Goal: Task Accomplishment & Management: Complete application form

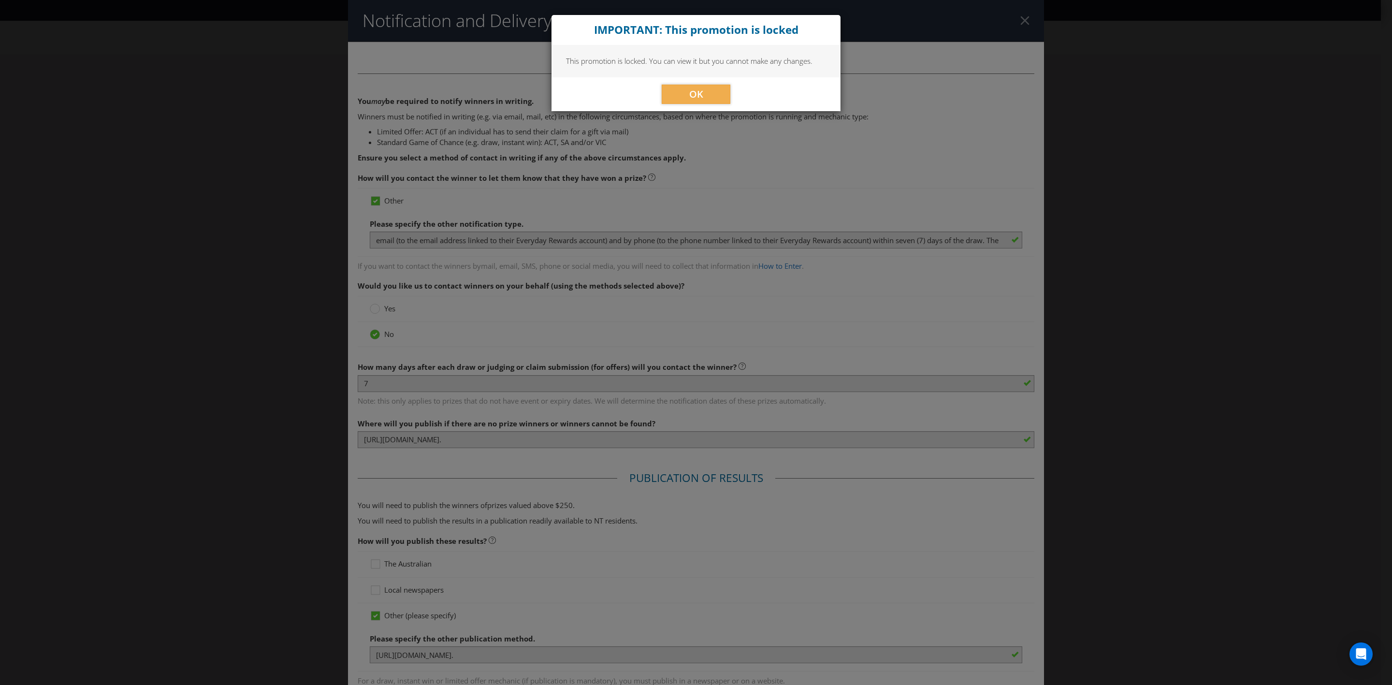
click at [280, 302] on div "IMPORTANT: This promotion is locked This promotion is locked. You can view it b…" at bounding box center [696, 342] width 1392 height 685
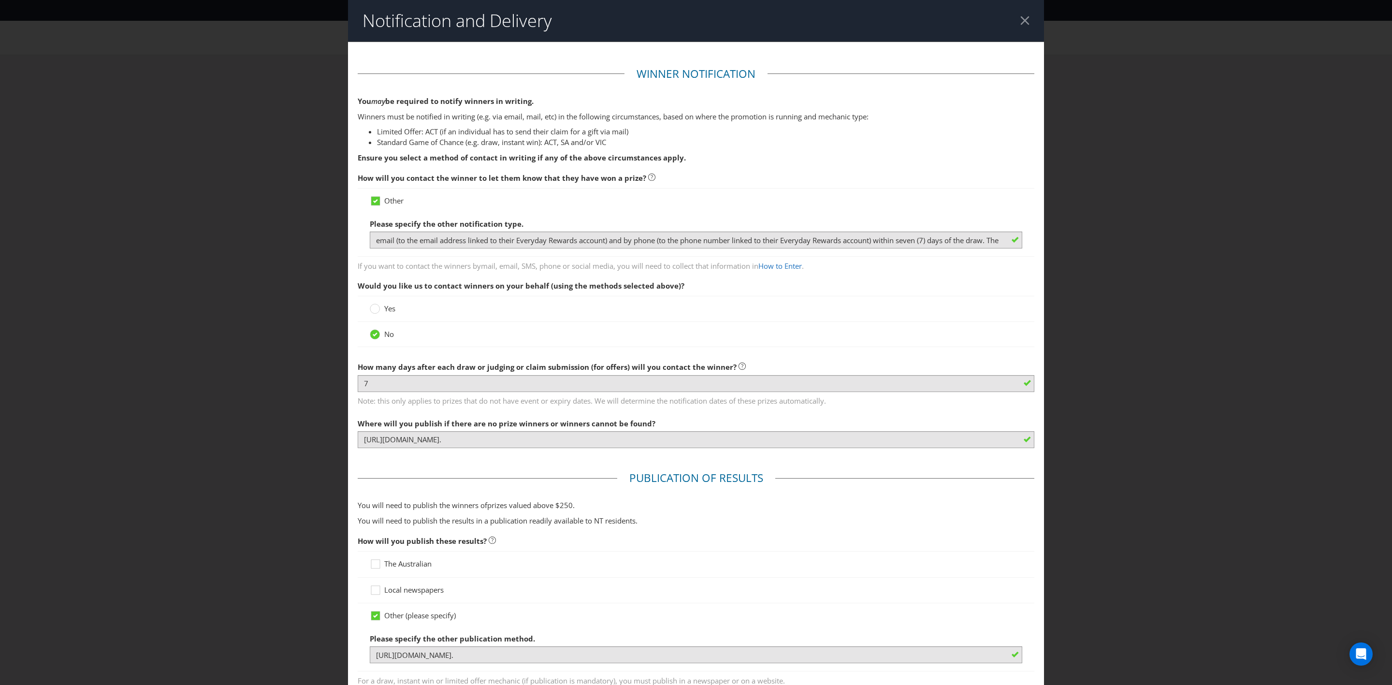
click at [199, 248] on div "Notification and Delivery Winner Notification You may be required to notify win…" at bounding box center [696, 342] width 1392 height 685
click at [1020, 19] on div at bounding box center [1024, 20] width 9 height 9
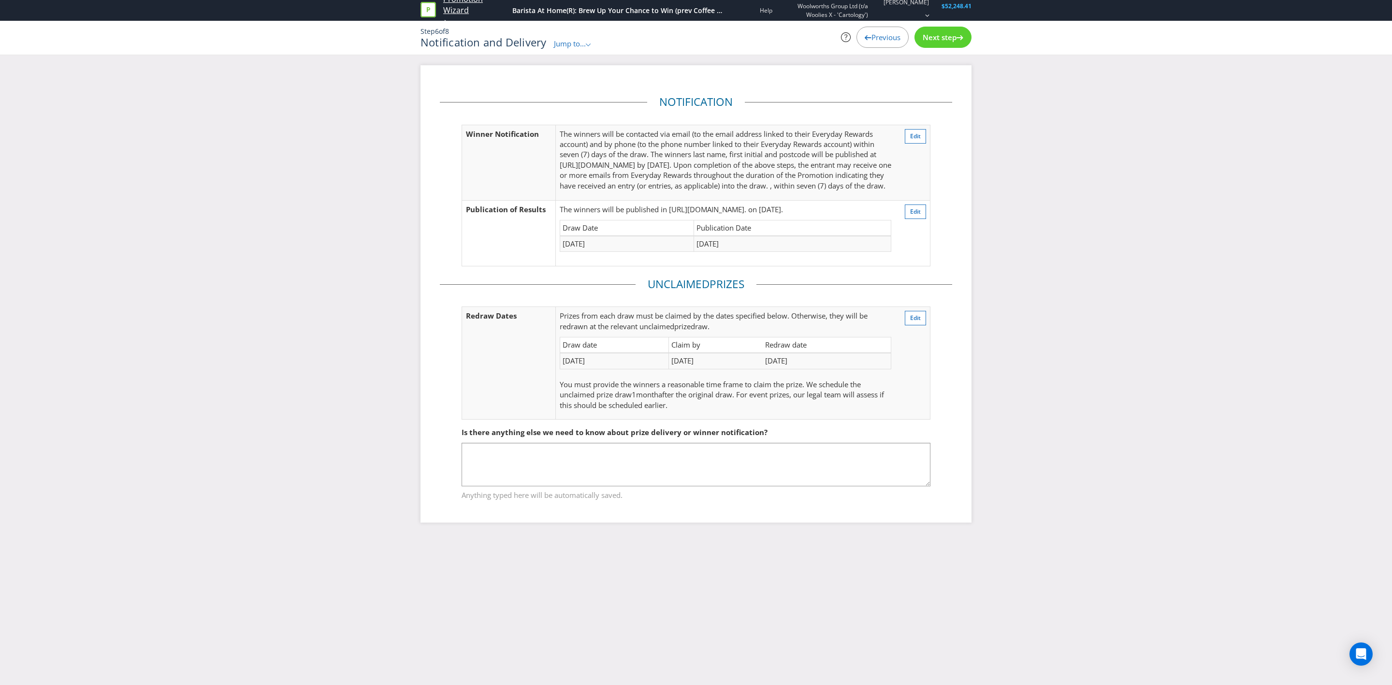
click at [465, 12] on link "Promotion Wizard" at bounding box center [475, 5] width 64 height 22
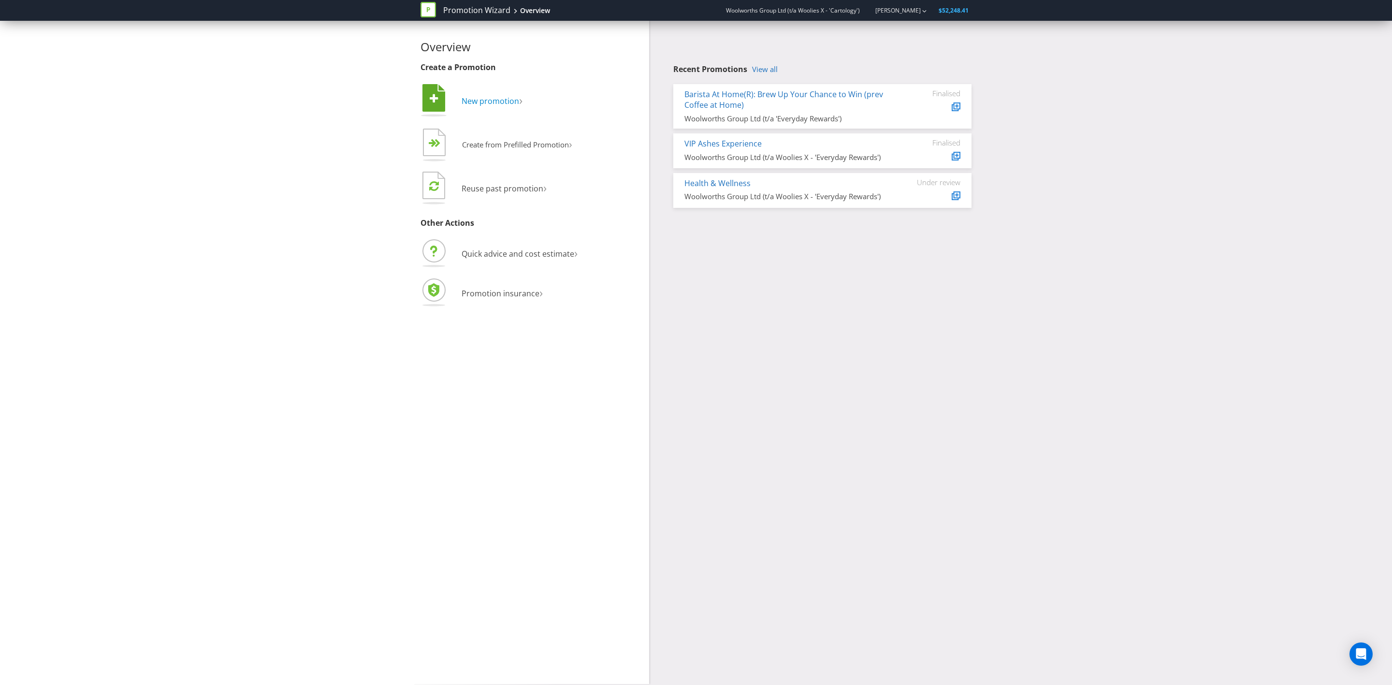
click at [496, 104] on span "New promotion" at bounding box center [491, 101] width 58 height 11
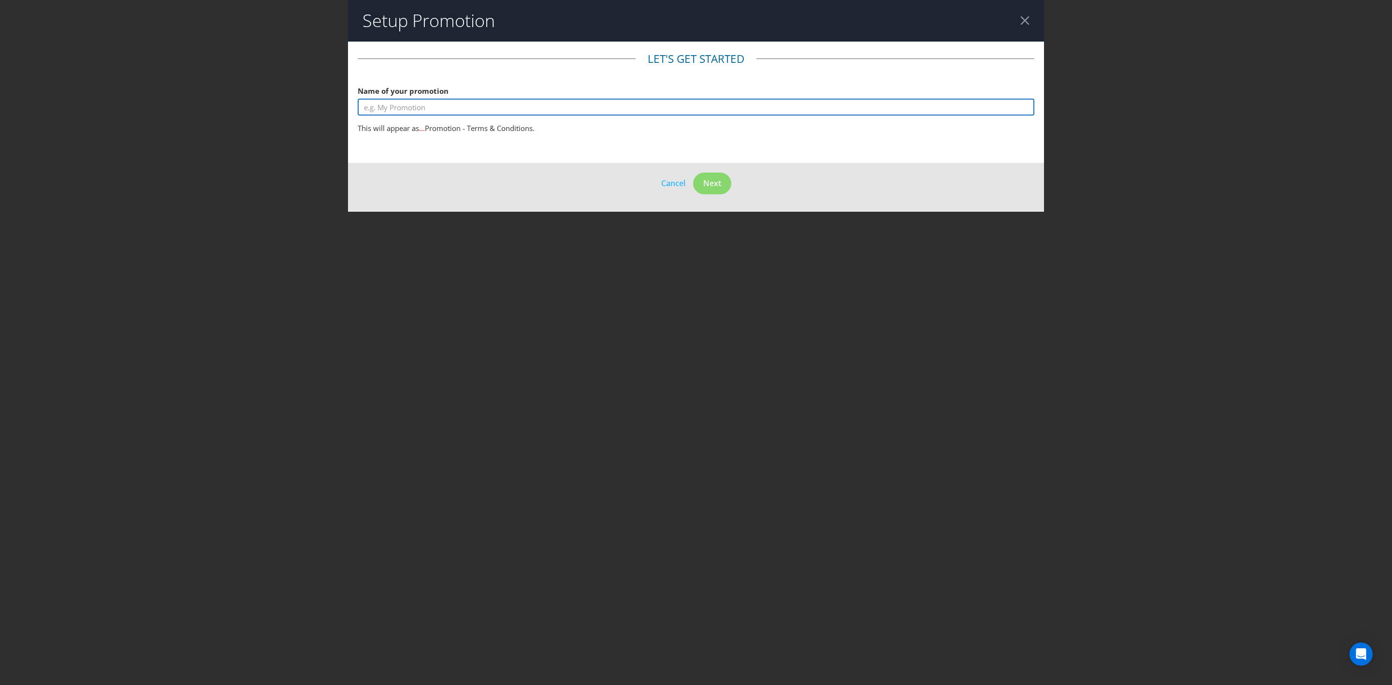
click at [489, 113] on input "text" at bounding box center [696, 107] width 677 height 17
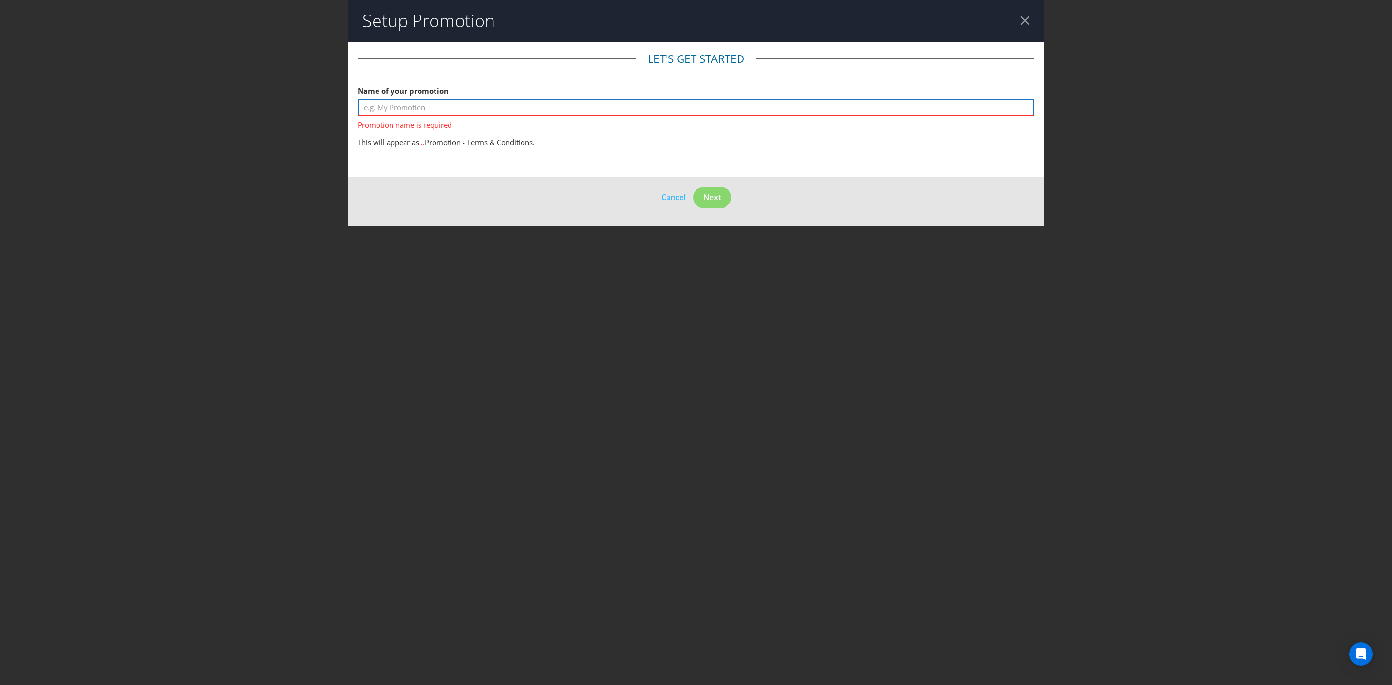
click at [705, 107] on input "text" at bounding box center [696, 107] width 677 height 17
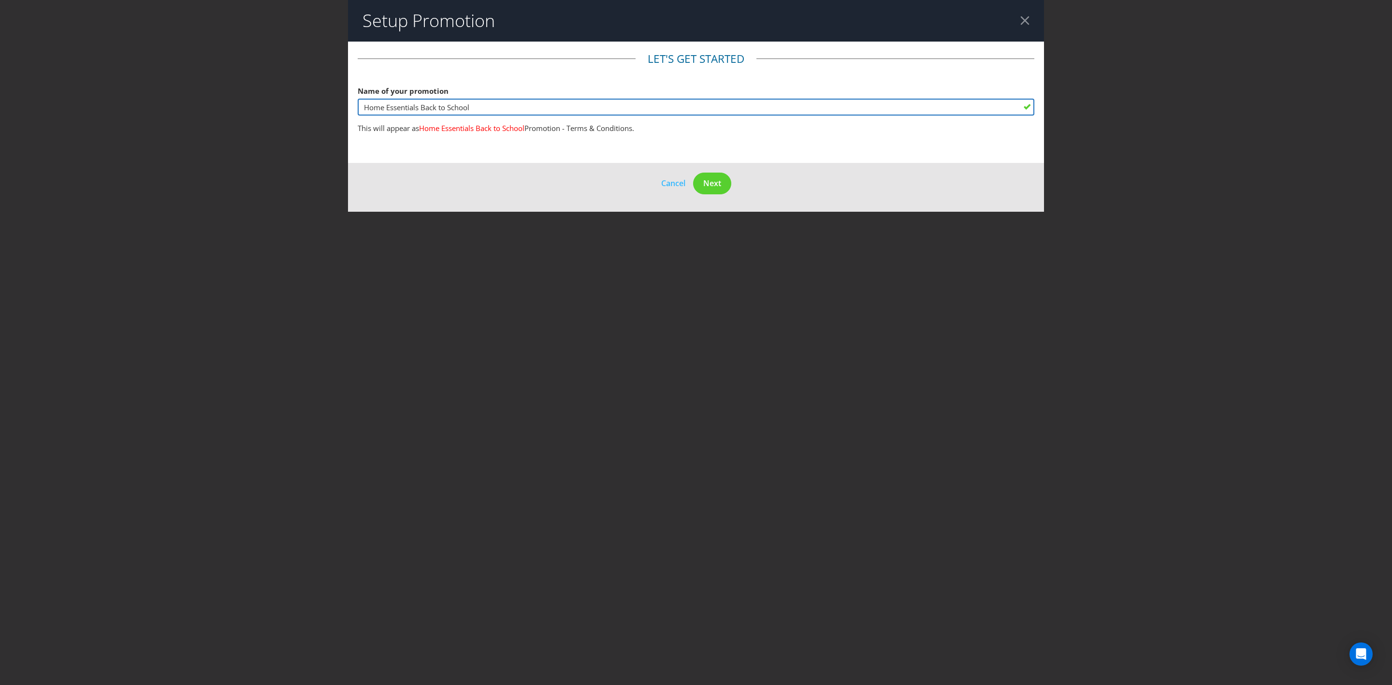
drag, startPoint x: 423, startPoint y: 109, endPoint x: 304, endPoint y: 112, distance: 118.9
click at [304, 112] on div "Setup Promotion Let's get started Name of your promotion Home Essentials Back t…" at bounding box center [696, 342] width 1392 height 685
type input "Back to School"
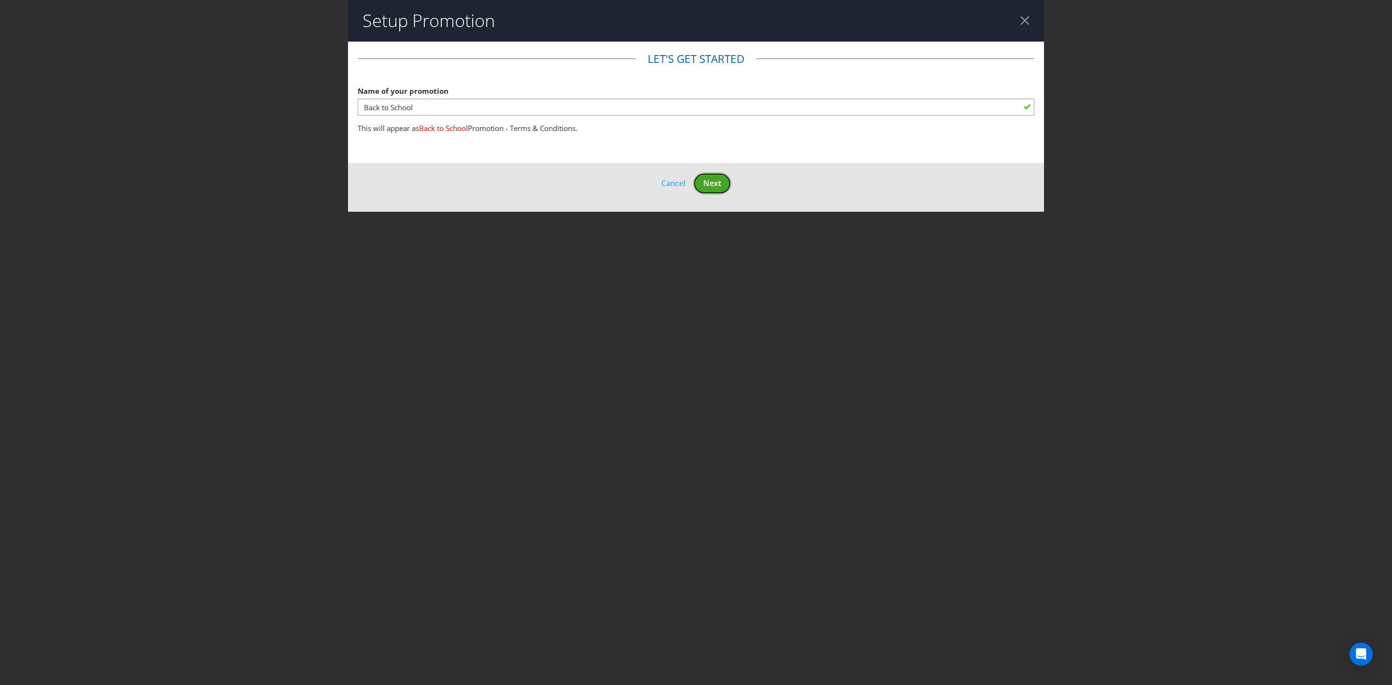
click at [721, 185] on span "Next" at bounding box center [712, 183] width 18 height 11
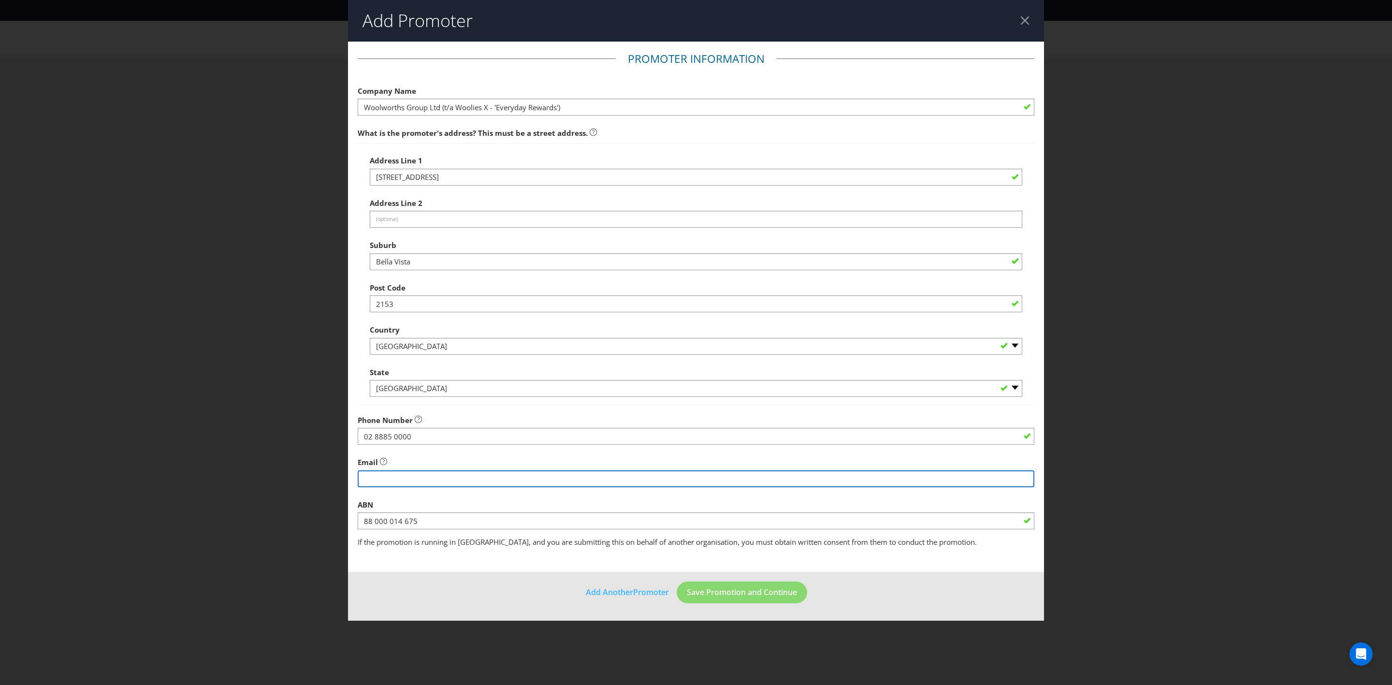
click at [463, 483] on input "string" at bounding box center [696, 478] width 677 height 17
type input "[EMAIL_ADDRESS][DOMAIN_NAME]"
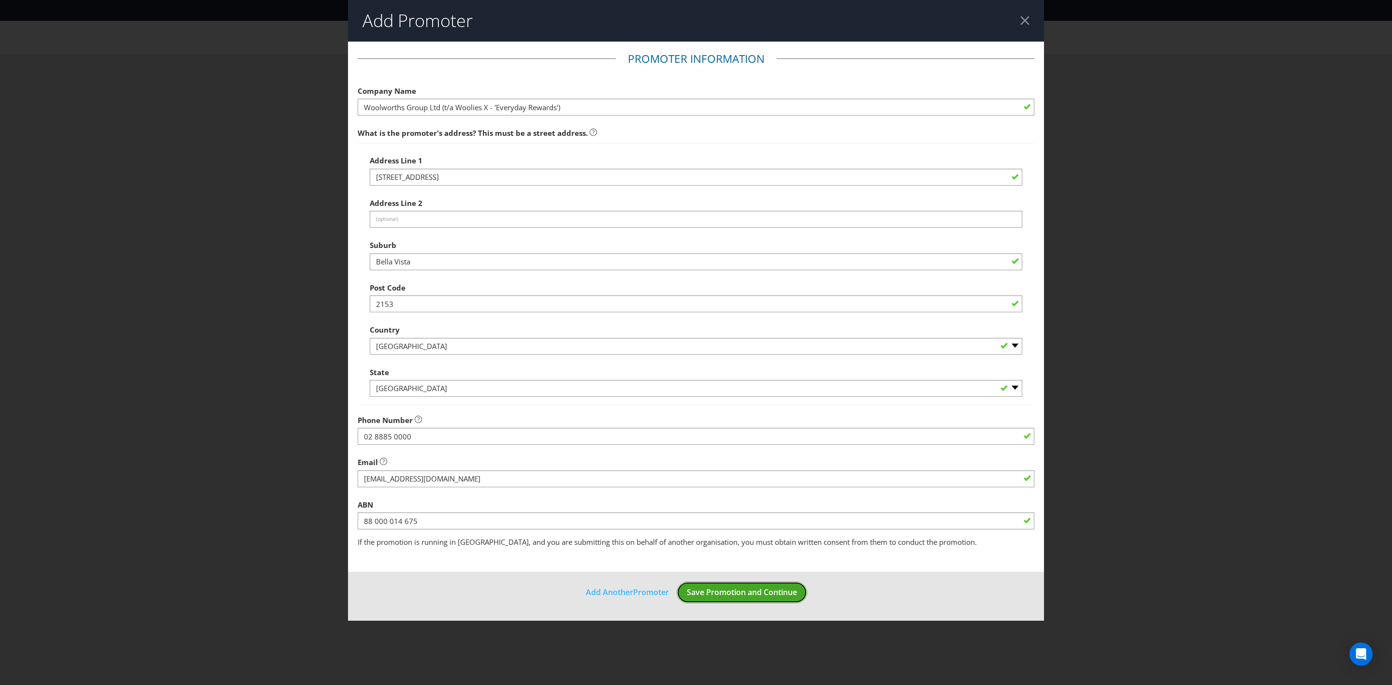
click at [779, 594] on span "Save Promotion and Continue" at bounding box center [742, 592] width 110 height 11
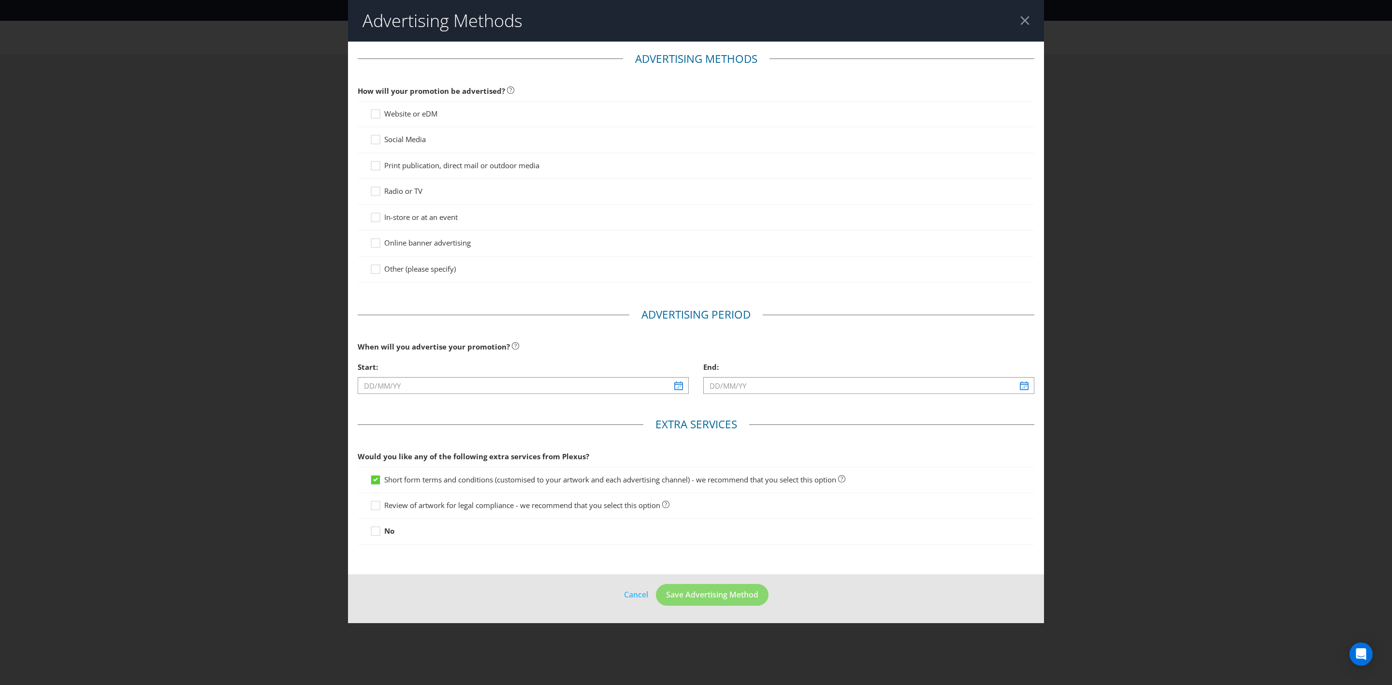
click at [412, 114] on span "Website or eDM" at bounding box center [410, 114] width 53 height 10
click at [0, 0] on input "Website or eDM" at bounding box center [0, 0] width 0 height 0
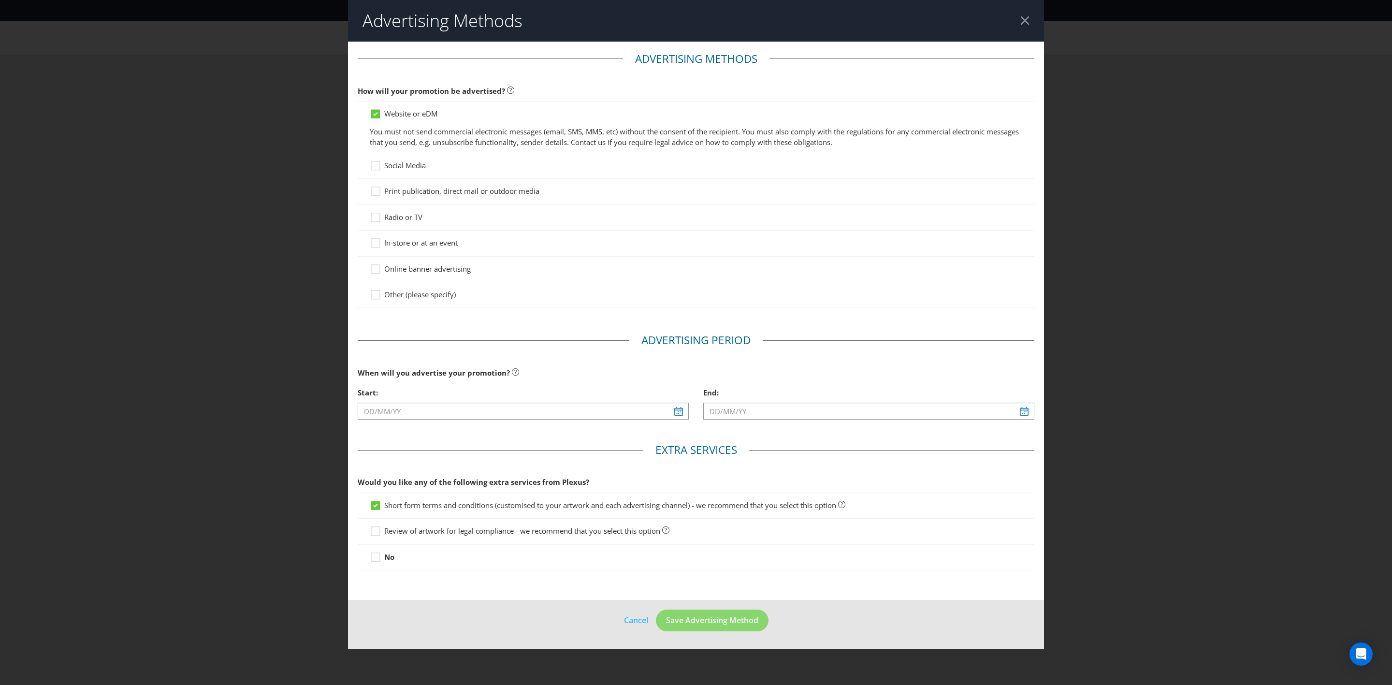
click at [389, 162] on span "Social Media" at bounding box center [405, 165] width 42 height 10
click at [0, 0] on input "Social Media" at bounding box center [0, 0] width 0 height 0
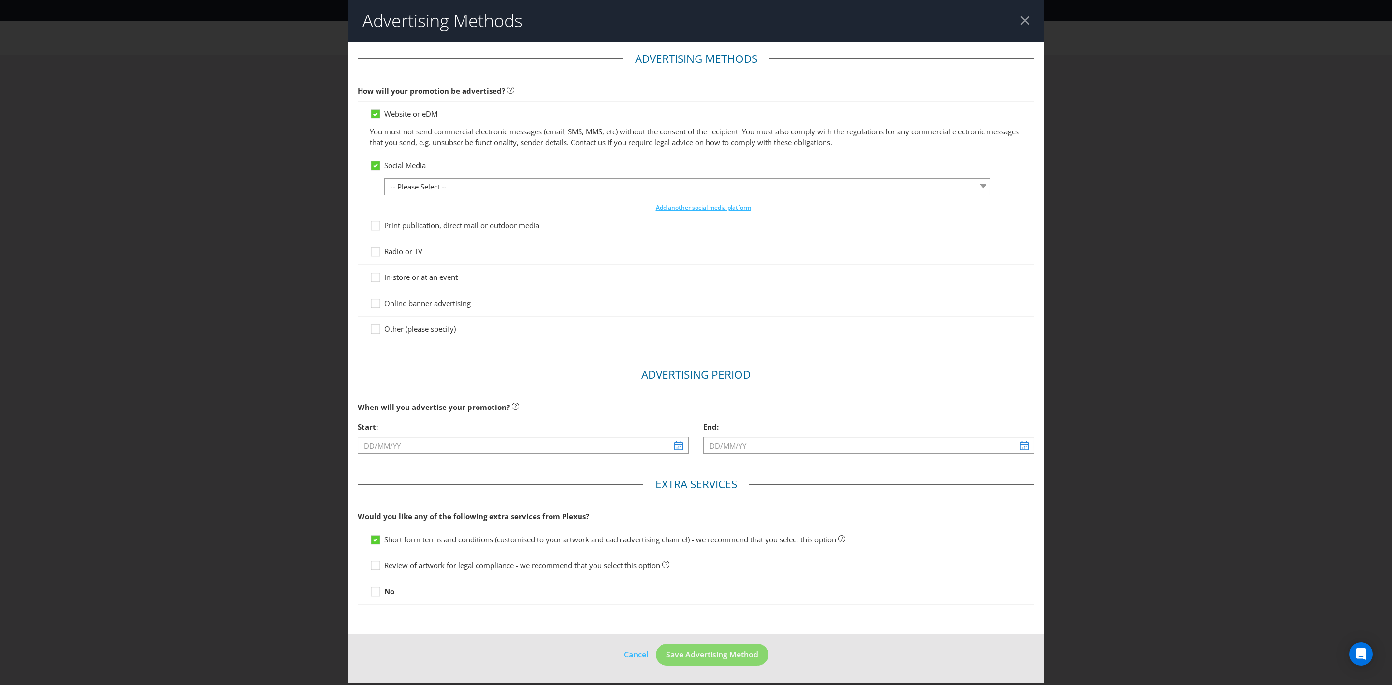
click at [389, 162] on span "Social Media" at bounding box center [405, 165] width 42 height 10
click at [0, 0] on input "Social Media" at bounding box center [0, 0] width 0 height 0
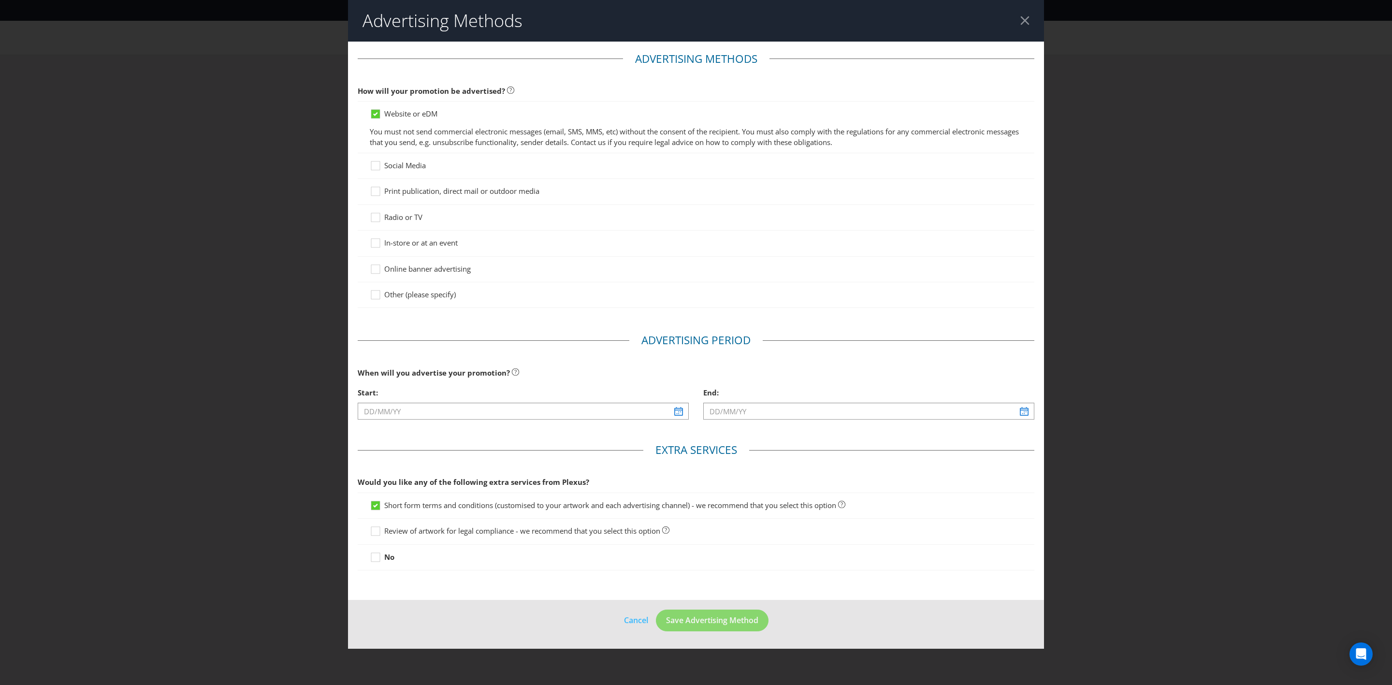
click at [391, 196] on div at bounding box center [696, 196] width 653 height 1
click at [398, 189] on span "Print publication, direct mail or outdoor media" at bounding box center [461, 191] width 155 height 10
click at [0, 0] on input "Print publication, direct mail or outdoor media" at bounding box center [0, 0] width 0 height 0
click at [388, 243] on span "In-store or at an event" at bounding box center [420, 243] width 73 height 10
click at [0, 0] on input "In-store or at an event" at bounding box center [0, 0] width 0 height 0
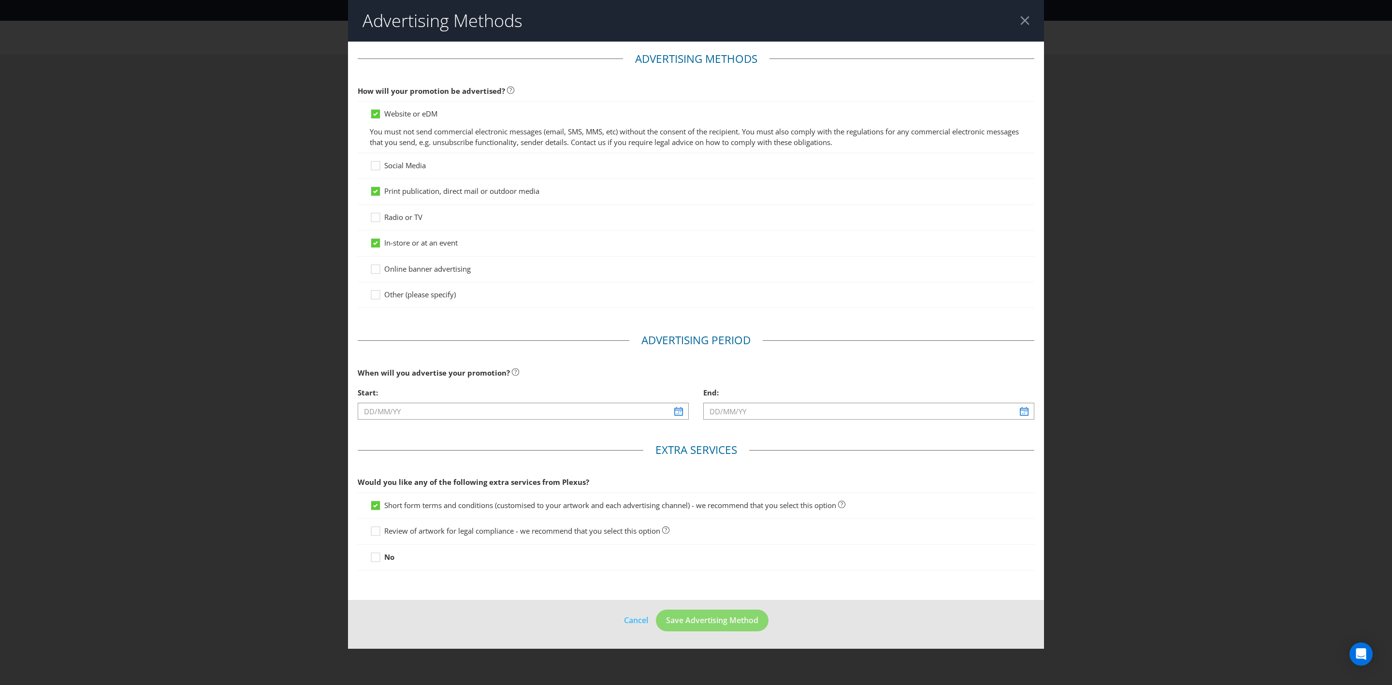
click at [385, 272] on span "Online banner advertising" at bounding box center [427, 269] width 87 height 10
click at [0, 0] on input "Online banner advertising" at bounding box center [0, 0] width 0 height 0
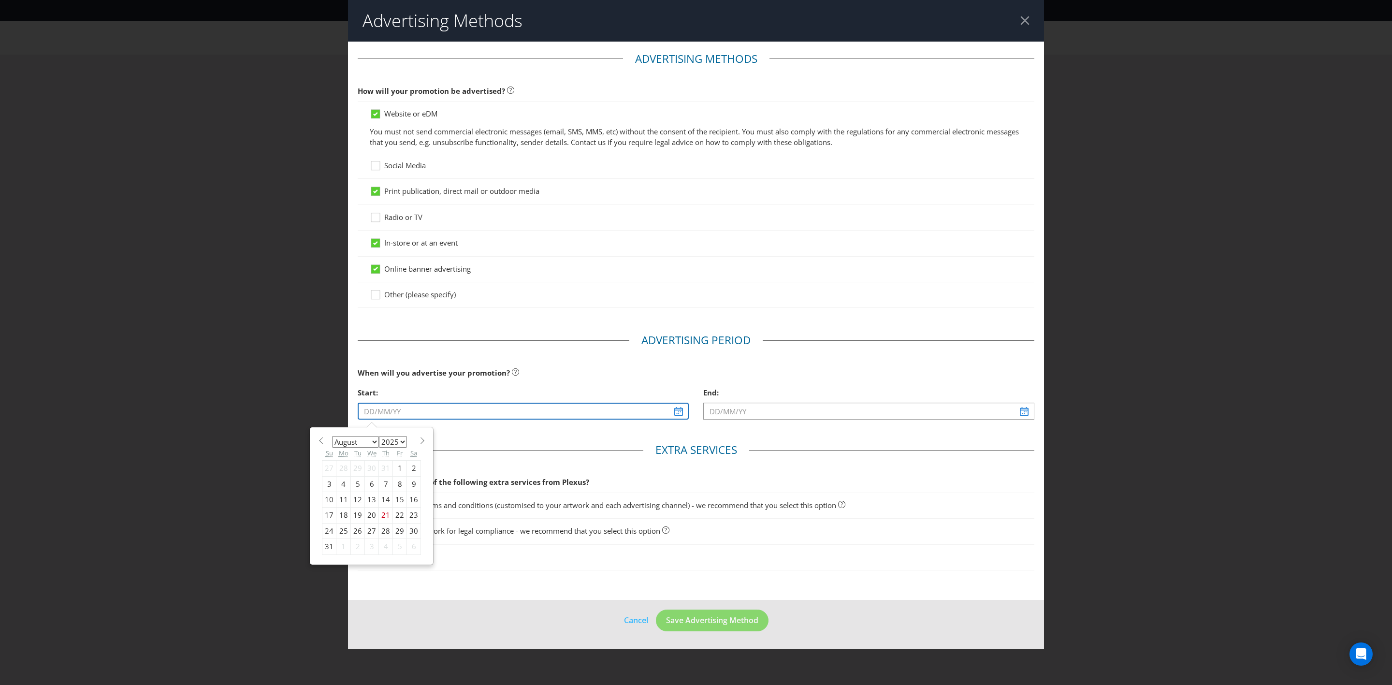
click at [679, 418] on input "text" at bounding box center [523, 411] width 331 height 17
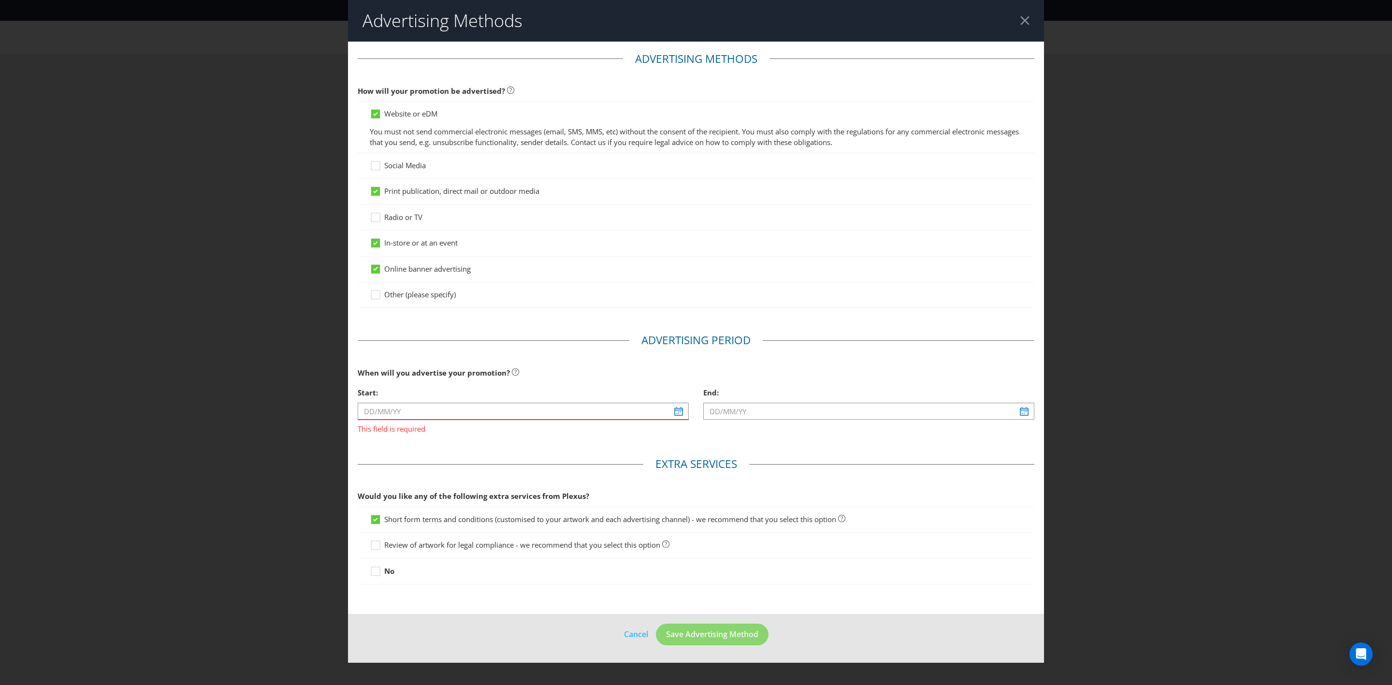
click at [372, 442] on div at bounding box center [696, 441] width 677 height 1
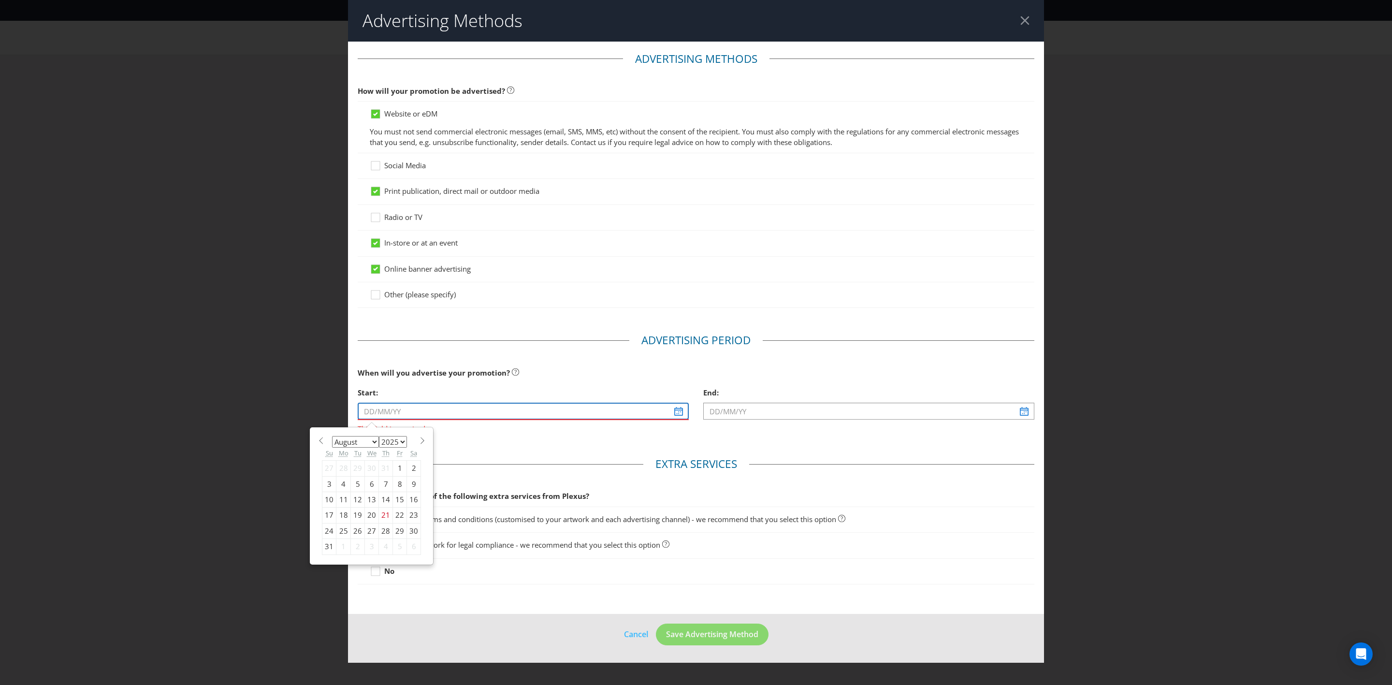
drag, startPoint x: 419, startPoint y: 418, endPoint x: 428, endPoint y: 418, distance: 8.7
click at [419, 418] on input "text" at bounding box center [523, 411] width 331 height 17
click at [377, 444] on select "January February March April May June July August September October November De…" at bounding box center [355, 442] width 47 height 12
select select "0"
click at [332, 438] on select "January February March April May June July August September October November De…" at bounding box center [355, 442] width 47 height 12
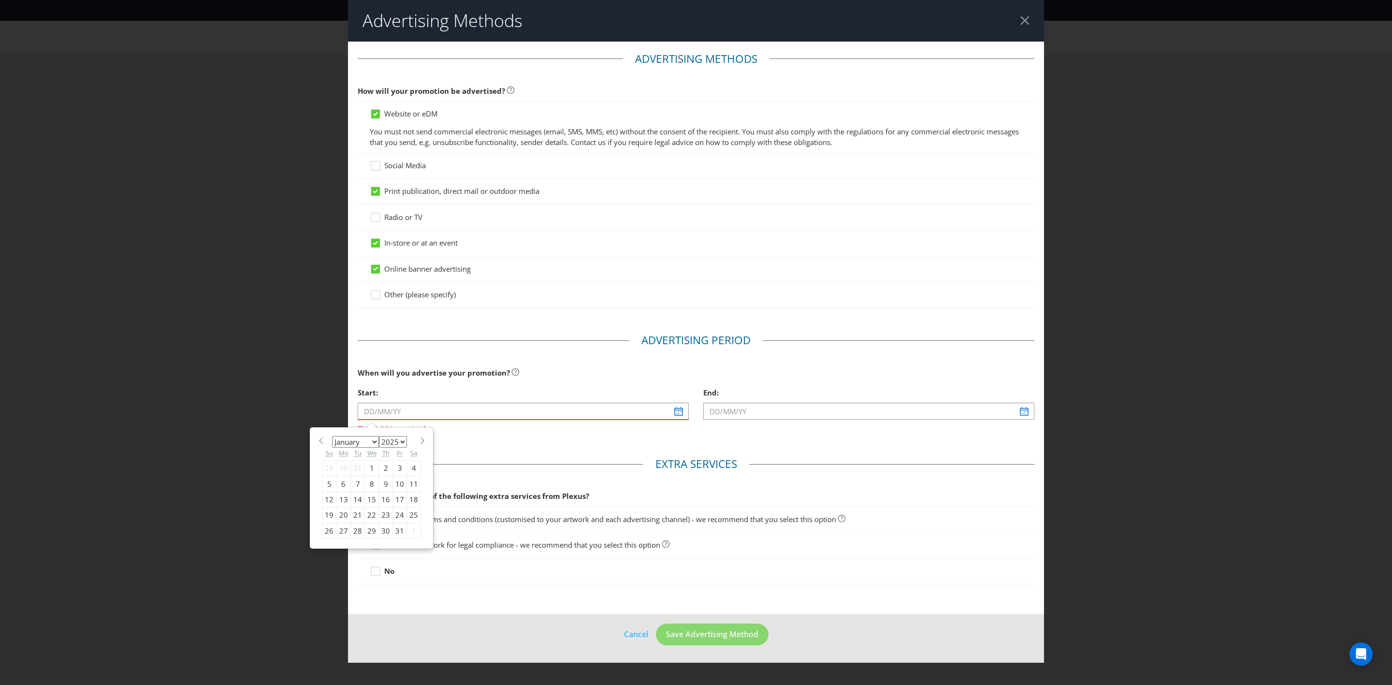
click at [406, 441] on select "2025 2026 2027 2028 2029 2030 2031 2032 2033 2034 2035" at bounding box center [393, 442] width 28 height 12
select select "2026"
click at [380, 438] on select "2025 2026 2027 2028 2029 2030 2031 2032 2033 2034 2035" at bounding box center [393, 442] width 28 height 12
click at [369, 488] on div "7" at bounding box center [372, 483] width 14 height 15
type input "[DATE]"
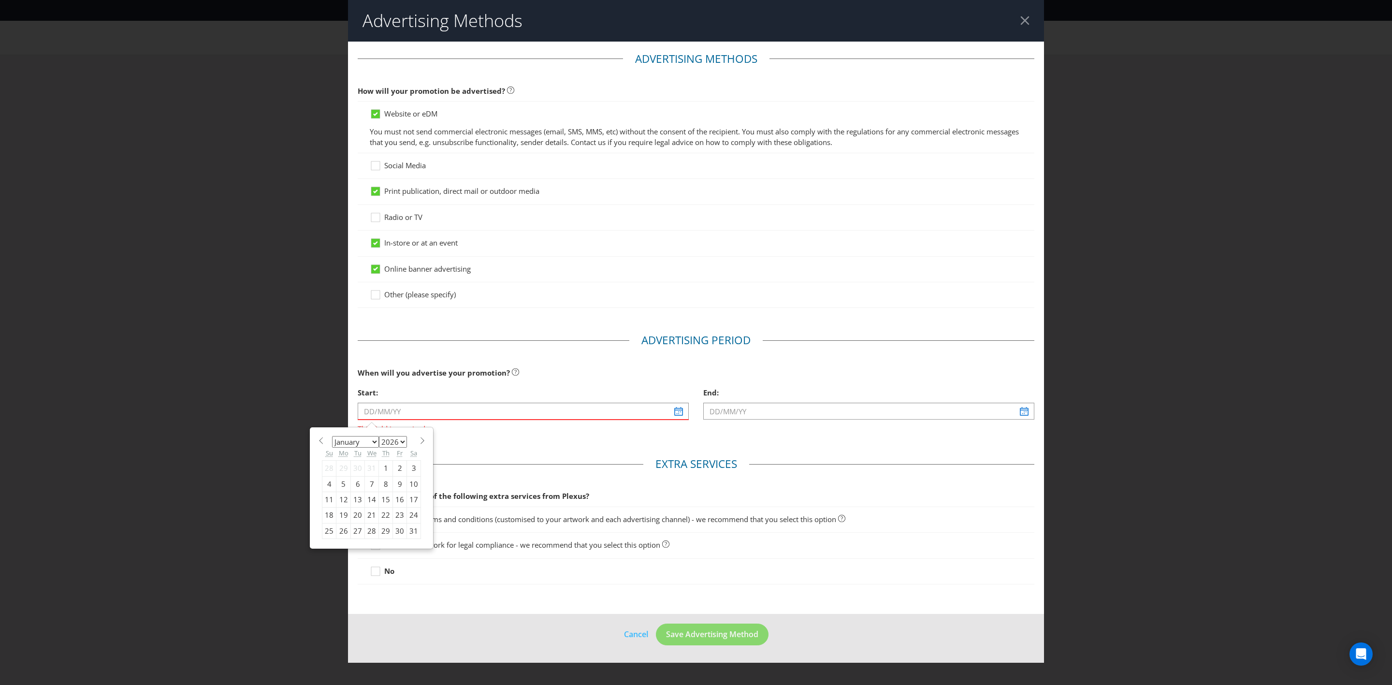
type input "[DATE]"
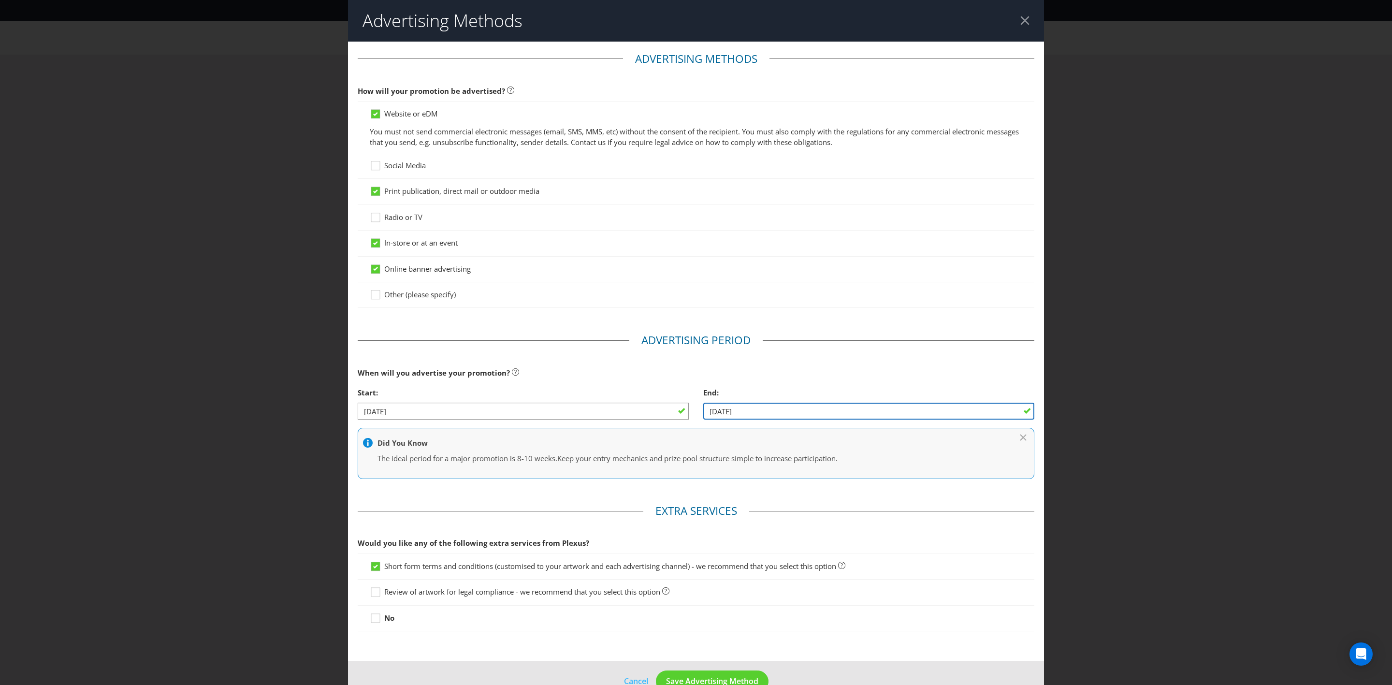
click at [778, 414] on input "[DATE]" at bounding box center [868, 411] width 331 height 17
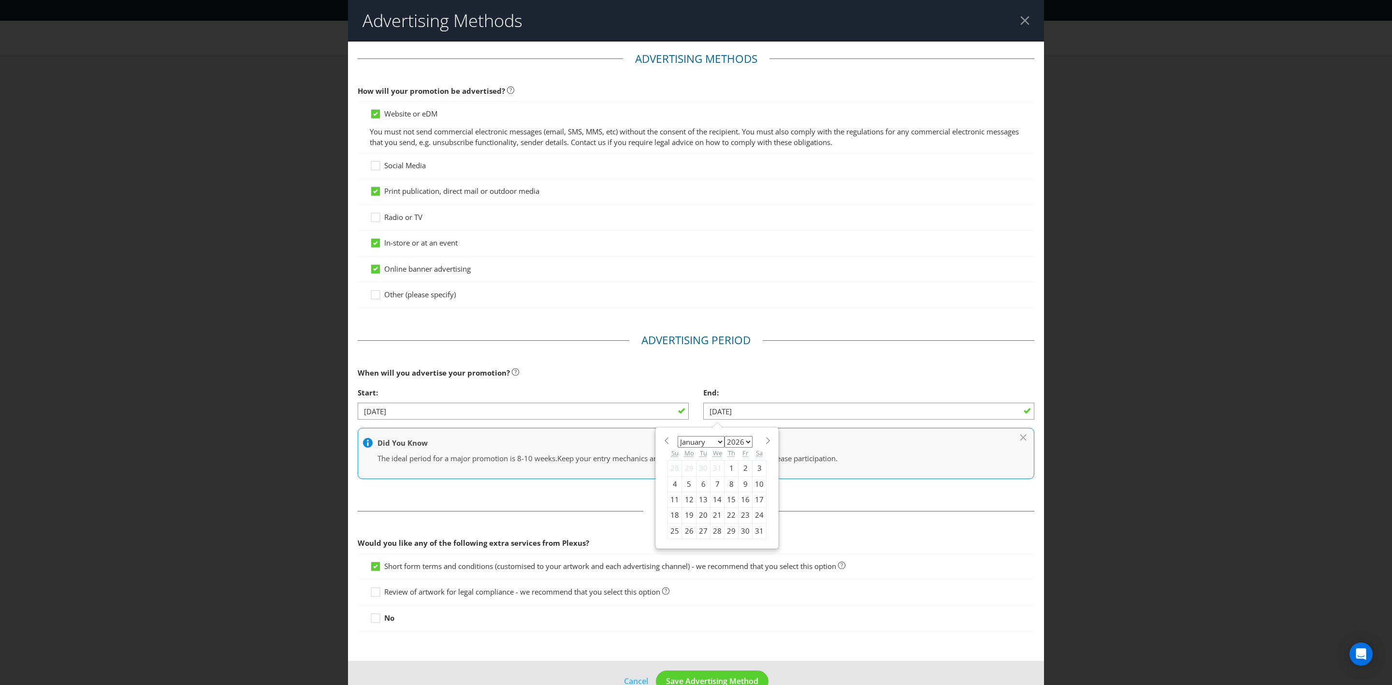
click at [718, 446] on select "January February March April May June July August September October November De…" at bounding box center [701, 442] width 47 height 12
select select "1"
click at [678, 438] on select "January February March April May June July August September October November De…" at bounding box center [701, 442] width 47 height 12
click at [699, 486] on div "10" at bounding box center [704, 483] width 14 height 15
type input "[DATE]"
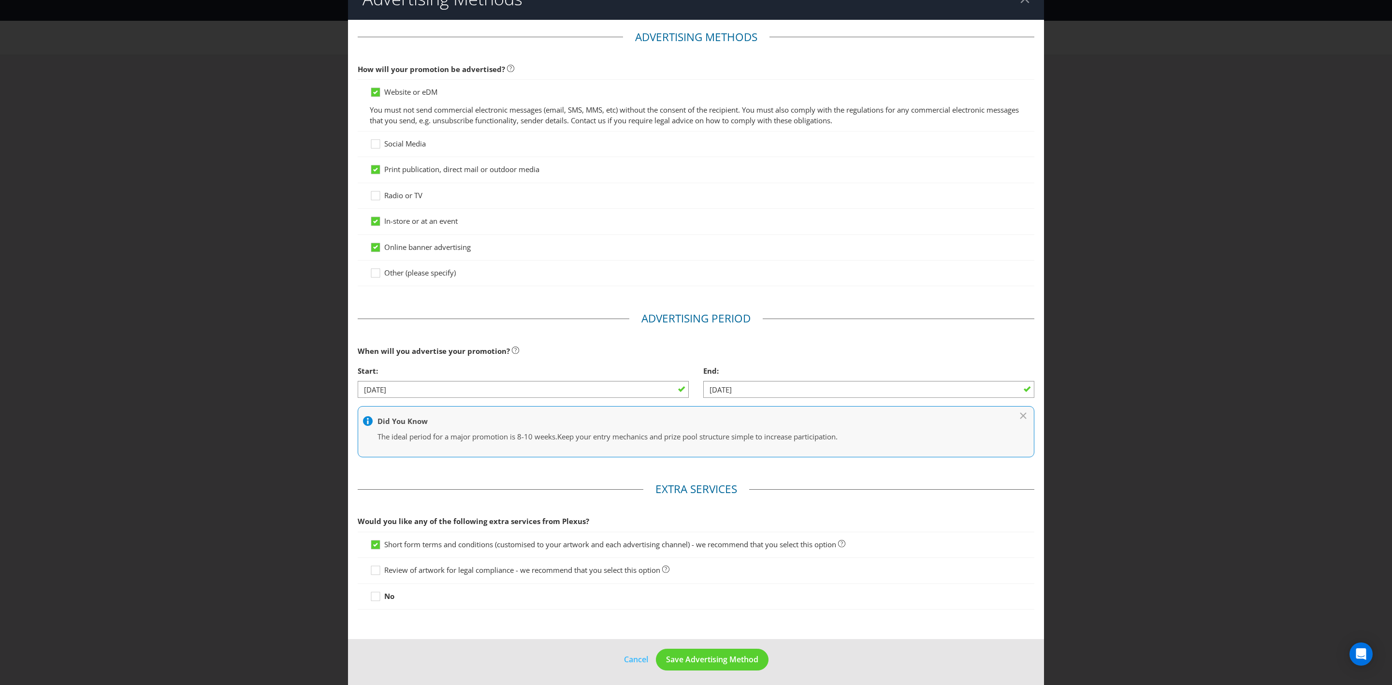
scroll to position [28, 0]
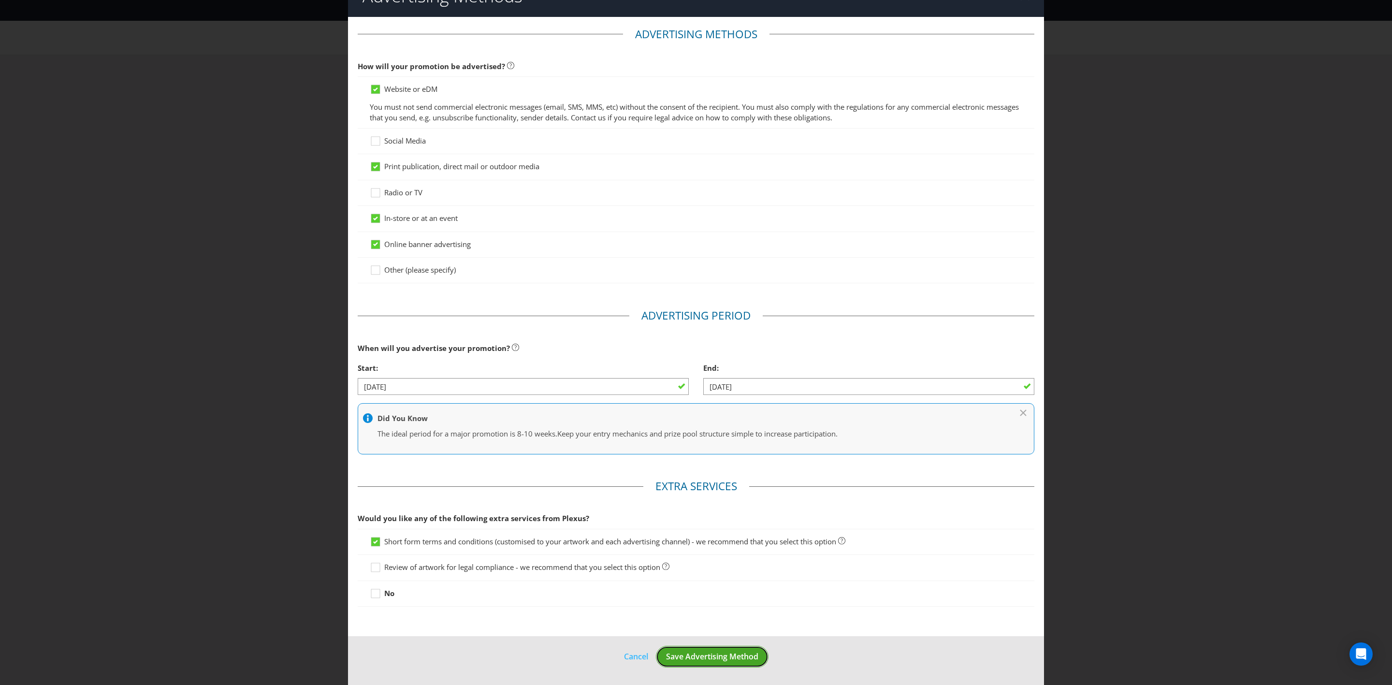
click at [710, 660] on span "Save Advertising Method" at bounding box center [712, 656] width 92 height 11
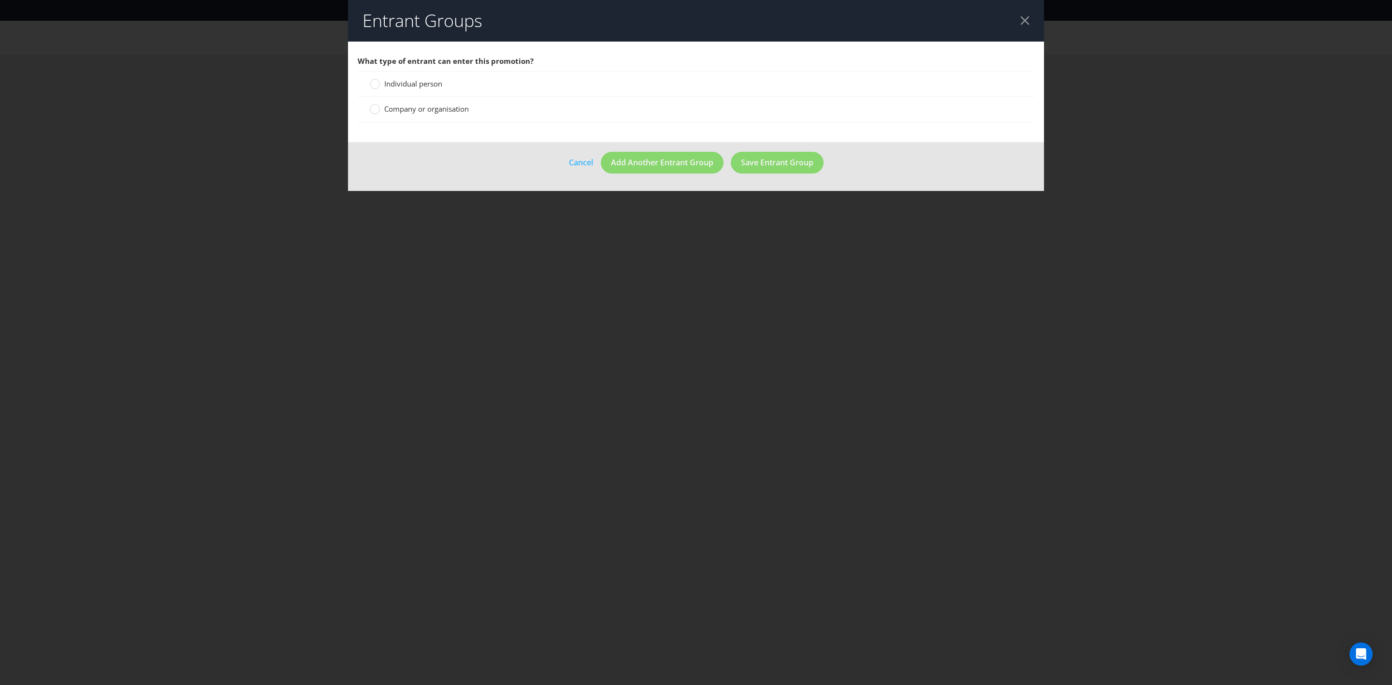
click at [428, 88] on span "Individual person" at bounding box center [413, 84] width 58 height 10
click at [0, 0] on input "Individual person" at bounding box center [0, 0] width 0 height 0
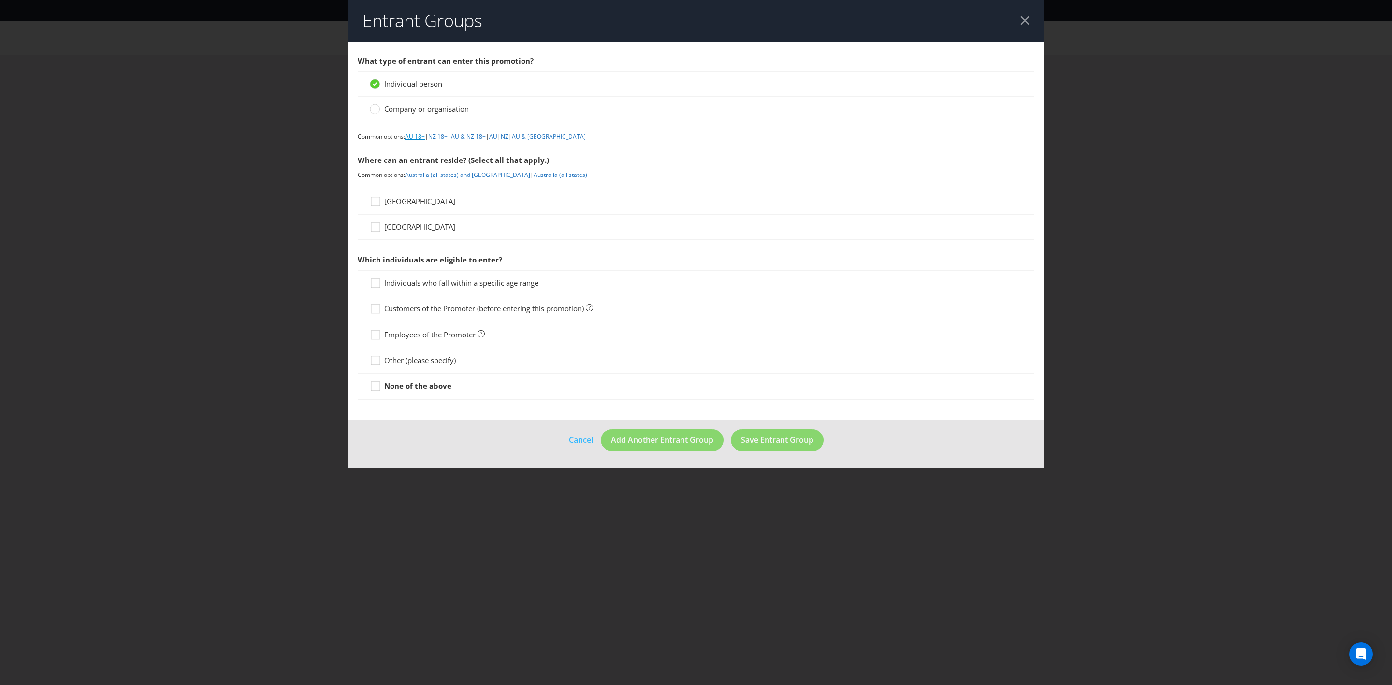
click at [416, 138] on link "AU 18+" at bounding box center [415, 136] width 20 height 8
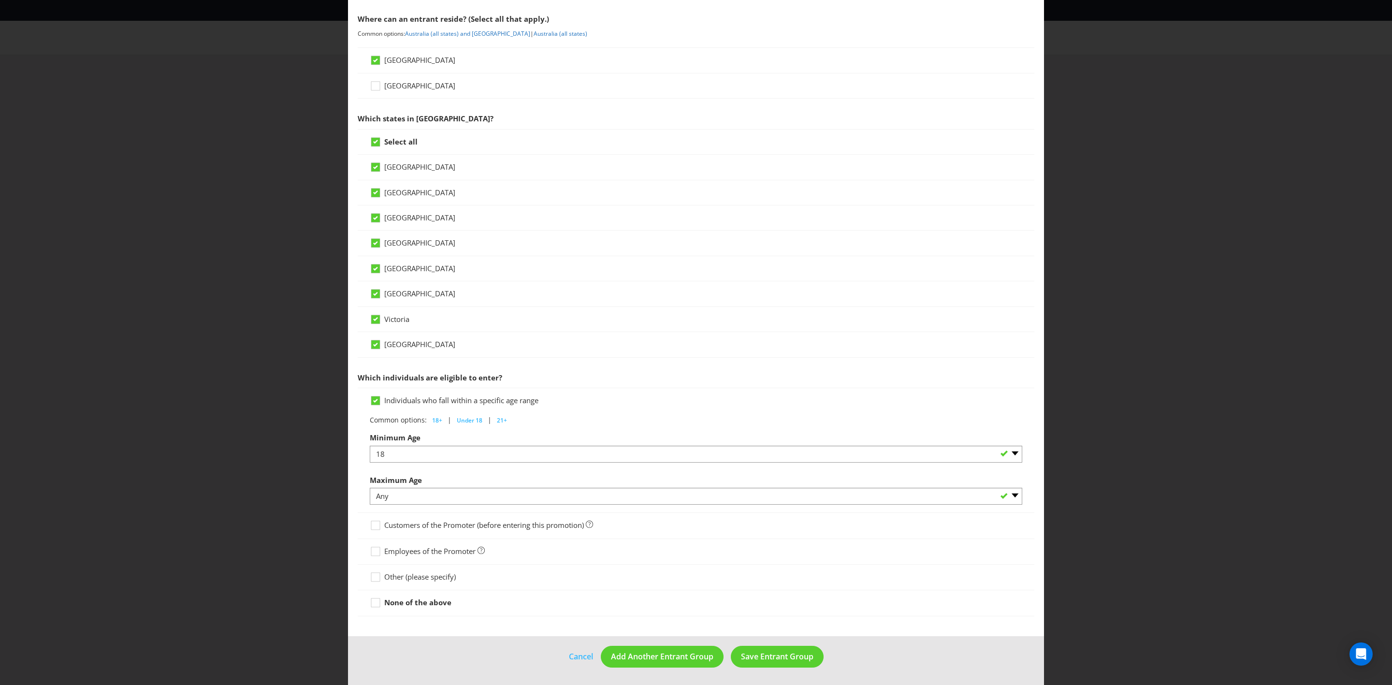
click at [404, 580] on span "Other (please specify)" at bounding box center [420, 577] width 72 height 10
click at [0, 0] on input "Other (please specify)" at bounding box center [0, 0] width 0 height 0
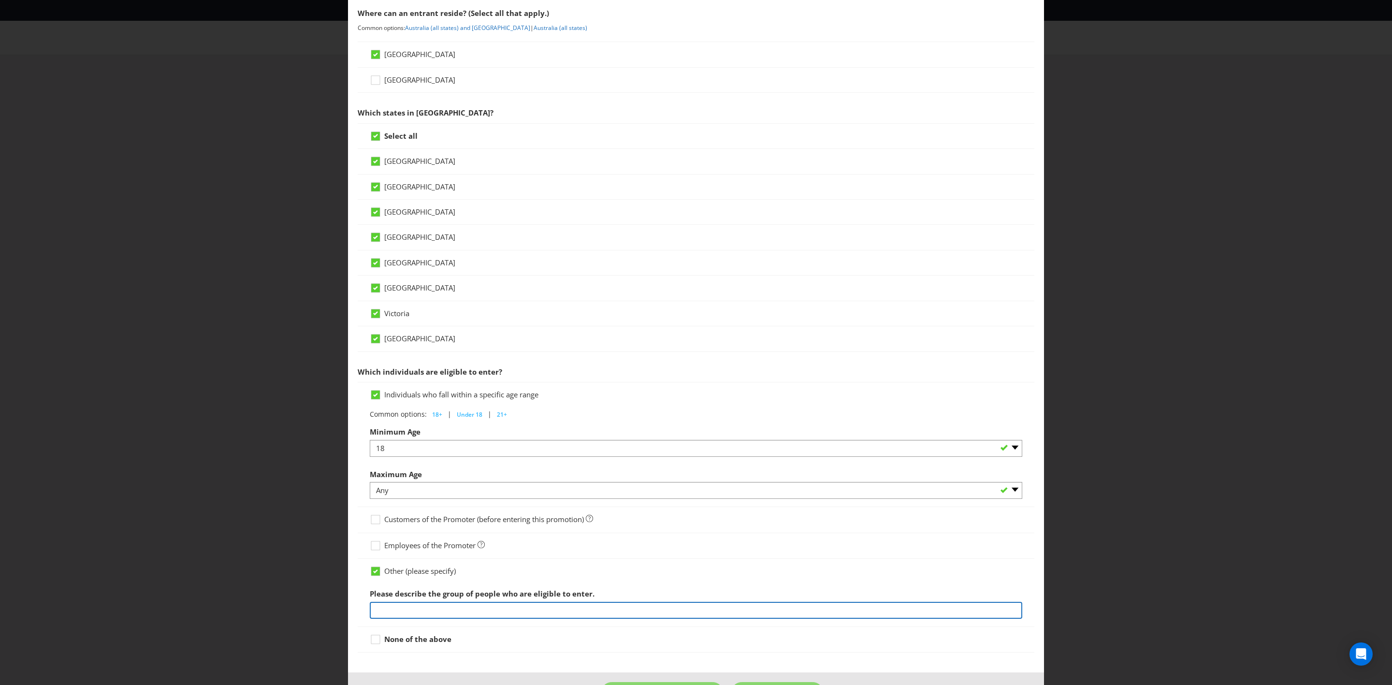
click at [523, 615] on input "text" at bounding box center [696, 610] width 653 height 17
paste input "Existing Everyday Rewards Member with a valid email address registered with the…"
click at [376, 617] on input "Existing Everyday Rewards Member with a valid email address registered with the…" at bounding box center [696, 610] width 653 height 17
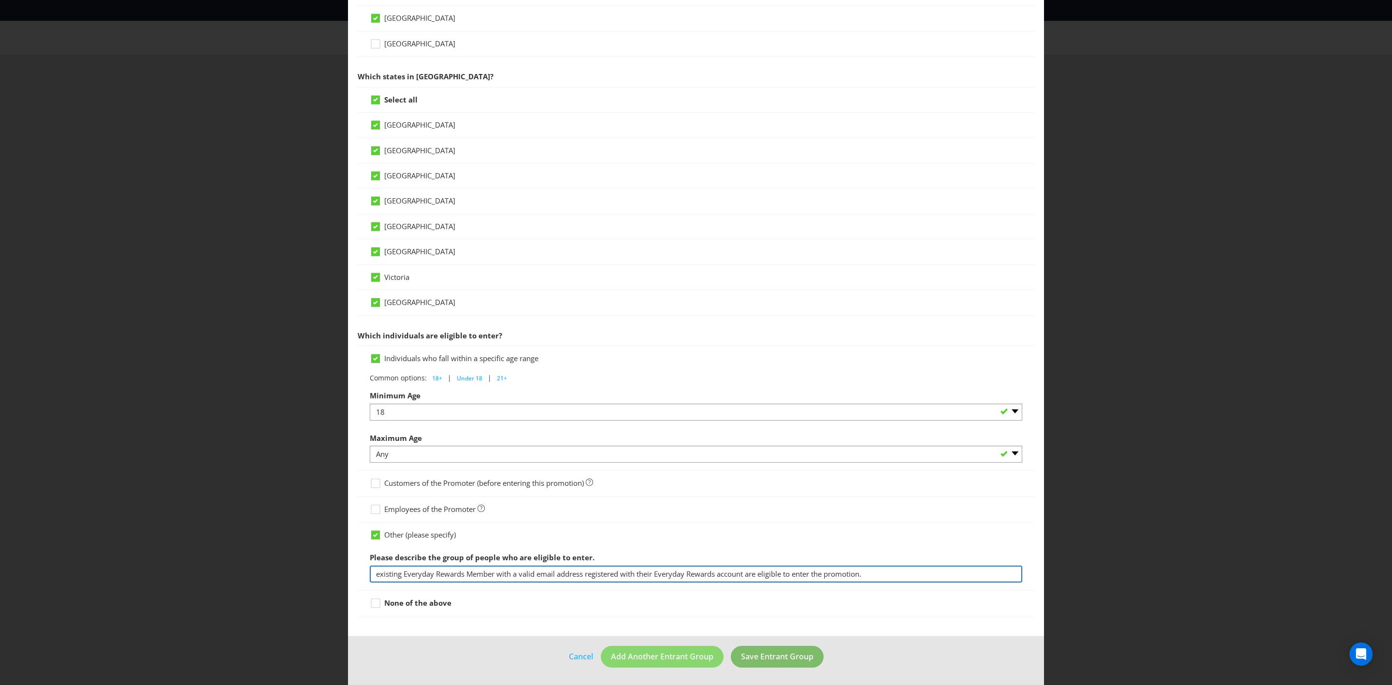
type input "existing Everyday Rewards Member with a valid email address registered with the…"
click at [775, 657] on span "Save Entrant Group" at bounding box center [777, 656] width 73 height 11
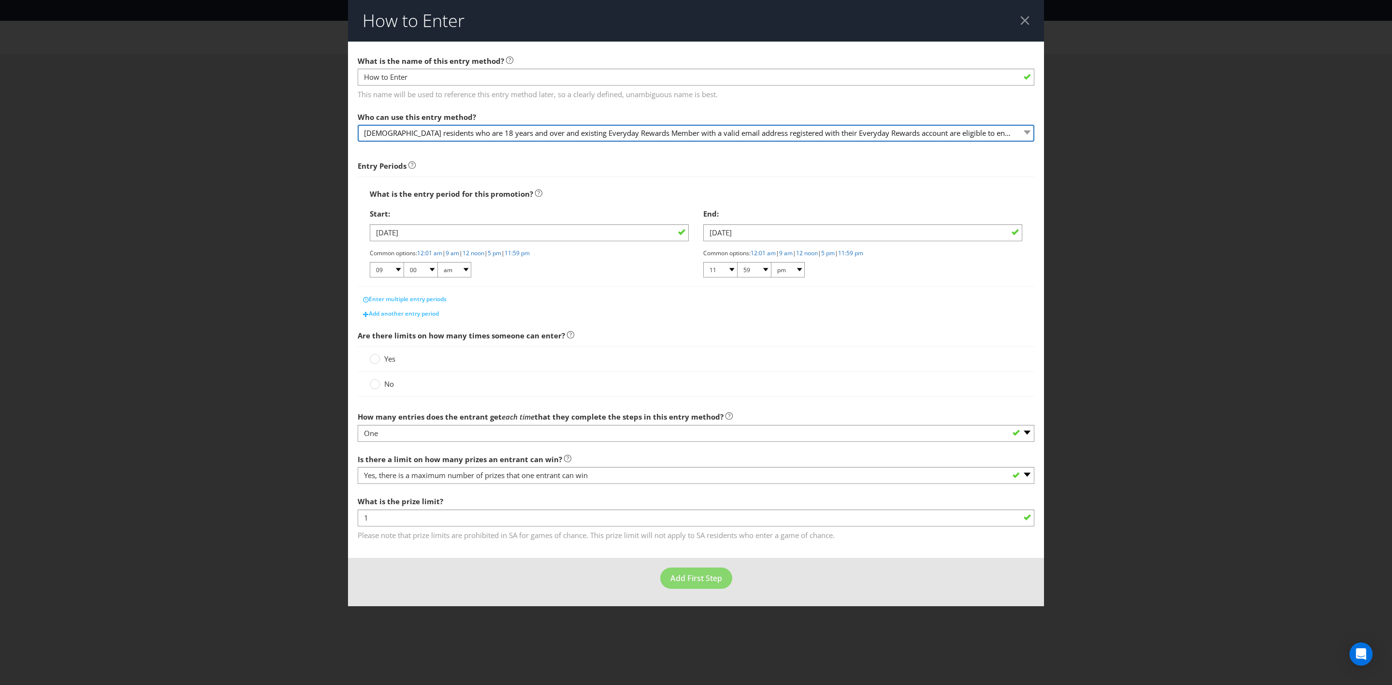
drag, startPoint x: 556, startPoint y: 137, endPoint x: 550, endPoint y: 137, distance: 5.8
click at [556, 137] on select "[DEMOGRAPHIC_DATA] residents who are 18 years and over and existing Everyday Re…" at bounding box center [696, 133] width 677 height 17
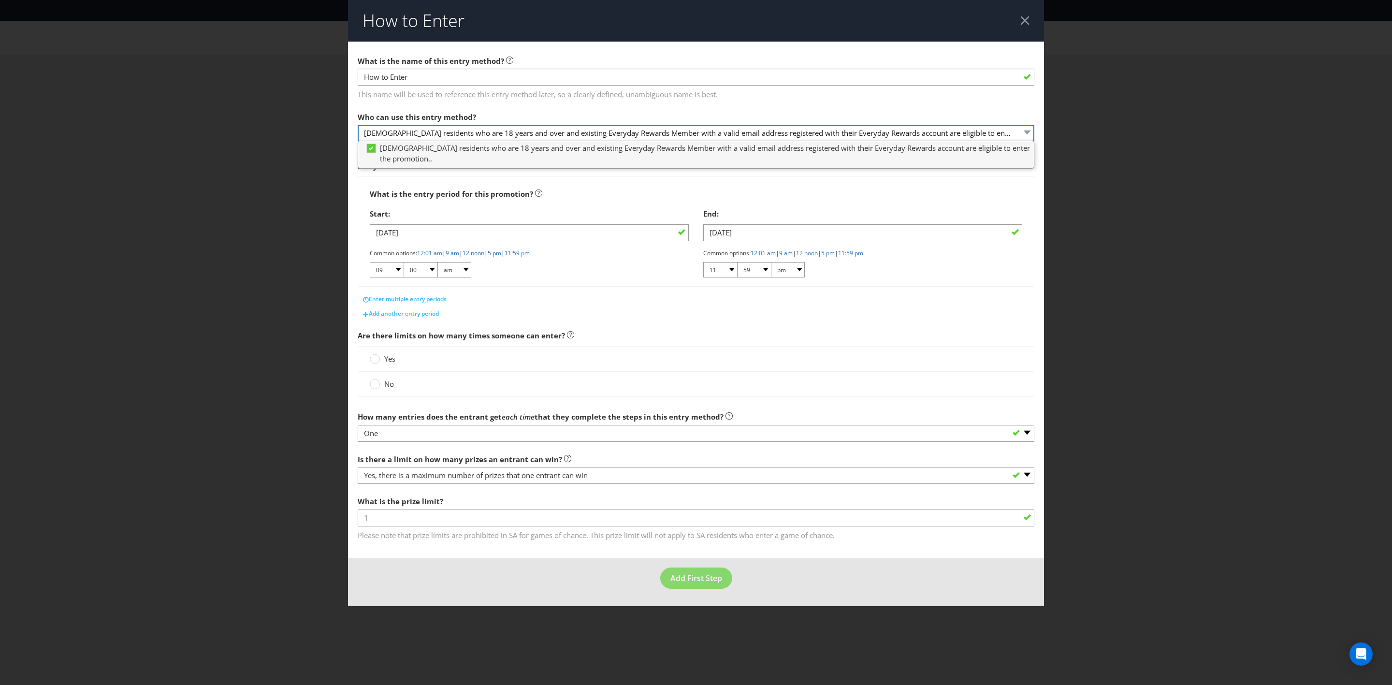
click at [537, 135] on select "[DEMOGRAPHIC_DATA] residents who are 18 years and over and existing Everyday Re…" at bounding box center [696, 133] width 677 height 17
click at [539, 133] on select "[DEMOGRAPHIC_DATA] residents who are 18 years and over and existing Everyday Re…" at bounding box center [696, 133] width 677 height 17
drag, startPoint x: 539, startPoint y: 133, endPoint x: 514, endPoint y: 135, distance: 24.7
click at [539, 133] on select "[DEMOGRAPHIC_DATA] residents who are 18 years and over and existing Everyday Re…" at bounding box center [696, 133] width 677 height 17
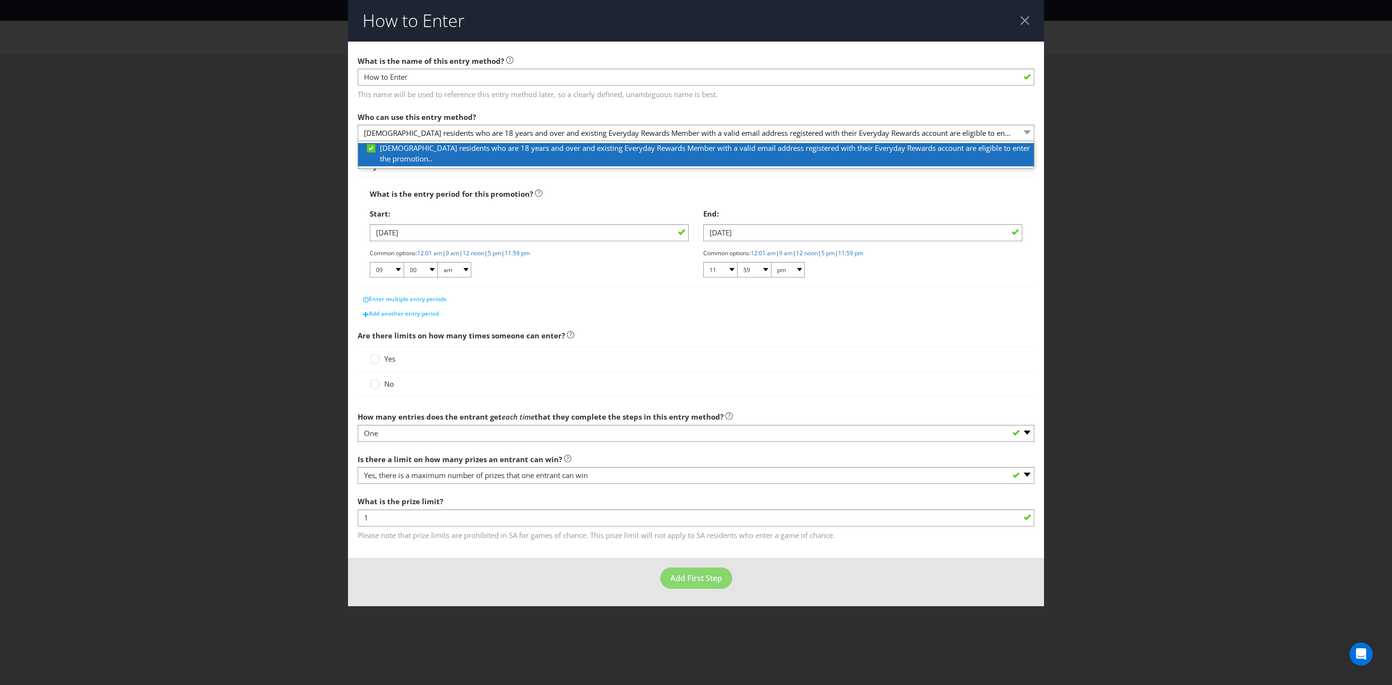
click at [368, 152] on icon at bounding box center [371, 148] width 9 height 9
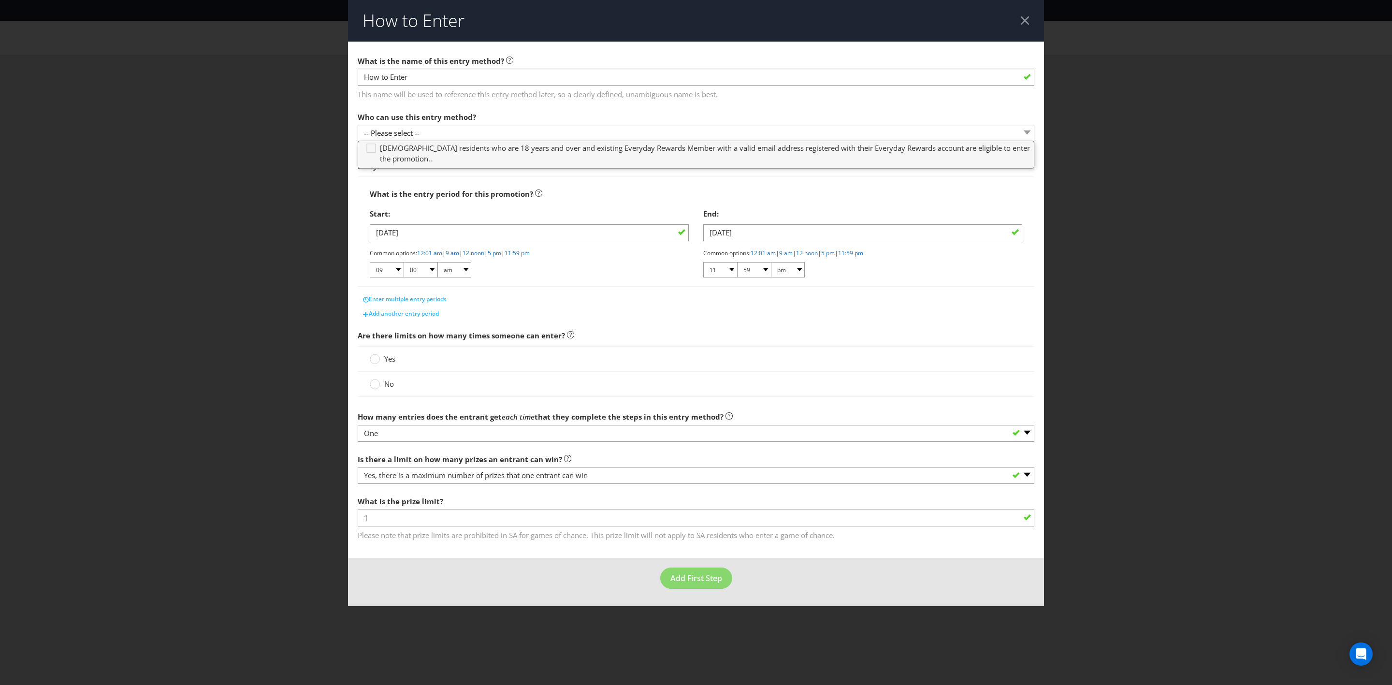
click at [1022, 21] on div at bounding box center [1024, 20] width 9 height 9
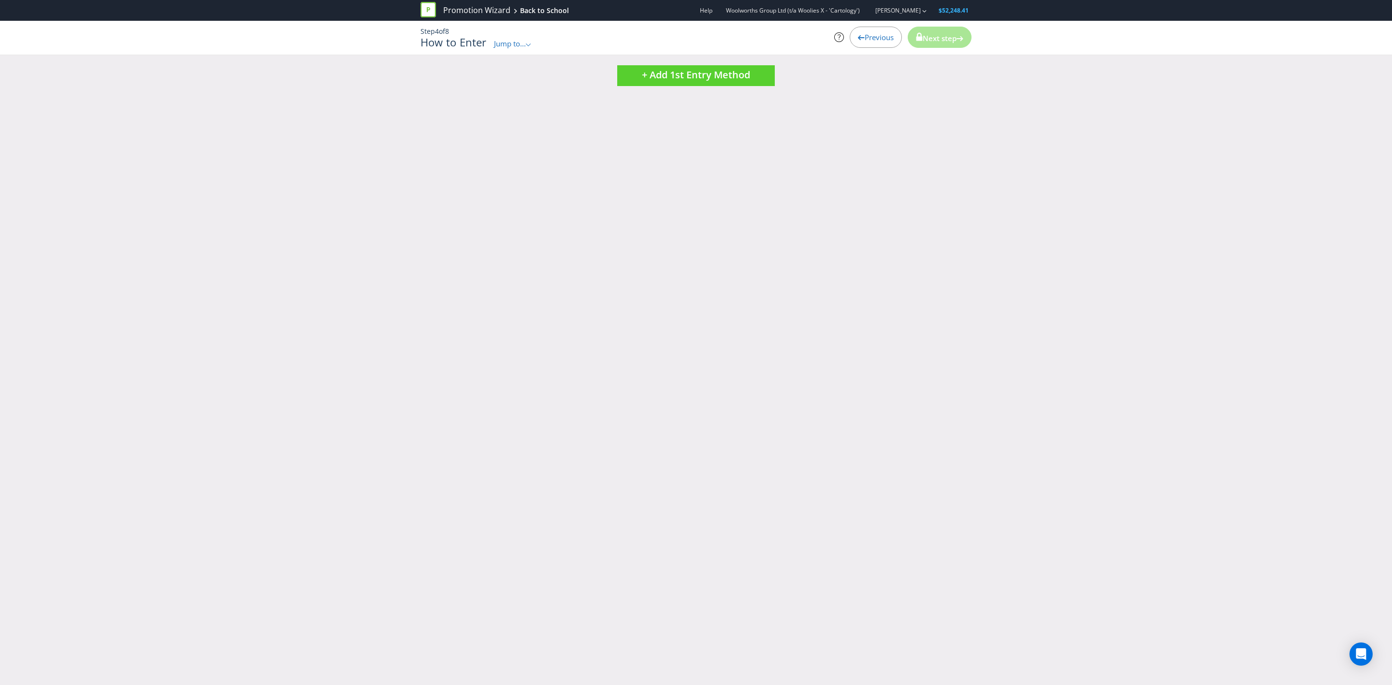
click at [689, 40] on div "How to Enter Jump to... .st0{fill-rule:evenodd;clip-rule:evenodd;} Promotion Su…" at bounding box center [602, 42] width 363 height 13
click at [529, 44] on icon ".st0{fill-rule:evenodd;clip-rule:evenodd;}" at bounding box center [528, 45] width 5 height 3
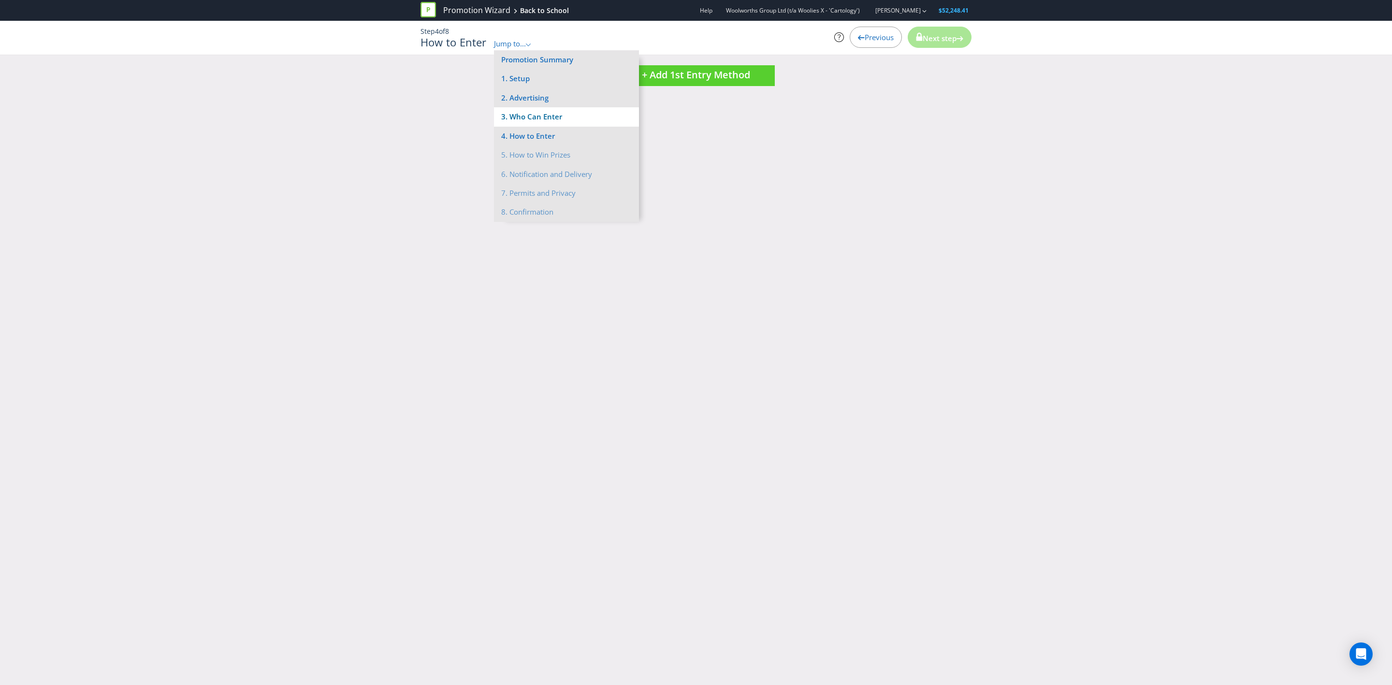
click at [551, 122] on li "3. Who Can Enter" at bounding box center [566, 116] width 145 height 19
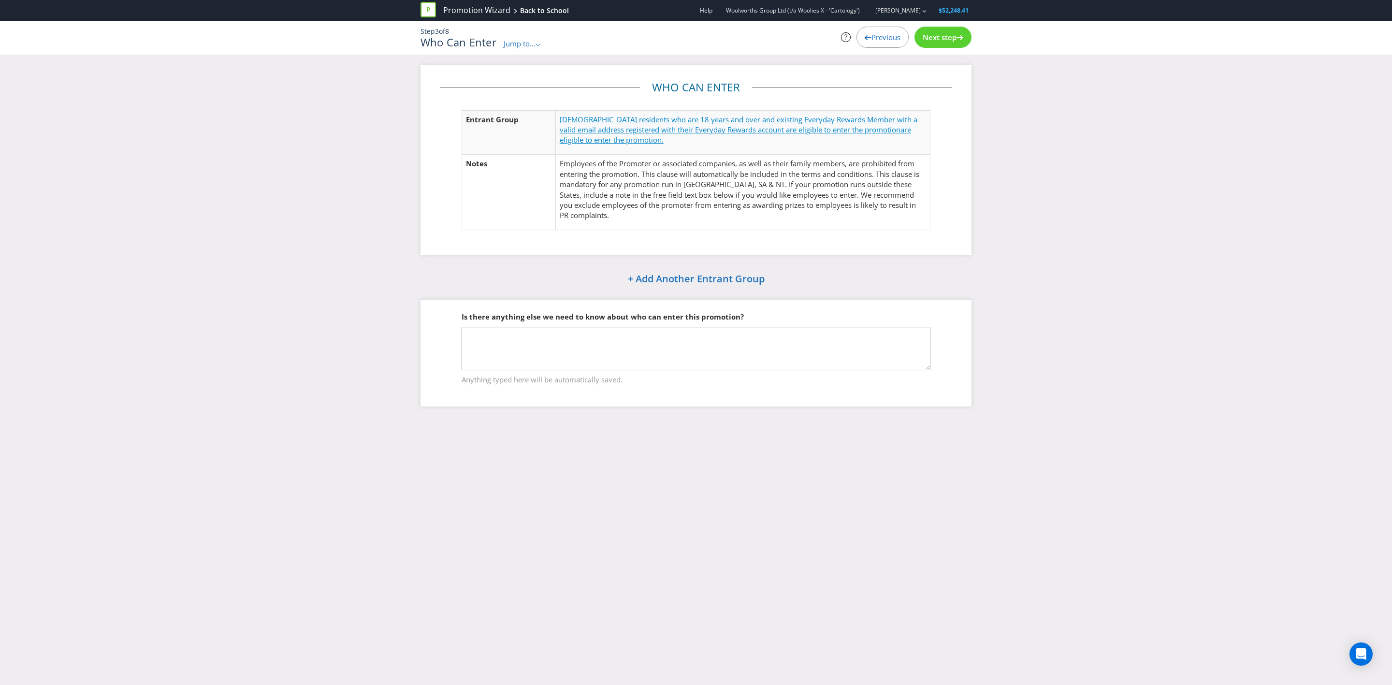
click at [808, 117] on span "[DEMOGRAPHIC_DATA] residents who are 18 years and over and existing Everyday Re…" at bounding box center [739, 125] width 358 height 20
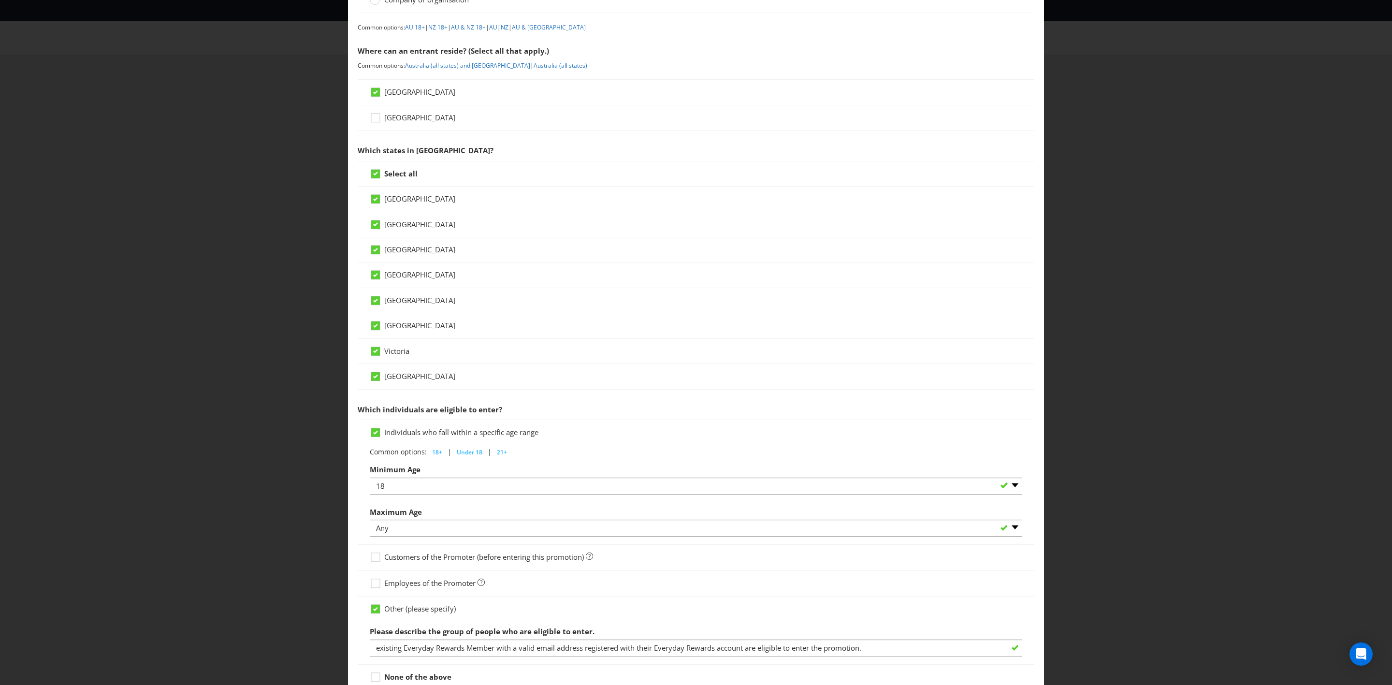
scroll to position [189, 0]
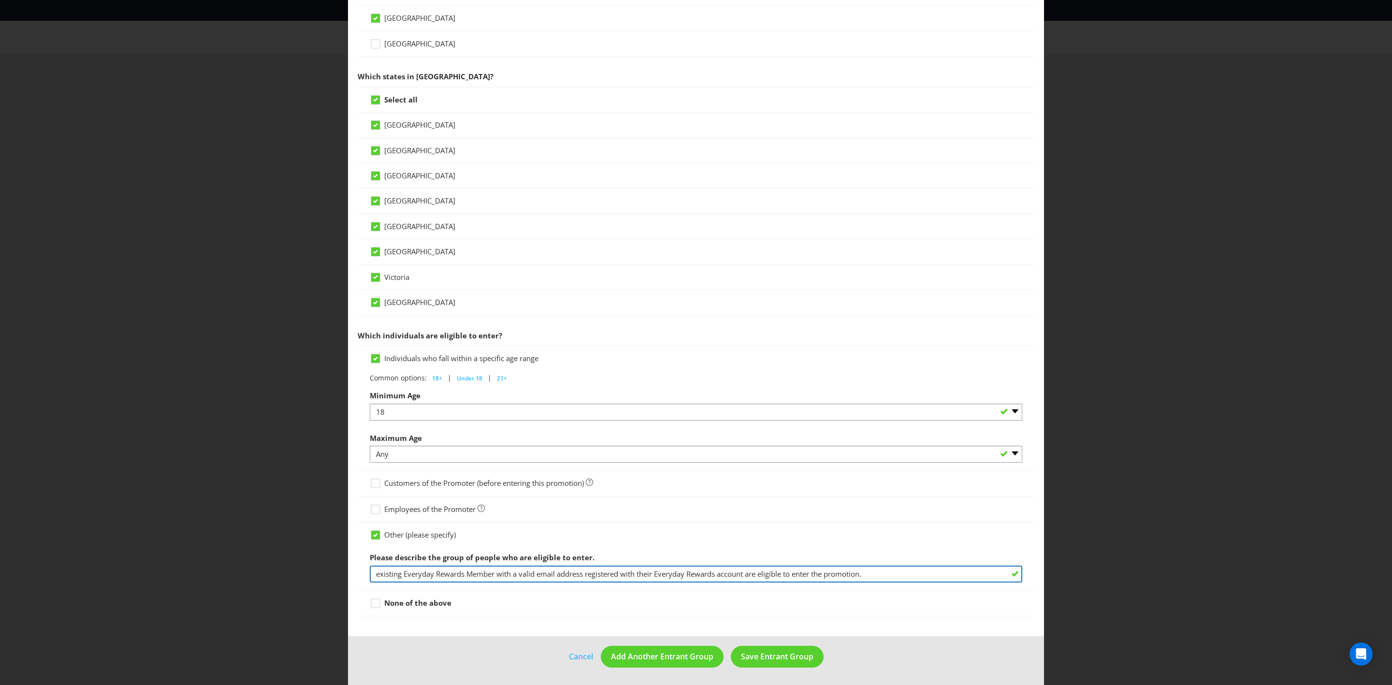
click at [372, 575] on input "existing Everyday Rewards Member with a valid email address registered with the…" at bounding box center [696, 574] width 653 height 17
type input "an existing Everyday Rewards Member with a valid email address registered with …"
click at [759, 656] on span "Save Entrant Group" at bounding box center [777, 656] width 73 height 11
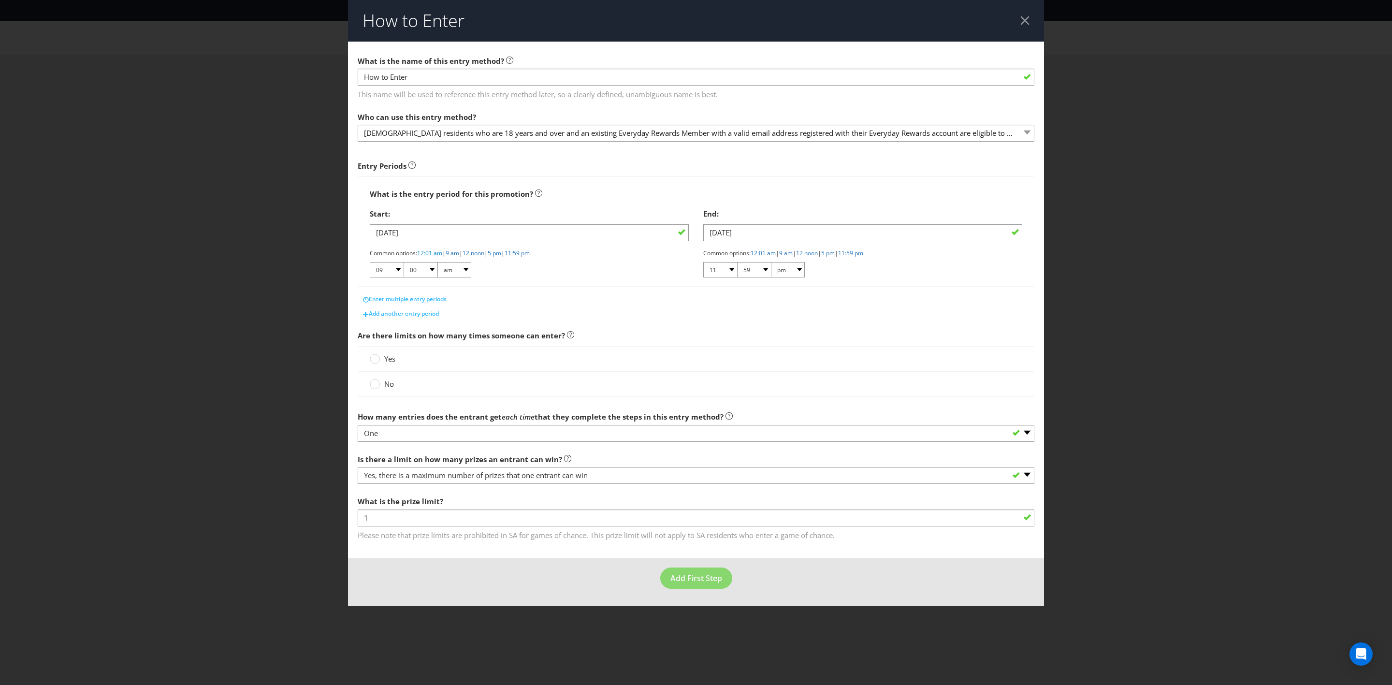
click at [441, 254] on link "12:01 am" at bounding box center [429, 253] width 25 height 8
select select "12"
select select "01"
click at [863, 257] on link "11:59 pm" at bounding box center [850, 253] width 25 height 8
click at [376, 386] on circle at bounding box center [375, 384] width 10 height 10
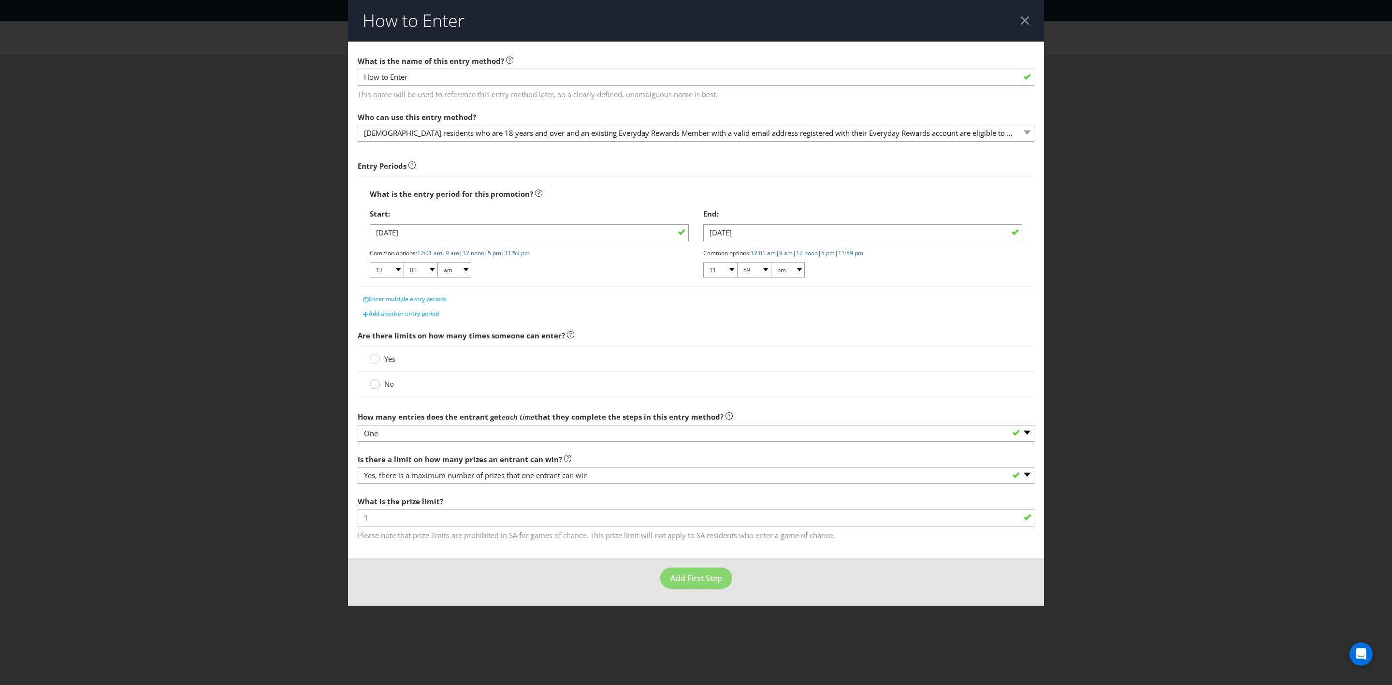
click at [0, 0] on input "No" at bounding box center [0, 0] width 0 height 0
click at [702, 581] on span "Add First Step" at bounding box center [697, 578] width 52 height 11
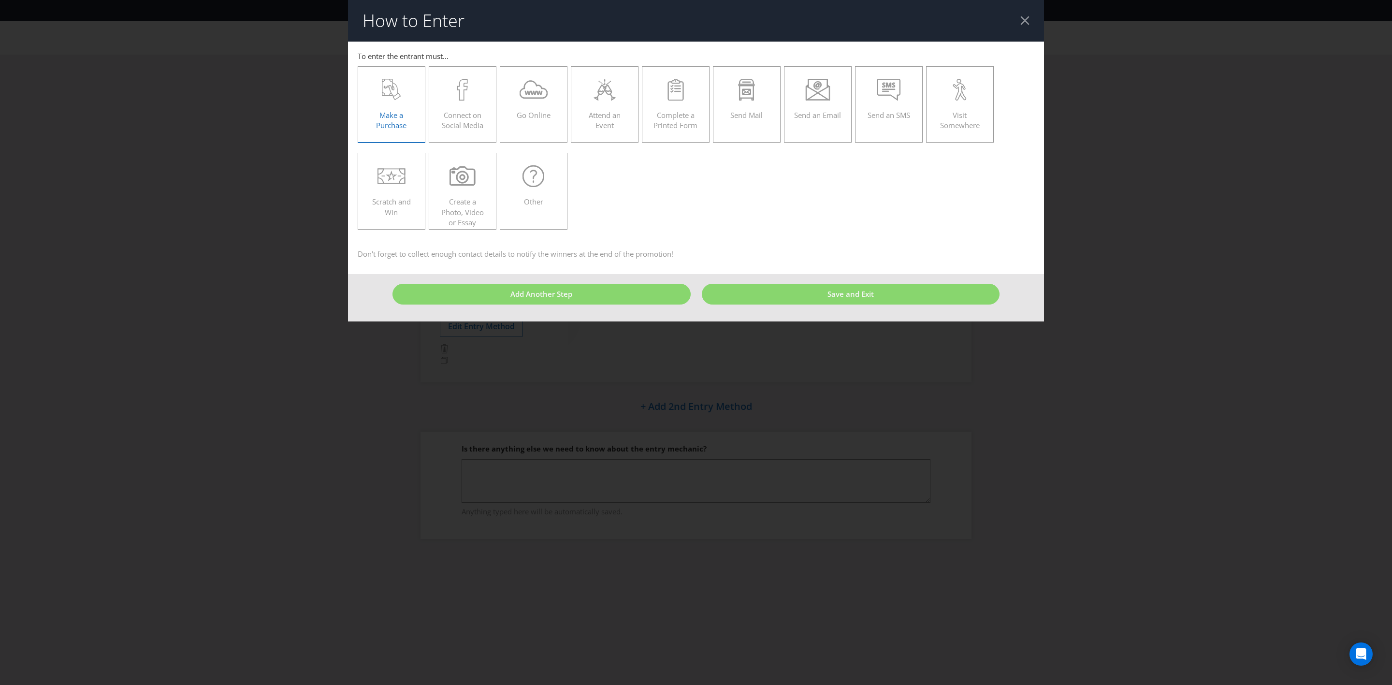
click at [399, 125] on span "Make a Purchase" at bounding box center [391, 120] width 30 height 20
click at [0, 0] on input "Make a Purchase" at bounding box center [0, 0] width 0 height 0
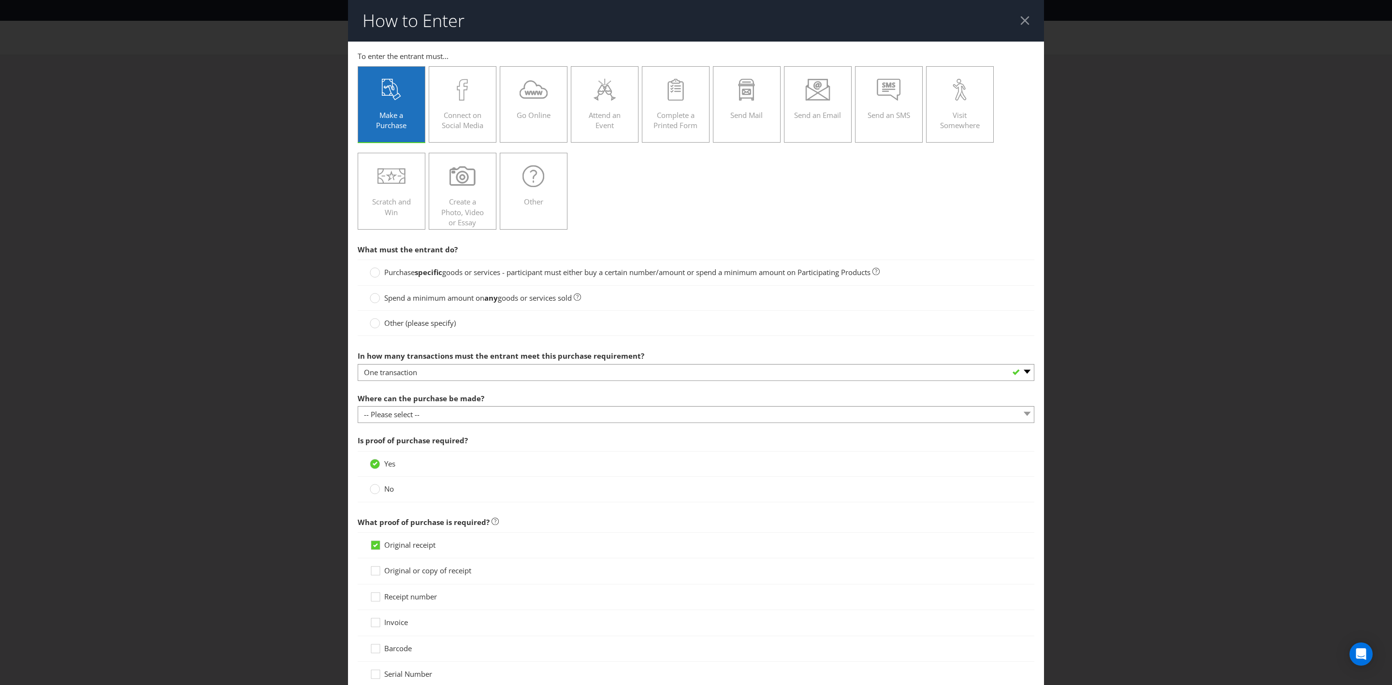
click at [481, 302] on span "Spend a minimum amount on" at bounding box center [434, 298] width 100 height 10
click at [0, 0] on input "Spend a minimum amount on any goods or services sold" at bounding box center [0, 0] width 0 height 0
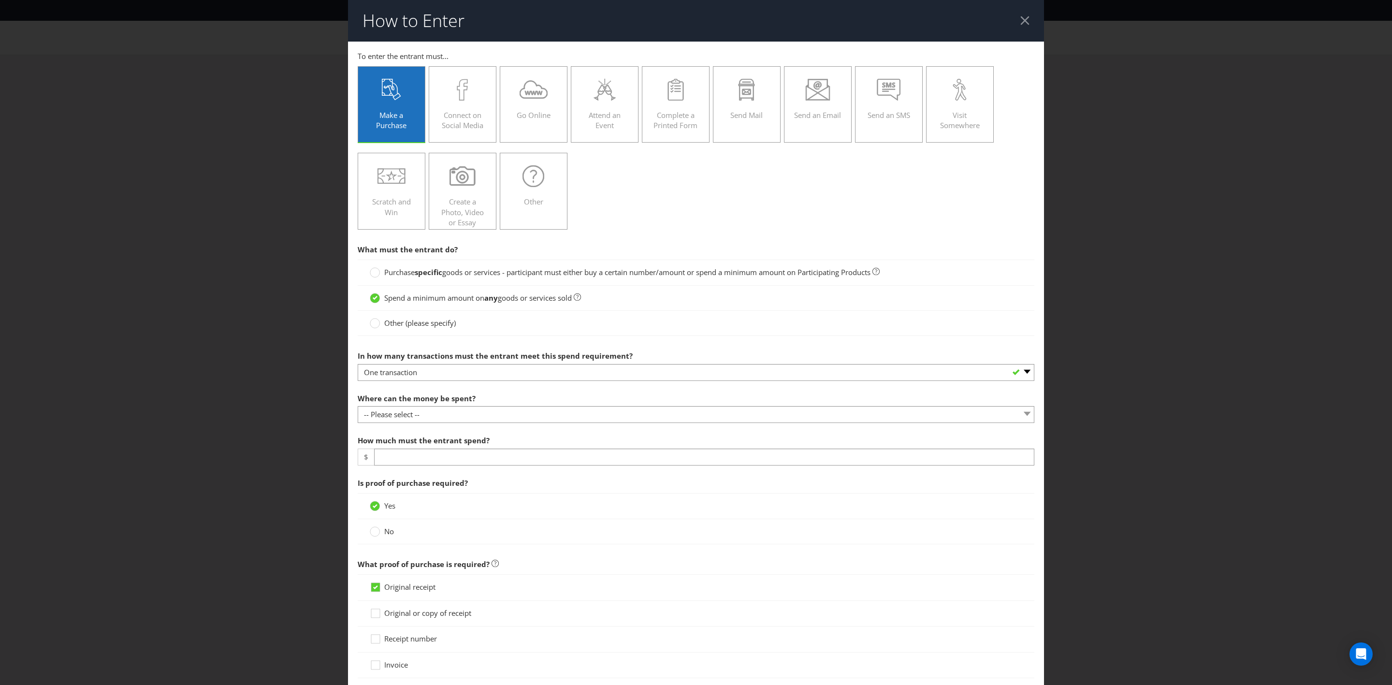
click at [493, 431] on section "What must the entrant do? Purchase specific goods or services - participant mus…" at bounding box center [696, 539] width 677 height 599
click at [499, 417] on select "-- Please select -- Any stores displaying promotional material (including onlin…" at bounding box center [696, 414] width 677 height 17
select select "OTHER"
click at [358, 408] on select "-- Please select -- Any stores displaying promotional material (including onlin…" at bounding box center [696, 414] width 677 height 17
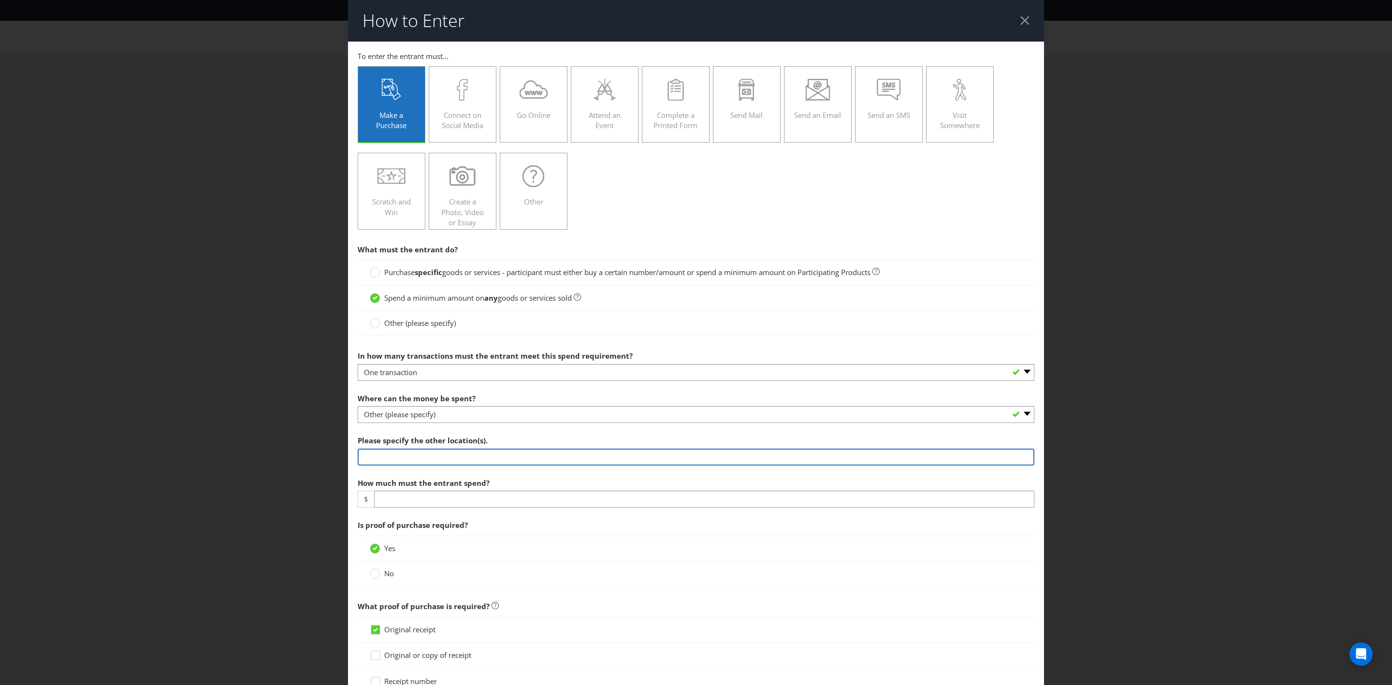
click at [525, 460] on input "text" at bounding box center [696, 457] width 677 height 17
type input "any Woolworths supermarket in [GEOGRAPHIC_DATA], Woolworths Metro in [GEOGRAPHI…"
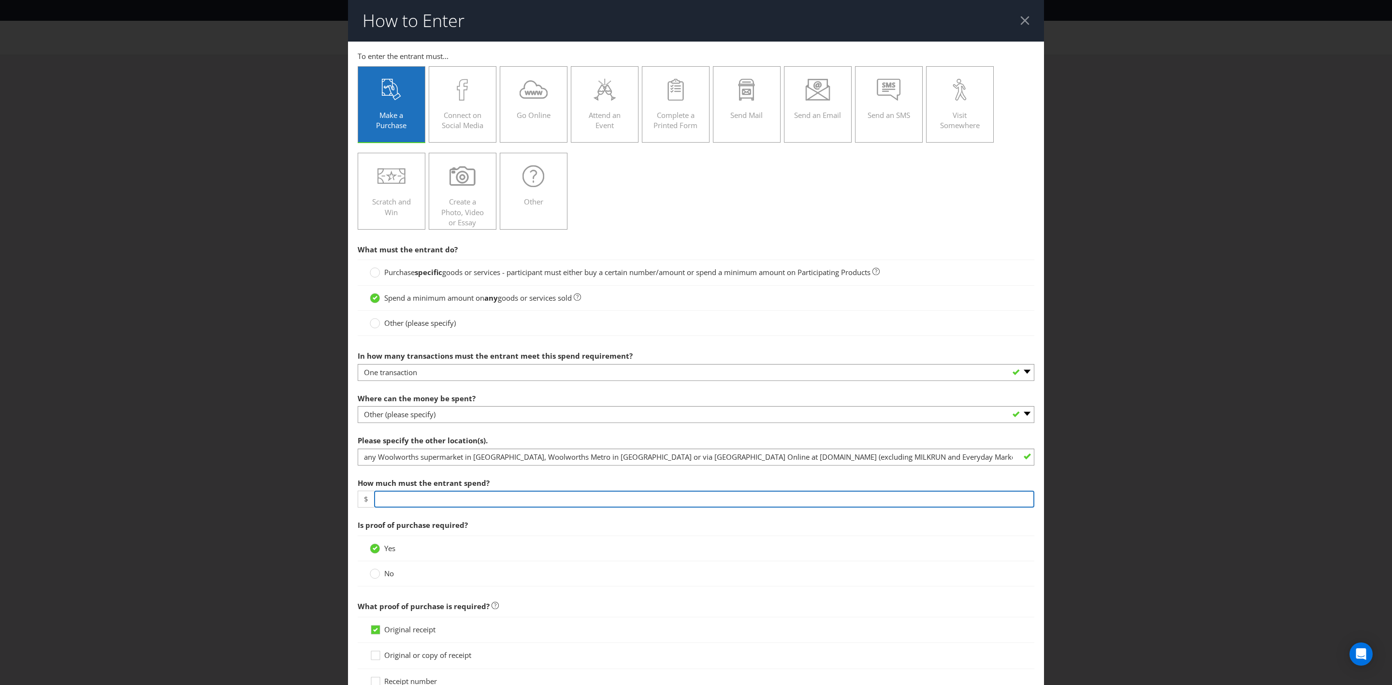
click at [534, 499] on input "number" at bounding box center [704, 499] width 660 height 17
type input "30"
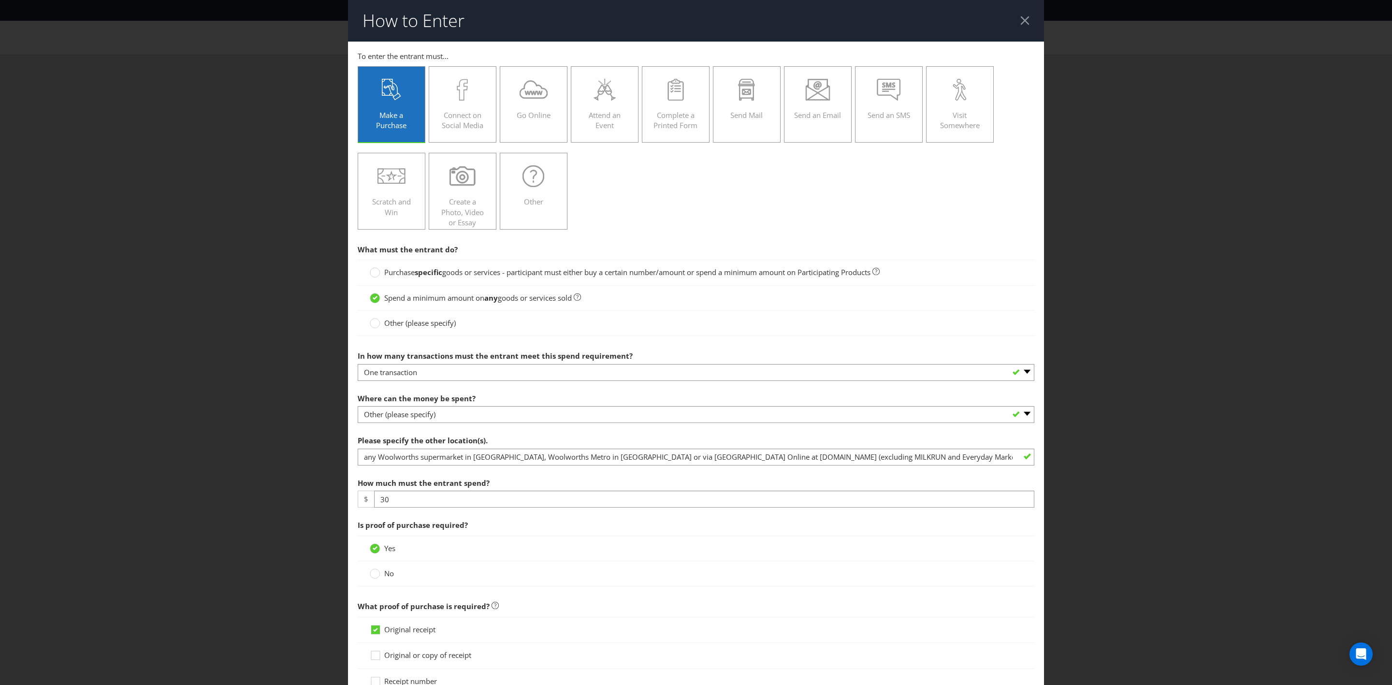
click at [555, 528] on span "Is proof of purchase required?" at bounding box center [696, 525] width 677 height 20
click at [529, 588] on div "Is proof of purchase required? Yes No" at bounding box center [696, 553] width 677 height 76
click at [376, 575] on circle at bounding box center [375, 574] width 10 height 10
click at [0, 0] on input "No" at bounding box center [0, 0] width 0 height 0
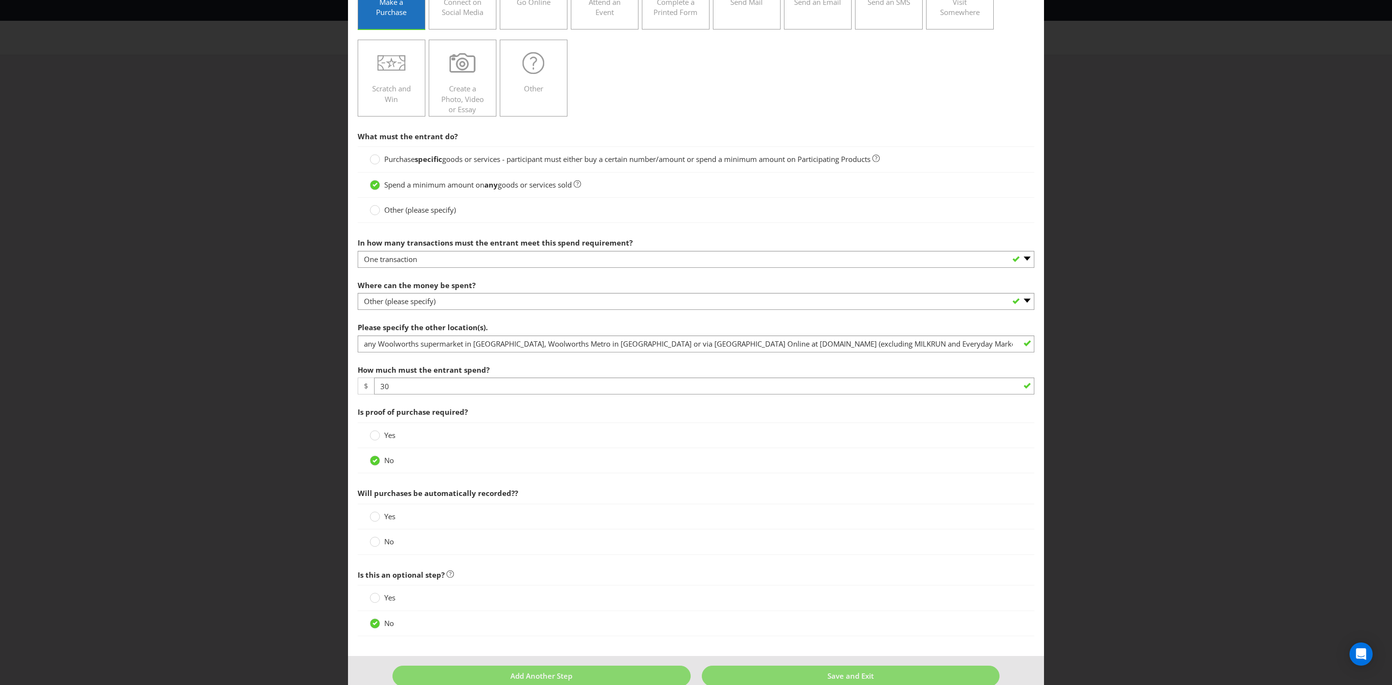
scroll to position [135, 0]
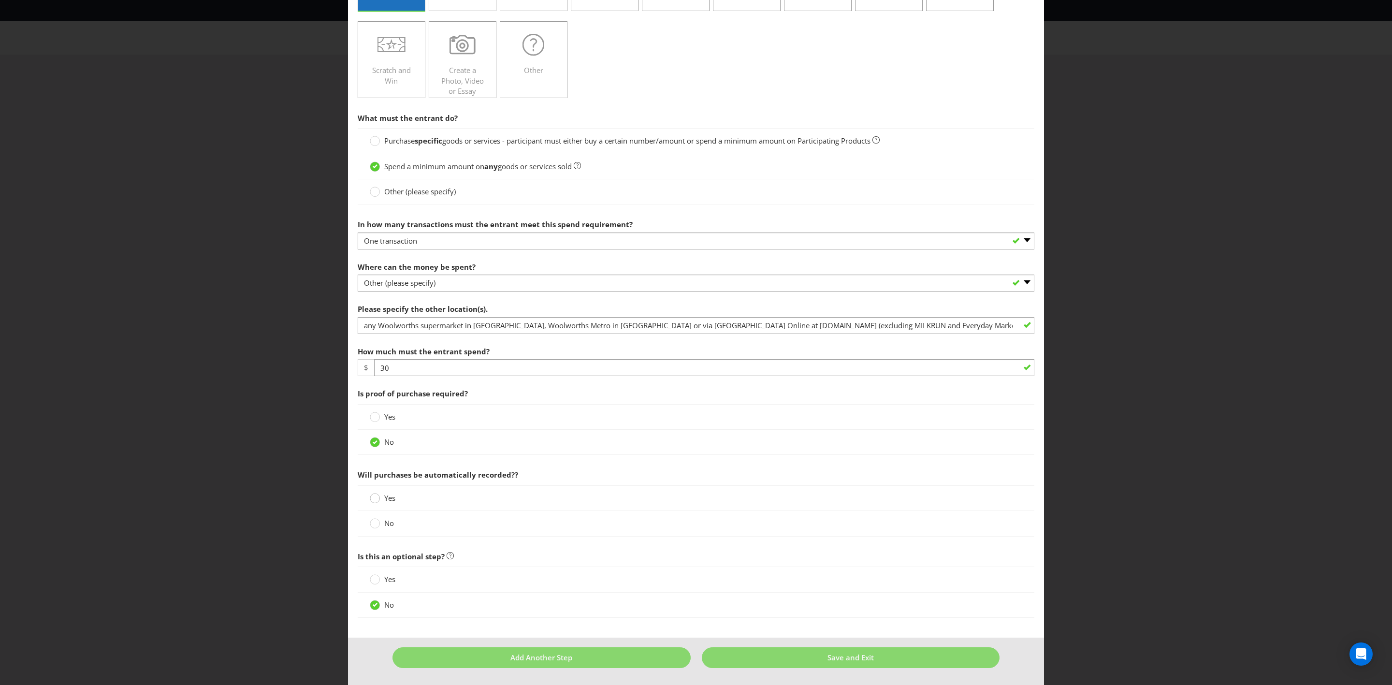
click at [373, 496] on div at bounding box center [375, 495] width 5 height 5
click at [0, 0] on input "Yes" at bounding box center [0, 0] width 0 height 0
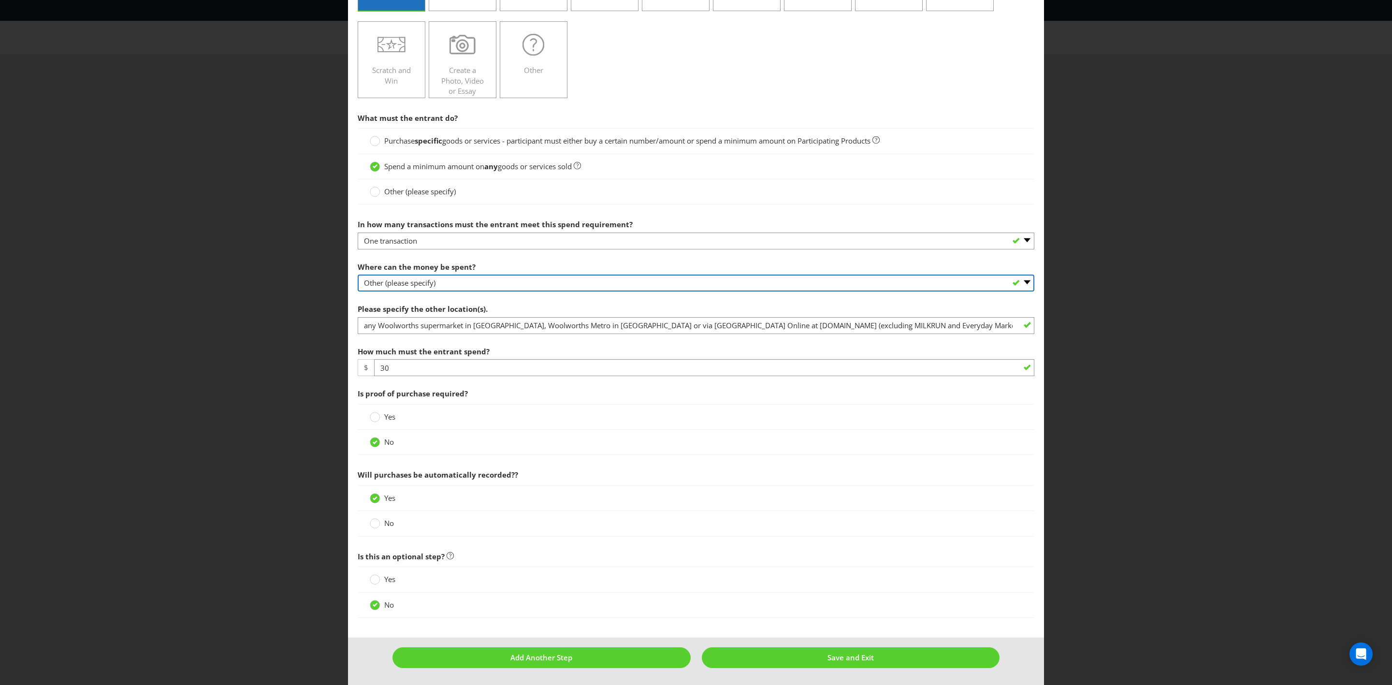
click at [511, 277] on select "-- Please select -- Any stores displaying promotional material (including onlin…" at bounding box center [696, 283] width 677 height 17
click at [358, 292] on select "-- Please select -- Any stores displaying promotional material (including onlin…" at bounding box center [696, 283] width 677 height 17
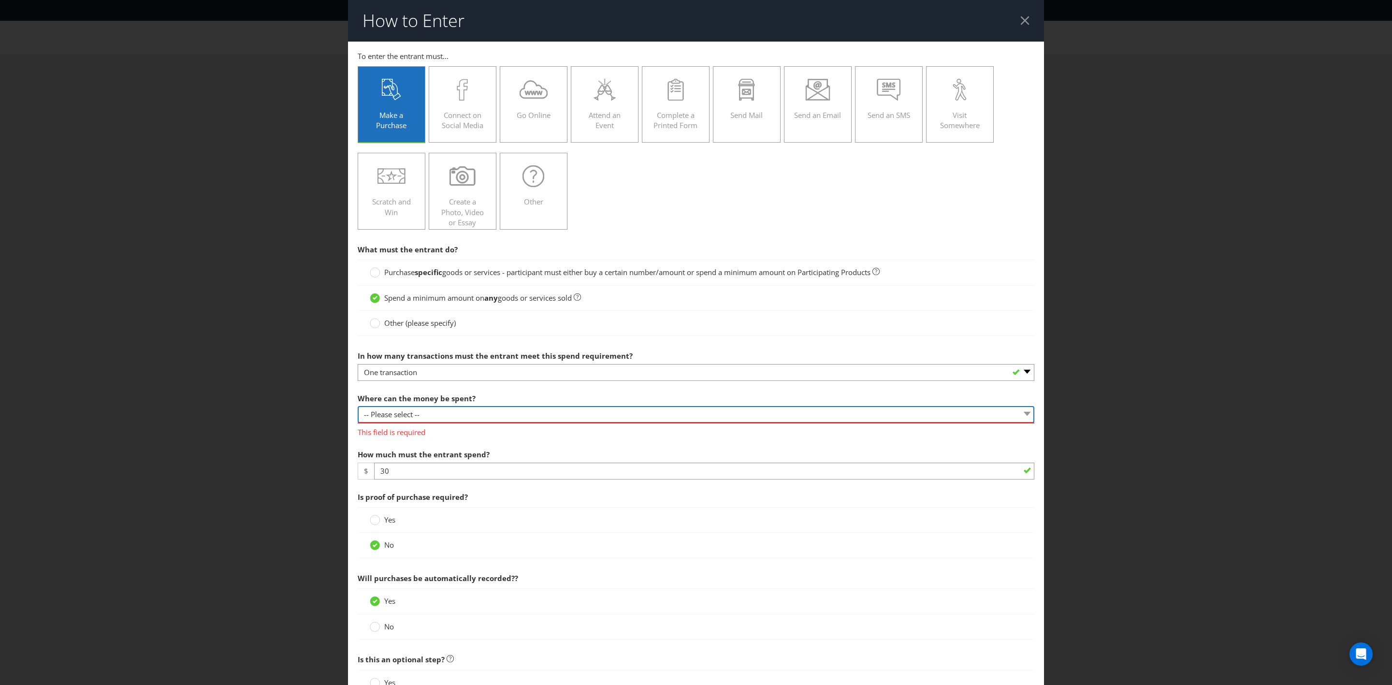
scroll to position [73, 0]
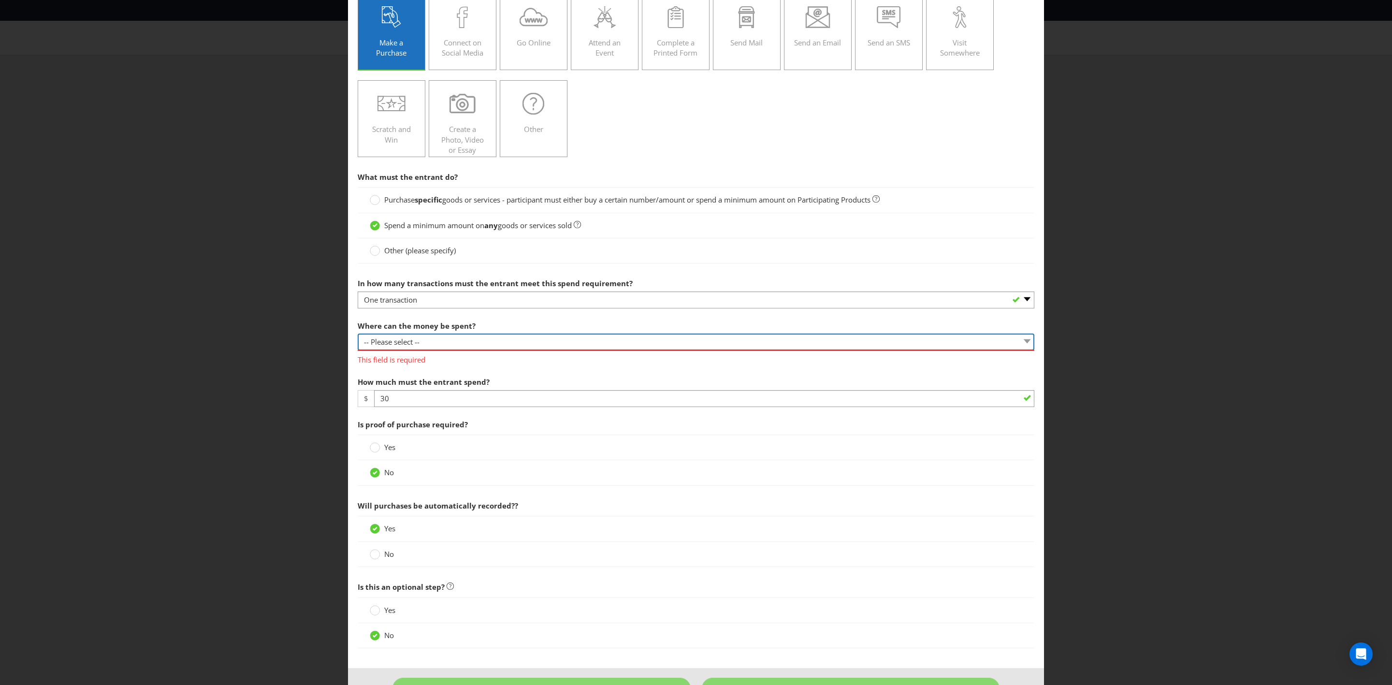
click at [531, 344] on select "-- Please select -- Any stores displaying promotional material (including onlin…" at bounding box center [696, 342] width 677 height 17
select select "OTHER"
click at [358, 335] on select "-- Please select -- Any stores displaying promotional material (including onlin…" at bounding box center [696, 342] width 677 height 17
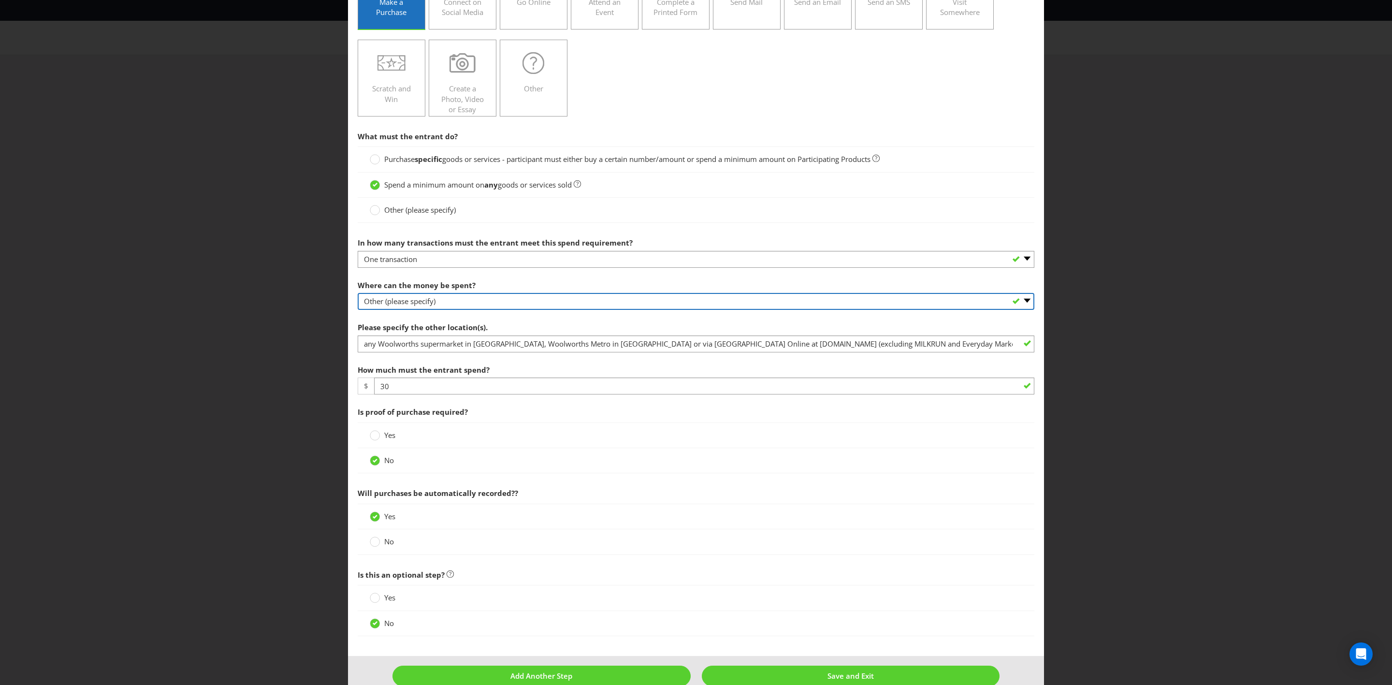
scroll to position [135, 0]
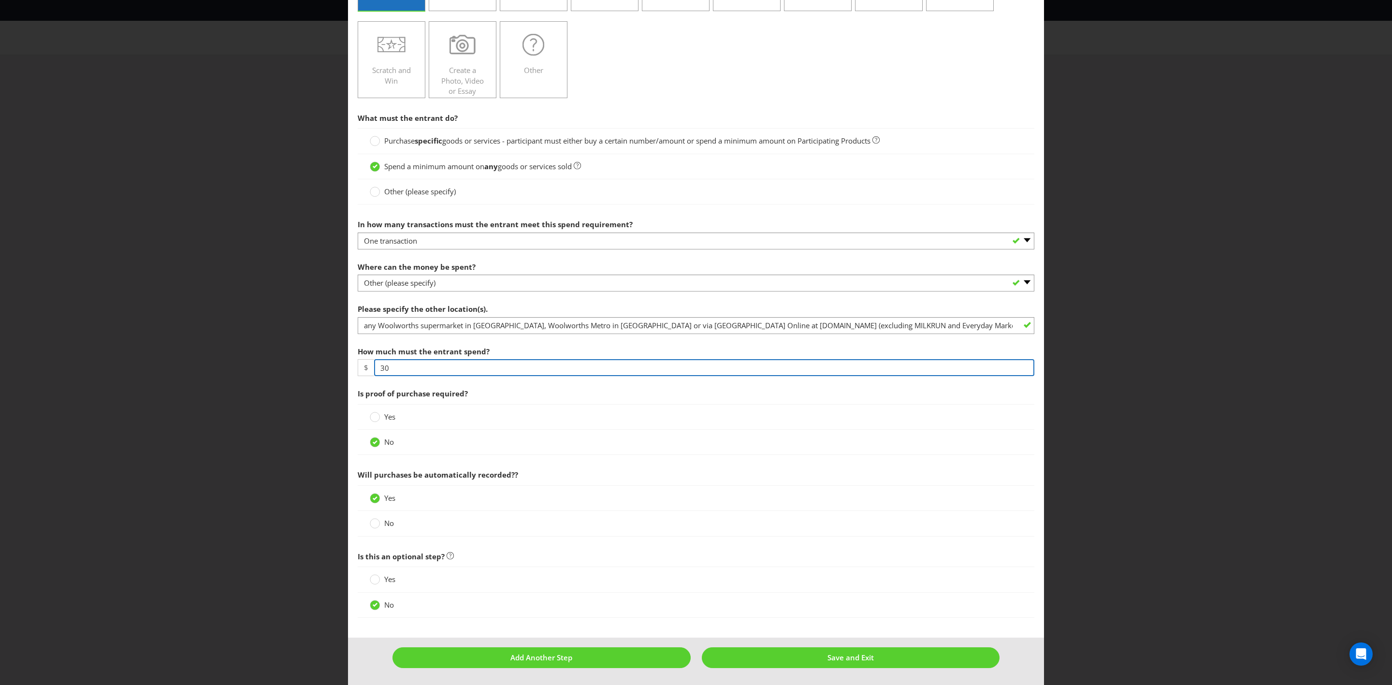
click at [499, 364] on input "30" at bounding box center [704, 367] width 660 height 17
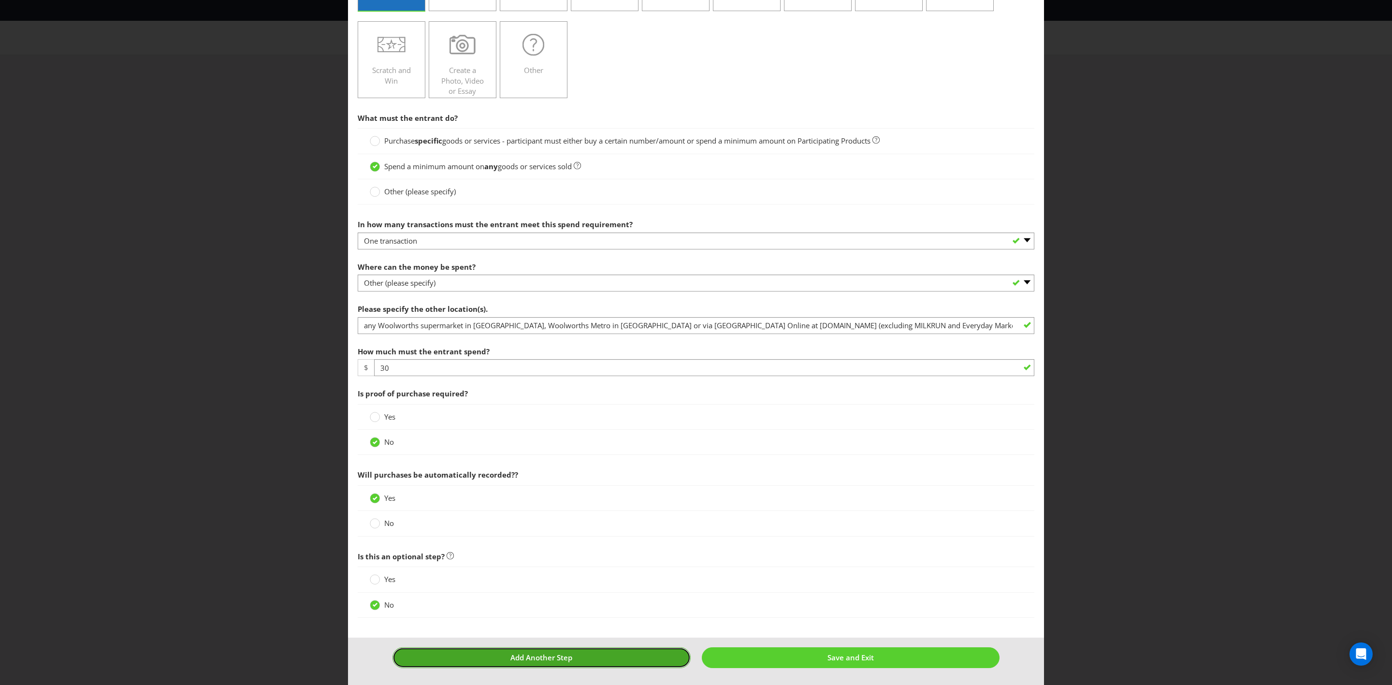
click at [622, 650] on button "Add Another Step" at bounding box center [542, 657] width 298 height 21
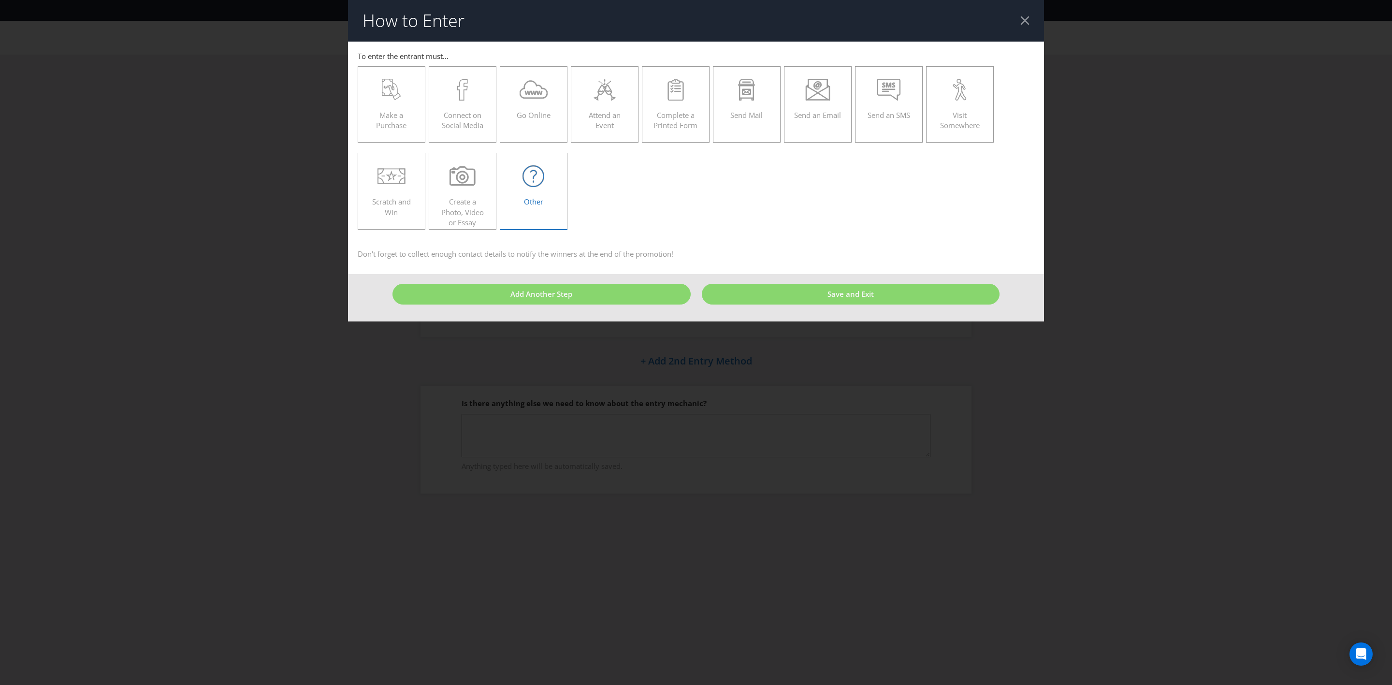
click at [539, 183] on icon at bounding box center [534, 176] width 22 height 22
click at [0, 0] on input "Other" at bounding box center [0, 0] width 0 height 0
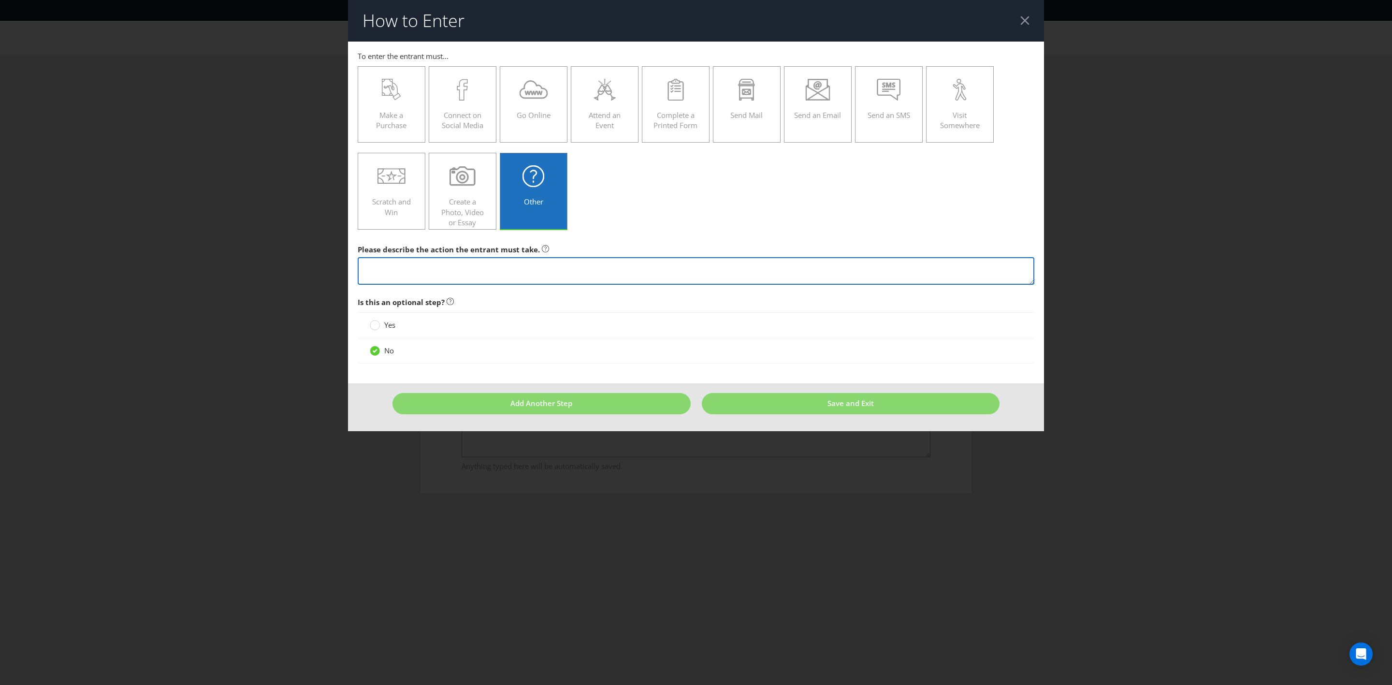
click at [496, 275] on textarea at bounding box center [696, 271] width 677 height 28
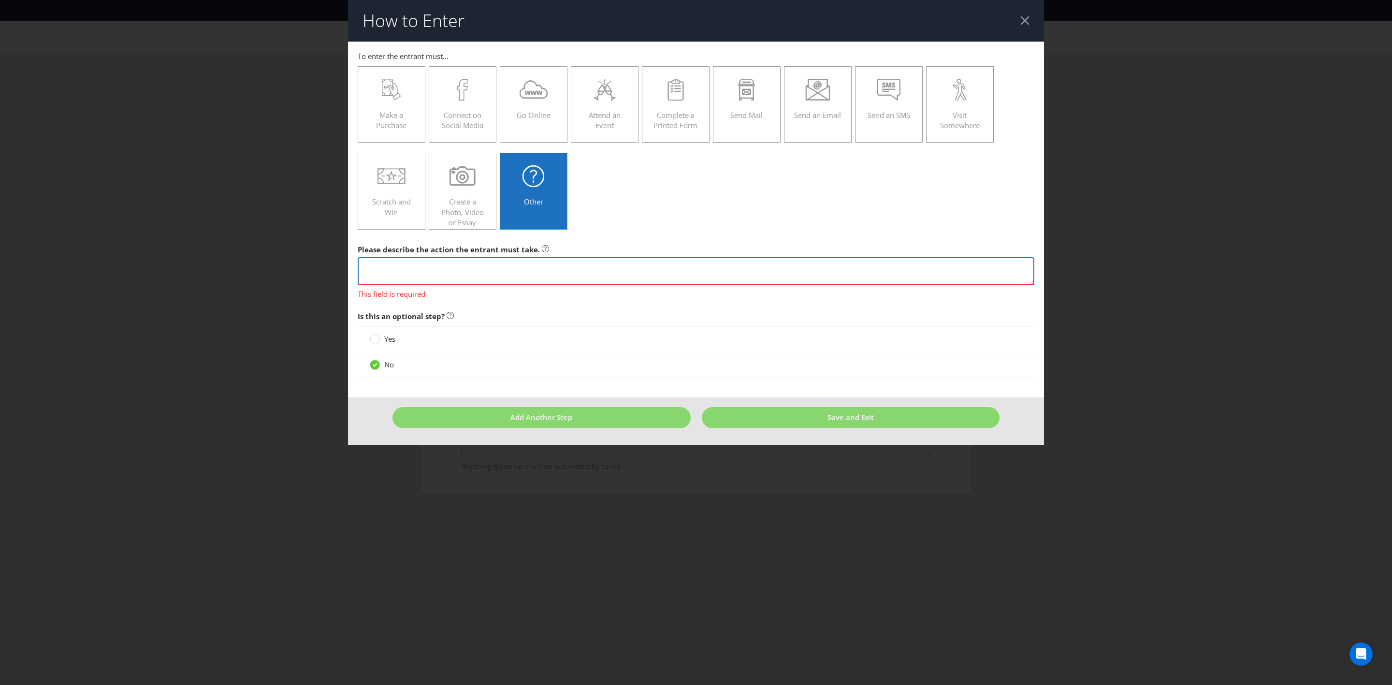
click at [682, 264] on textarea at bounding box center [696, 271] width 677 height 28
paste textarea "Scan their Everyday Rewards Card in-store at the checkout or enter their Everyd…"
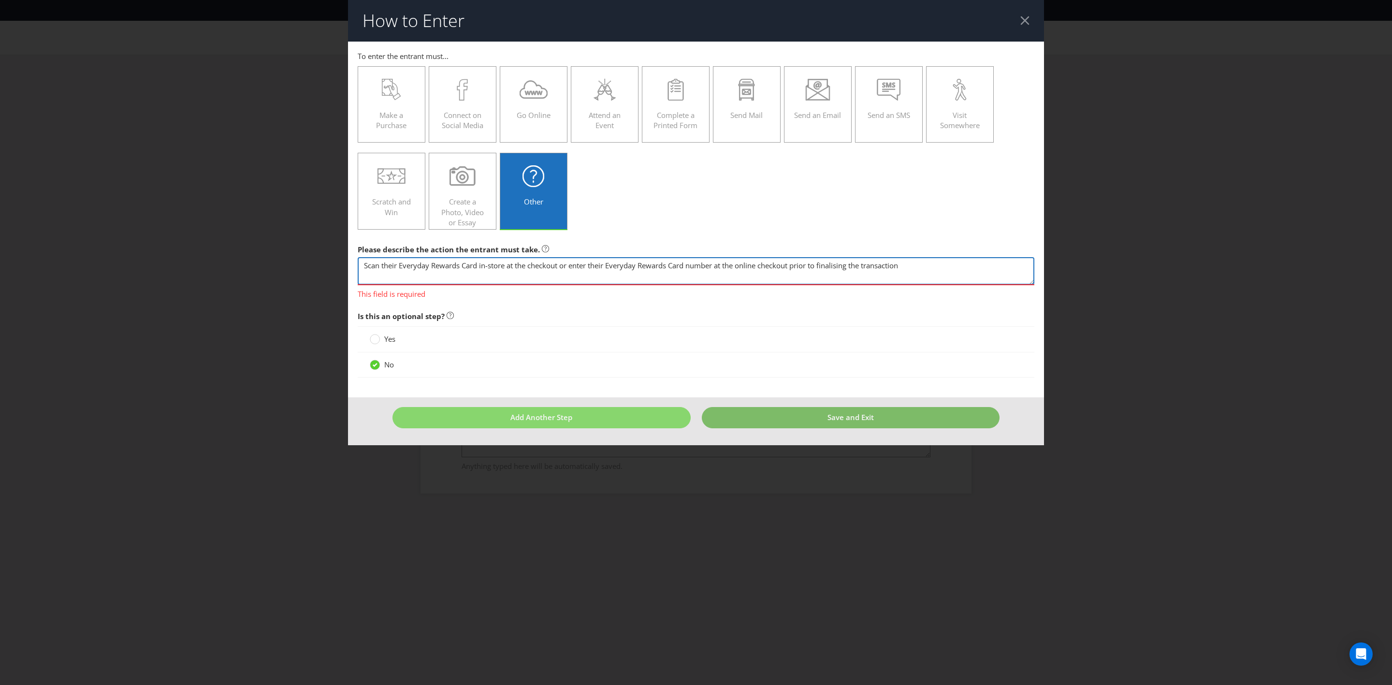
type textarea "Scan their Everyday Rewards Card in-store at the checkout or enter their Everyd…"
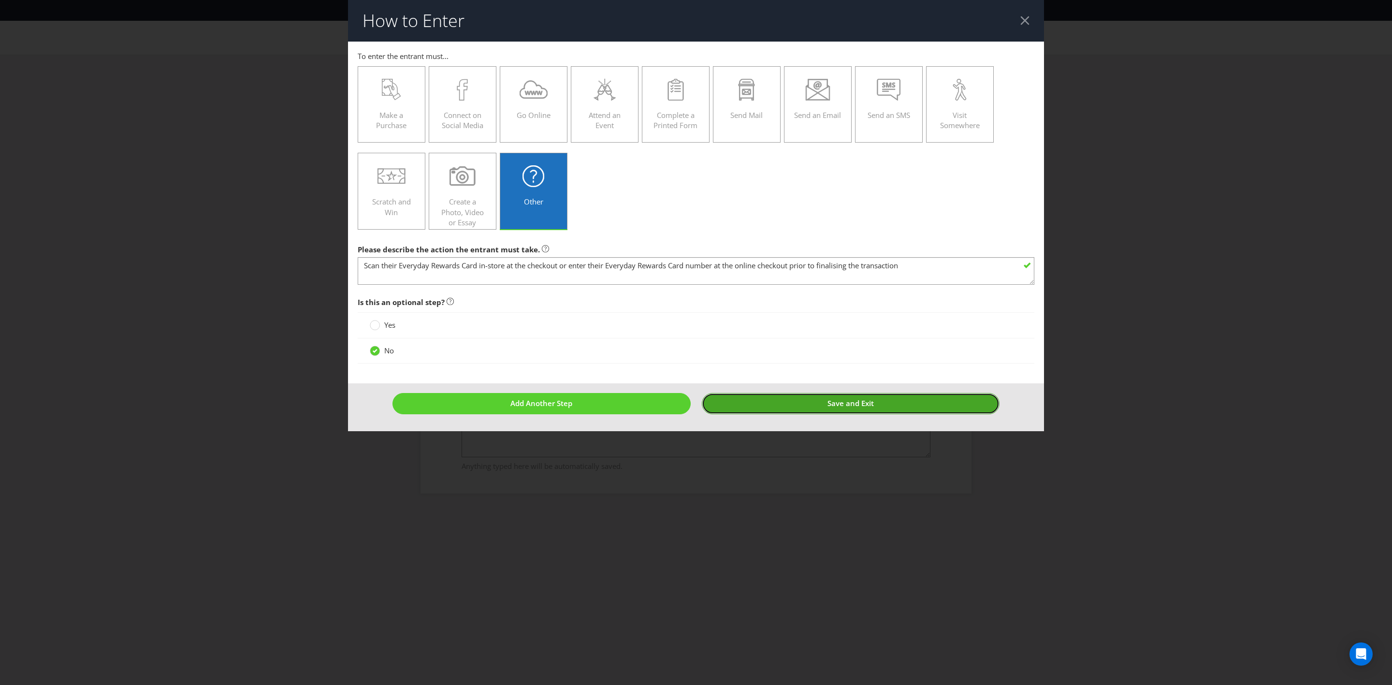
click at [843, 425] on footer "Add Another Step Save and Exit" at bounding box center [696, 406] width 696 height 47
click at [857, 414] on button "Save and Exit" at bounding box center [851, 403] width 298 height 21
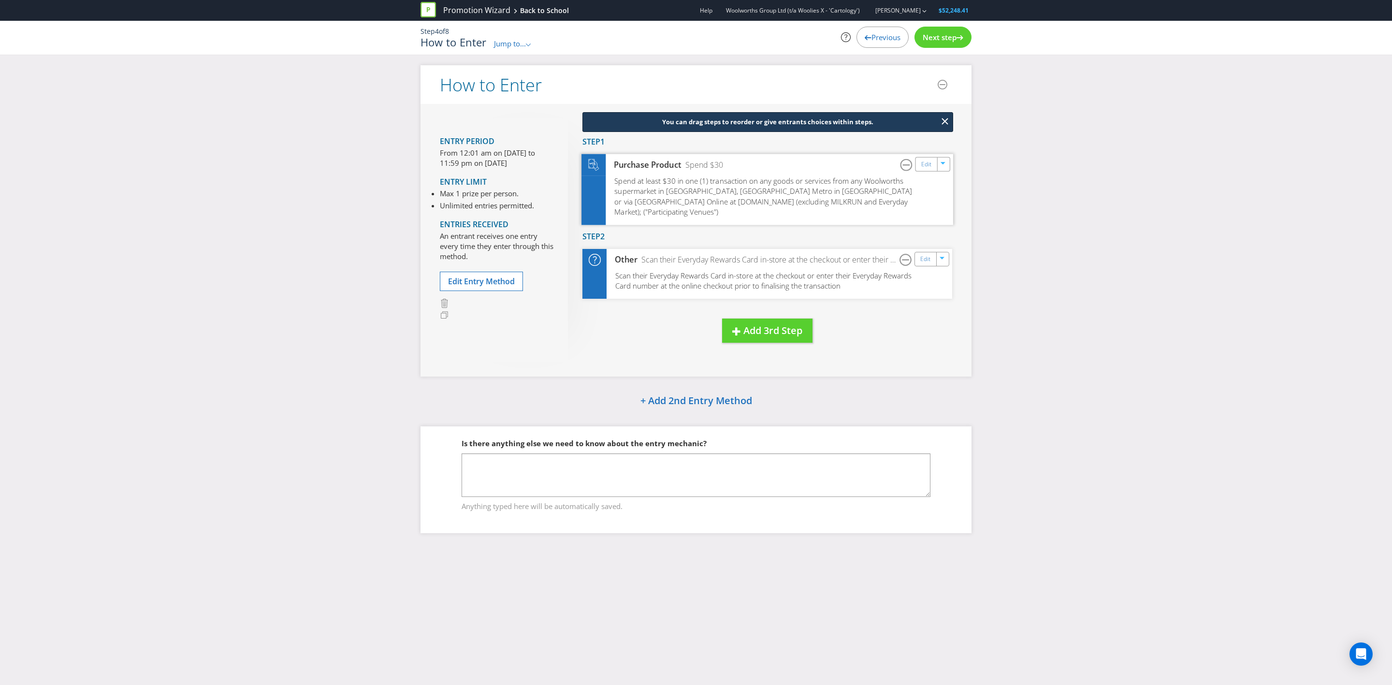
click at [834, 198] on span "Spend at least $30 in one (1) transaction on any goods or services from any Woo…" at bounding box center [763, 195] width 298 height 41
click at [930, 167] on link "Edit" at bounding box center [926, 164] width 10 height 11
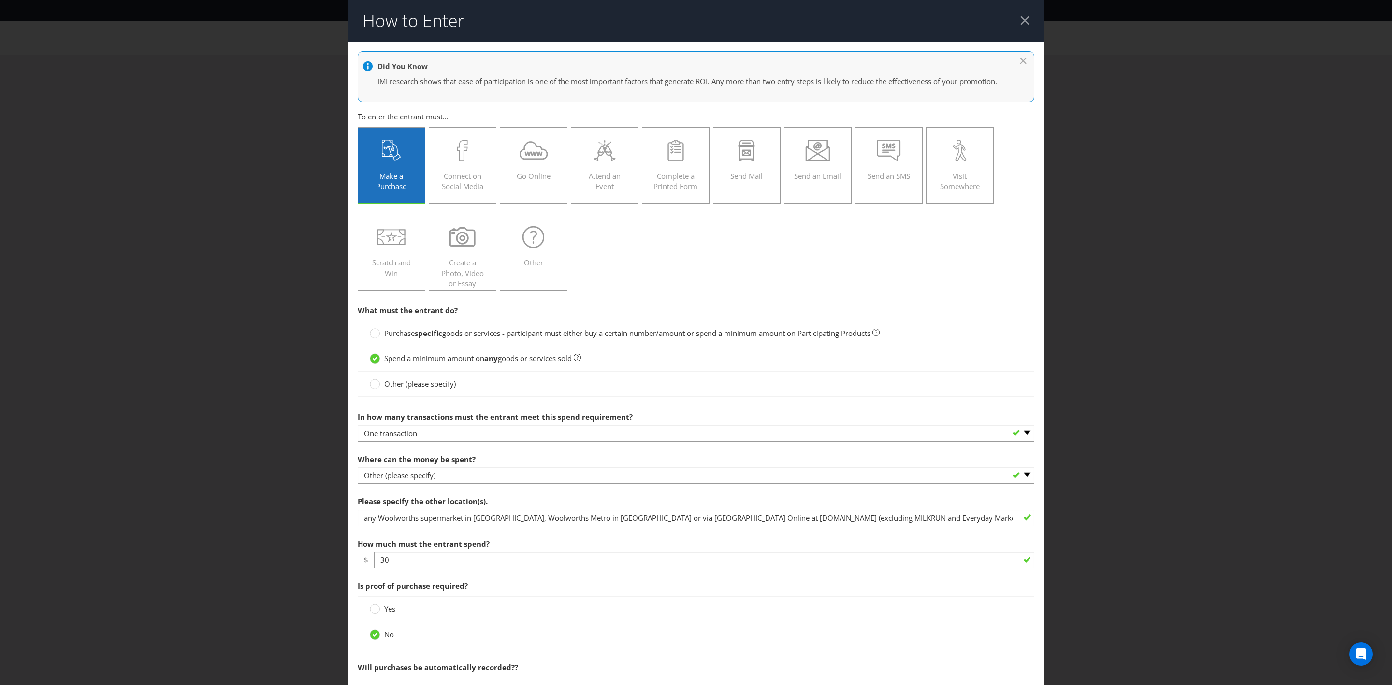
click at [418, 389] on span "Other (please specify)" at bounding box center [420, 384] width 72 height 10
click at [0, 0] on input "Other (please specify)" at bounding box center [0, 0] width 0 height 0
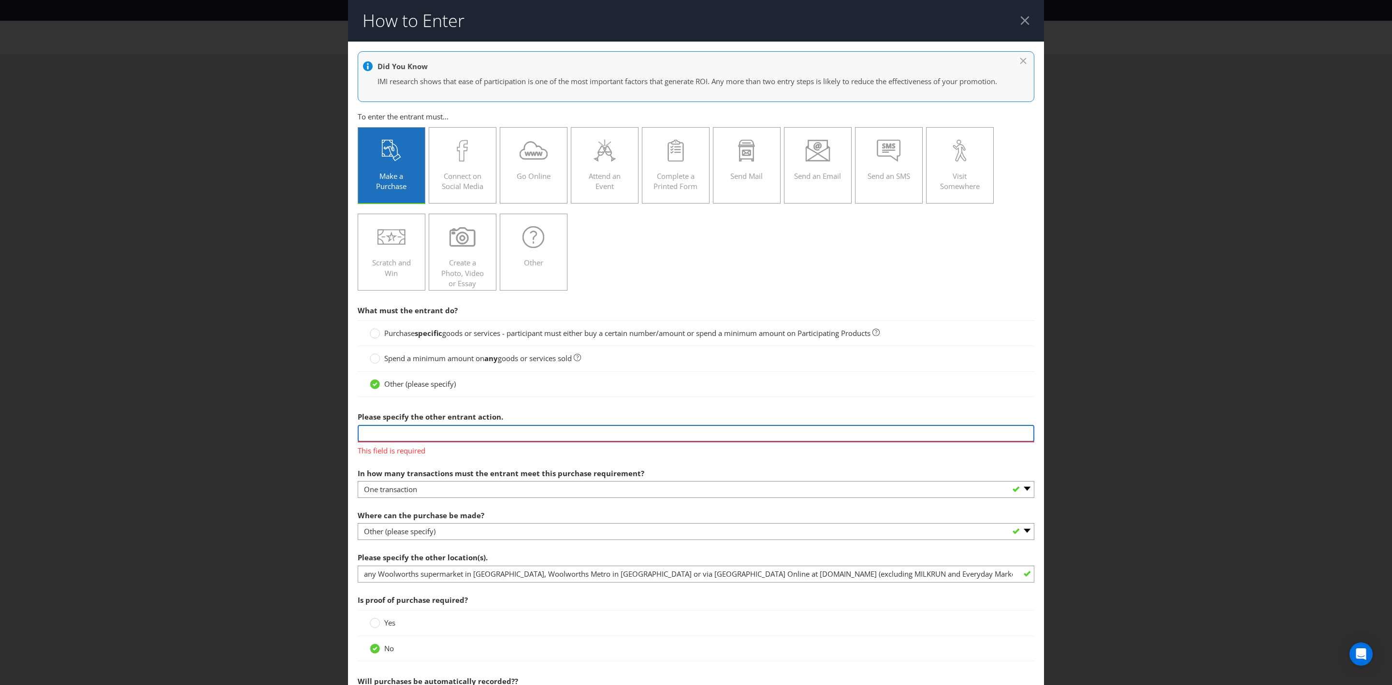
click at [420, 442] on input "text" at bounding box center [696, 433] width 677 height 17
click at [617, 454] on div "This field is required" at bounding box center [696, 448] width 677 height 15
click at [583, 442] on input "text" at bounding box center [696, 433] width 677 height 17
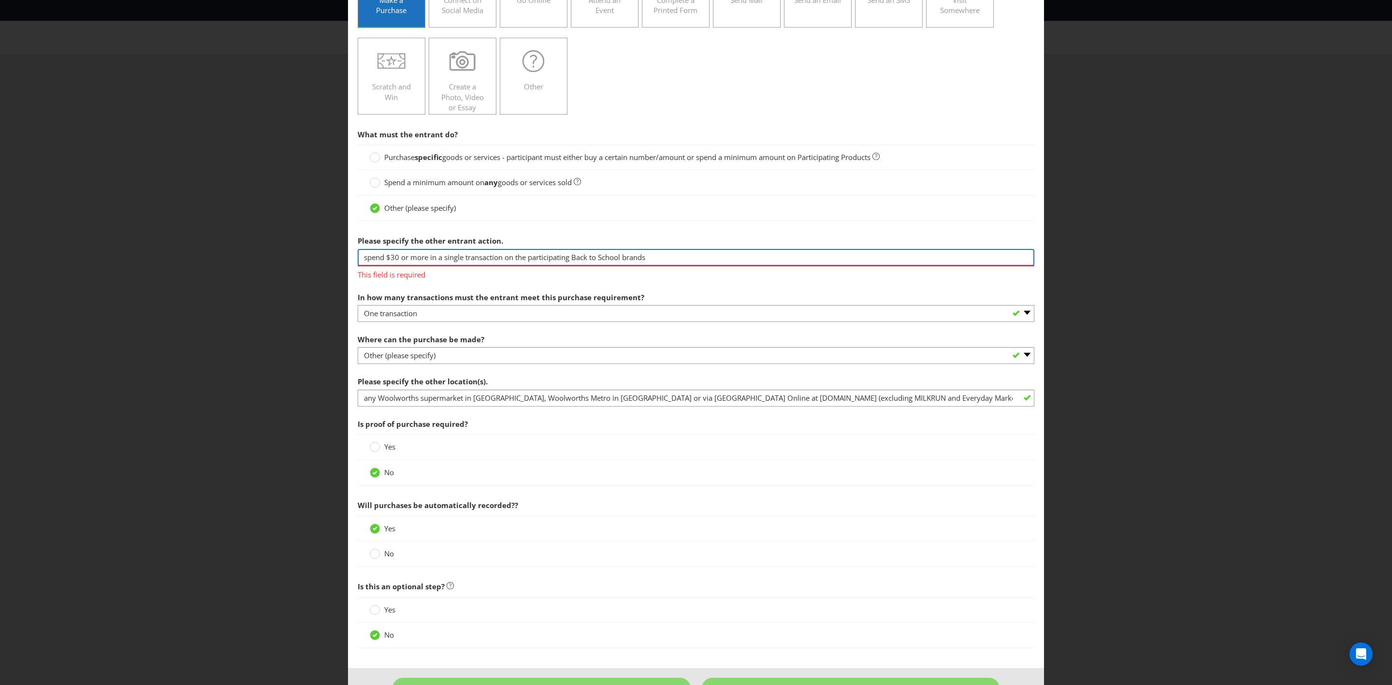
scroll to position [221, 0]
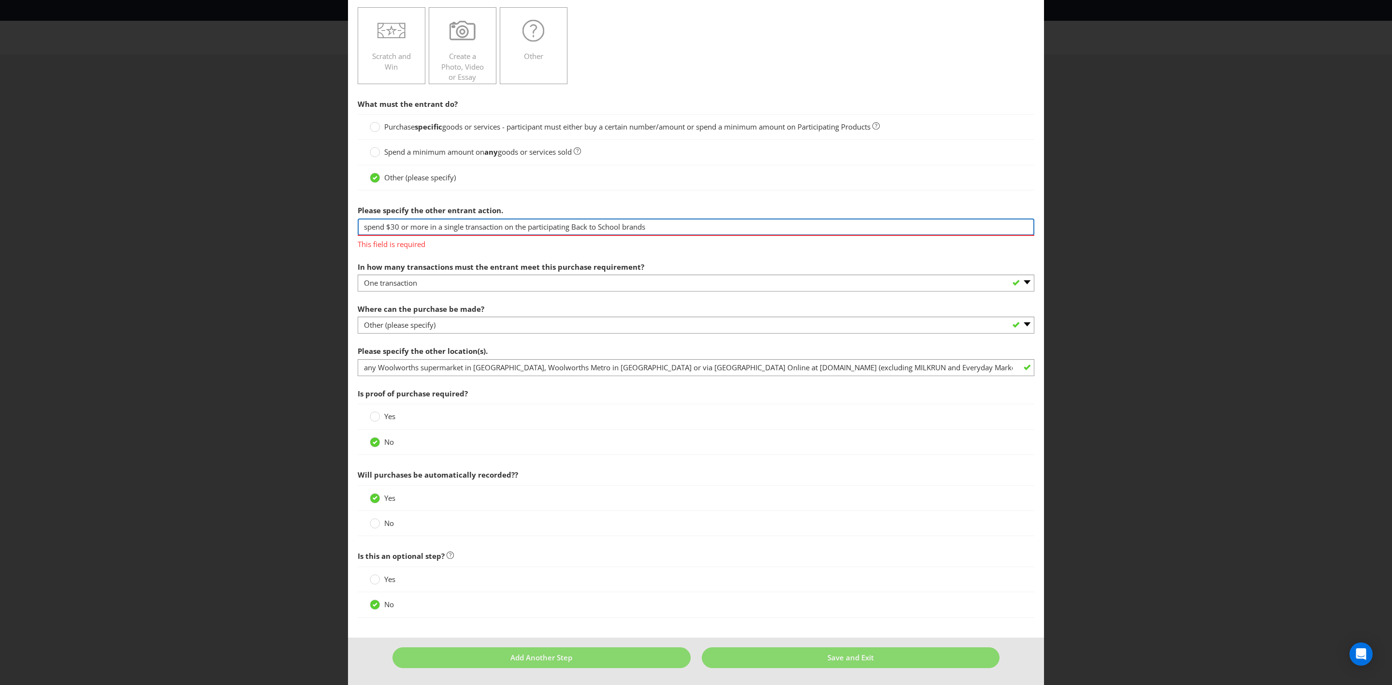
click at [429, 225] on input "spend $30 or more in a single transaction on the participating Back to School b…" at bounding box center [696, 227] width 677 height 17
drag, startPoint x: 427, startPoint y: 225, endPoint x: 505, endPoint y: 224, distance: 77.8
click at [505, 224] on input "spend $30 or more in a single transaction on the participating Back to School b…" at bounding box center [696, 227] width 677 height 17
type input "spend $30 or more on the participating Back to School brands"
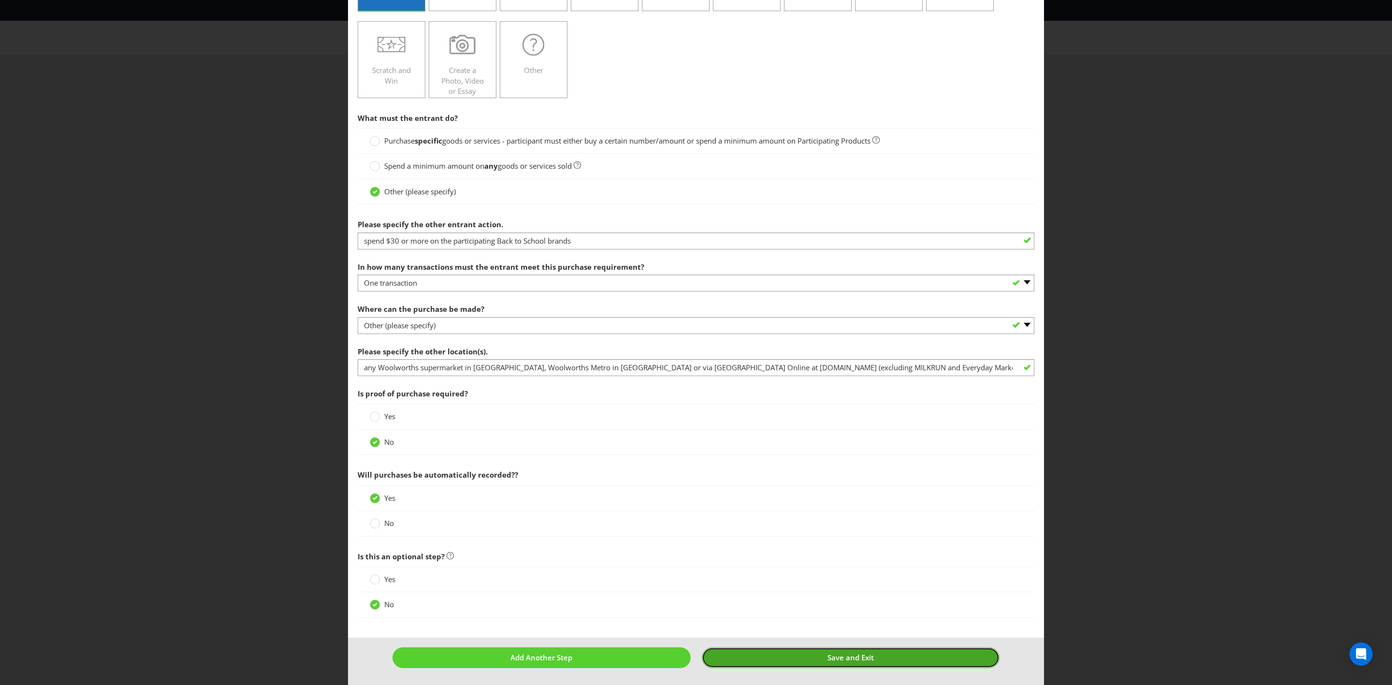
click at [818, 667] on button "Save and Exit" at bounding box center [851, 657] width 298 height 21
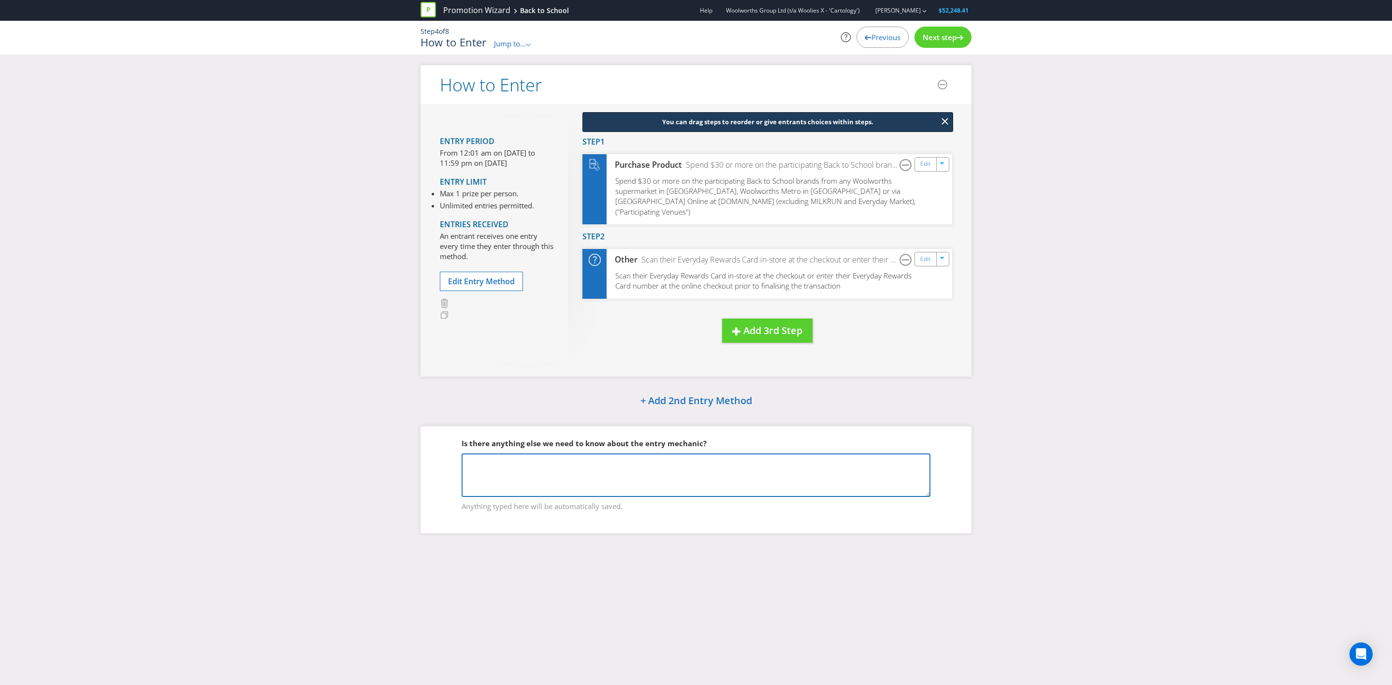
click at [721, 466] on textarea at bounding box center [696, 475] width 469 height 44
click at [534, 453] on textarea "Participating Brands:" at bounding box center [696, 475] width 469 height 44
paste textarea "Artline Stabilo Spirax Sharpie Elmer's BIC Faber Castell Crest Sistema Decor"
type textarea "Participating Brands to be added to Annexure A: Artline Stabilo Spirax Sharpie …"
click at [950, 37] on span "Next step" at bounding box center [940, 37] width 34 height 10
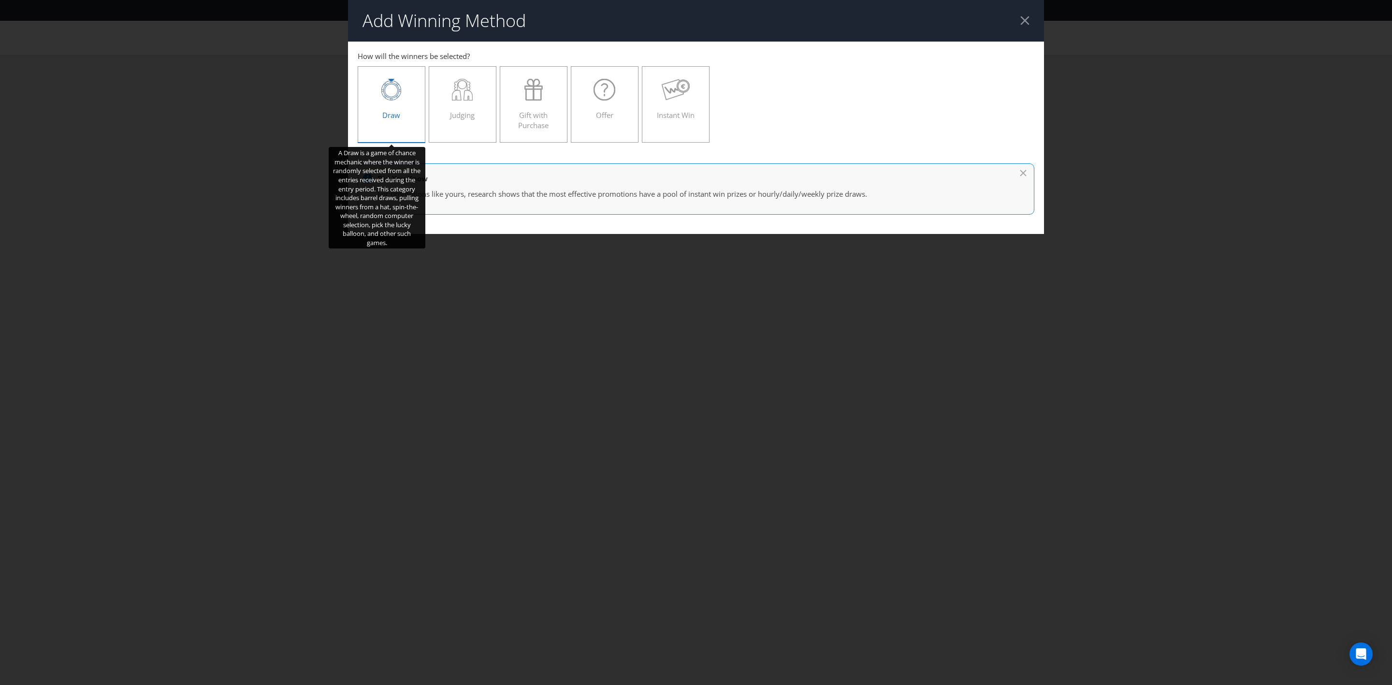
click at [396, 99] on icon at bounding box center [391, 91] width 20 height 20
click at [0, 0] on input "Draw" at bounding box center [0, 0] width 0 height 0
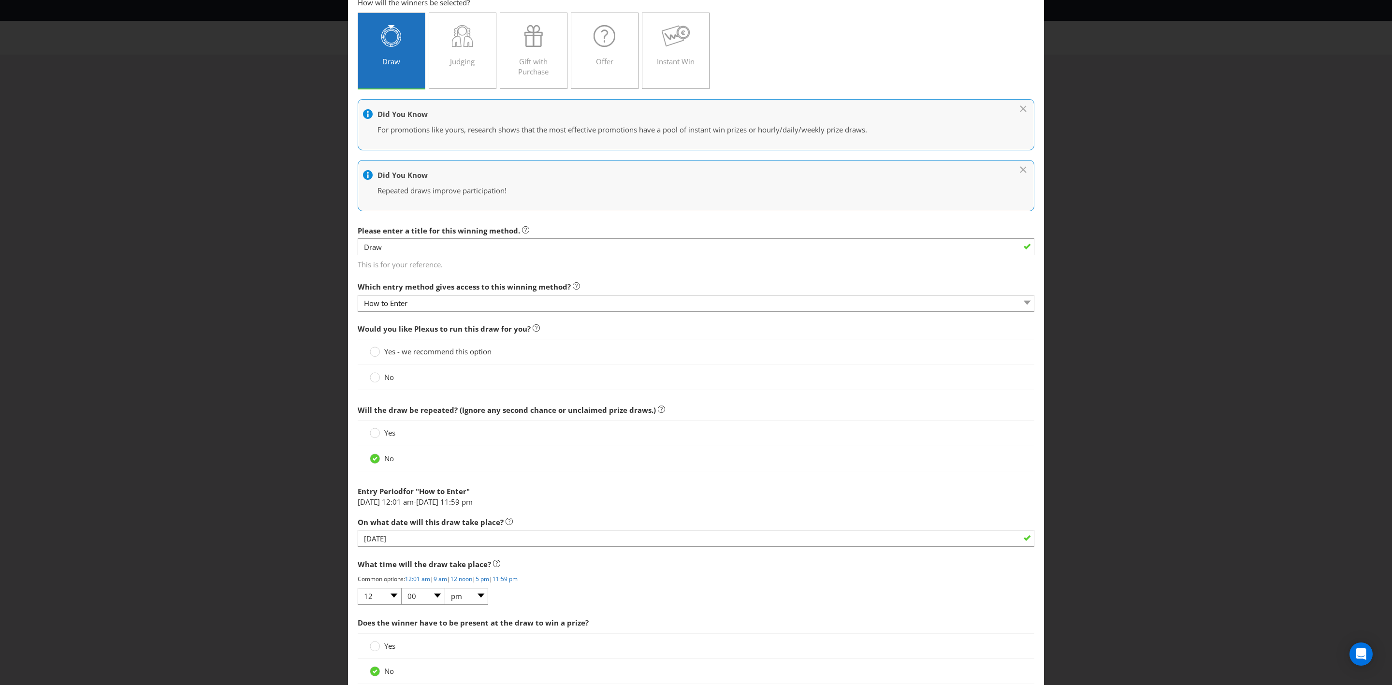
scroll to position [54, 0]
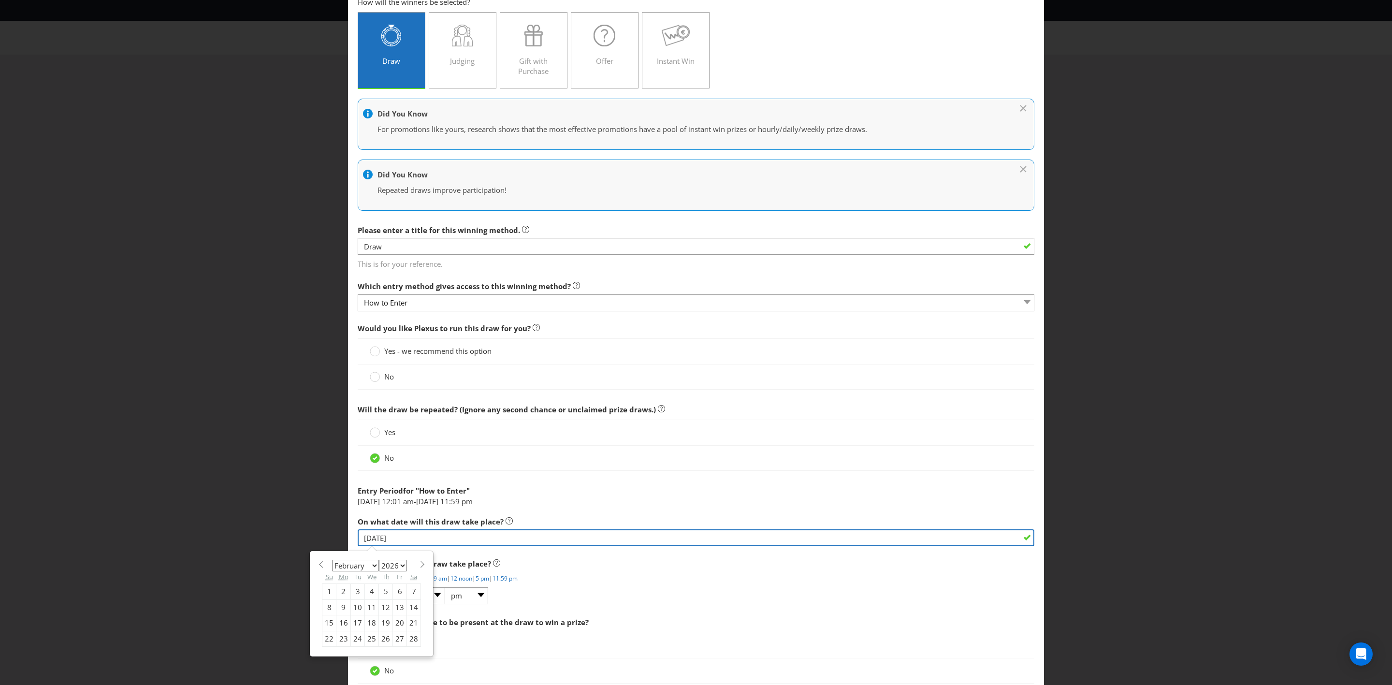
click at [399, 540] on input "[DATE]" at bounding box center [696, 537] width 677 height 17
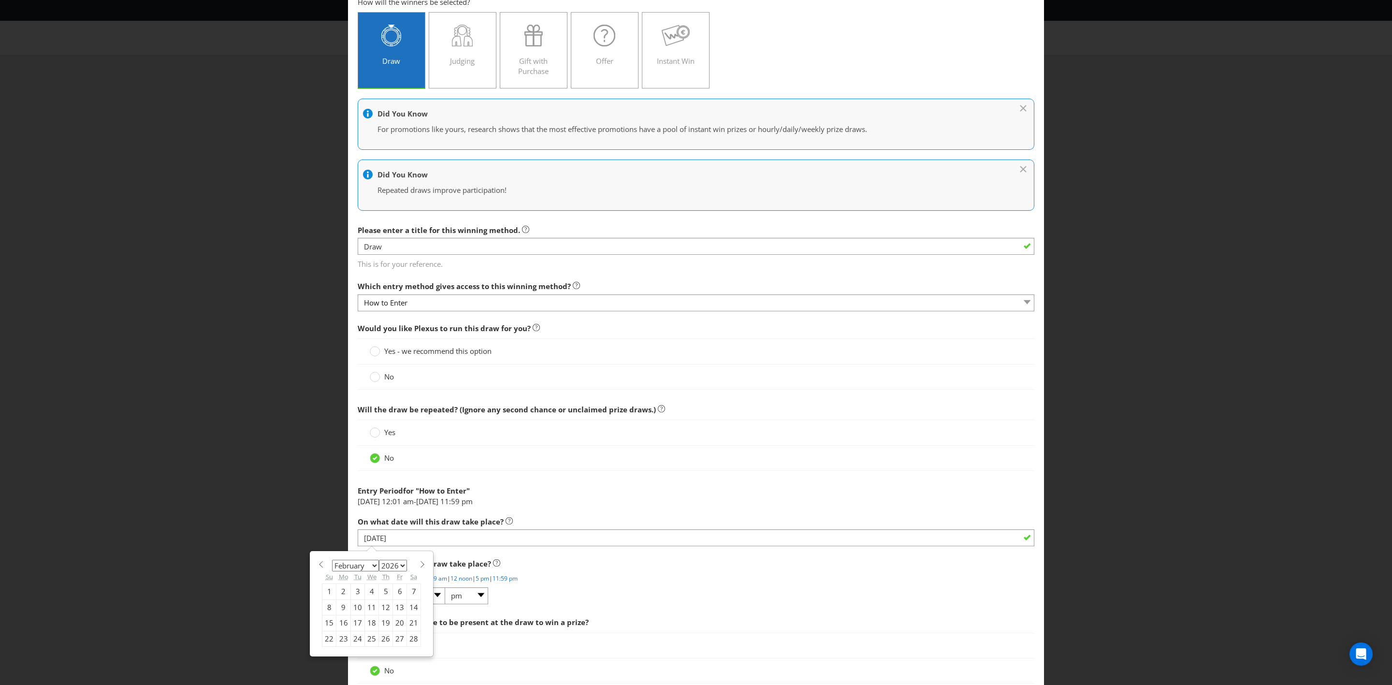
click at [382, 626] on div "19" at bounding box center [386, 622] width 14 height 15
type input "[DATE]"
click at [397, 353] on span "Yes - we recommend this option" at bounding box center [437, 351] width 107 height 10
click at [0, 0] on input "Yes - we recommend this option" at bounding box center [0, 0] width 0 height 0
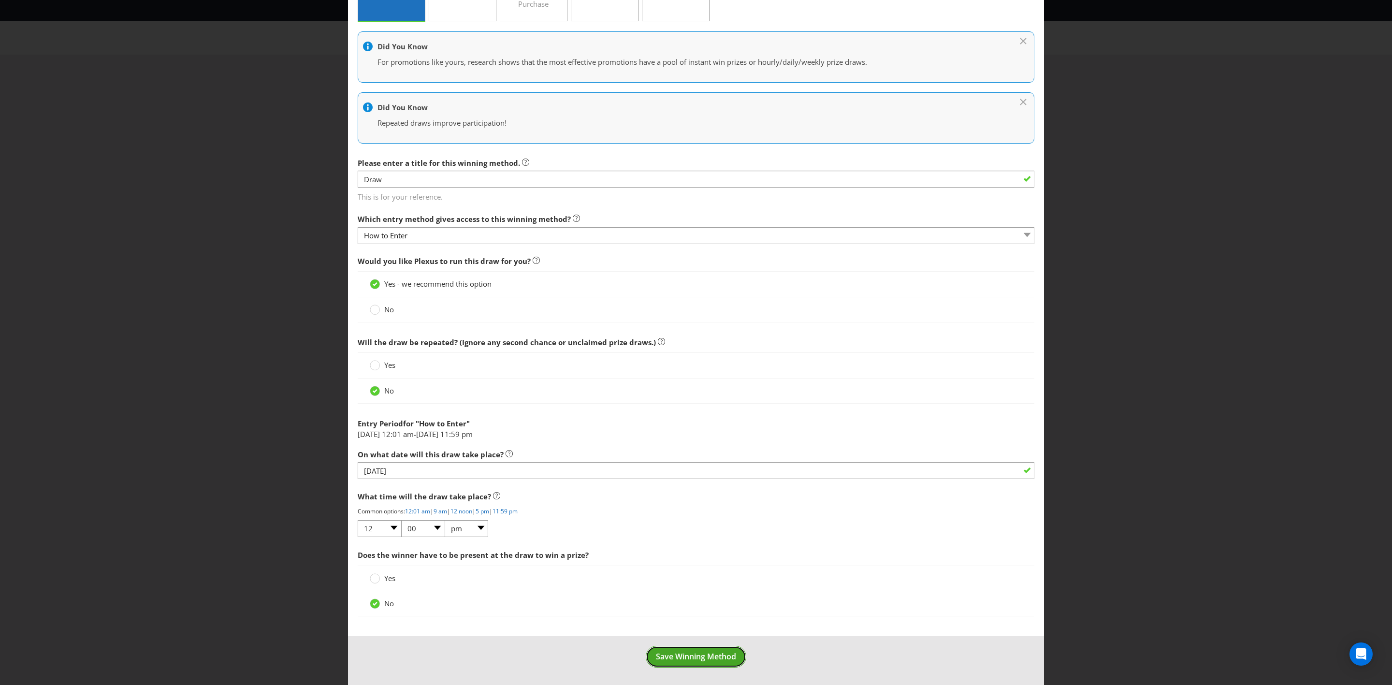
click at [665, 655] on span "Save Winning Method" at bounding box center [696, 656] width 80 height 11
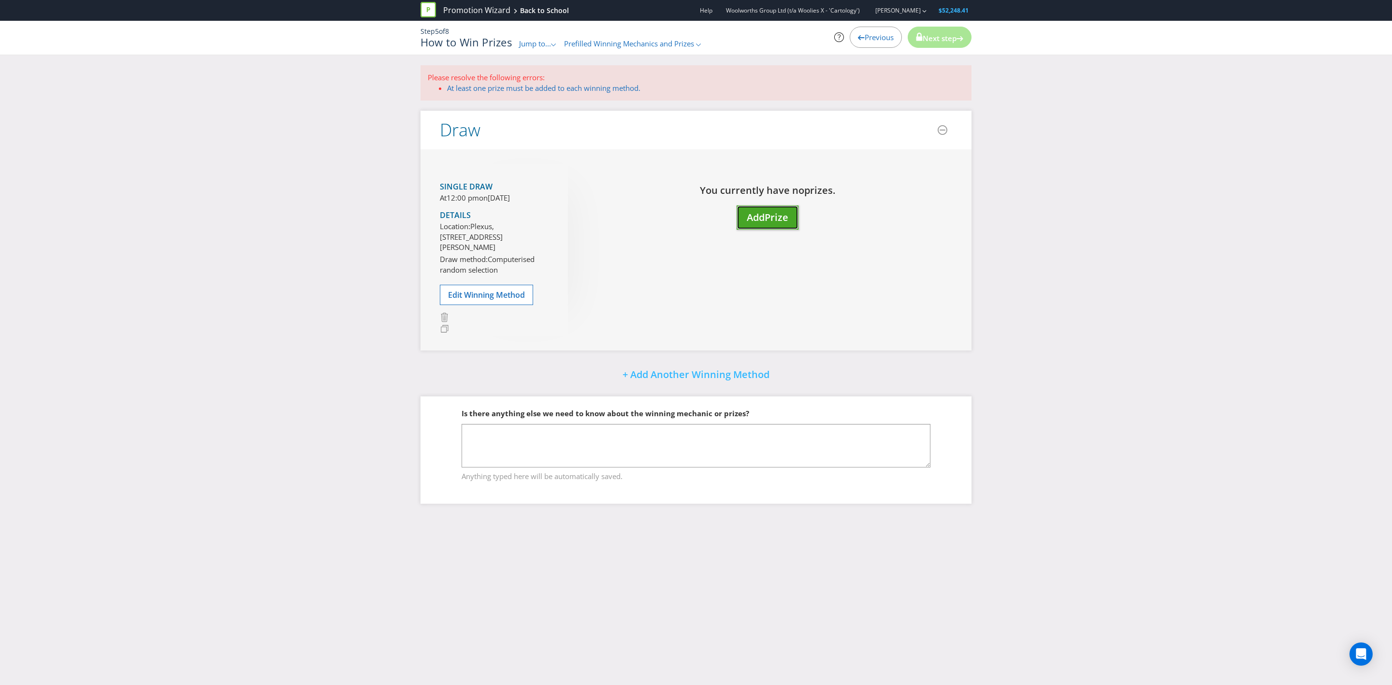
click at [789, 215] on button "Add Prize" at bounding box center [768, 217] width 62 height 25
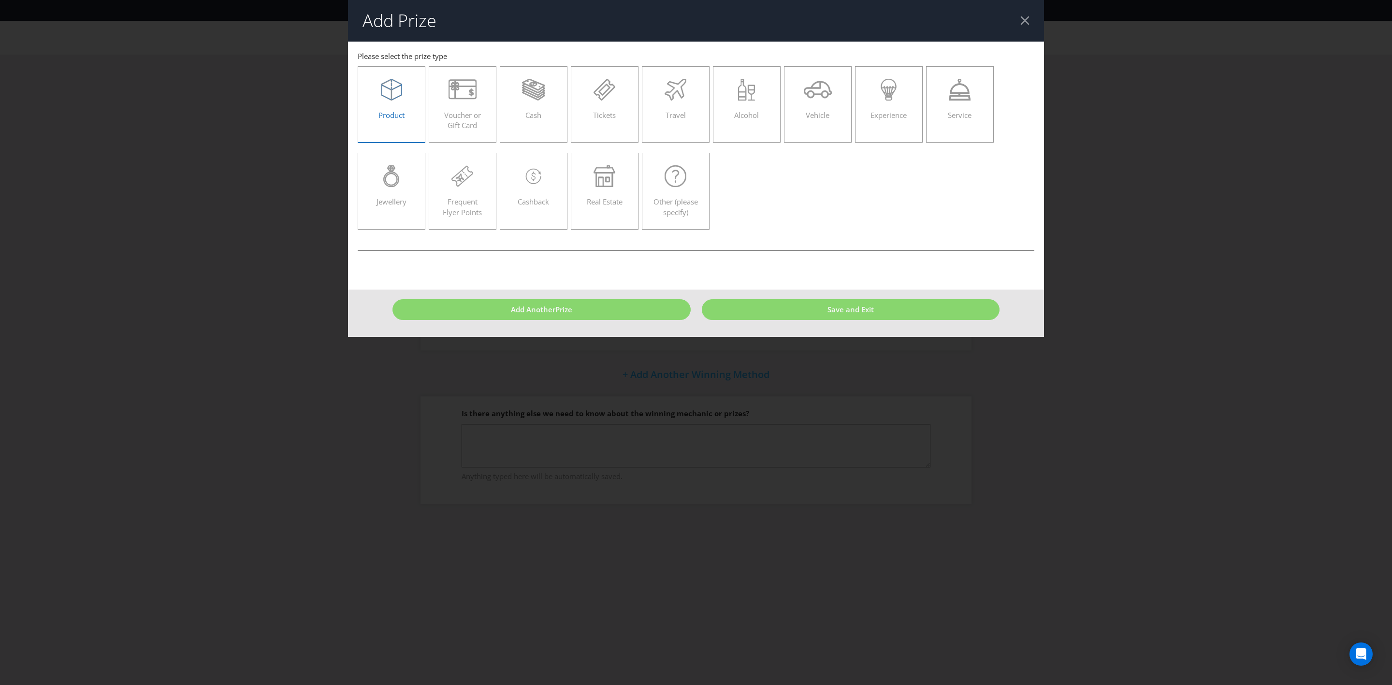
click at [393, 129] on label "Product" at bounding box center [392, 104] width 68 height 76
click at [0, 0] on input "Product" at bounding box center [0, 0] width 0 height 0
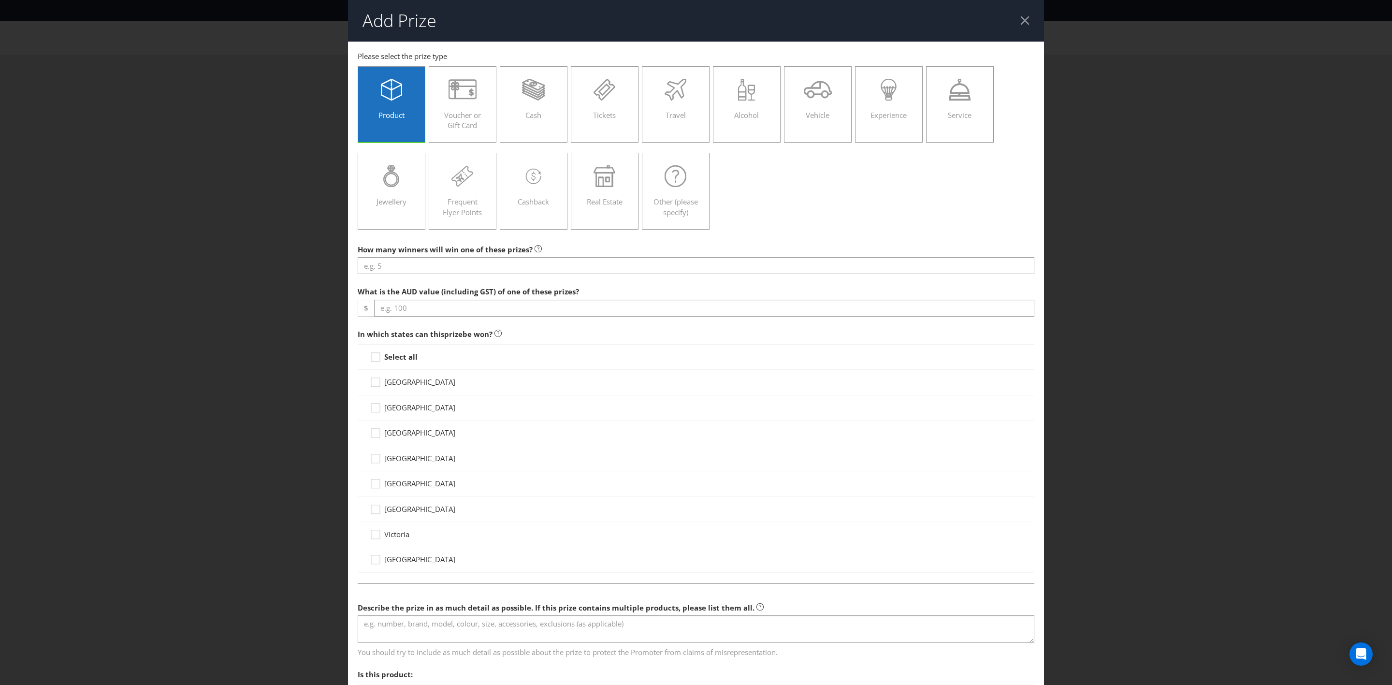
click at [478, 275] on div at bounding box center [696, 274] width 677 height 1
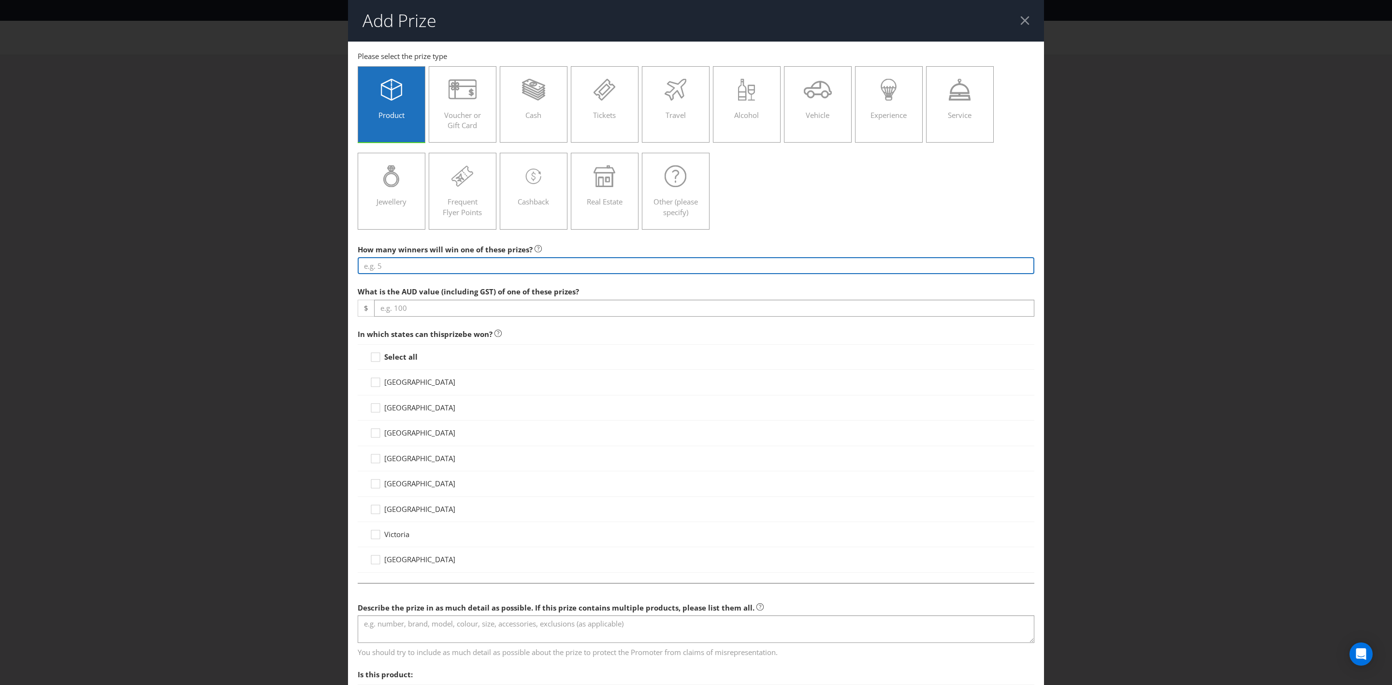
click at [479, 270] on input "number" at bounding box center [696, 265] width 677 height 17
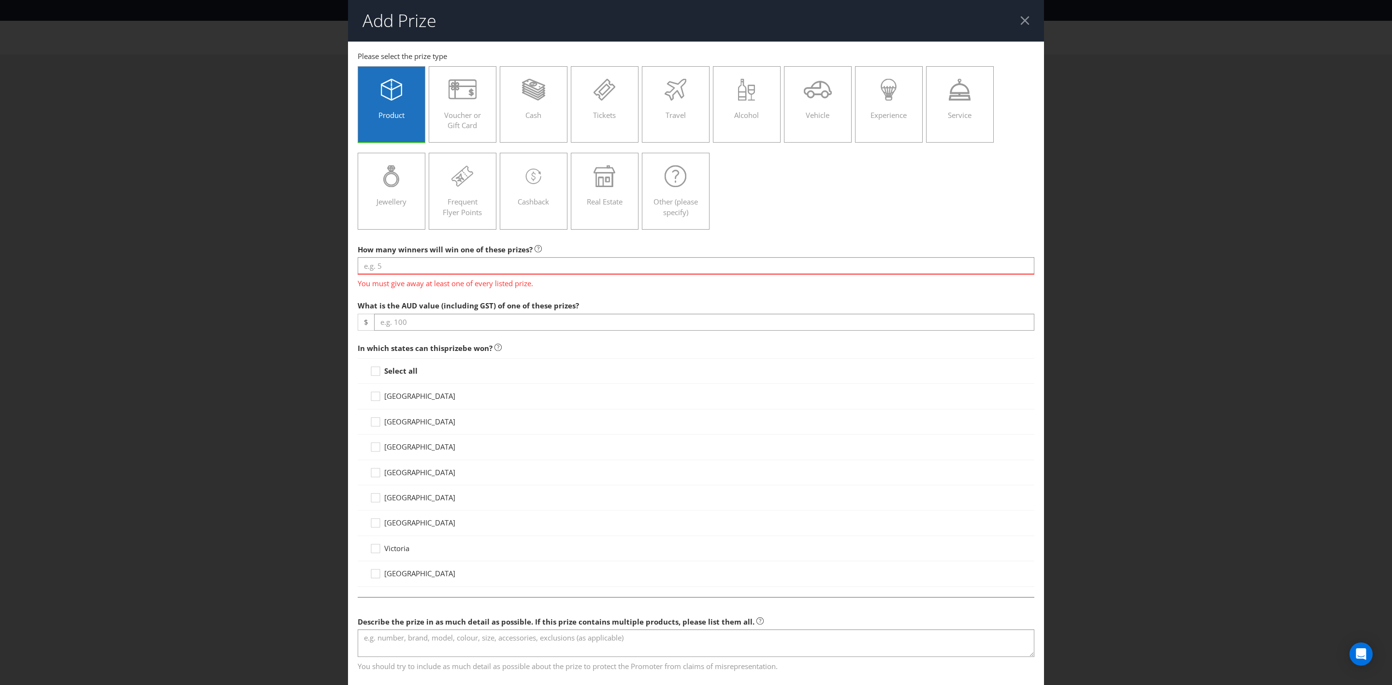
click at [539, 275] on div "You must give away at least one of every listed prize." at bounding box center [696, 281] width 677 height 15
click at [549, 266] on input "number" at bounding box center [696, 265] width 677 height 17
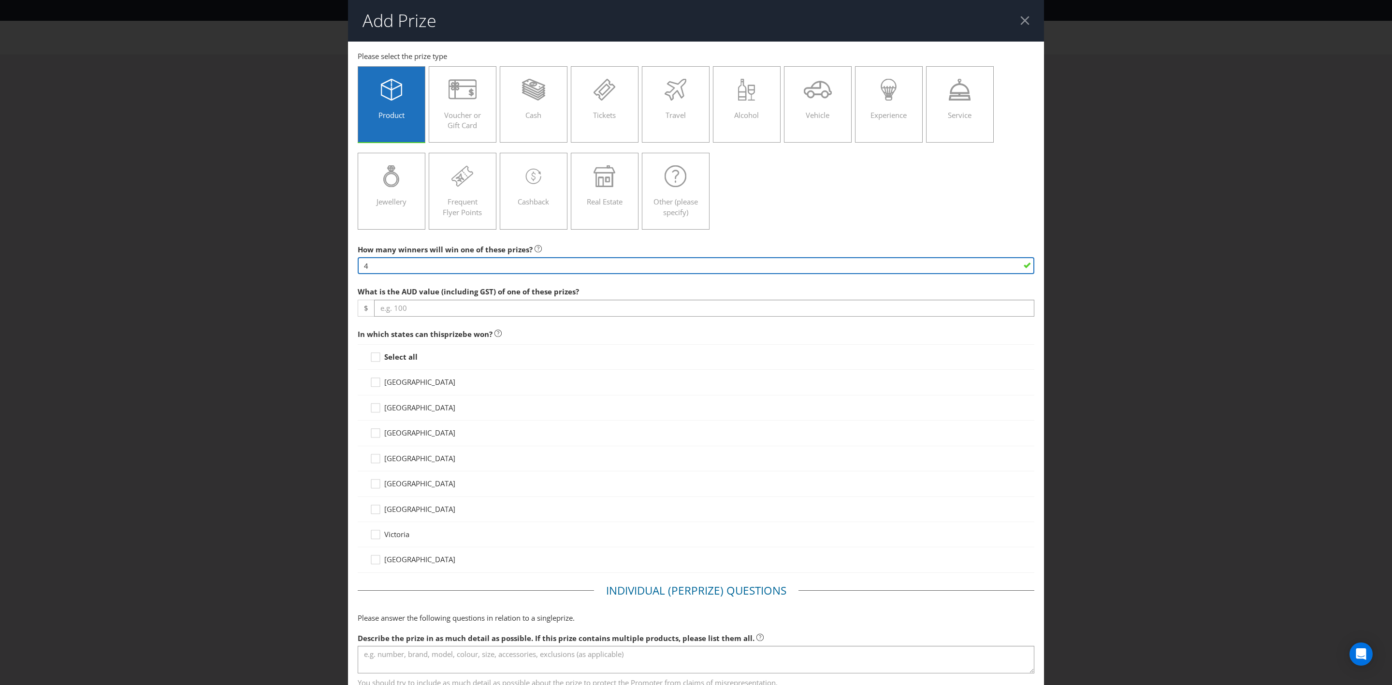
type input "4"
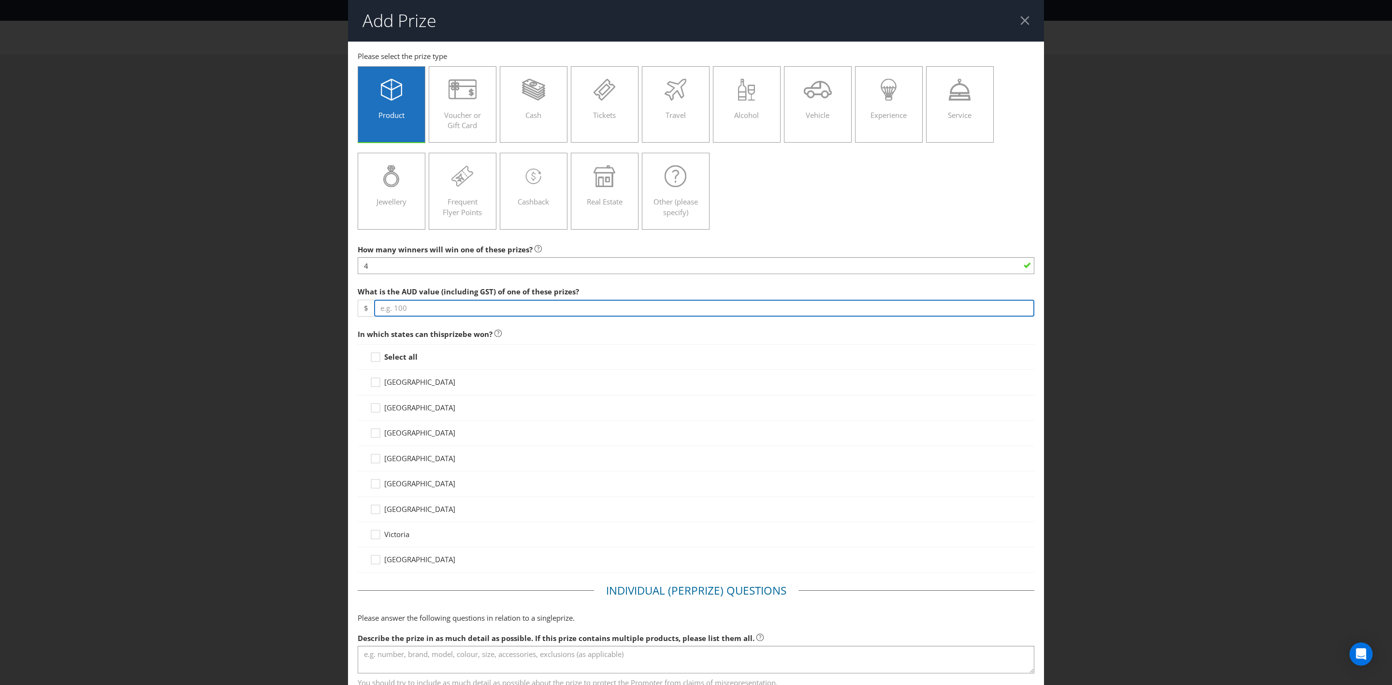
click at [631, 309] on input "number" at bounding box center [704, 308] width 660 height 17
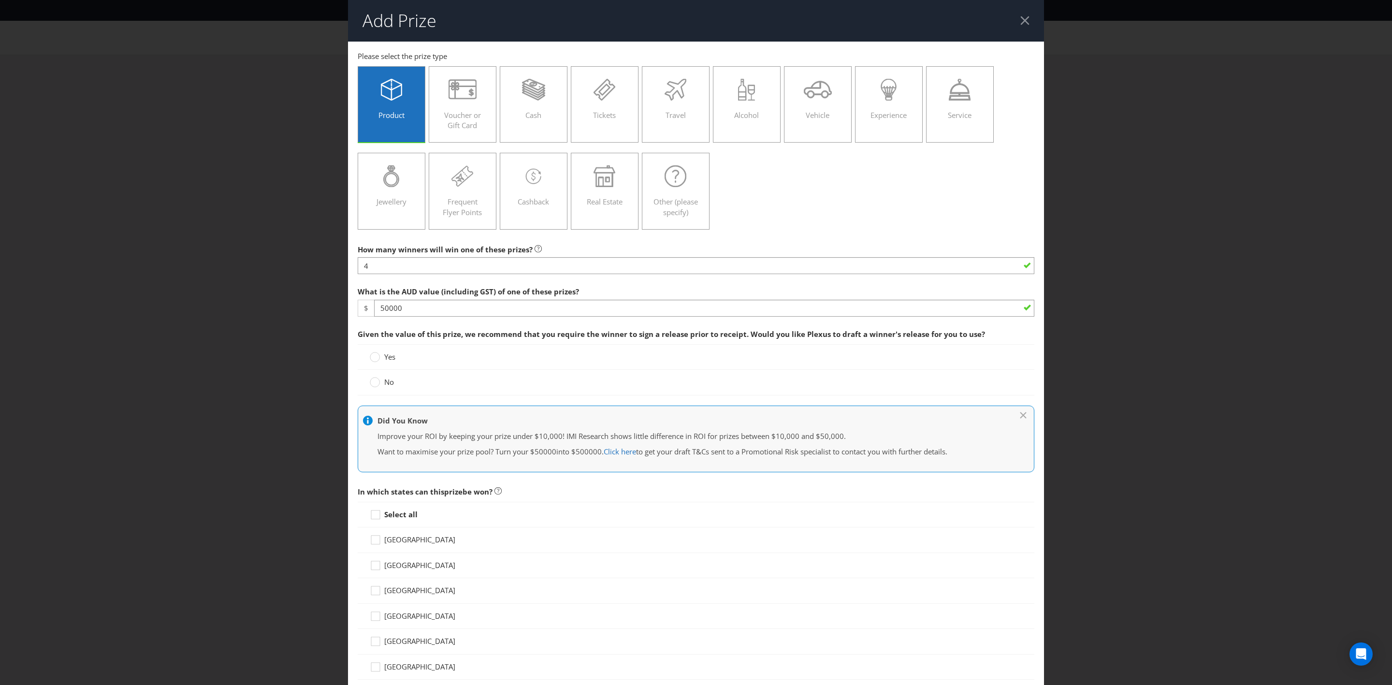
click at [386, 358] on div "How many winners will win one of these prizes? 4 What is the AUD value (includi…" at bounding box center [696, 652] width 677 height 824
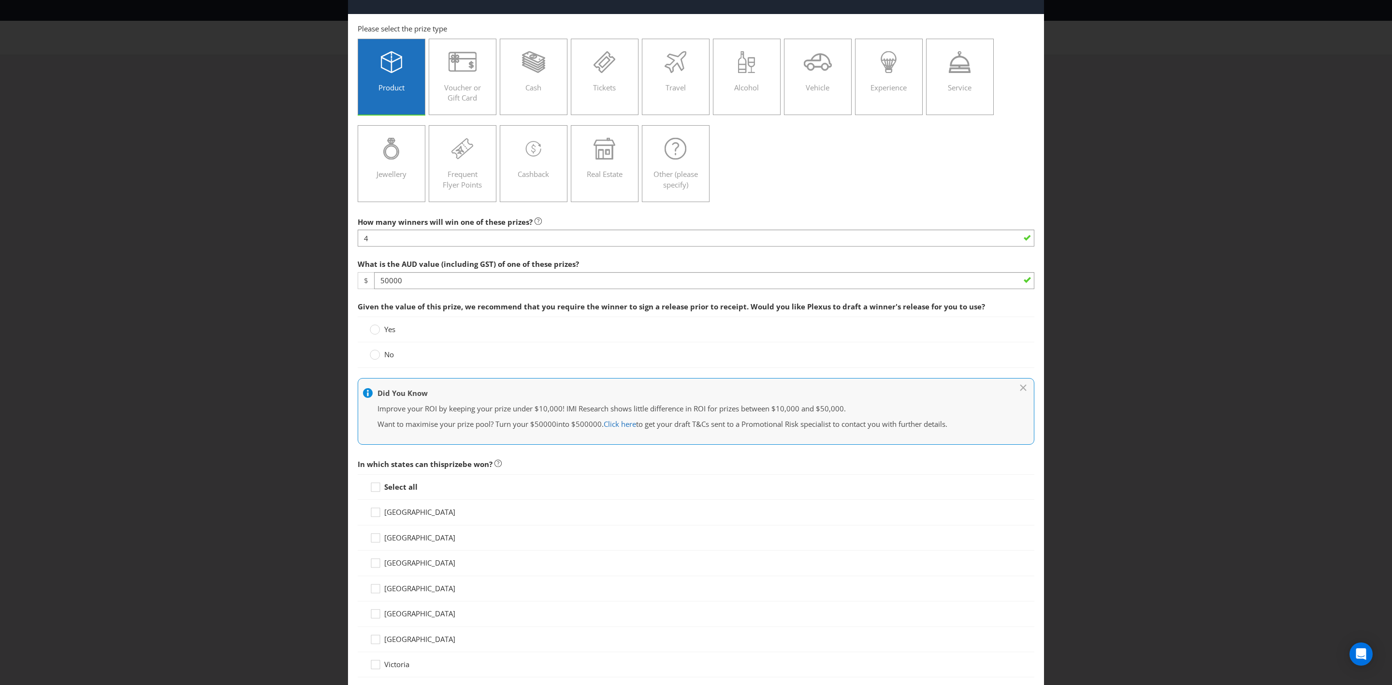
scroll to position [29, 0]
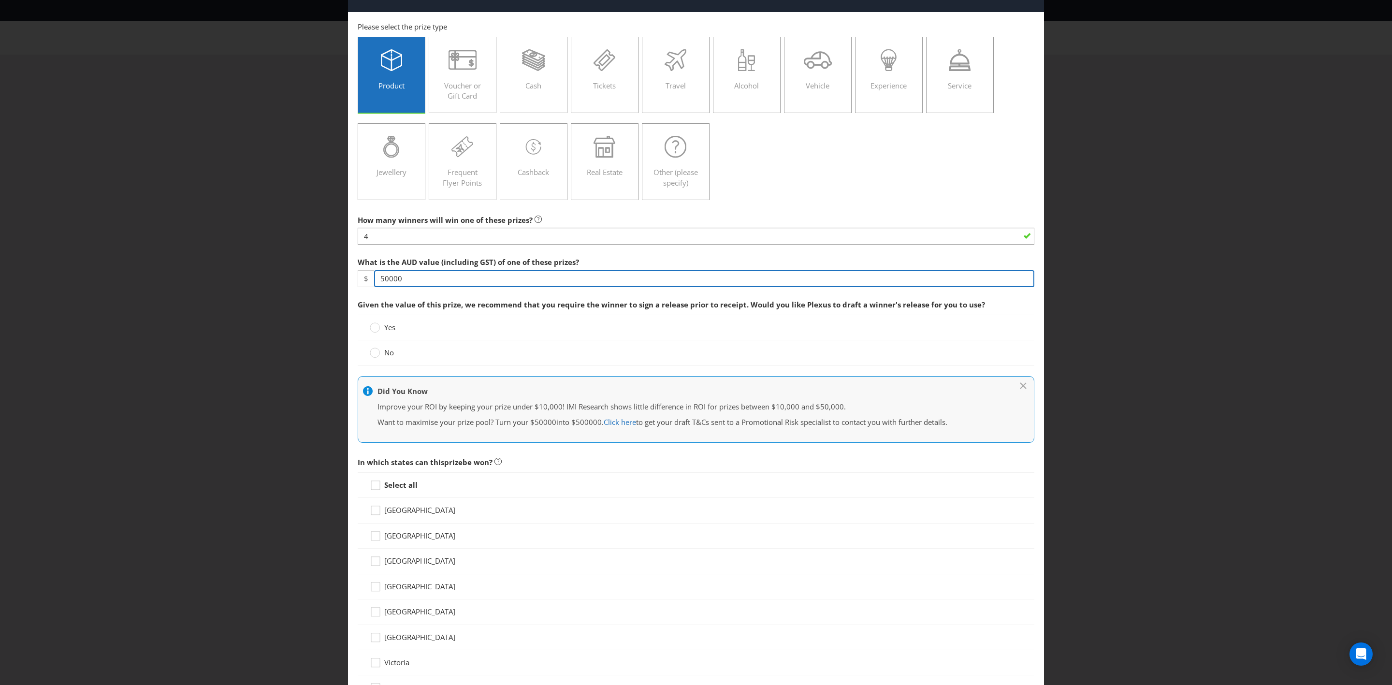
drag, startPoint x: 450, startPoint y: 277, endPoint x: 280, endPoint y: 277, distance: 169.7
click at [280, 277] on div "Add Prize [GEOGRAPHIC_DATA] [GEOGRAPHIC_DATA] [GEOGRAPHIC_DATA] [GEOGRAPHIC_DAT…" at bounding box center [696, 342] width 1392 height 685
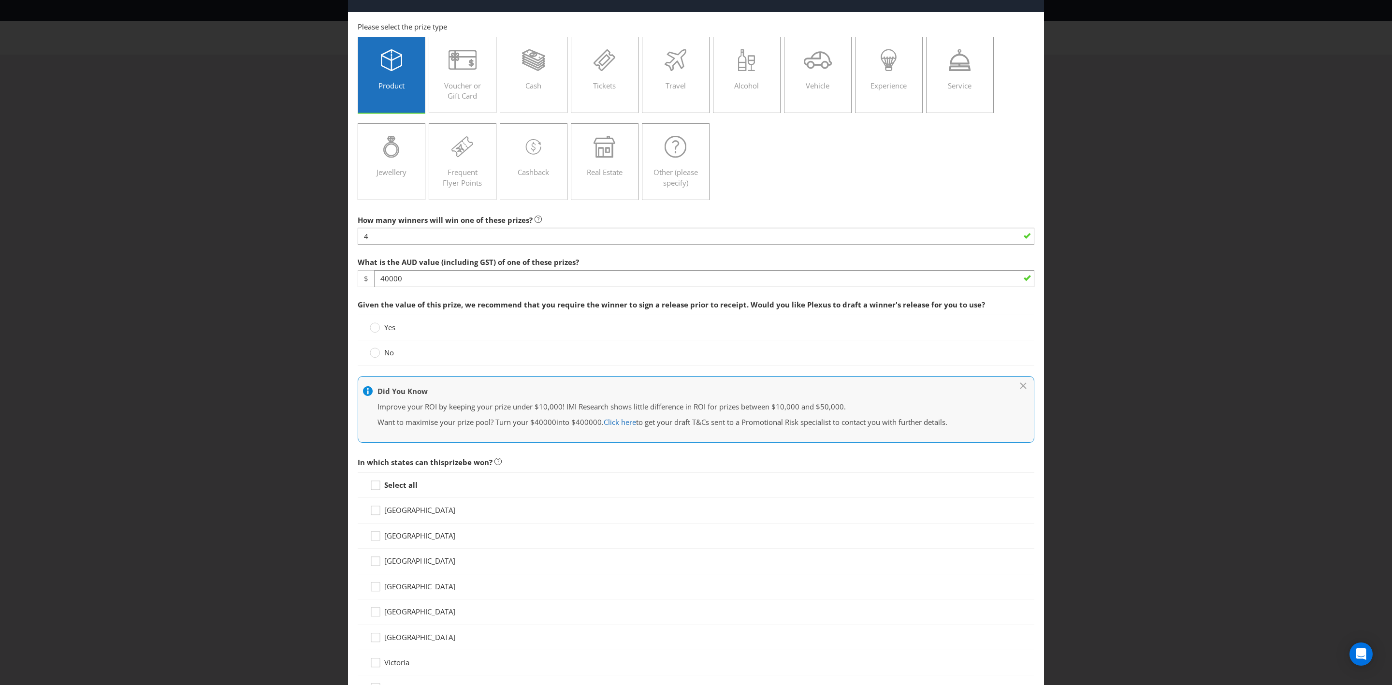
click at [445, 333] on div "Yes" at bounding box center [696, 327] width 653 height 10
click at [370, 329] on circle at bounding box center [375, 328] width 10 height 10
click at [0, 0] on input "Yes" at bounding box center [0, 0] width 0 height 0
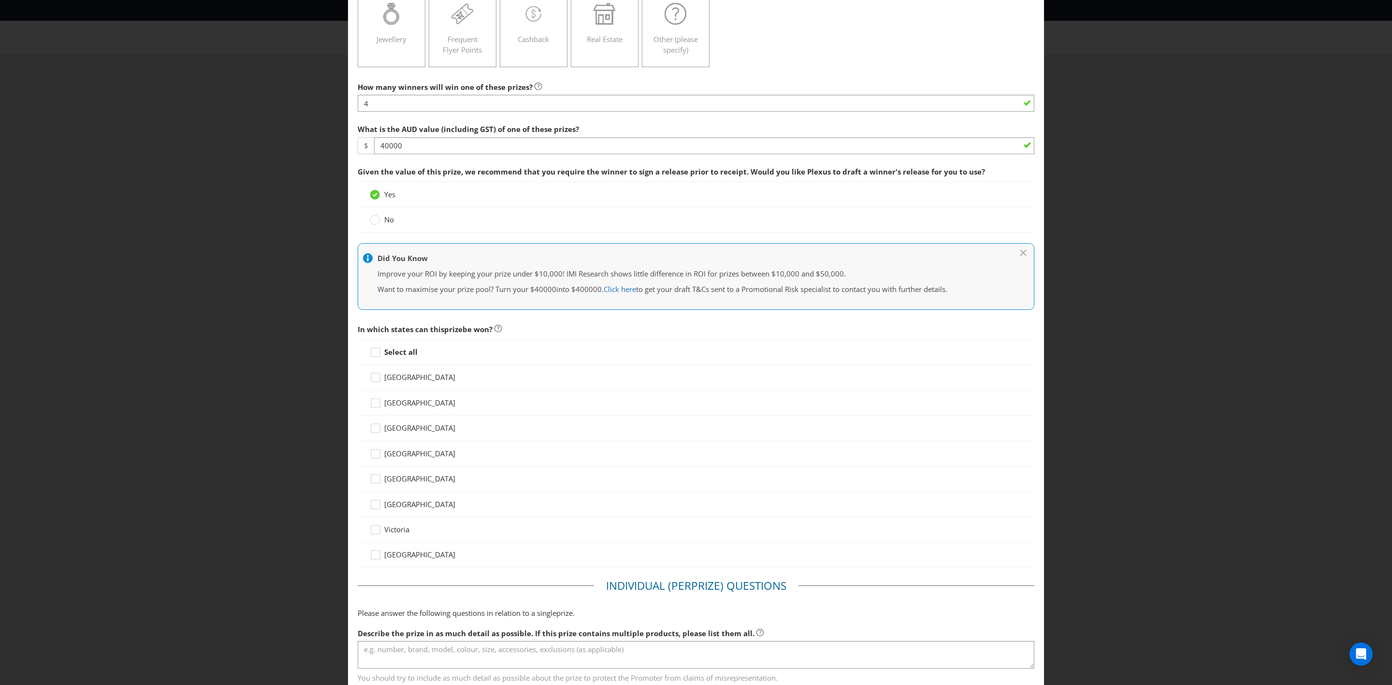
scroll to position [163, 0]
click at [389, 351] on strong "Select all" at bounding box center [400, 352] width 33 height 10
click at [0, 0] on input "Select all" at bounding box center [0, 0] width 0 height 0
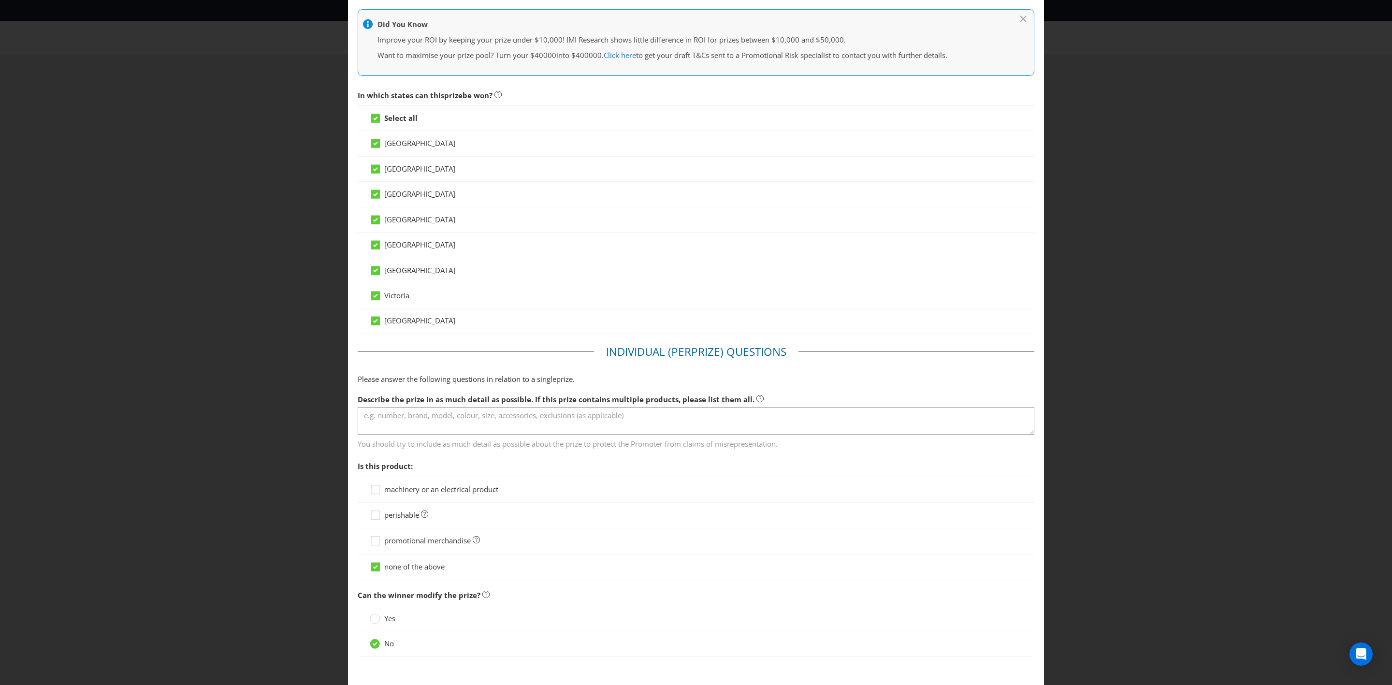
scroll to position [398, 0]
click at [597, 426] on textarea at bounding box center [696, 420] width 677 height 28
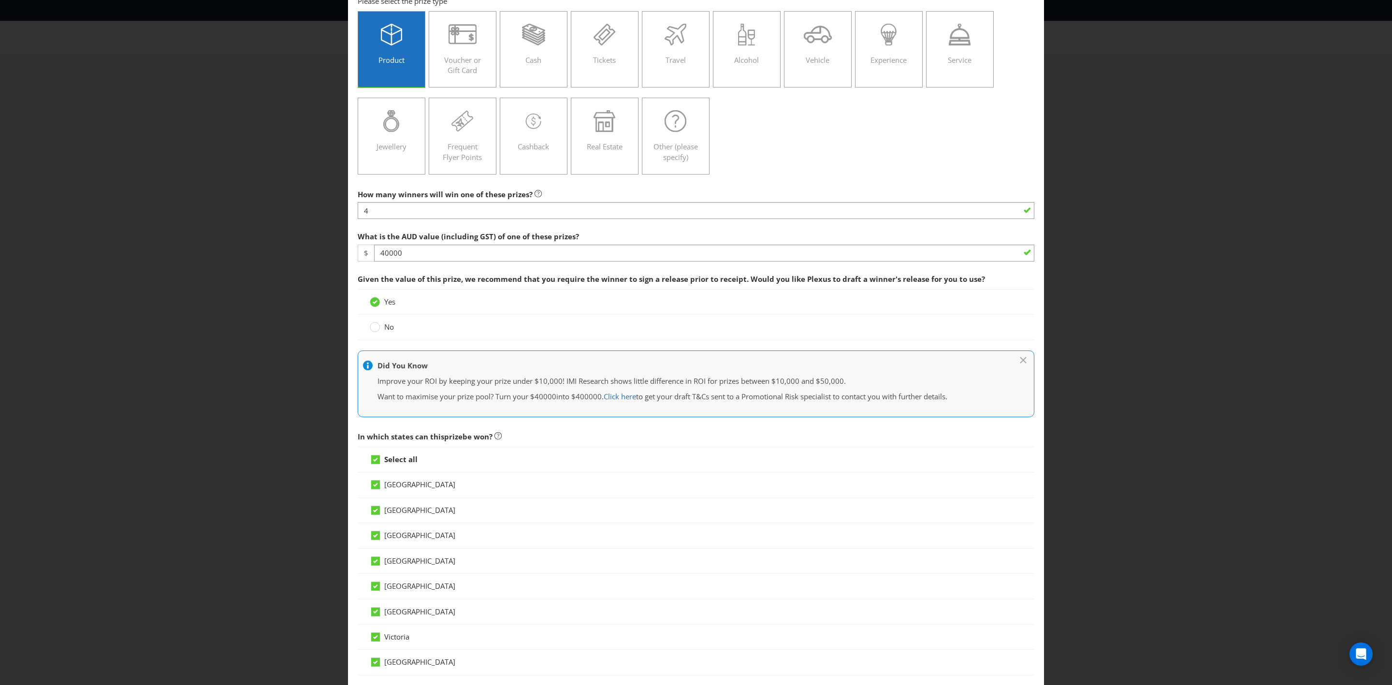
scroll to position [0, 0]
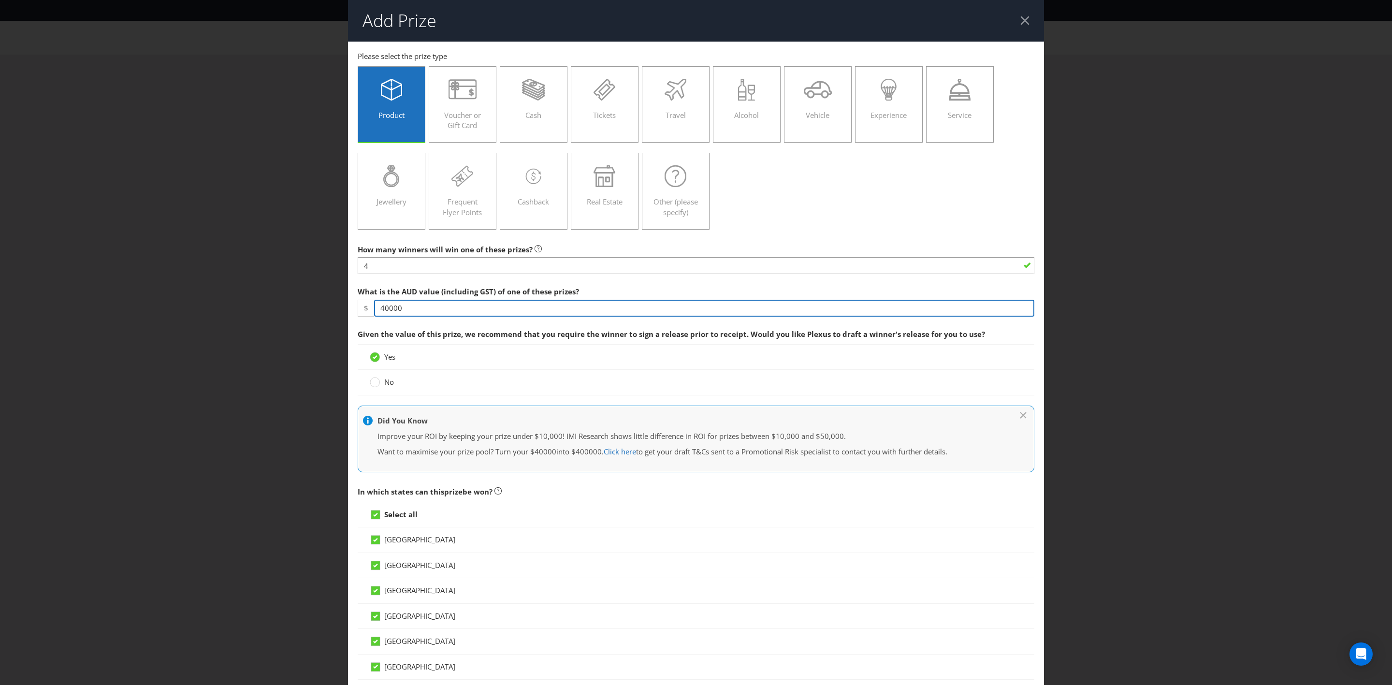
drag, startPoint x: 410, startPoint y: 307, endPoint x: 218, endPoint y: 277, distance: 194.7
click at [218, 277] on div "Add Prize [GEOGRAPHIC_DATA] [GEOGRAPHIC_DATA] [GEOGRAPHIC_DATA] [GEOGRAPHIC_DAT…" at bounding box center [696, 342] width 1392 height 685
type input "50000"
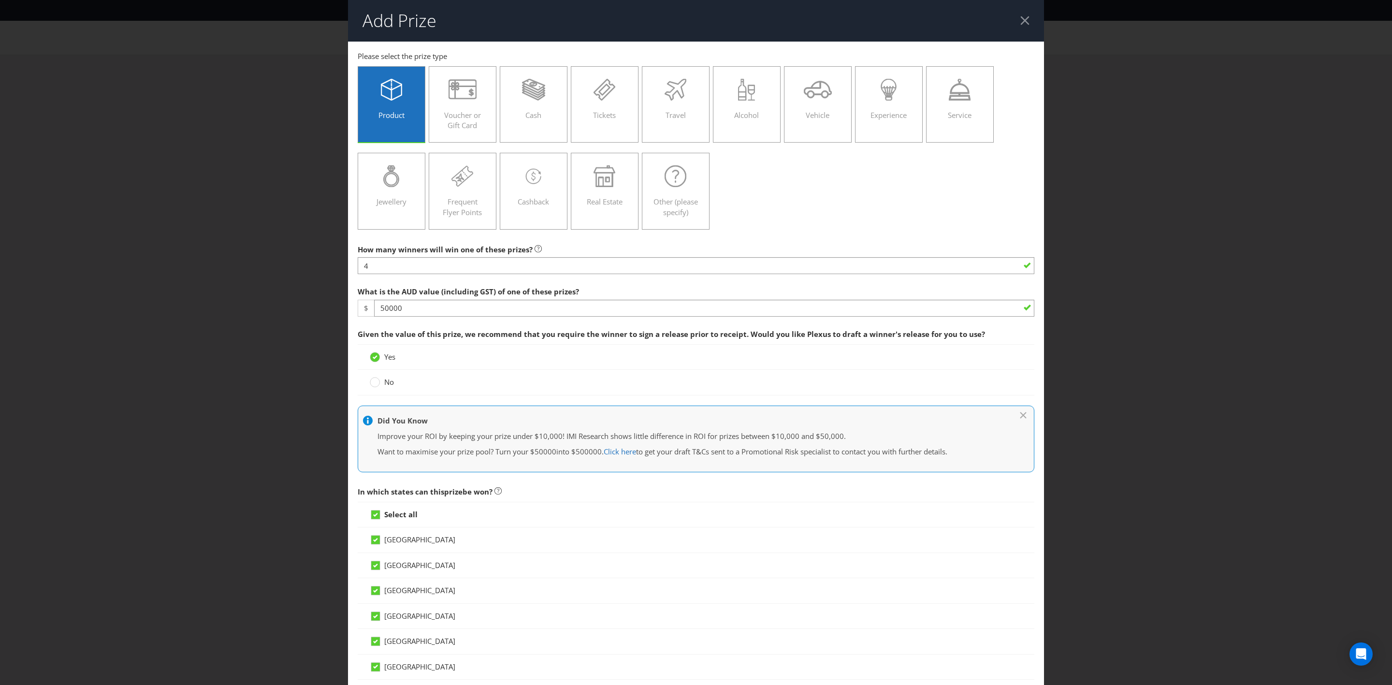
drag, startPoint x: 576, startPoint y: 322, endPoint x: 449, endPoint y: 338, distance: 128.2
click at [449, 338] on span "Given the value of this prize, we recommend that you require the winner to sign…" at bounding box center [671, 334] width 627 height 10
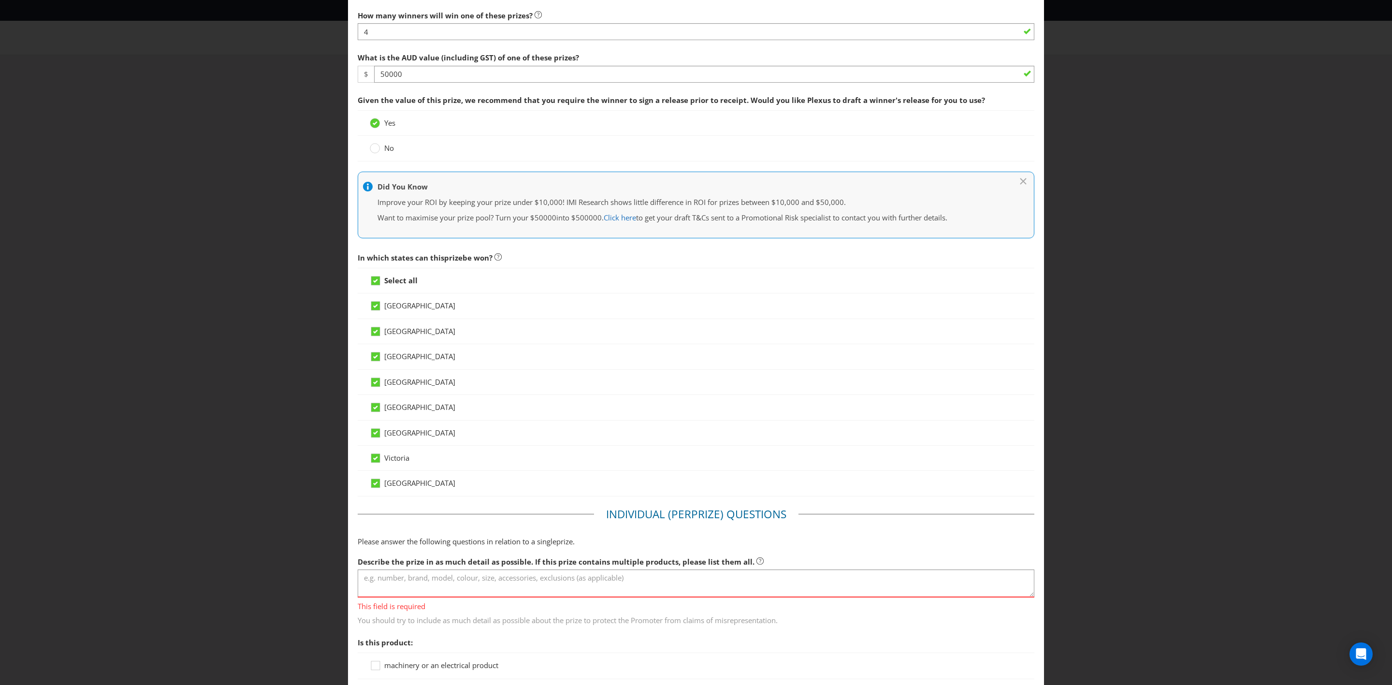
scroll to position [235, 0]
click at [571, 579] on textarea at bounding box center [696, 583] width 677 height 28
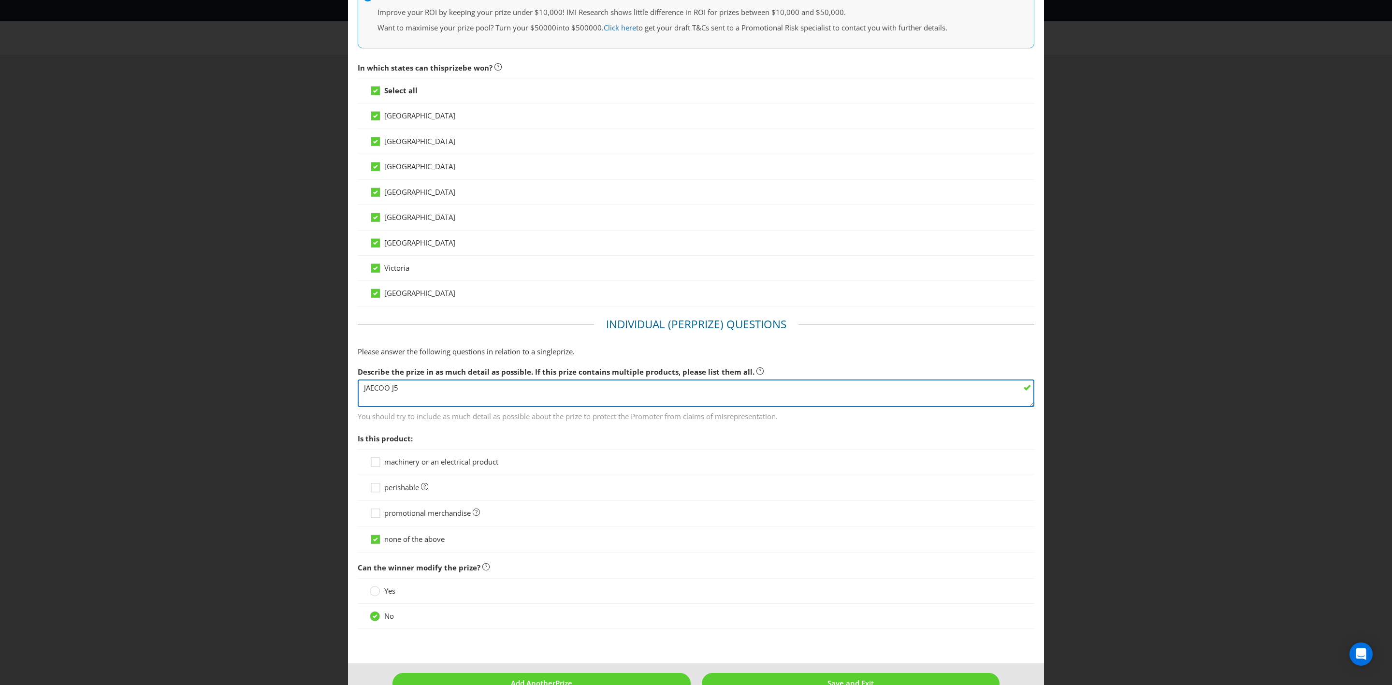
scroll to position [457, 0]
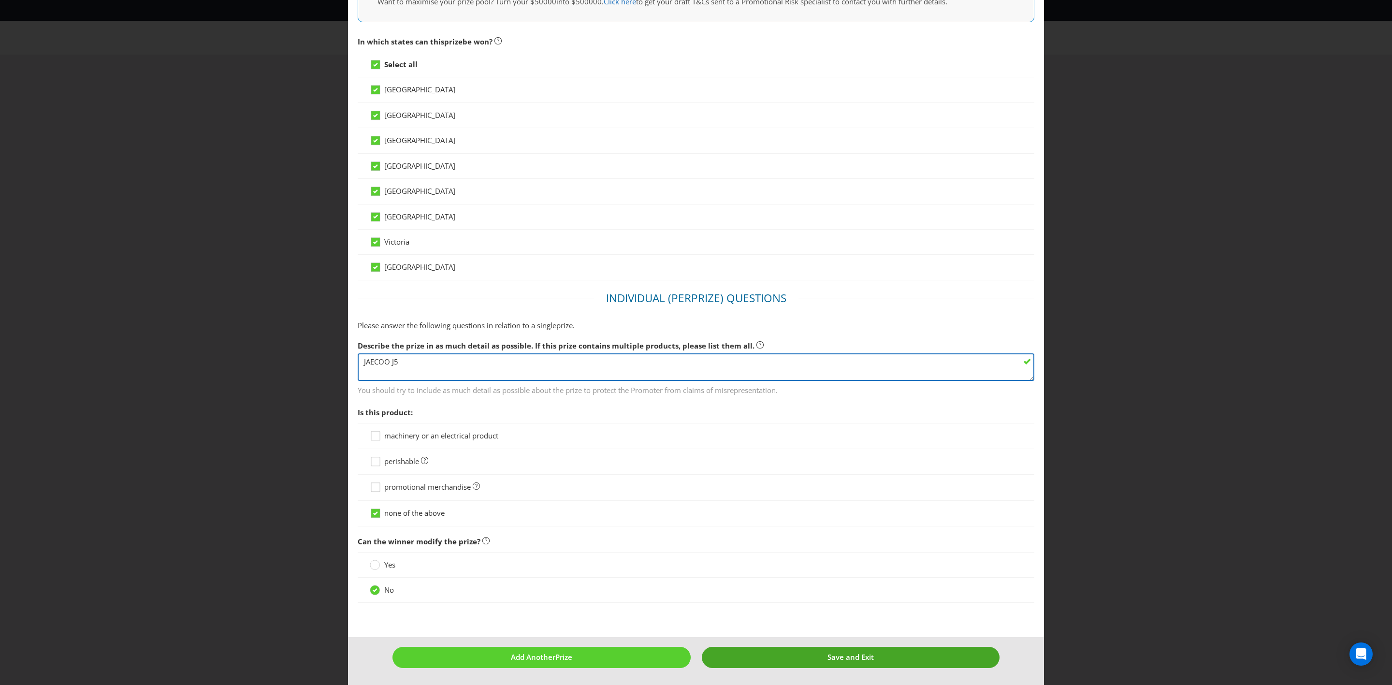
type textarea "JAECOO J5"
click at [828, 658] on span "Save and Exit" at bounding box center [851, 657] width 46 height 10
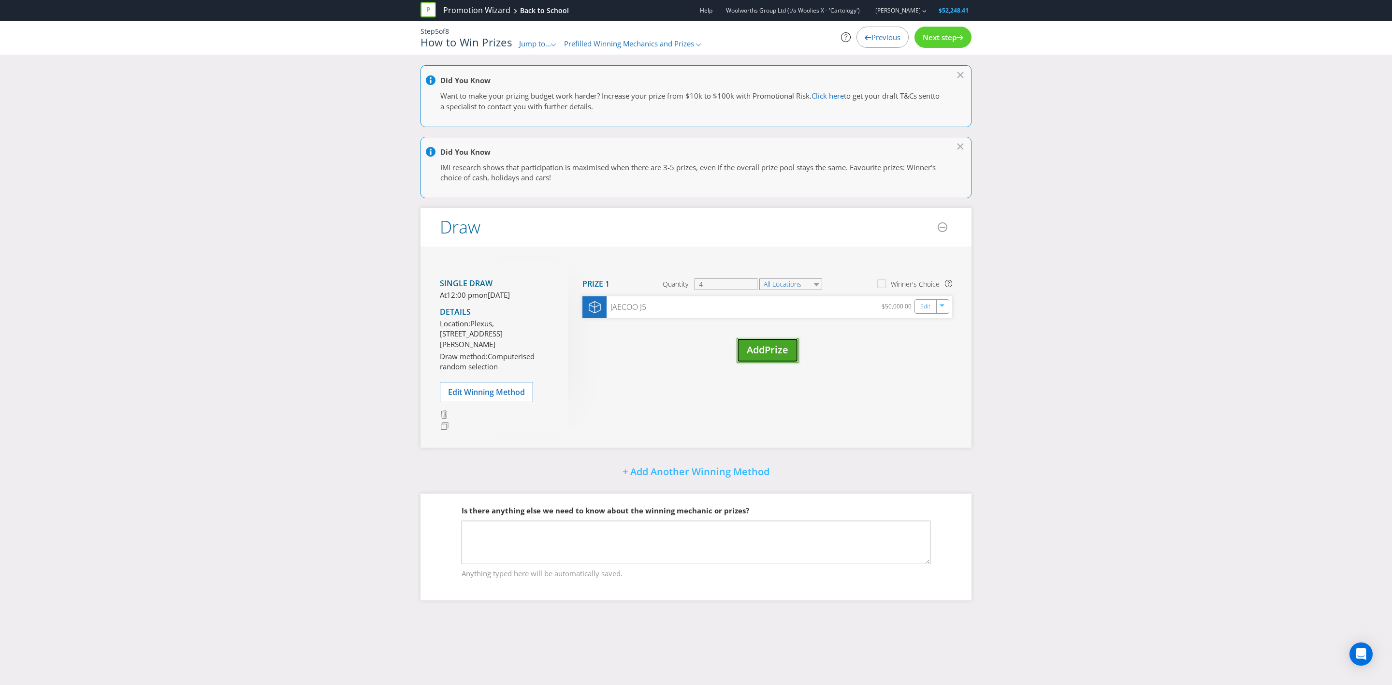
click at [757, 341] on button "Add Prize" at bounding box center [768, 350] width 62 height 25
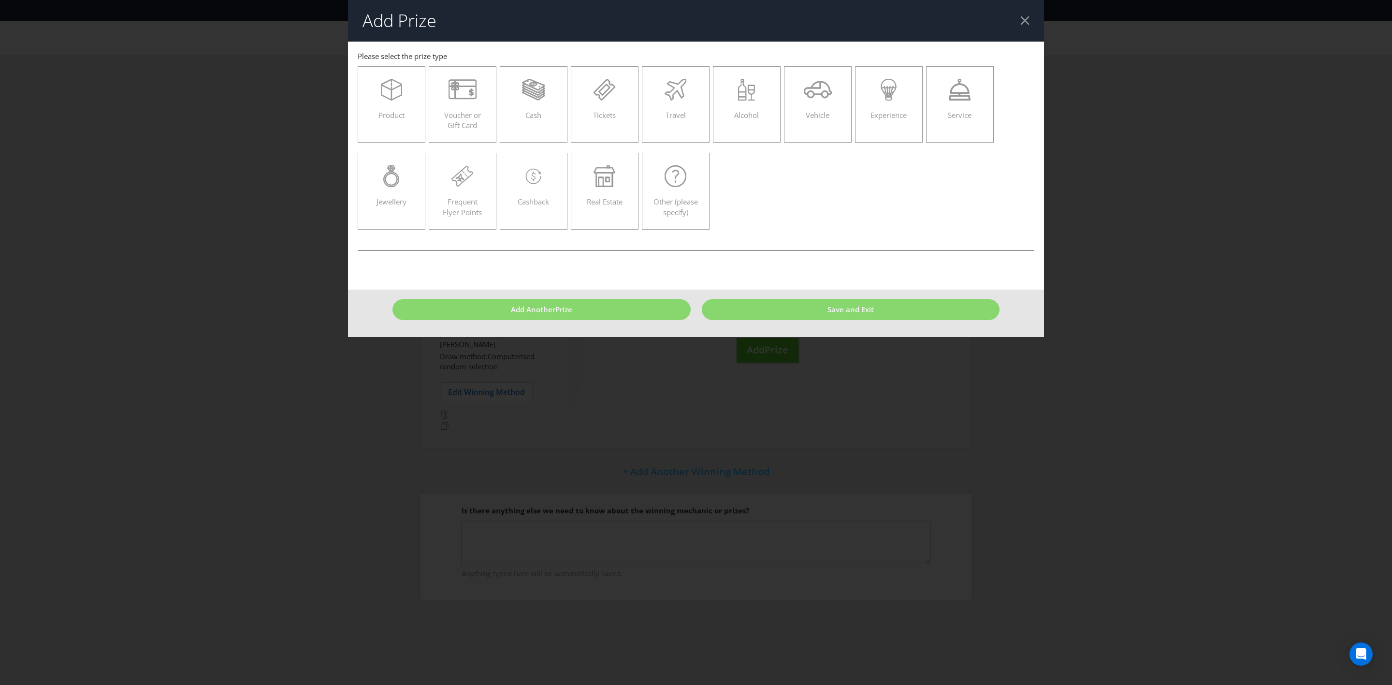
click at [866, 418] on div "Add Prize [GEOGRAPHIC_DATA] [GEOGRAPHIC_DATA] [GEOGRAPHIC_DATA] [GEOGRAPHIC_DAT…" at bounding box center [696, 342] width 1392 height 685
click at [1021, 19] on div at bounding box center [1024, 20] width 9 height 9
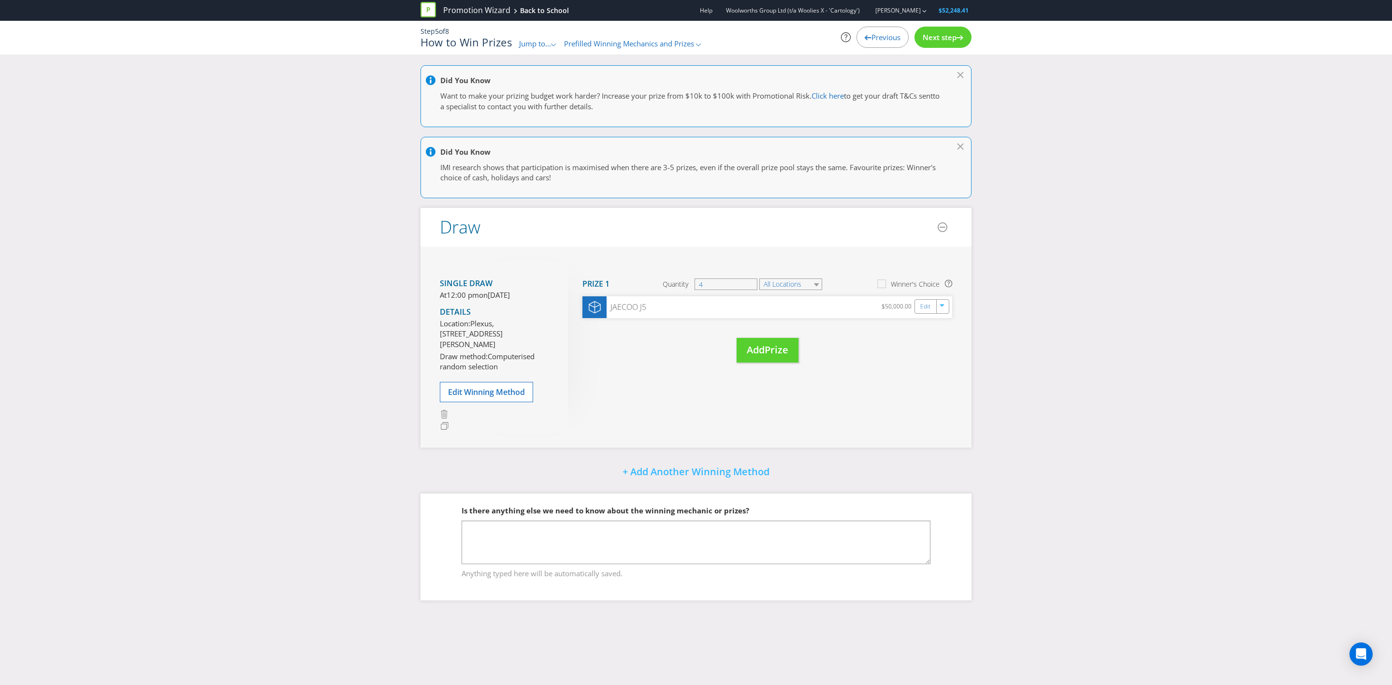
click at [942, 49] on div "Step 5 of 8 How to Win Prizes Jump to... .st0{fill-rule:evenodd;clip-rule:eveno…" at bounding box center [696, 38] width 566 height 34
click at [943, 41] on span "Next step" at bounding box center [940, 37] width 34 height 10
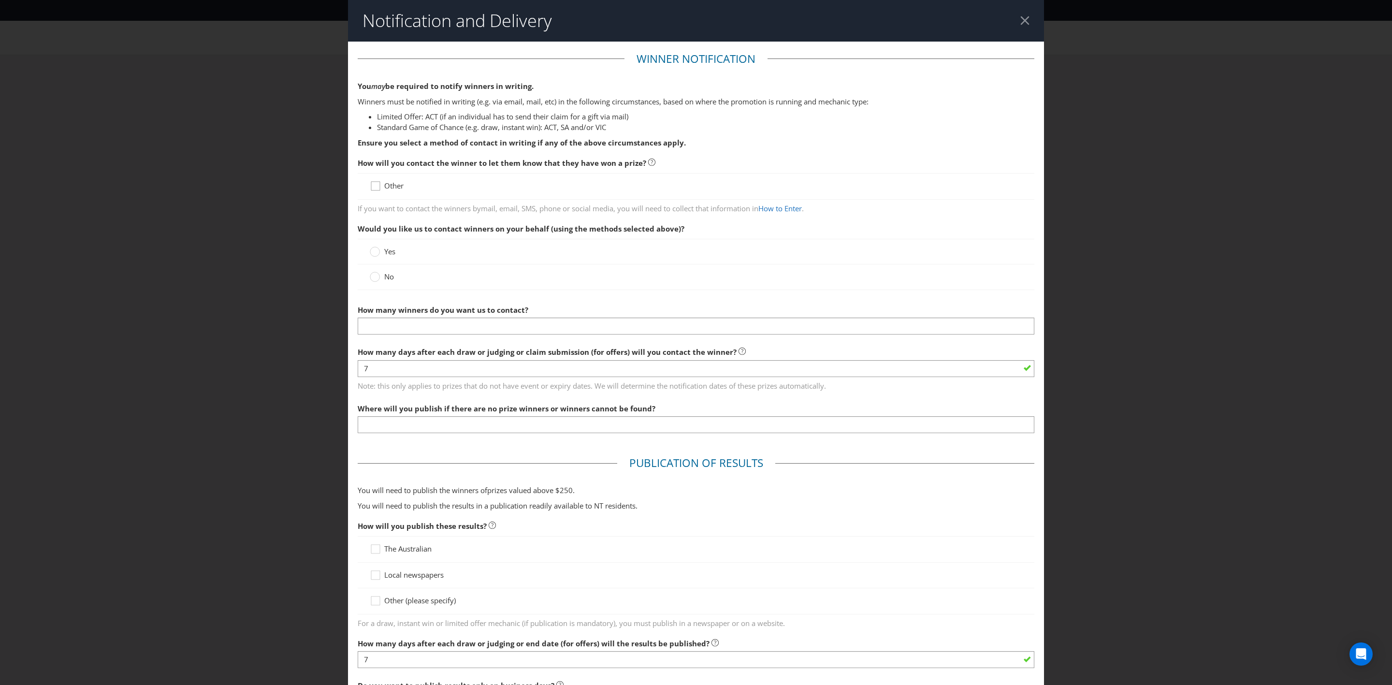
click at [373, 192] on icon at bounding box center [377, 188] width 15 height 15
click at [0, 0] on input "Other" at bounding box center [0, 0] width 0 height 0
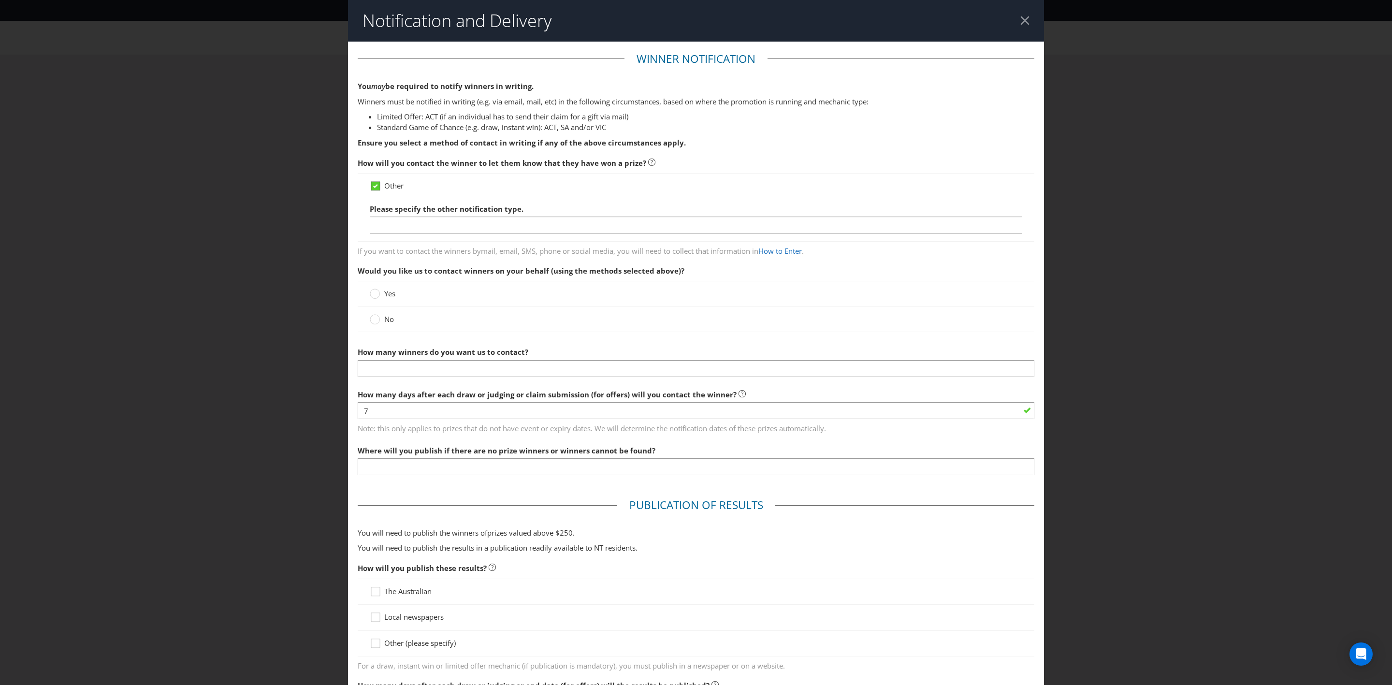
click at [373, 192] on icon at bounding box center [377, 188] width 15 height 15
click at [0, 0] on input "Other" at bounding box center [0, 0] width 0 height 0
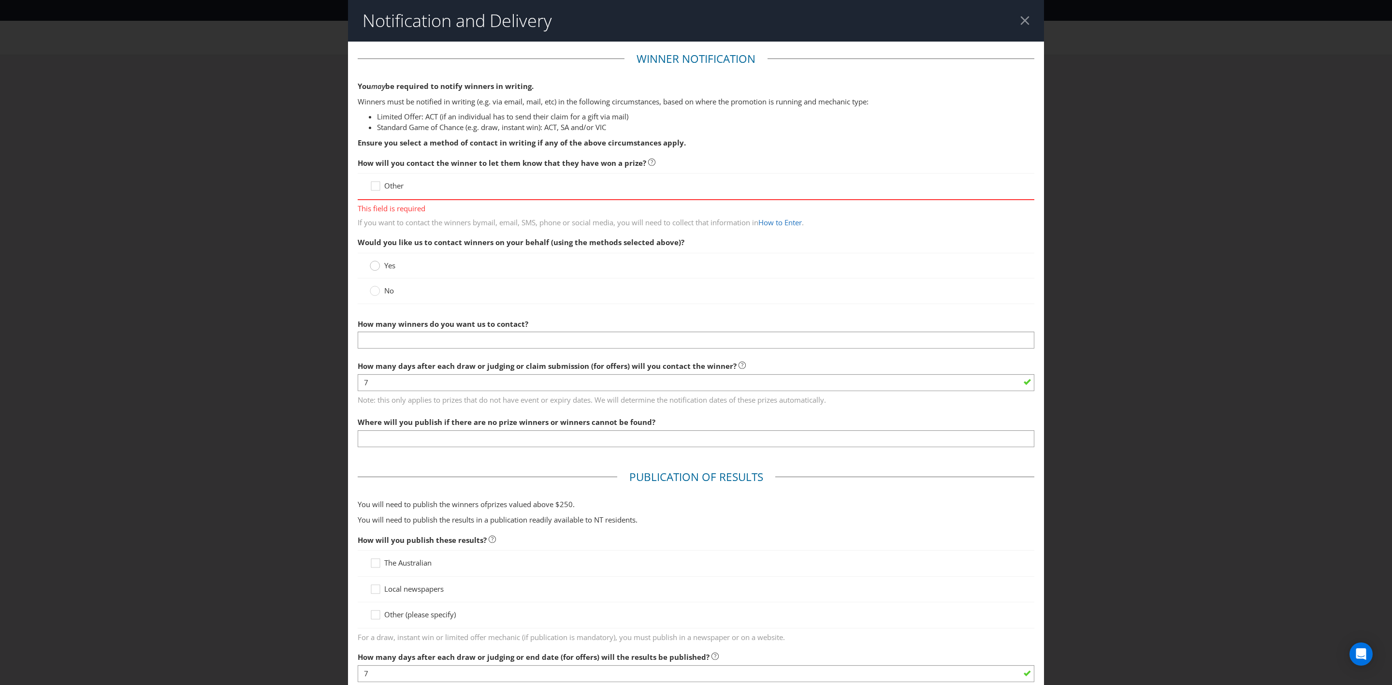
click at [373, 263] on div at bounding box center [375, 262] width 5 height 5
click at [0, 0] on input "Yes" at bounding box center [0, 0] width 0 height 0
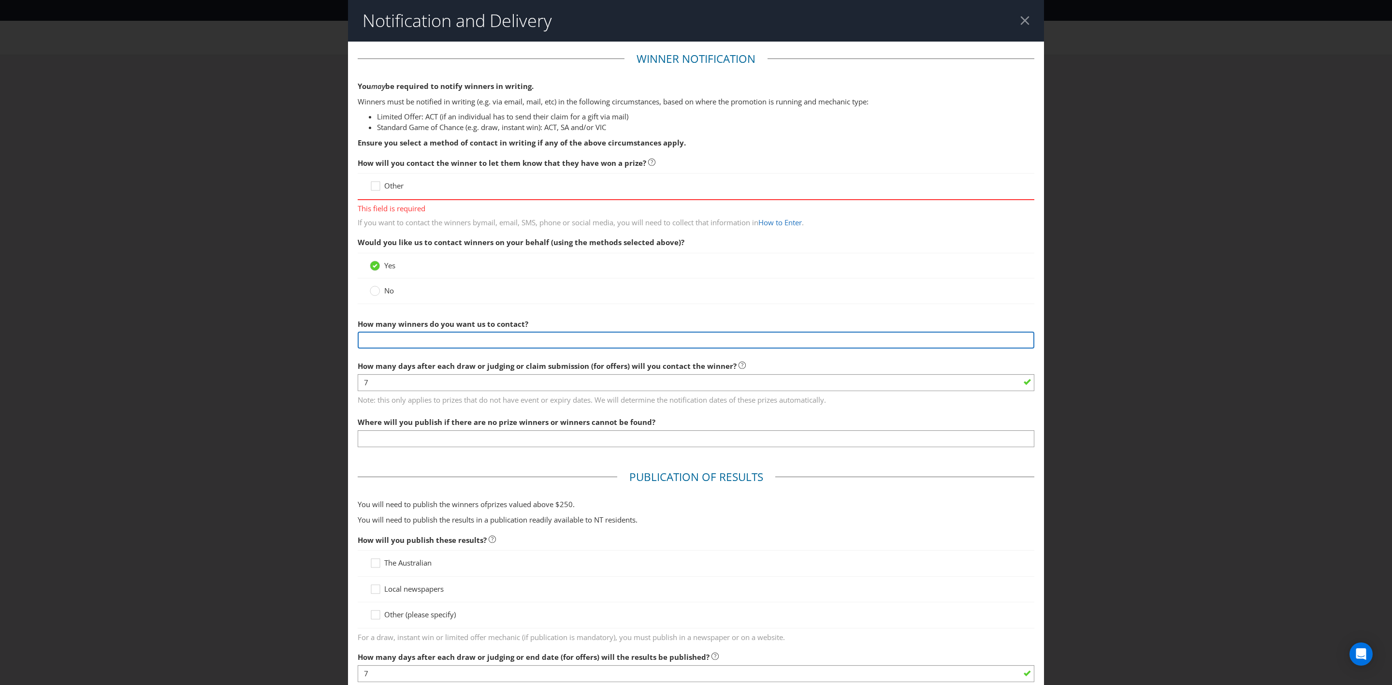
click at [392, 344] on input "text" at bounding box center [696, 340] width 677 height 17
type input "4"
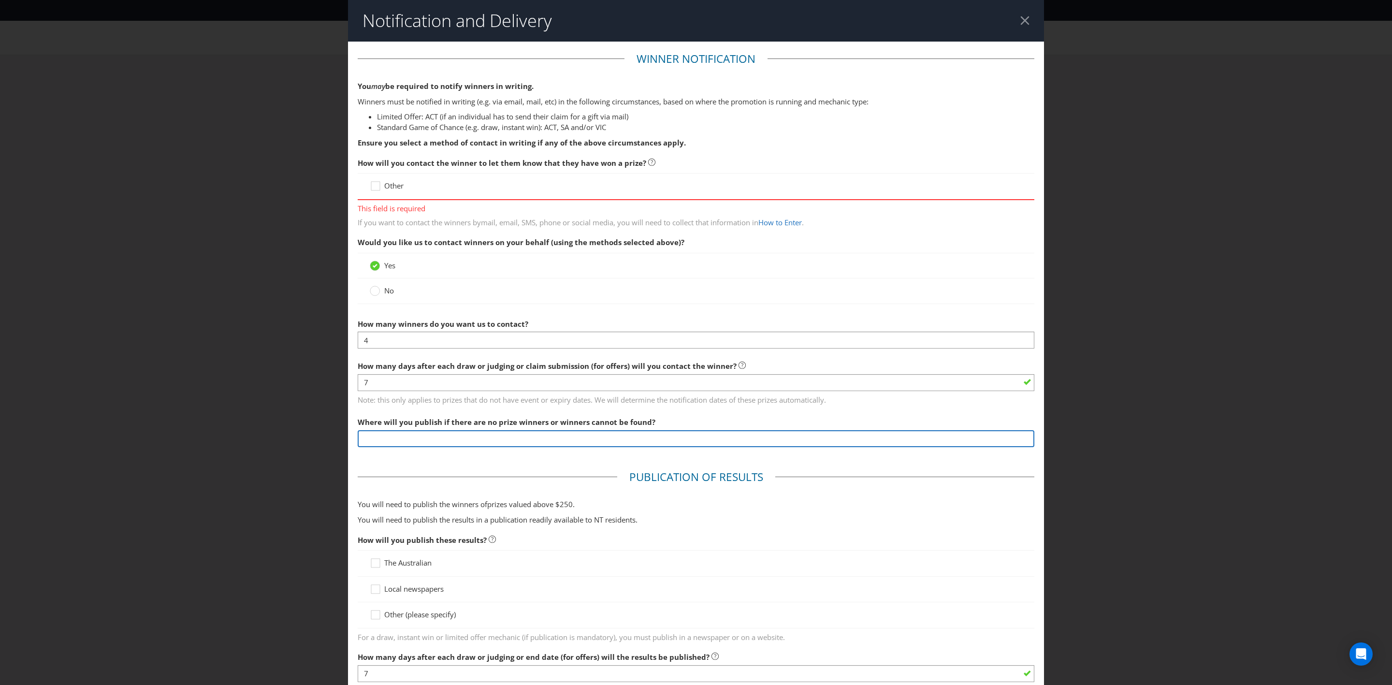
click at [429, 442] on input "text" at bounding box center [696, 438] width 677 height 17
click at [360, 442] on input "[URL][DOMAIN_NAME]" at bounding box center [696, 438] width 677 height 17
type input "[URL][DOMAIN_NAME]"
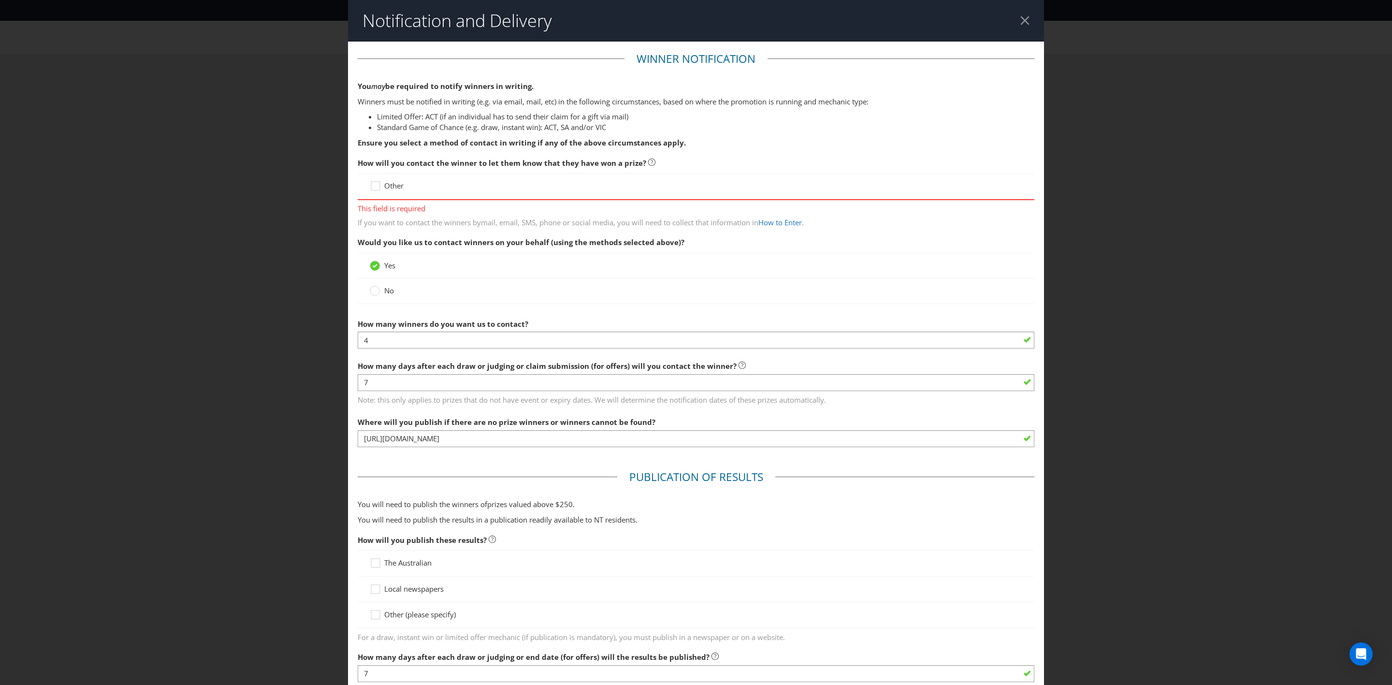
click at [389, 475] on fieldset "Publication of Results You will need to publish the winners of prize s valued a…" at bounding box center [696, 627] width 677 height 317
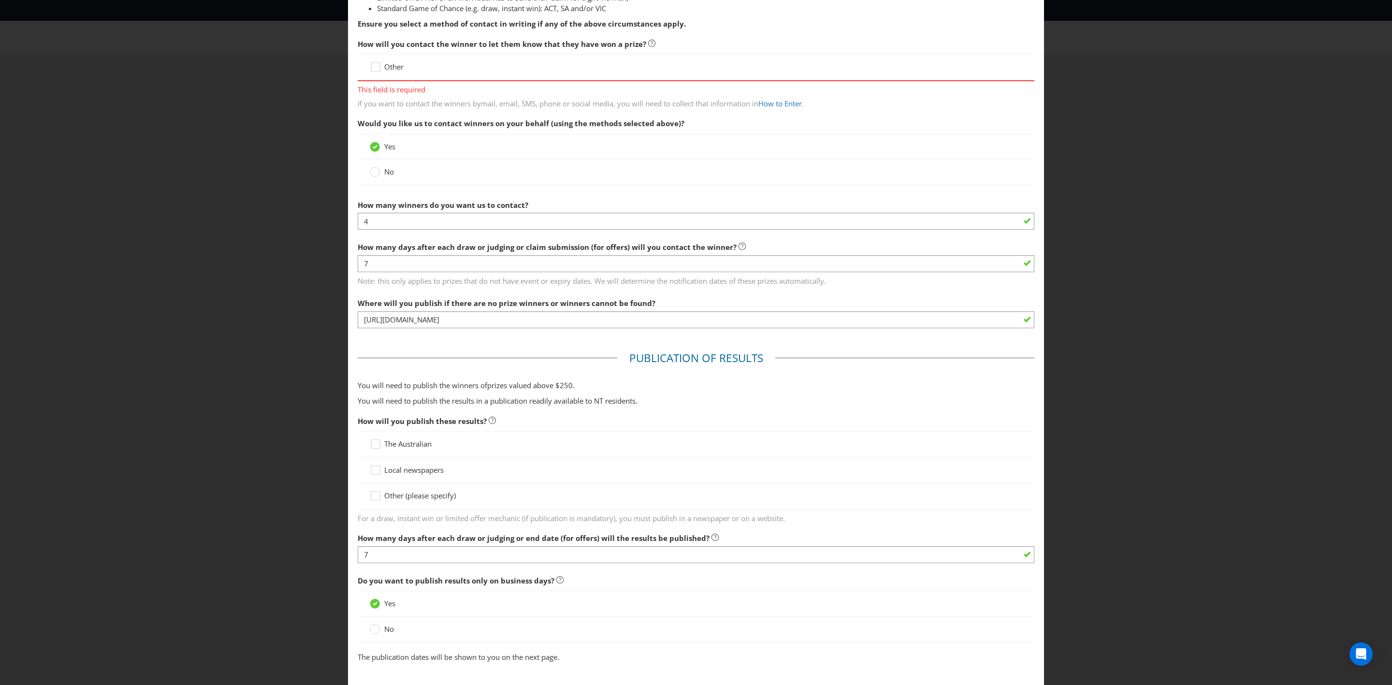
scroll to position [145, 0]
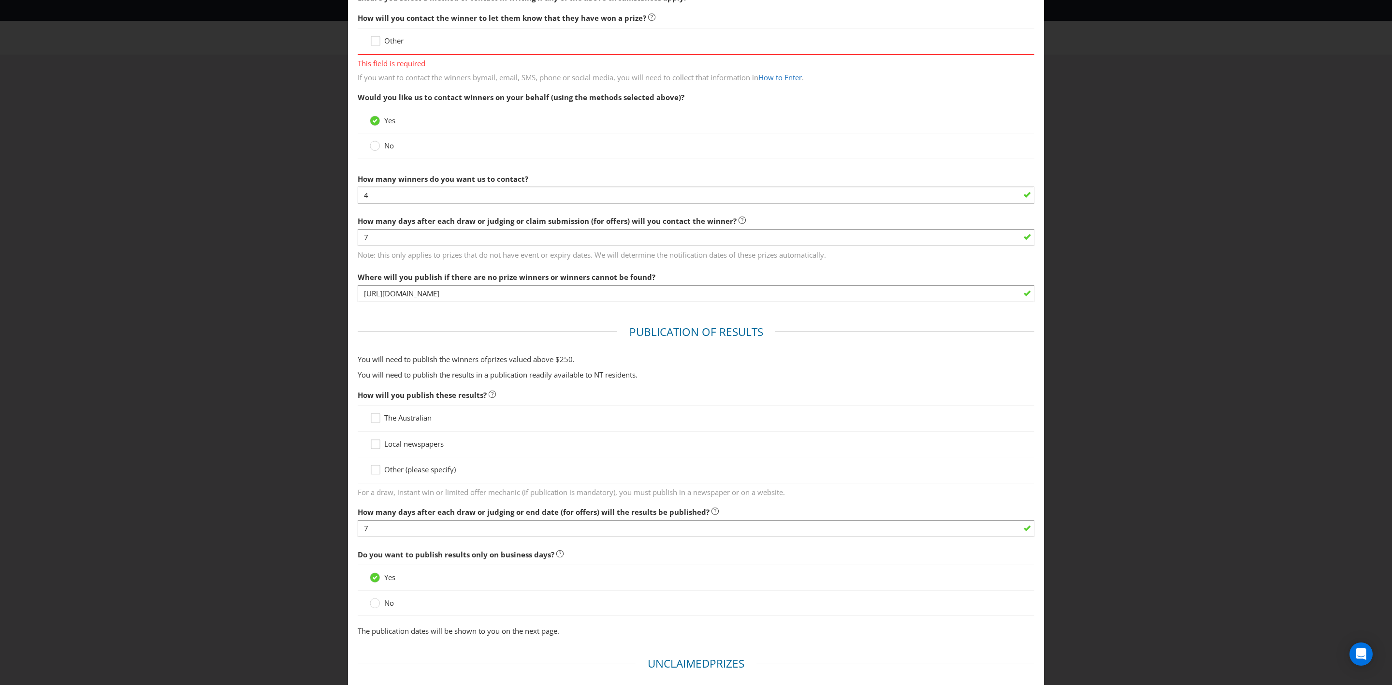
click at [405, 474] on span "Other (please specify)" at bounding box center [420, 470] width 72 height 10
click at [0, 0] on input "Other (please specify)" at bounding box center [0, 0] width 0 height 0
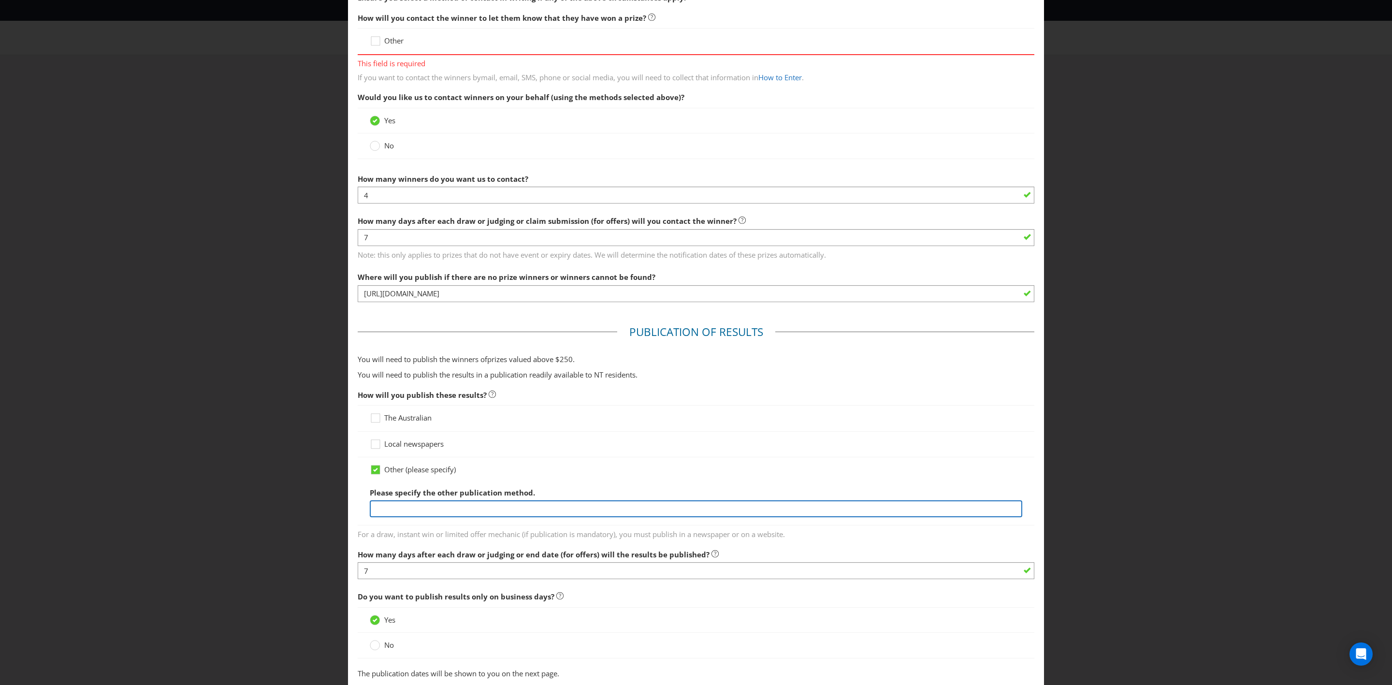
click at [432, 502] on input "text" at bounding box center [696, 508] width 653 height 17
type input "[URL][DOMAIN_NAME]"
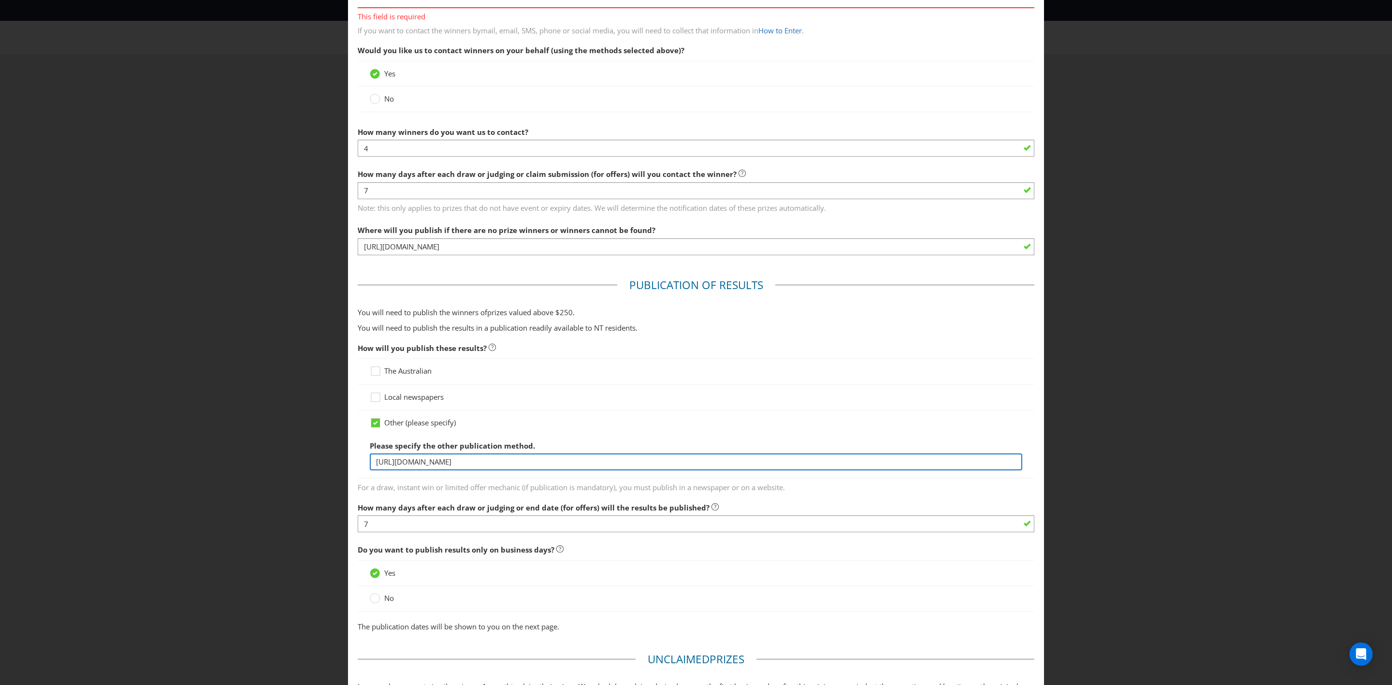
scroll to position [218, 0]
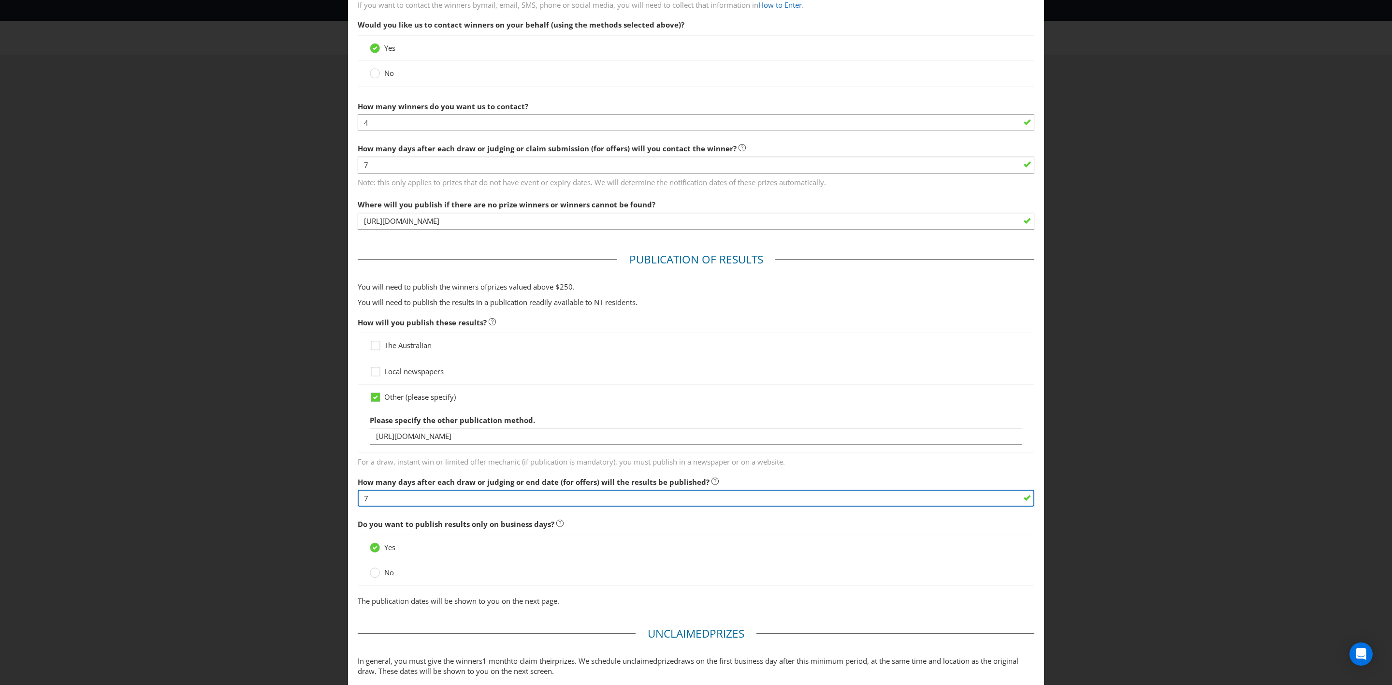
click at [473, 502] on input "7" at bounding box center [696, 498] width 677 height 17
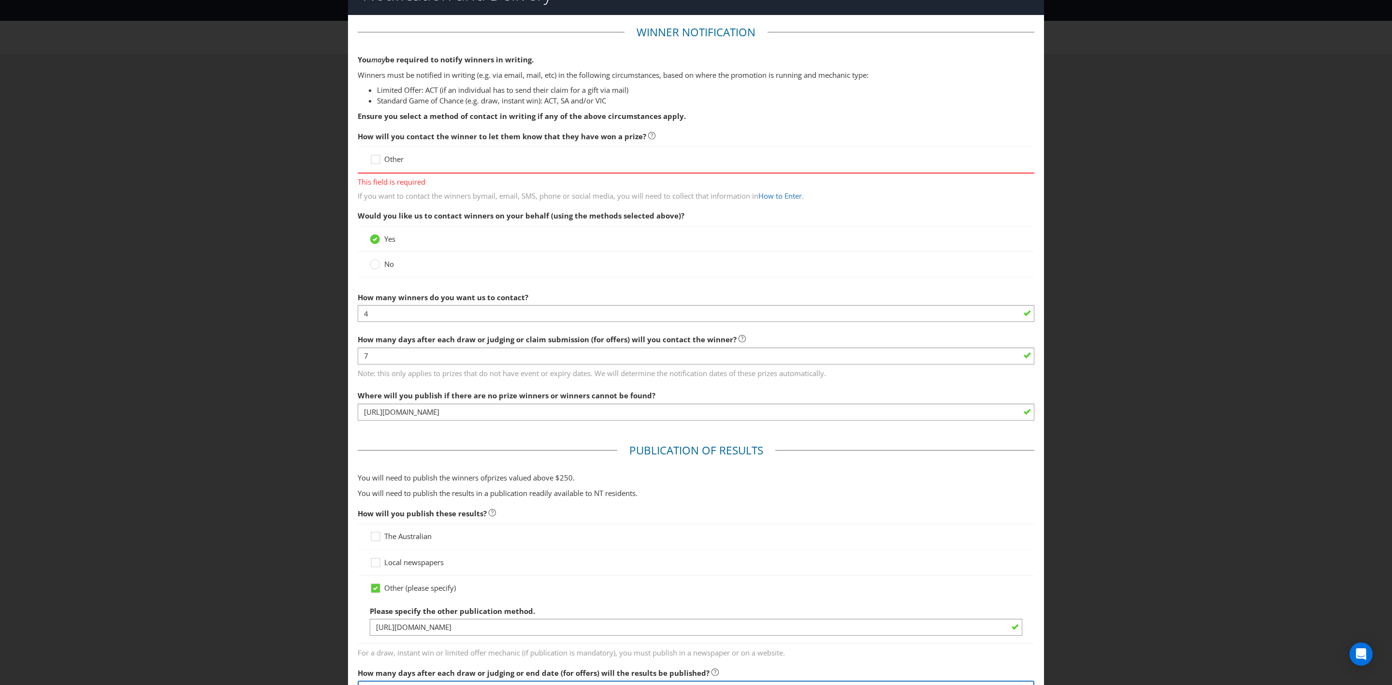
scroll to position [0, 0]
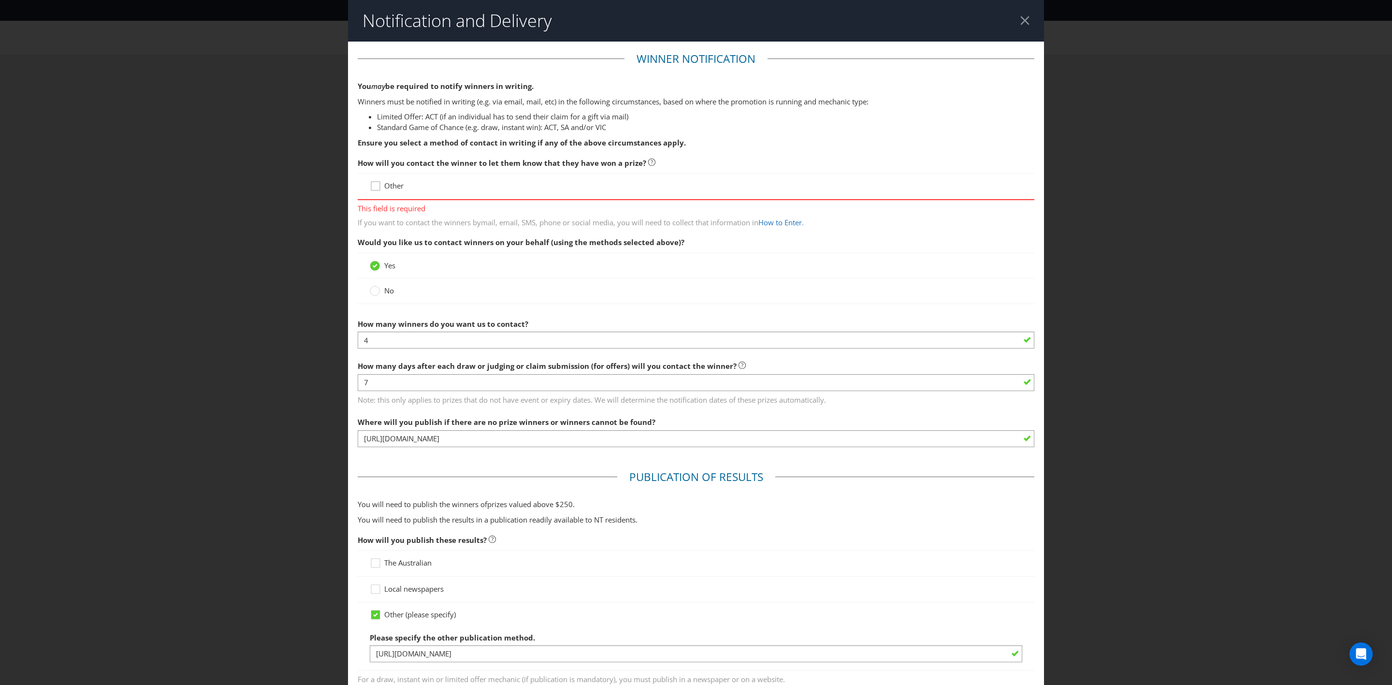
click at [379, 183] on icon at bounding box center [377, 188] width 15 height 15
click at [0, 0] on input "Other" at bounding box center [0, 0] width 0 height 0
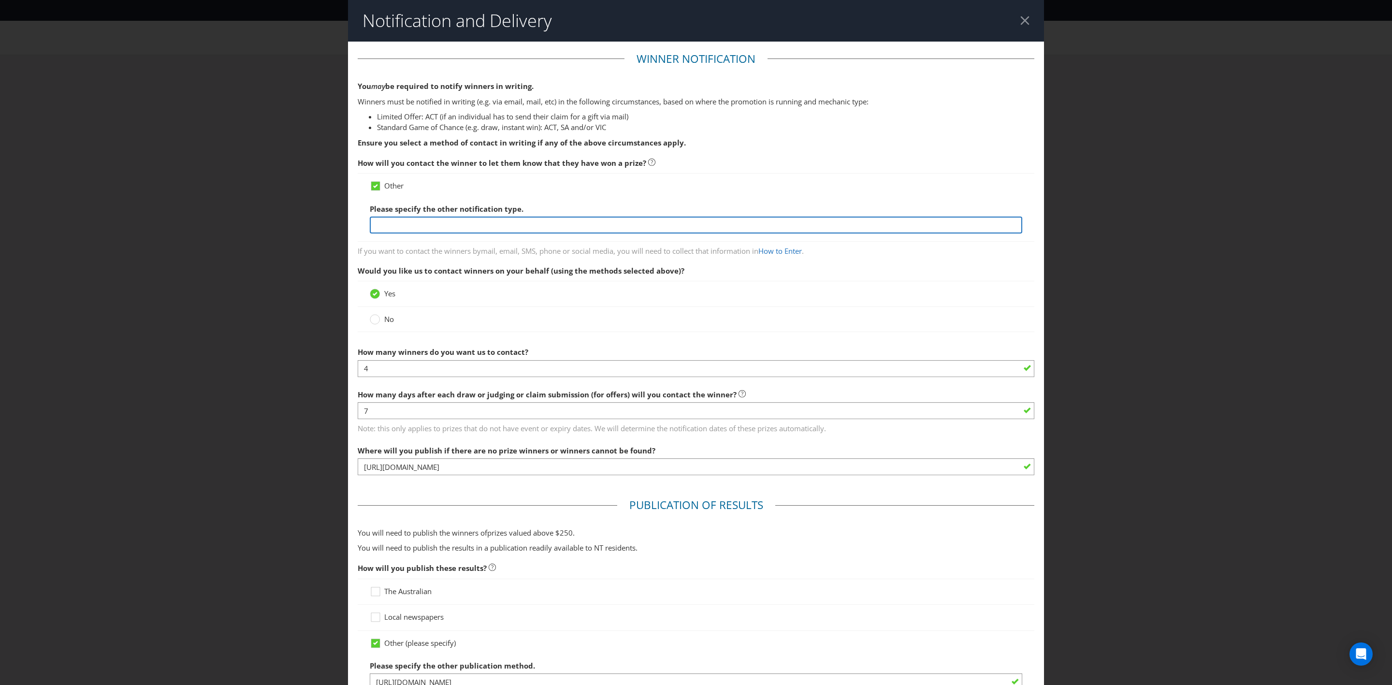
click at [417, 222] on input "text" at bounding box center [696, 225] width 653 height 17
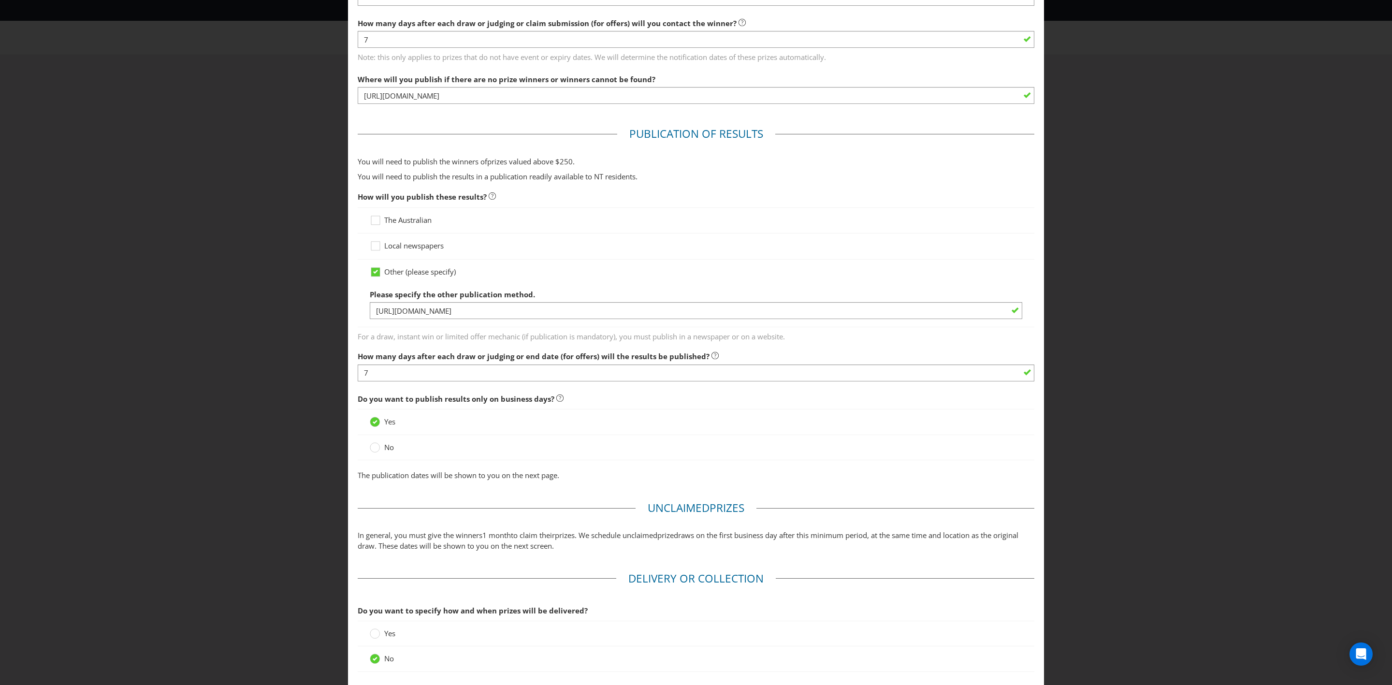
scroll to position [445, 0]
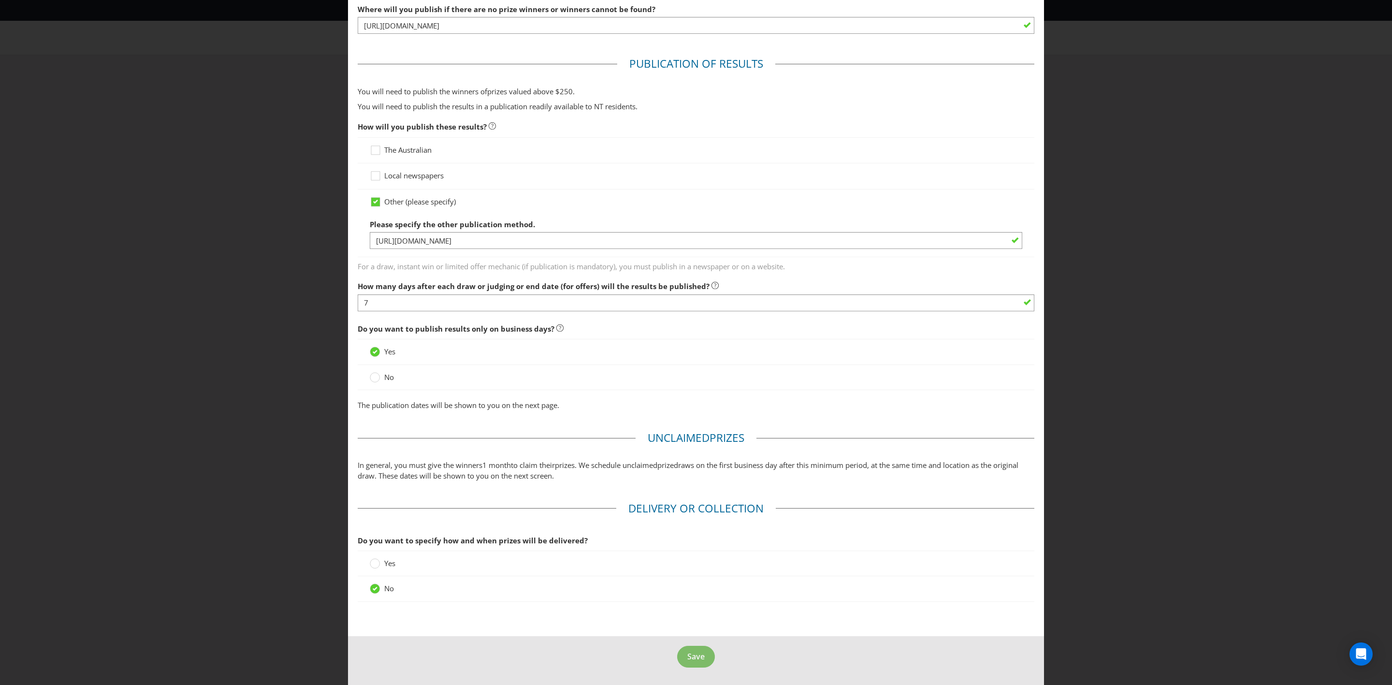
type input "Plexus to contact via phone and email"
click at [700, 662] on button "Save" at bounding box center [696, 657] width 38 height 22
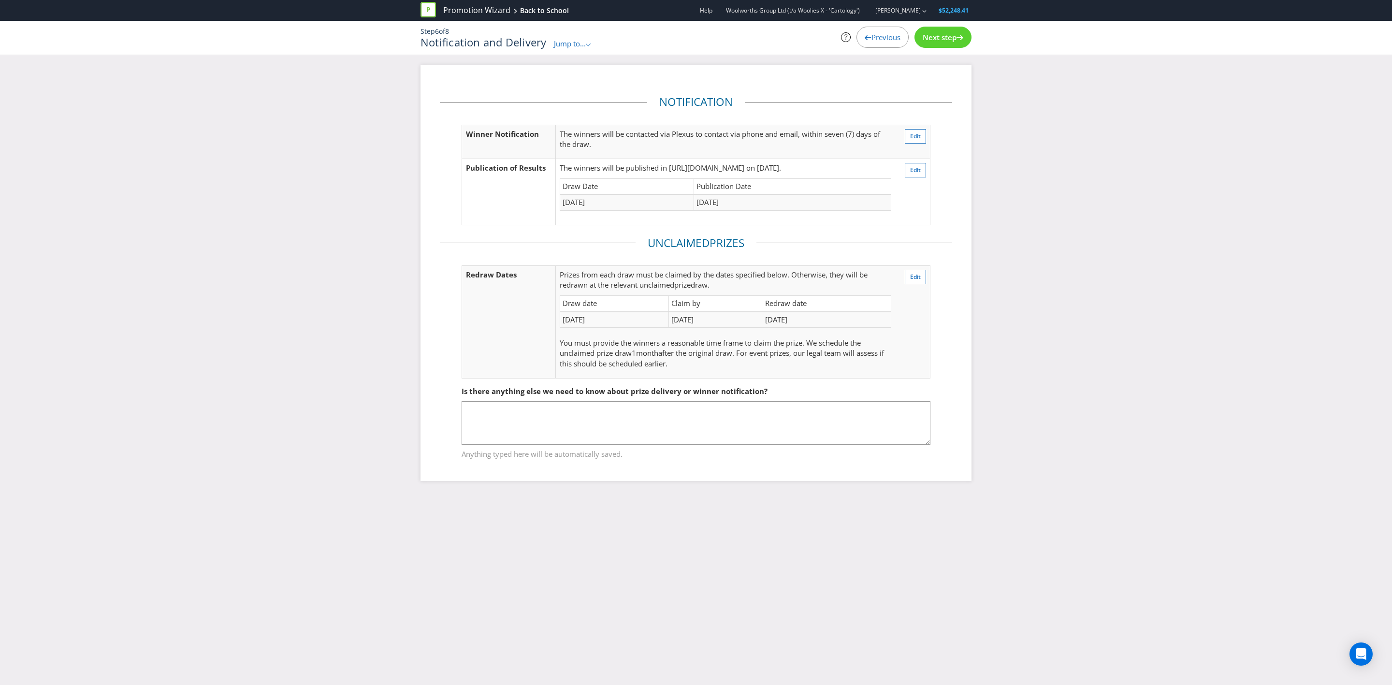
click at [942, 31] on div "Next step" at bounding box center [943, 37] width 57 height 21
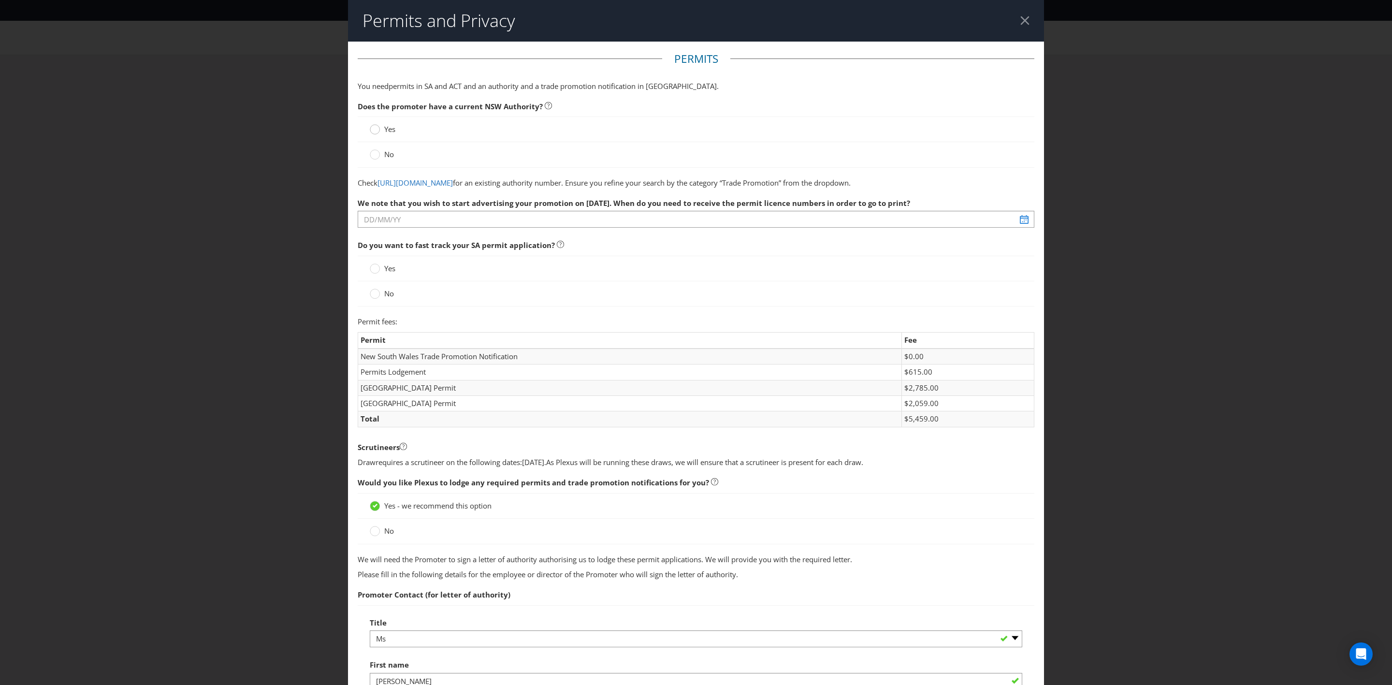
click at [373, 131] on circle at bounding box center [375, 130] width 10 height 10
click at [0, 0] on input "Yes" at bounding box center [0, 0] width 0 height 0
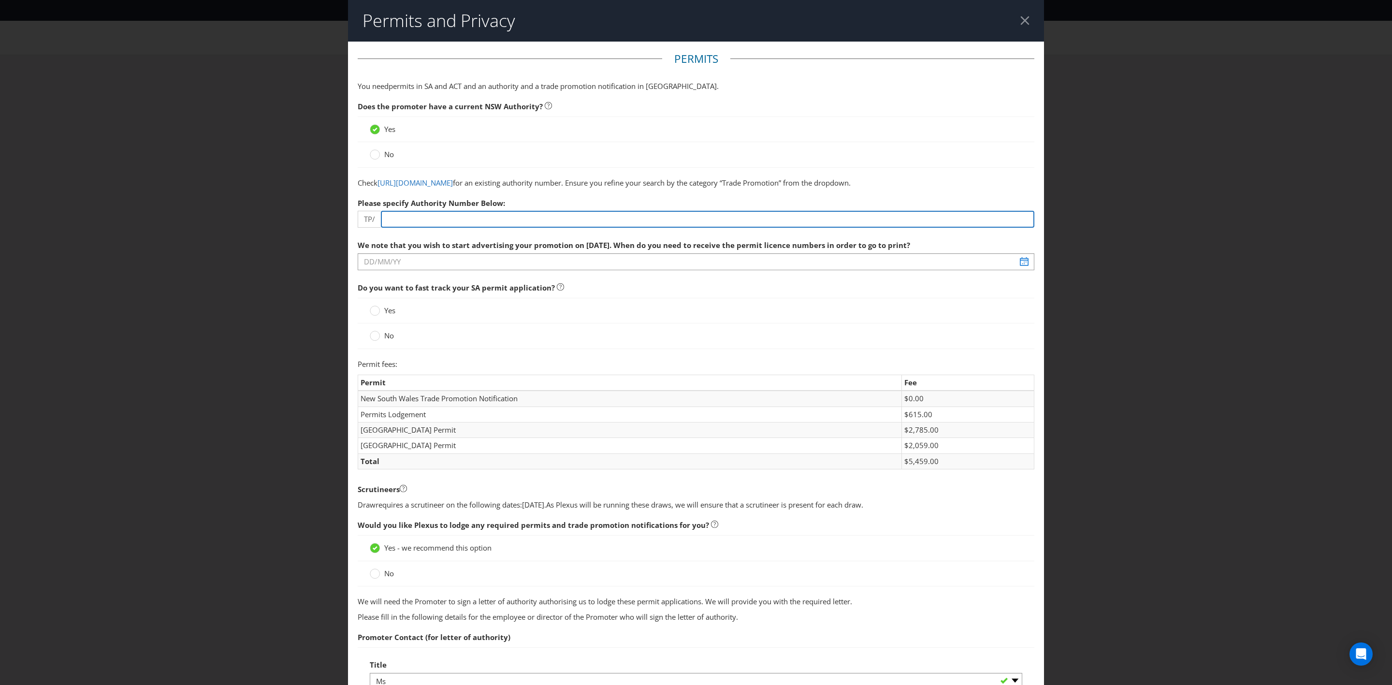
click at [460, 228] on input "number" at bounding box center [708, 219] width 654 height 17
type input "82"
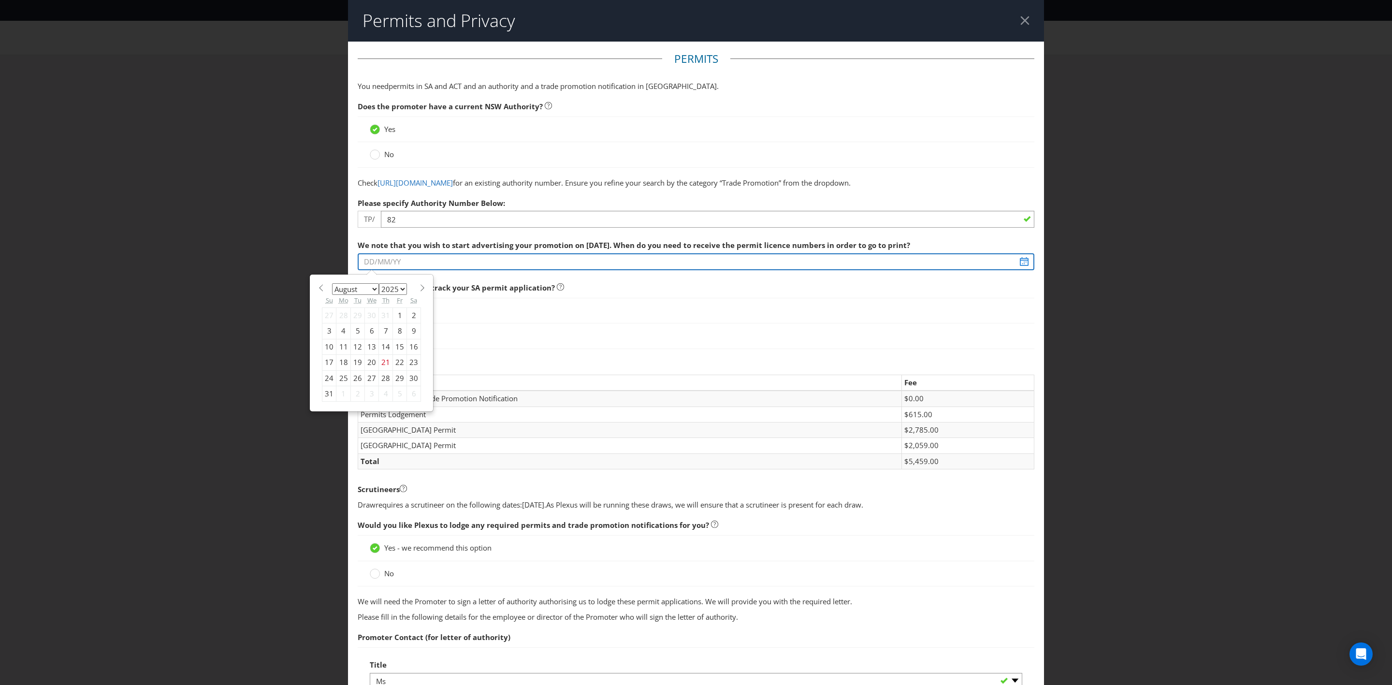
click at [462, 265] on input "text" at bounding box center [696, 261] width 677 height 17
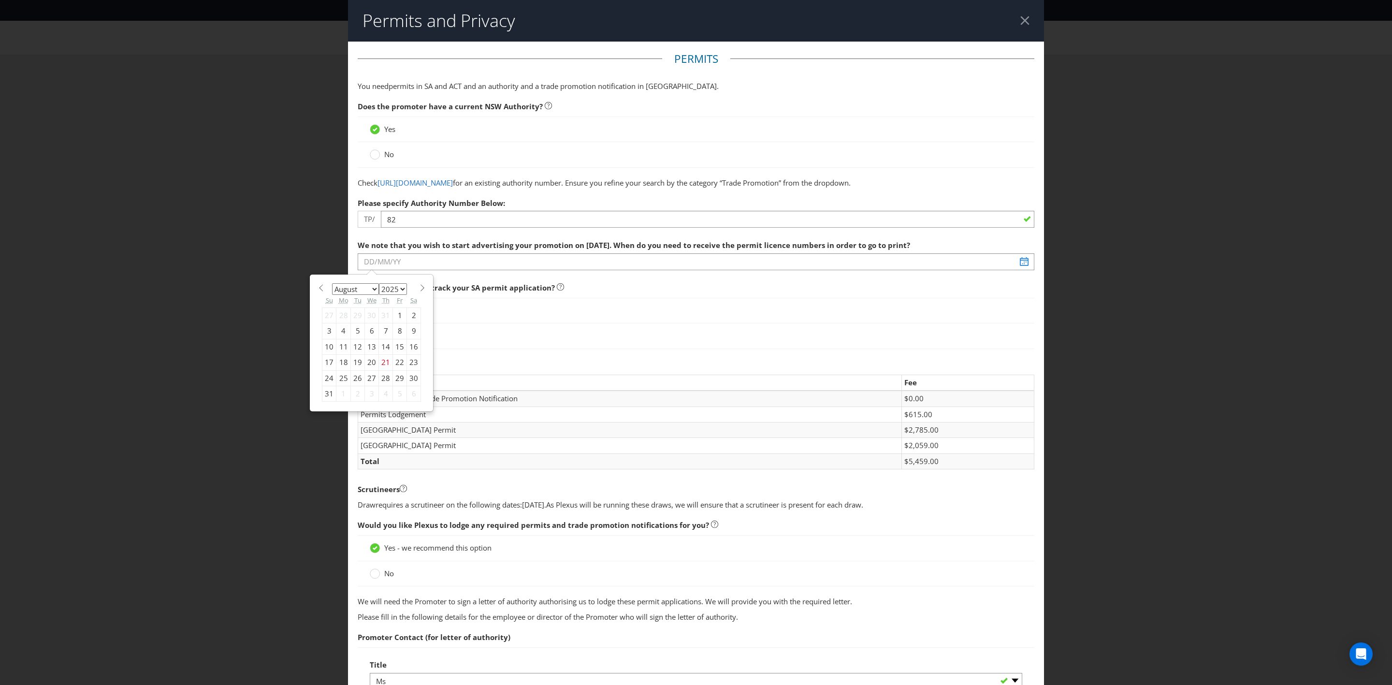
click at [372, 295] on select "January February March April May June July August September October November De…" at bounding box center [355, 289] width 47 height 12
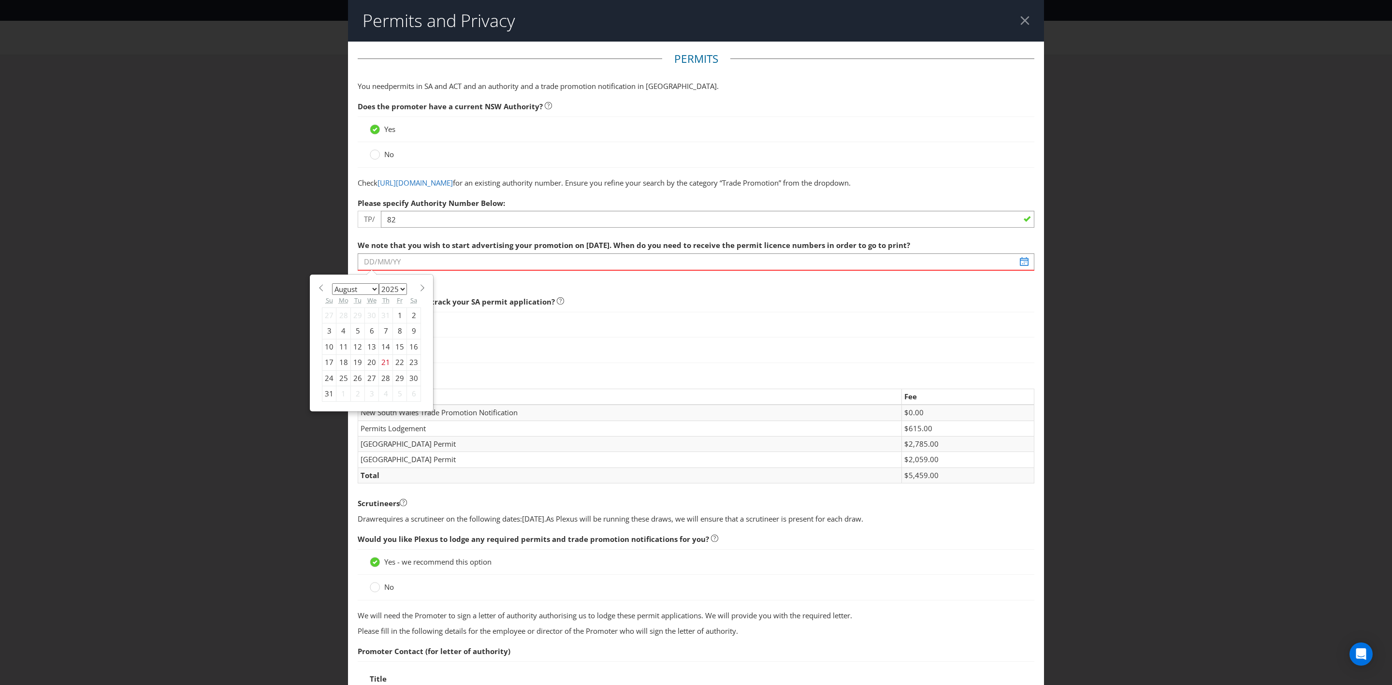
select select "8"
click at [332, 294] on select "January February March April May June July August September October November De…" at bounding box center [355, 289] width 47 height 12
click at [325, 370] on div "21" at bounding box center [329, 362] width 14 height 15
type input "[DATE]"
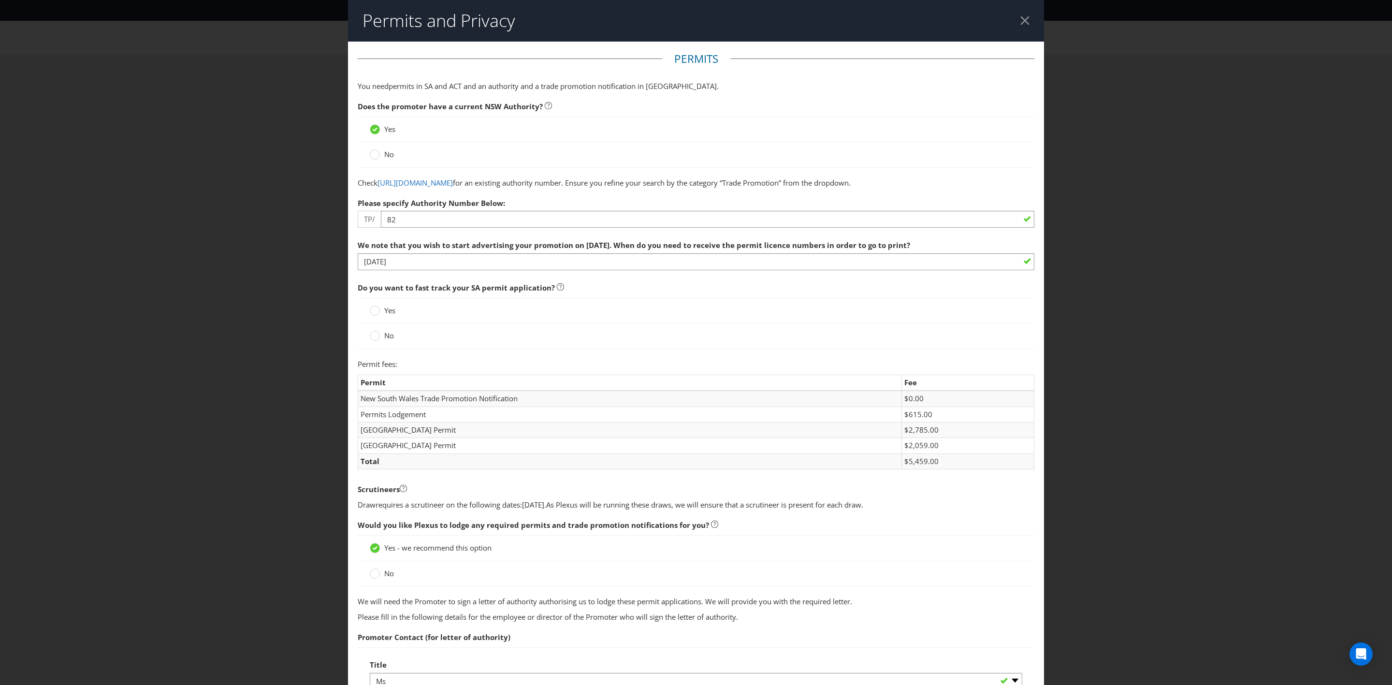
click at [392, 315] on span "Yes" at bounding box center [389, 311] width 11 height 10
click at [0, 0] on input "Yes" at bounding box center [0, 0] width 0 height 0
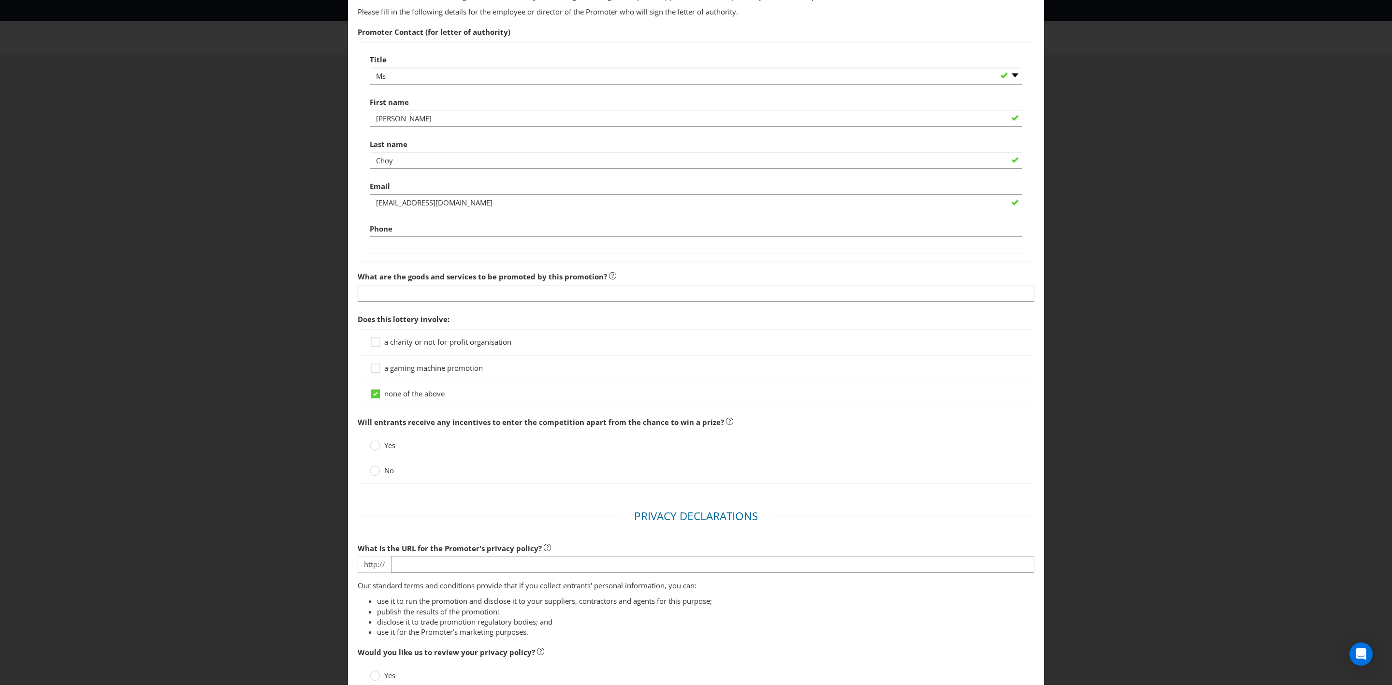
scroll to position [580, 0]
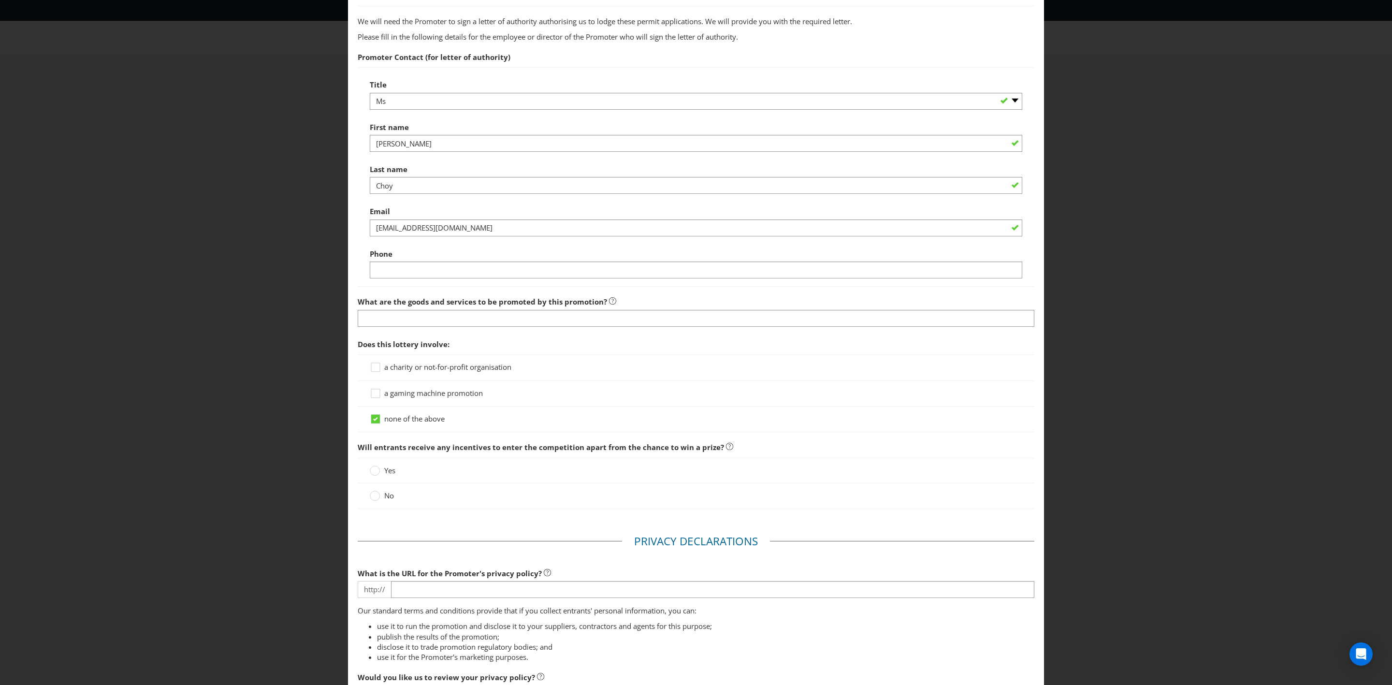
click at [438, 287] on div "Title -- Please select -- Mr Ms Mrs [PERSON_NAME] [PERSON_NAME] (please specify…" at bounding box center [696, 176] width 677 height 219
click at [441, 278] on input "text" at bounding box center [696, 270] width 653 height 17
type input "0486290667"
click at [455, 327] on input "text" at bounding box center [696, 318] width 677 height 17
click at [377, 349] on span "Does the promoter have a current NSW Authority? Yes No Check [URL][DOMAIN_NAME]…" at bounding box center [696, 16] width 677 height 998
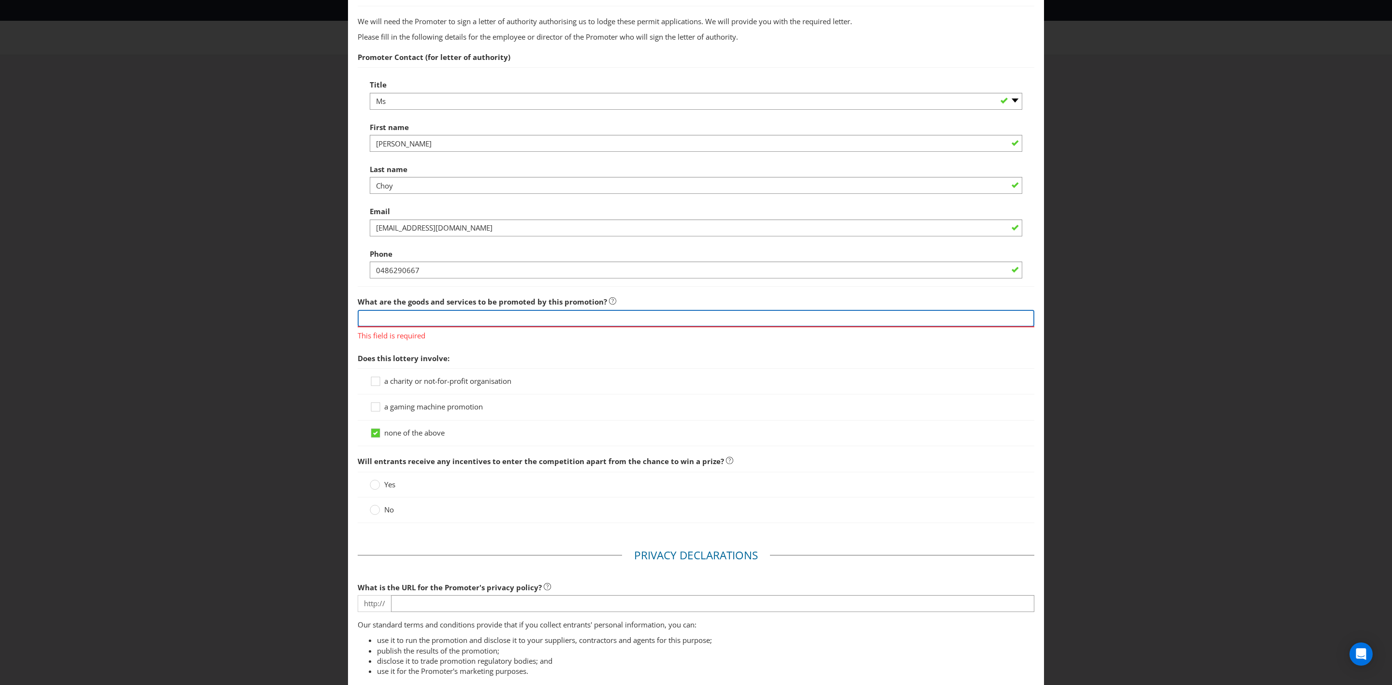
click at [390, 327] on input "text" at bounding box center [696, 318] width 677 height 17
click at [386, 363] on span "Does this lottery involve:" at bounding box center [404, 358] width 92 height 10
click at [402, 327] on input "text" at bounding box center [696, 318] width 677 height 17
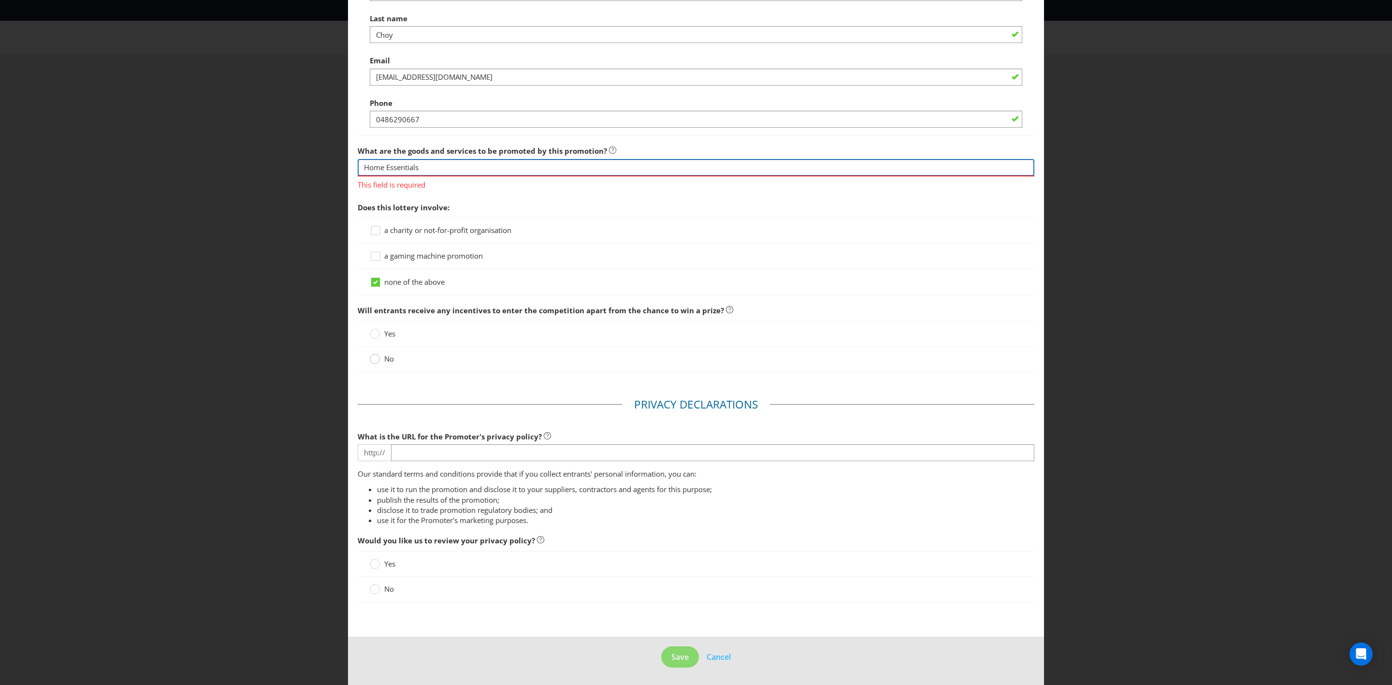
type input "Home Essentials"
click at [371, 360] on circle at bounding box center [375, 359] width 10 height 10
click at [0, 0] on input "No" at bounding box center [0, 0] width 0 height 0
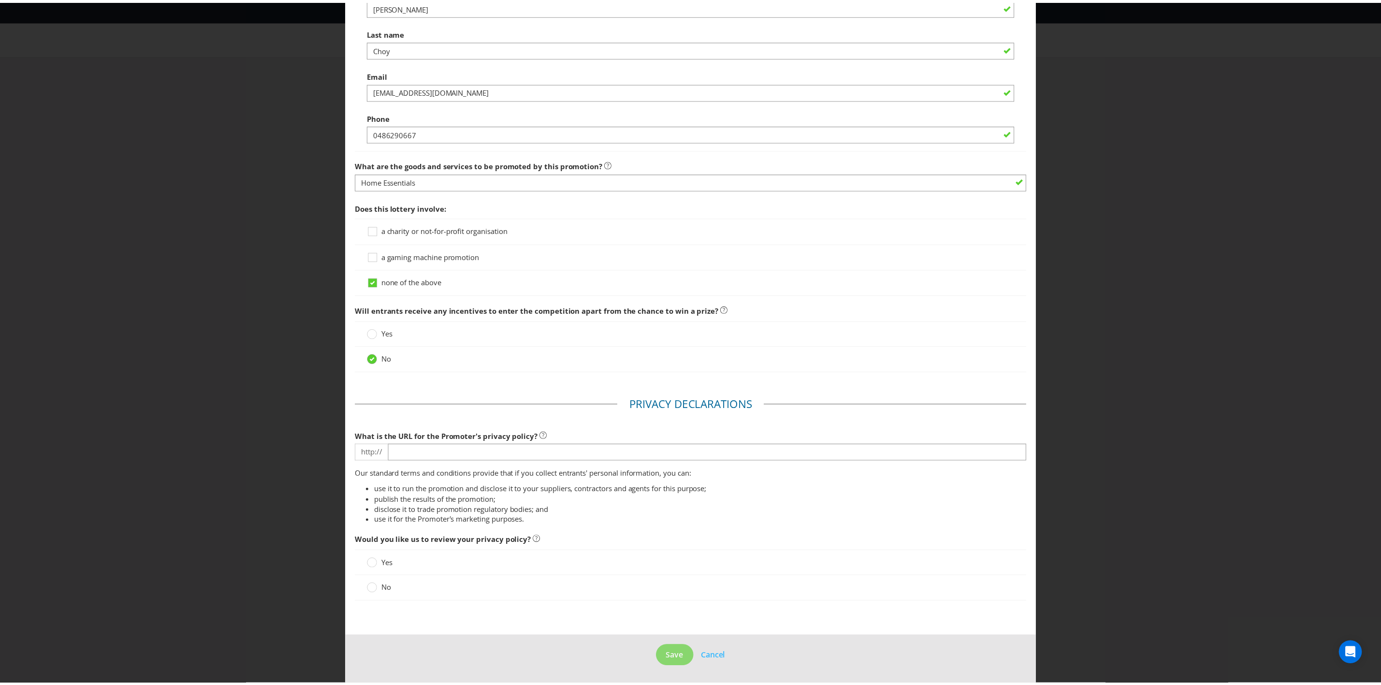
scroll to position [734, 0]
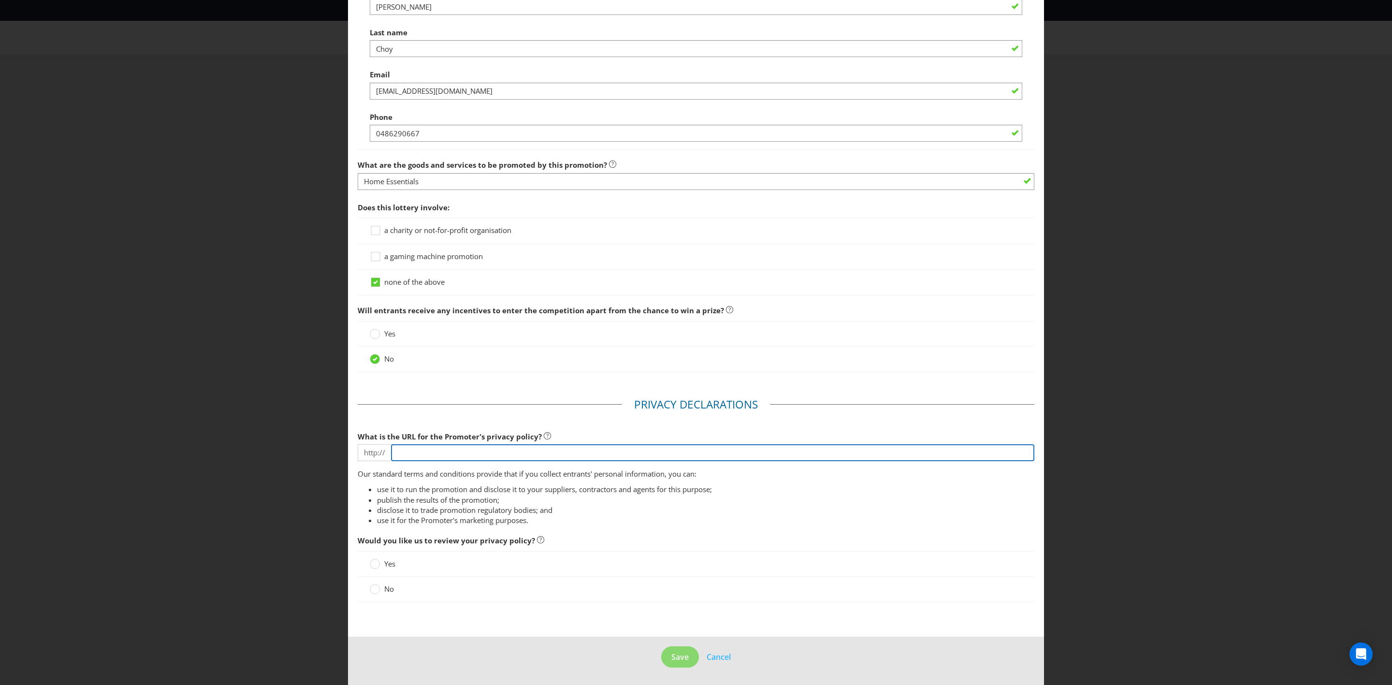
click at [479, 454] on input "text" at bounding box center [712, 452] width 643 height 17
type input "[DOMAIN_NAME][URL]"
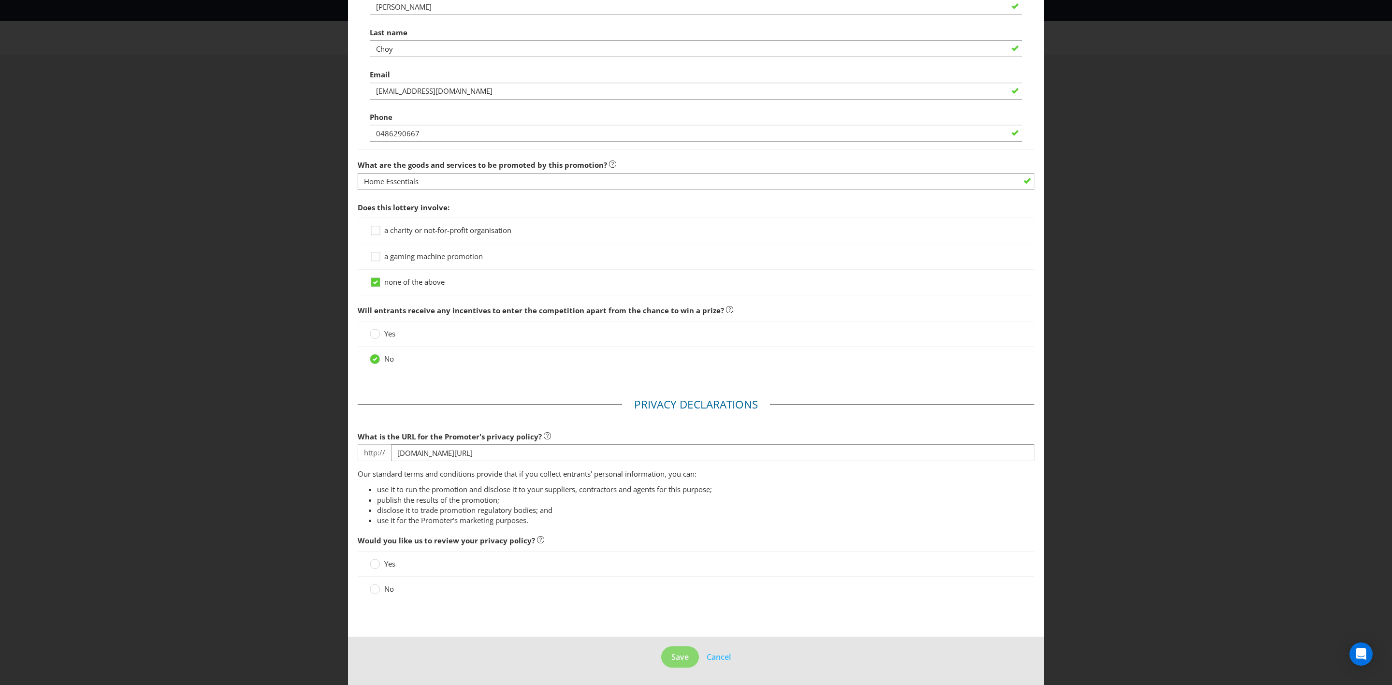
click at [420, 592] on div "No" at bounding box center [696, 589] width 653 height 10
click at [364, 585] on div "No" at bounding box center [696, 589] width 677 height 25
click at [374, 587] on div at bounding box center [375, 585] width 5 height 5
click at [0, 0] on input "No" at bounding box center [0, 0] width 0 height 0
click at [676, 663] on button "Save" at bounding box center [680, 657] width 38 height 22
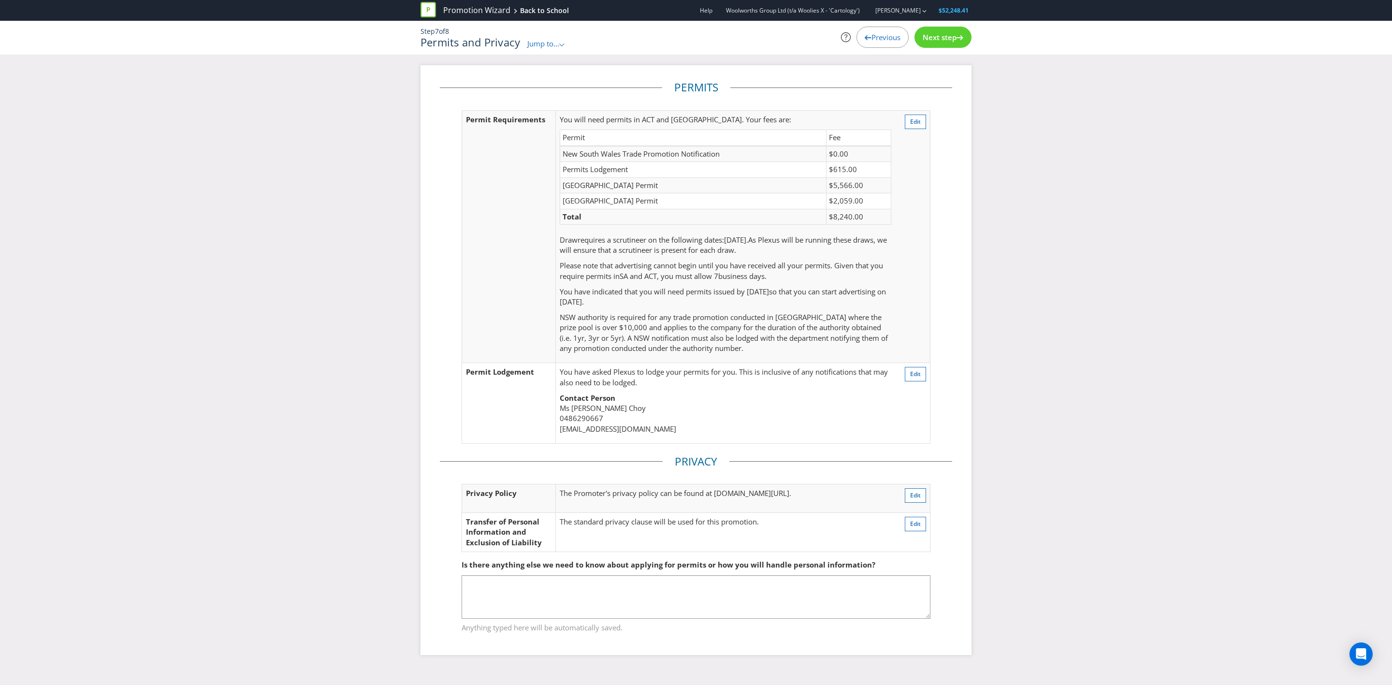
click at [937, 43] on div "Next step" at bounding box center [943, 37] width 57 height 21
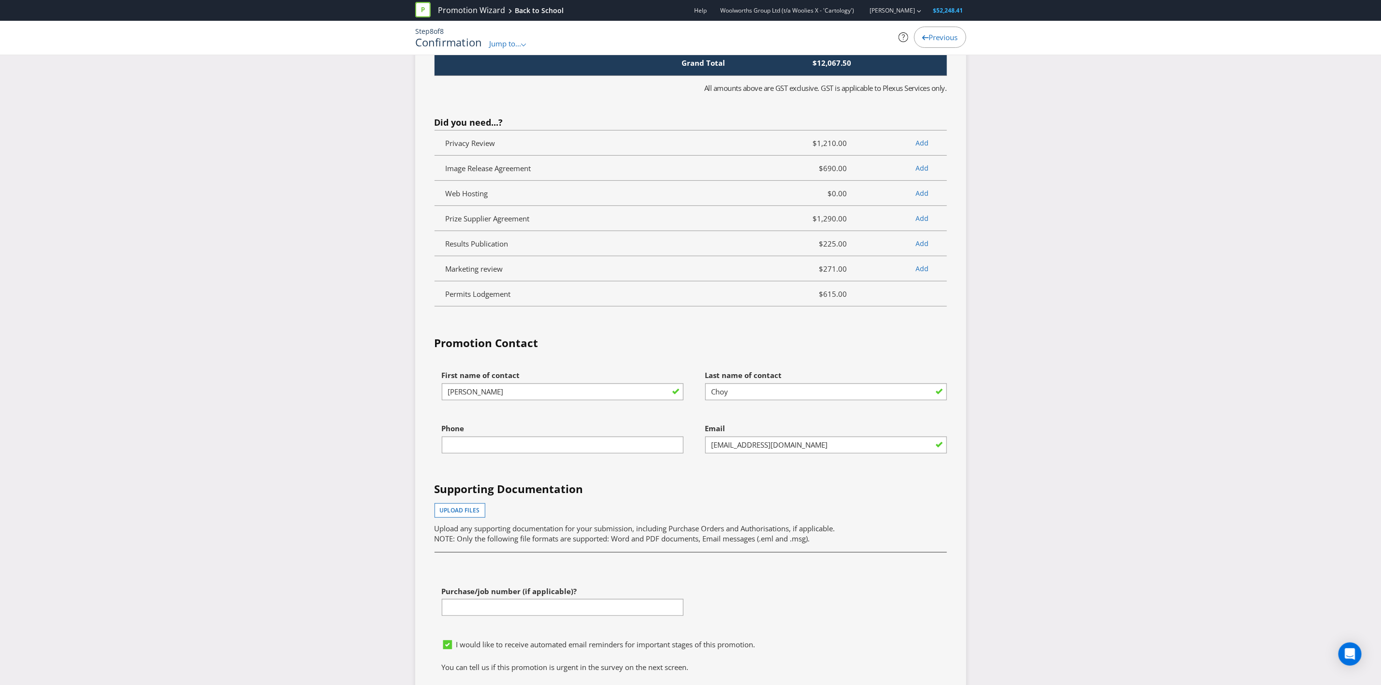
scroll to position [2984, 0]
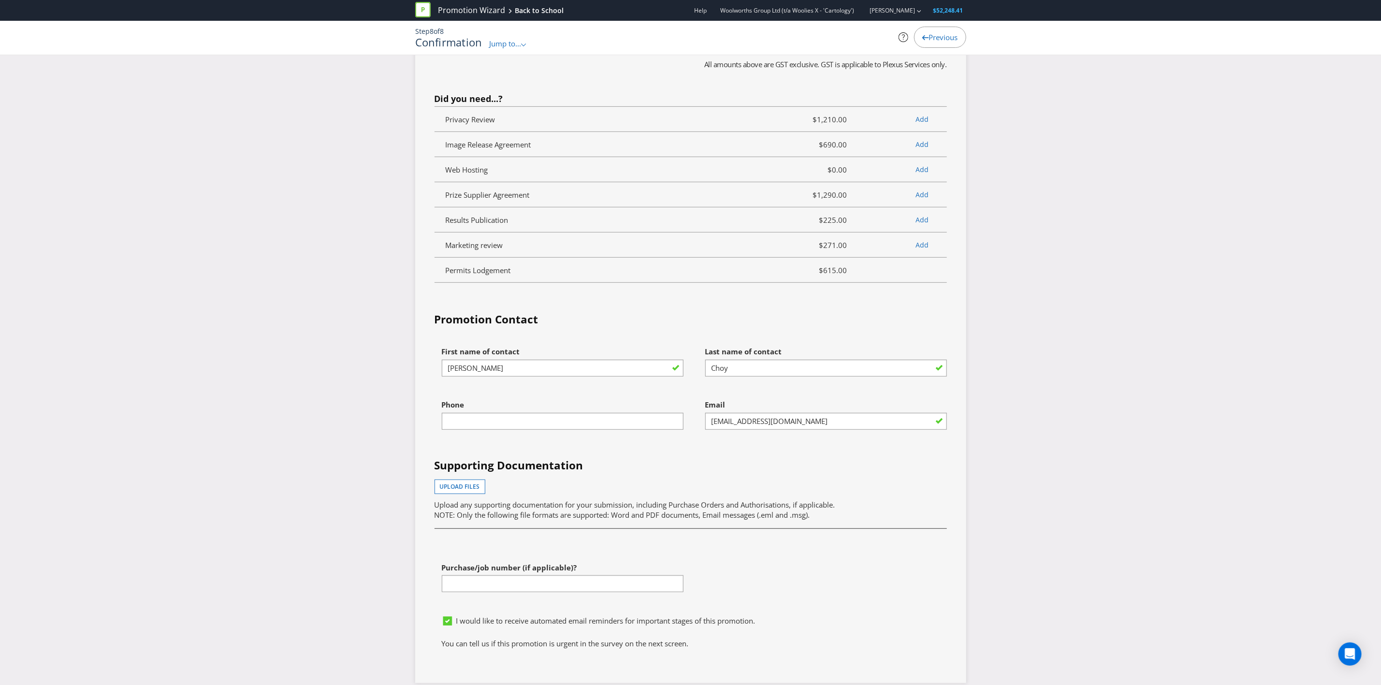
click at [559, 448] on div "Phone" at bounding box center [558, 421] width 263 height 53
click at [552, 430] on input "text" at bounding box center [563, 421] width 242 height 17
type input "0486290667"
click at [446, 623] on icon at bounding box center [447, 621] width 5 height 4
click at [0, 0] on input "I would like to receive automated email reminders for important stages of this …" at bounding box center [0, 0] width 0 height 0
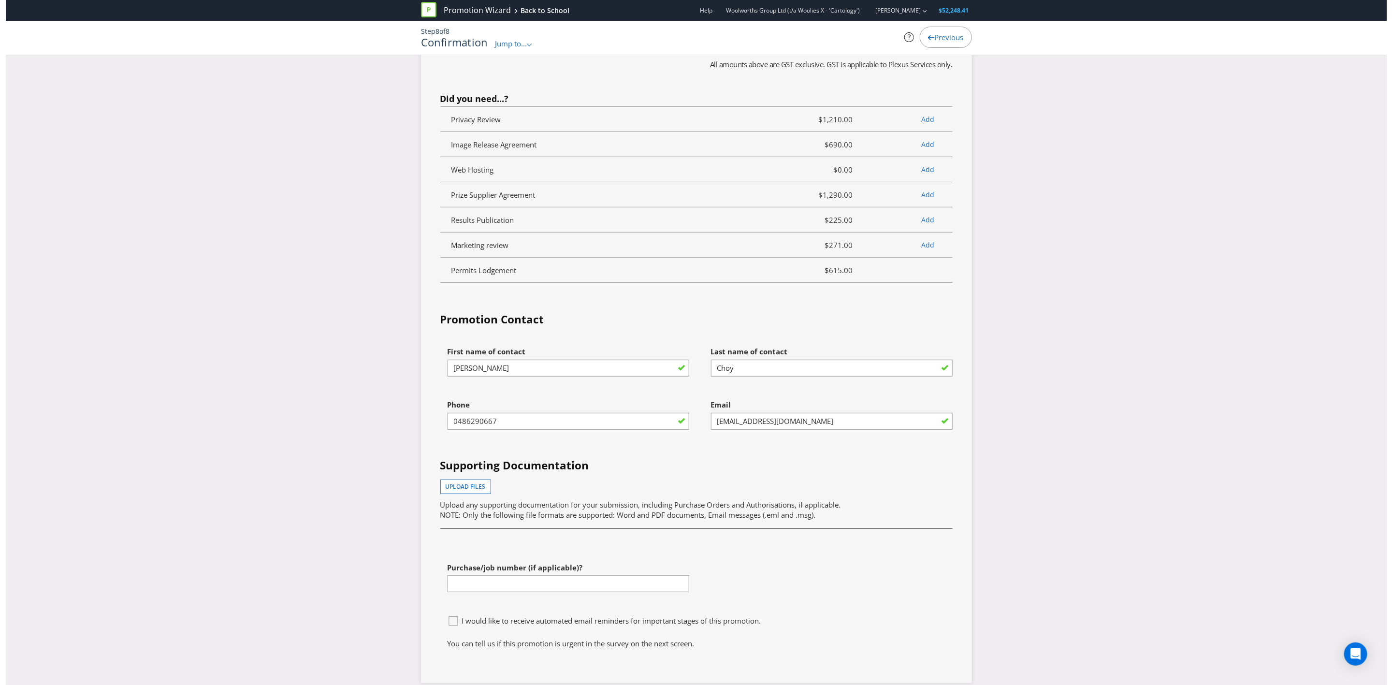
scroll to position [3279, 0]
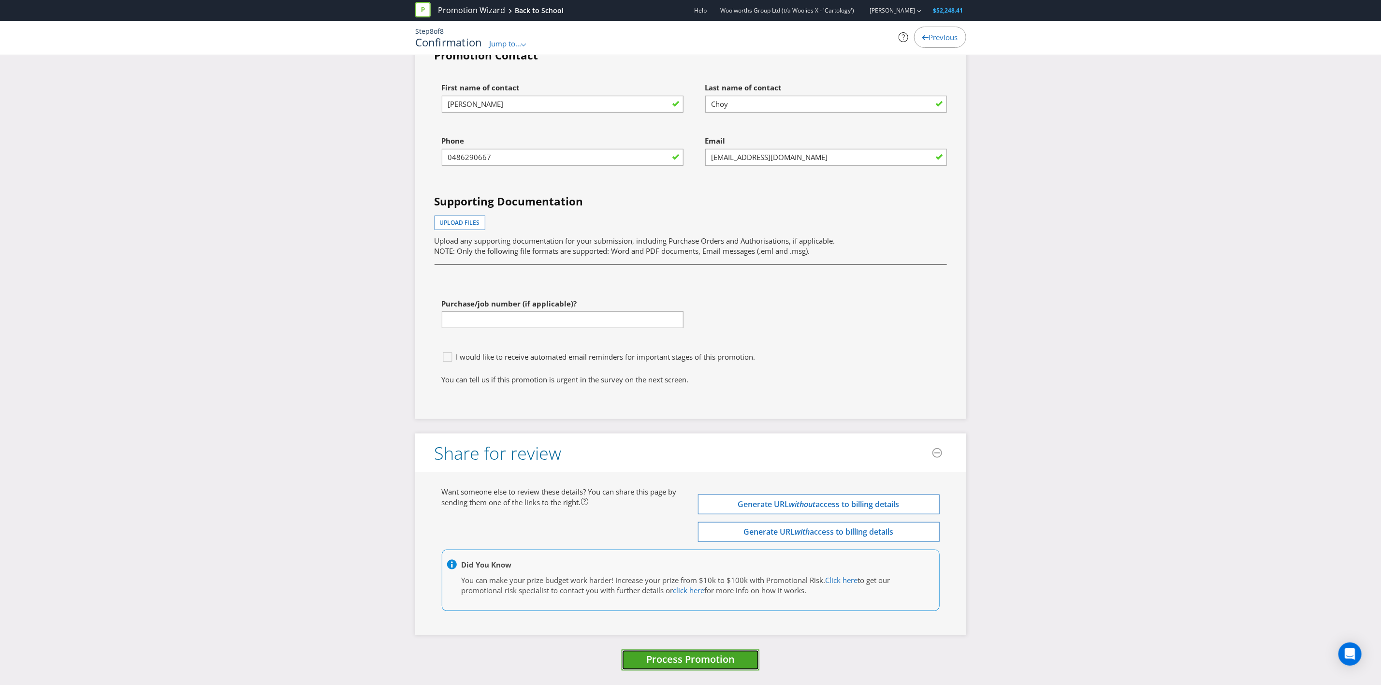
click at [669, 668] on button "Process Promotion" at bounding box center [691, 660] width 138 height 21
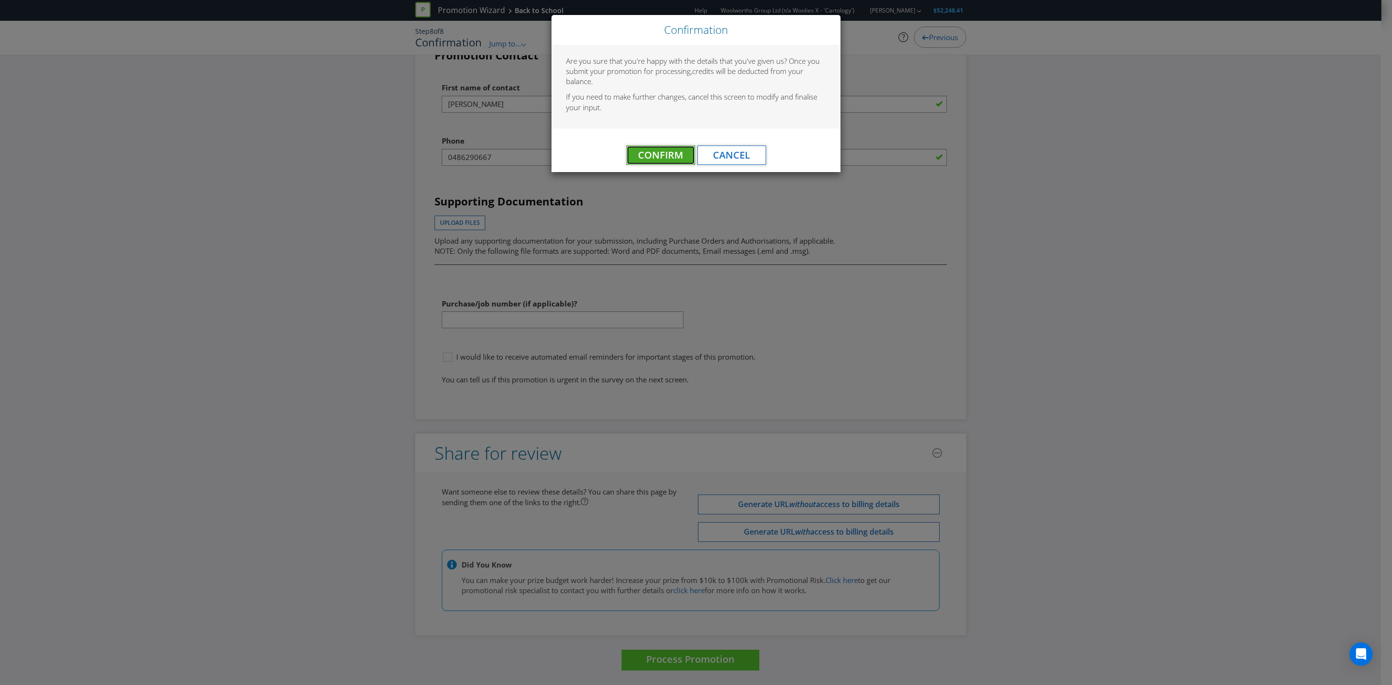
click at [662, 151] on span "Confirm" at bounding box center [660, 154] width 45 height 13
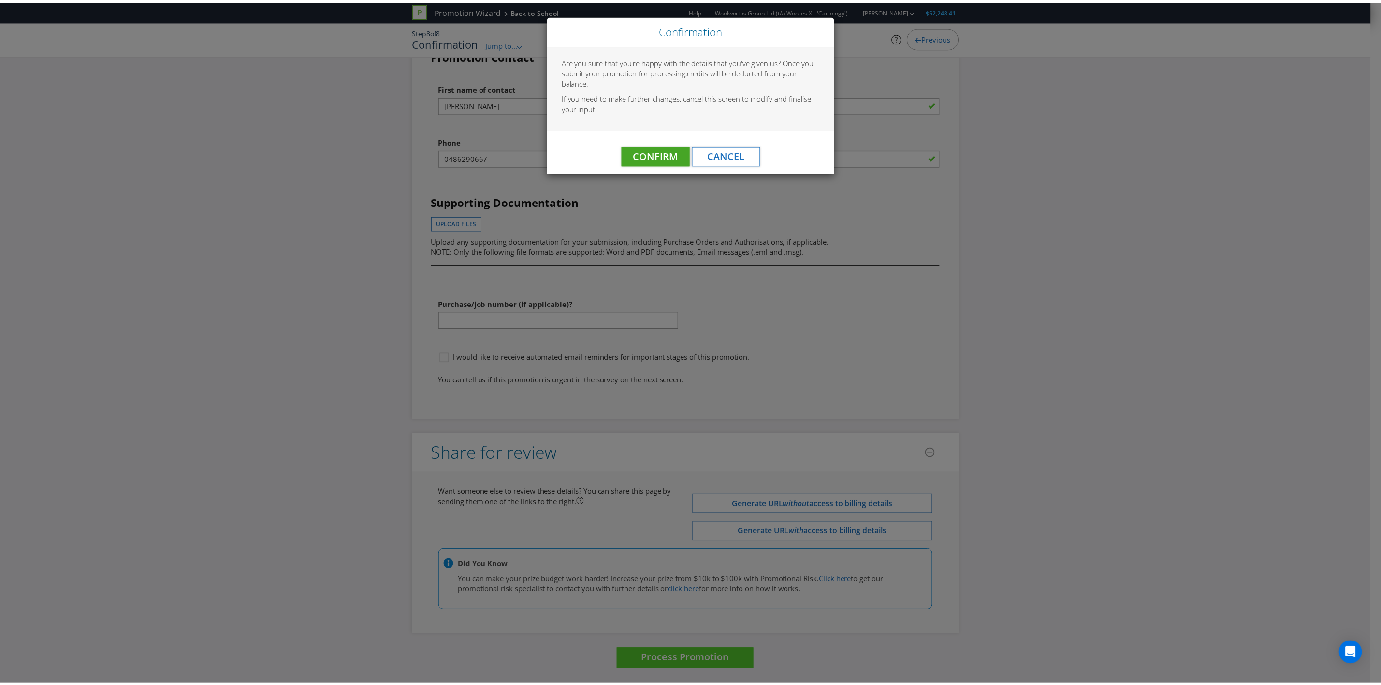
scroll to position [0, 0]
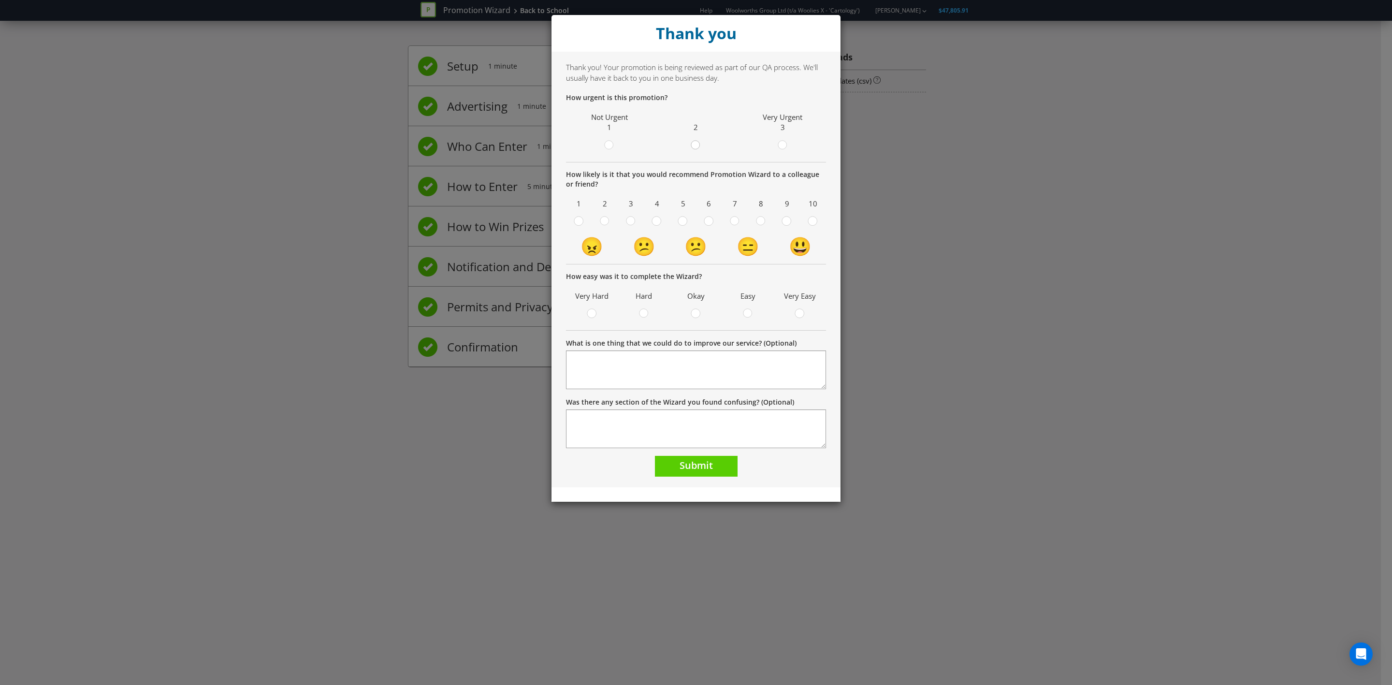
click at [694, 143] on div at bounding box center [696, 142] width 5 height 5
click at [0, 0] on input "radio" at bounding box center [0, 0] width 0 height 0
click at [816, 220] on circle at bounding box center [812, 221] width 9 height 9
click at [0, 0] on input "radio" at bounding box center [0, 0] width 0 height 0
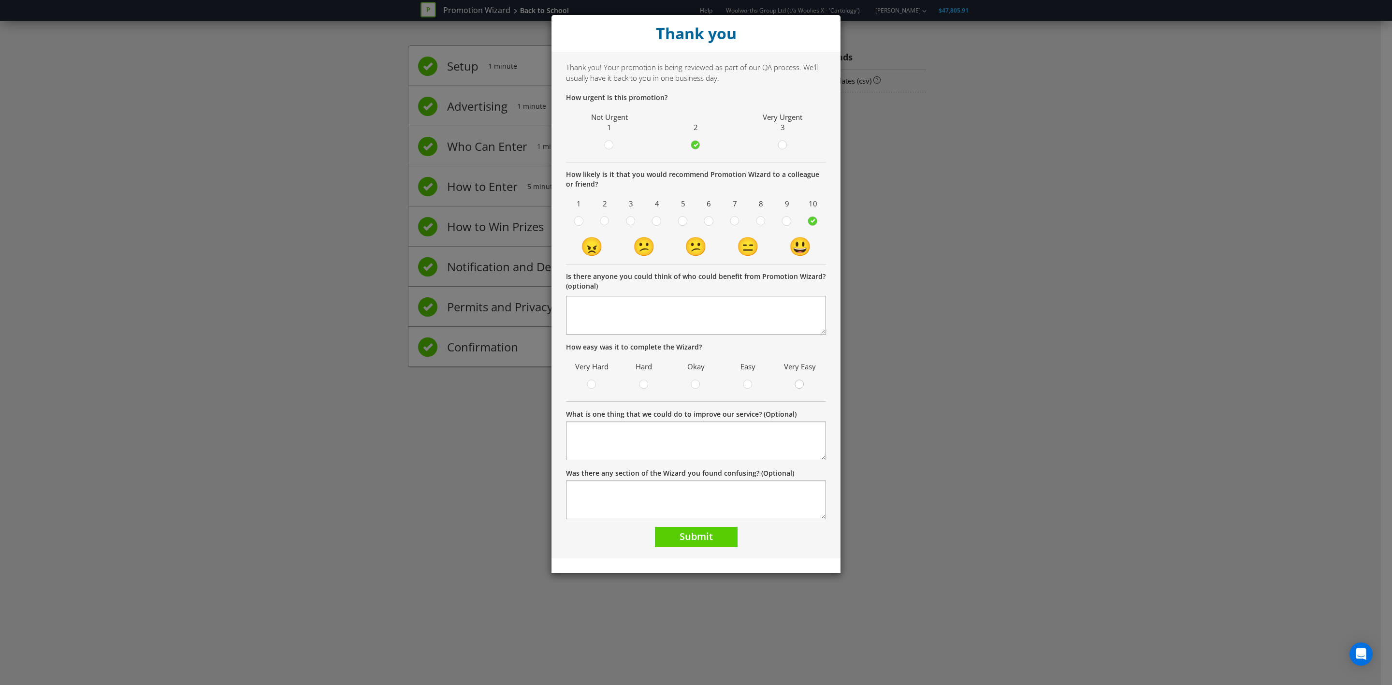
click at [803, 380] on icon at bounding box center [800, 384] width 10 height 10
click at [0, 0] on input "radio" at bounding box center [0, 0] width 0 height 0
click at [700, 542] on span "Submit" at bounding box center [696, 536] width 33 height 13
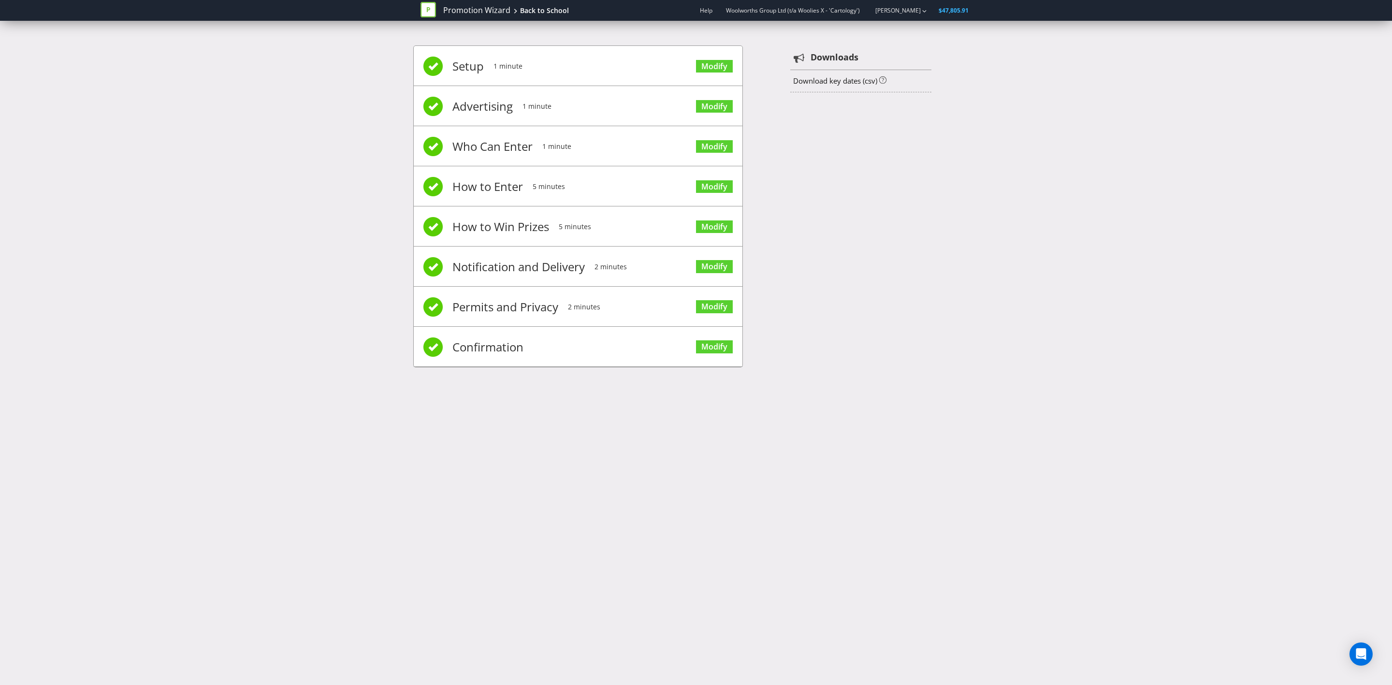
click at [460, 64] on span "Setup" at bounding box center [467, 66] width 31 height 39
drag, startPoint x: 460, startPoint y: 64, endPoint x: 552, endPoint y: 84, distance: 94.0
click at [552, 84] on li "Setup 1 minute Modify" at bounding box center [578, 66] width 329 height 40
drag, startPoint x: 552, startPoint y: 84, endPoint x: 527, endPoint y: 107, distance: 33.9
click at [527, 107] on ul "Setup 1 minute Modify Advertising 1 minute Modify Who Can Enter 1 minute Modify…" at bounding box center [578, 206] width 329 height 321
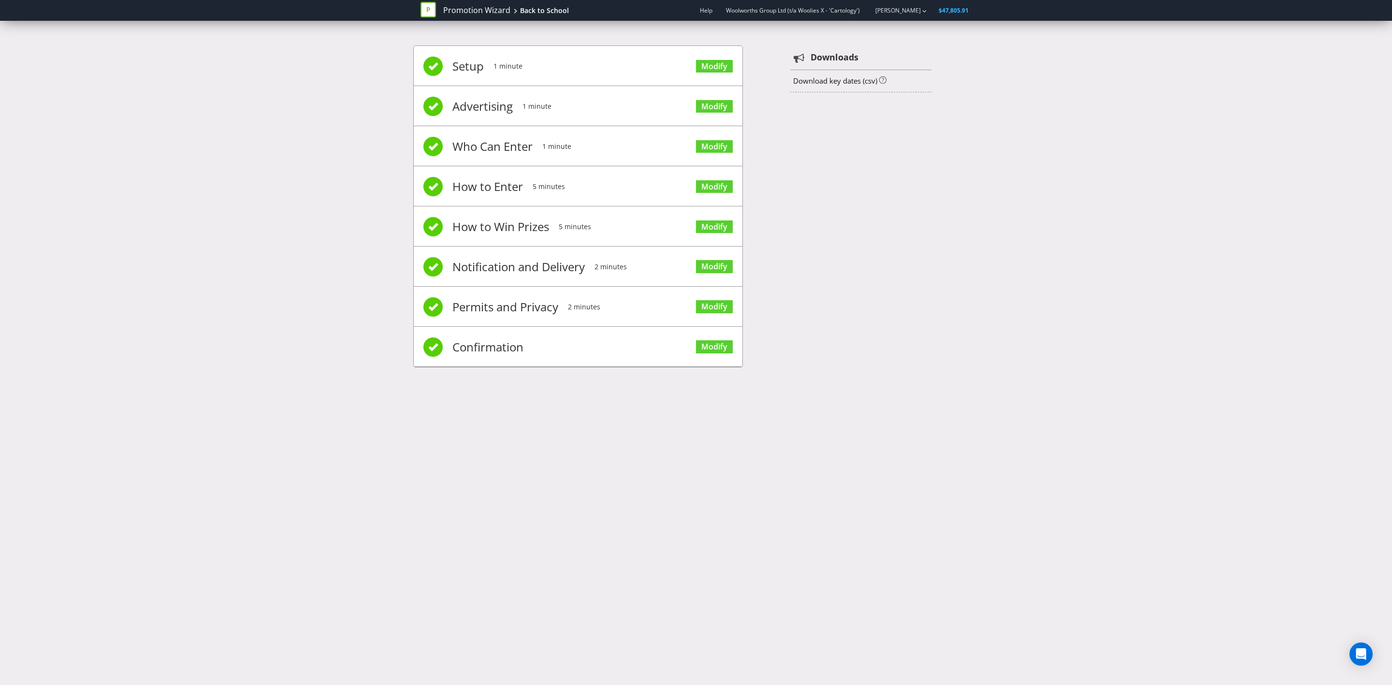
click at [576, 126] on li "Who Can Enter 1 minute Modify" at bounding box center [578, 146] width 329 height 40
click at [553, 76] on li "Setup 1 minute Modify" at bounding box center [578, 66] width 329 height 40
click at [481, 13] on link "Promotion Wizard" at bounding box center [476, 10] width 67 height 11
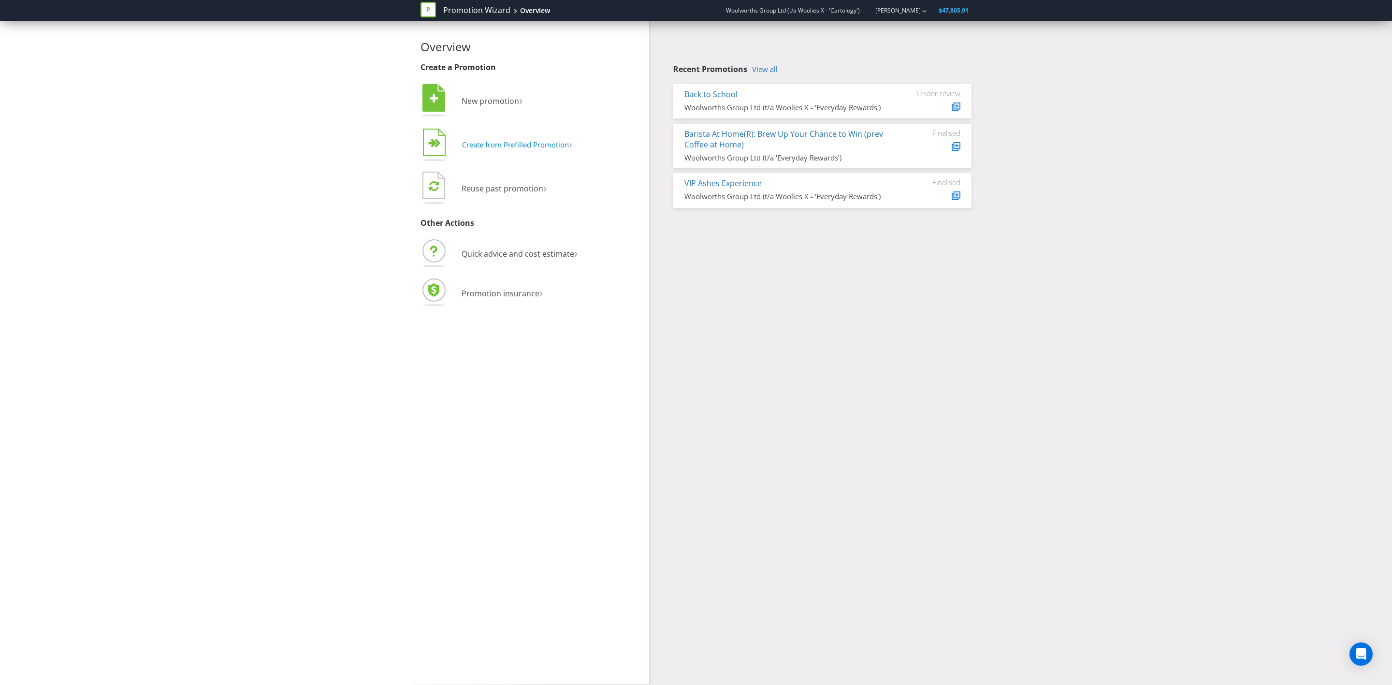
click at [549, 148] on span "Create from Prefilled Promotion" at bounding box center [515, 145] width 107 height 10
click at [561, 163] on span "Purchase + online entry form (draw)" at bounding box center [532, 162] width 120 height 10
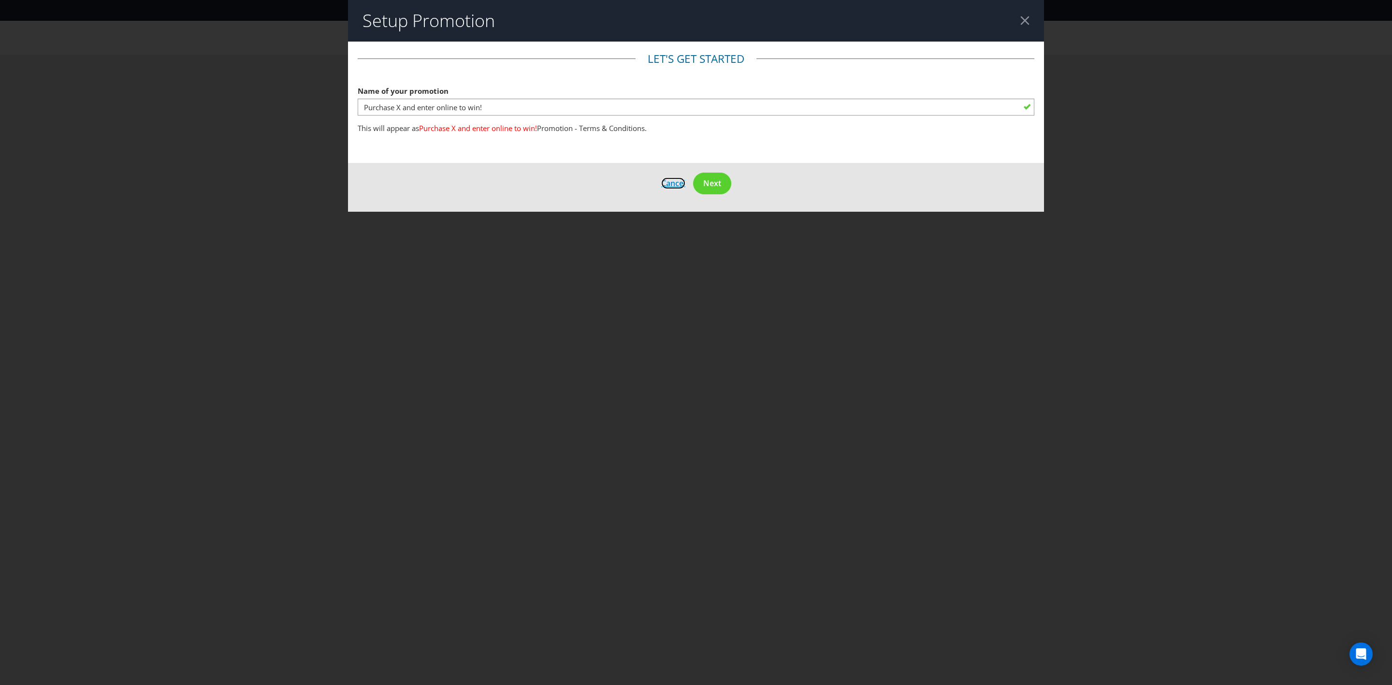
click at [671, 183] on span "Cancel" at bounding box center [673, 183] width 24 height 11
click at [669, 186] on span "Cancel" at bounding box center [673, 183] width 24 height 11
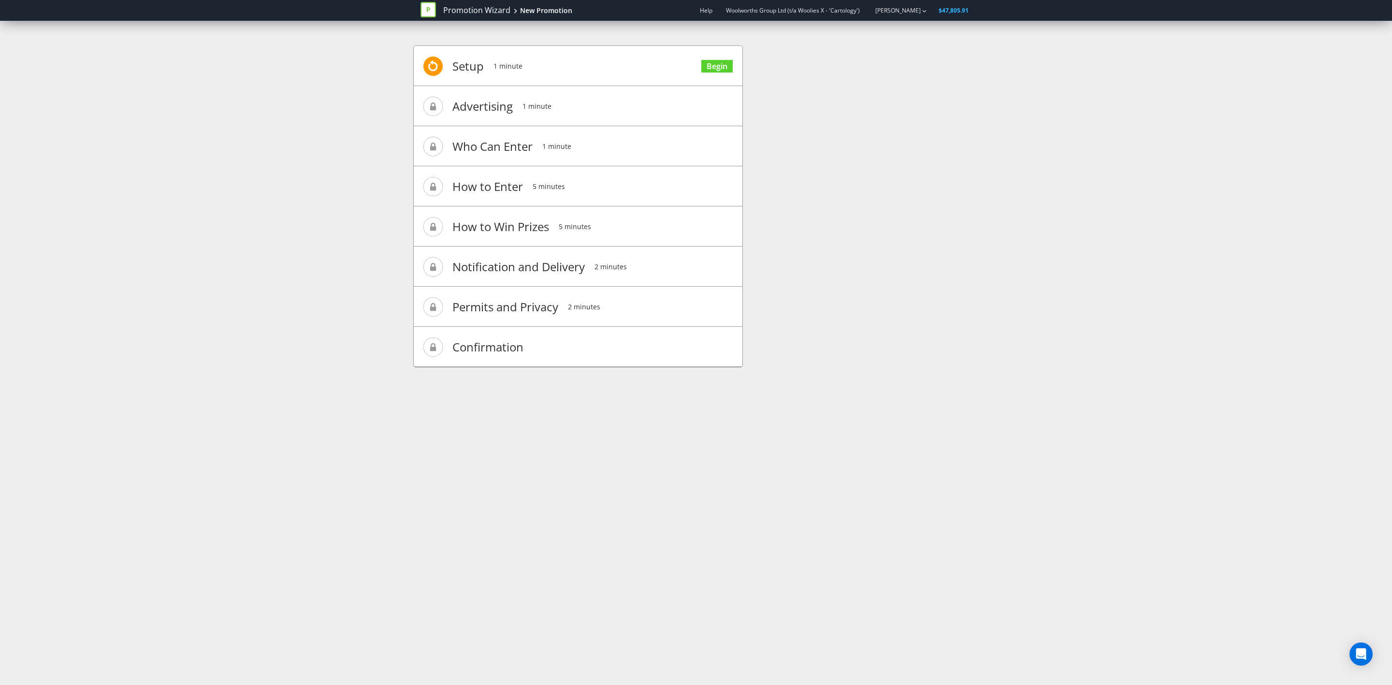
click at [488, 112] on span "Advertising" at bounding box center [482, 106] width 60 height 39
click at [495, 180] on span "How to Enter" at bounding box center [487, 186] width 71 height 39
click at [474, 5] on link "Promotion Wizard" at bounding box center [476, 10] width 67 height 11
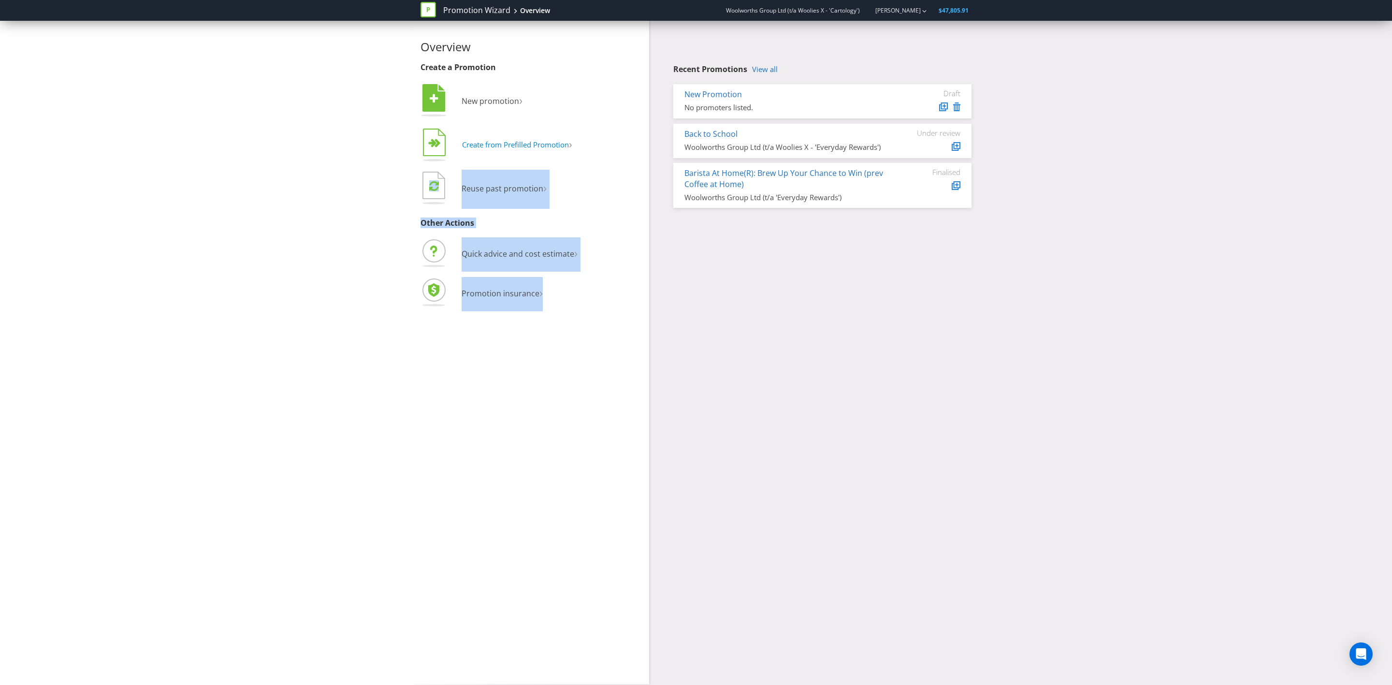
drag, startPoint x: 668, startPoint y: 298, endPoint x: 495, endPoint y: 151, distance: 226.4
click at [495, 151] on div "Overview Create a Promotion  New promotion ›   Create from Prefilled Promoti…" at bounding box center [696, 352] width 566 height 663
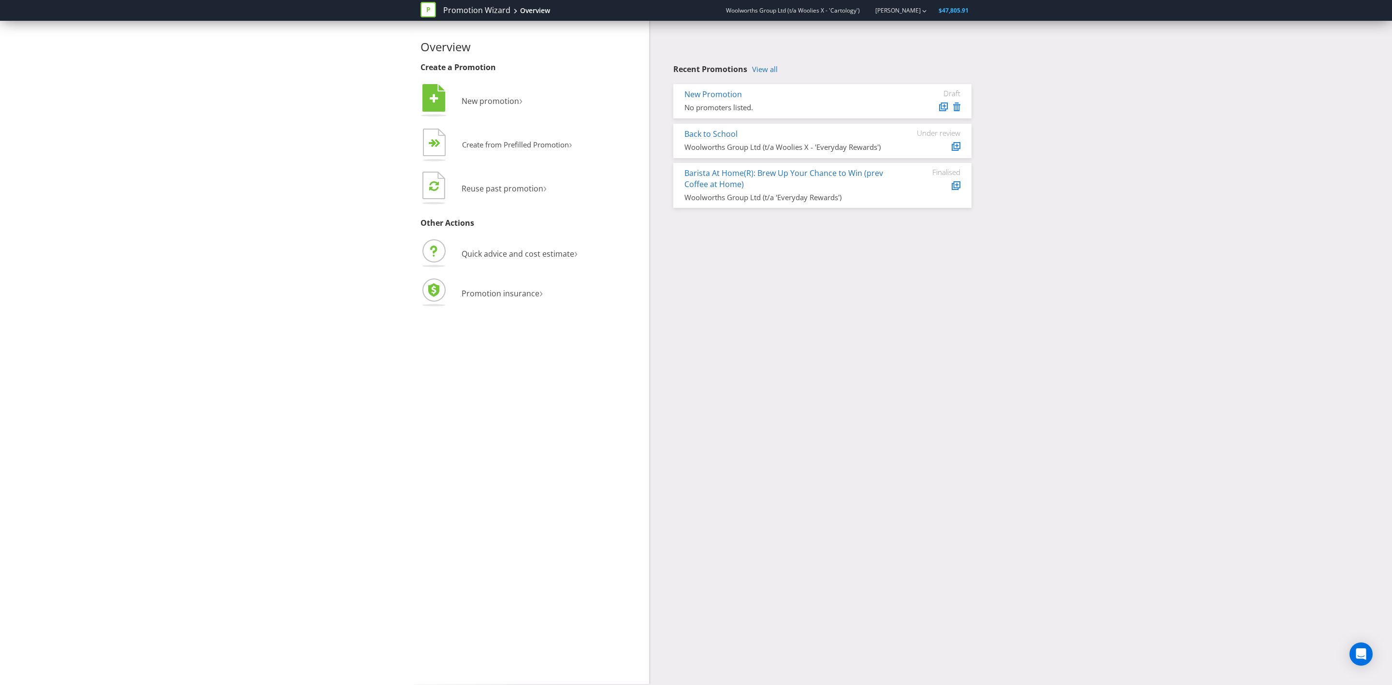
click at [335, 207] on div "Overview Create a Promotion  New promotion ›   Create from Prefilled Promoti…" at bounding box center [696, 352] width 1392 height 663
click at [494, 138] on button "  Create from Prefilled Promotion ›" at bounding box center [497, 145] width 152 height 39
click at [518, 177] on span "Comment on Facebook to enter (game of skill)" at bounding box center [548, 176] width 153 height 10
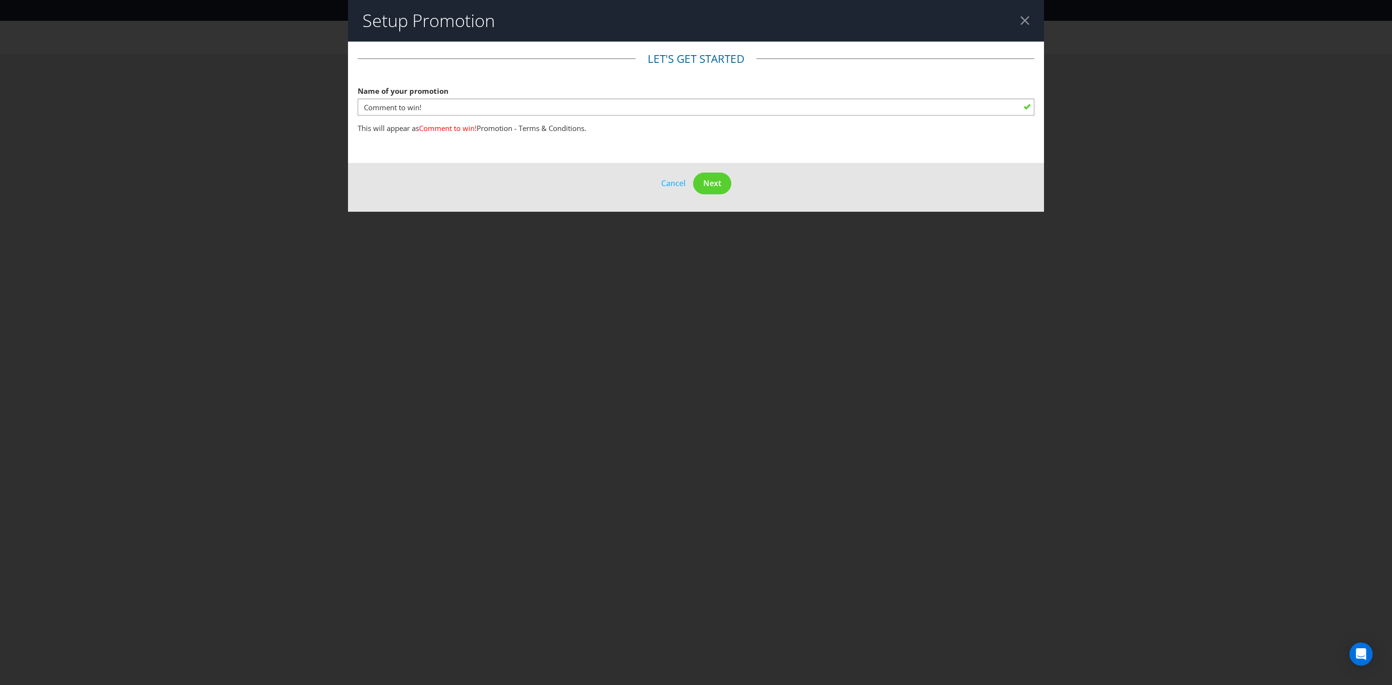
click at [1022, 19] on div at bounding box center [1024, 20] width 9 height 9
click at [1022, 25] on div at bounding box center [1024, 20] width 9 height 9
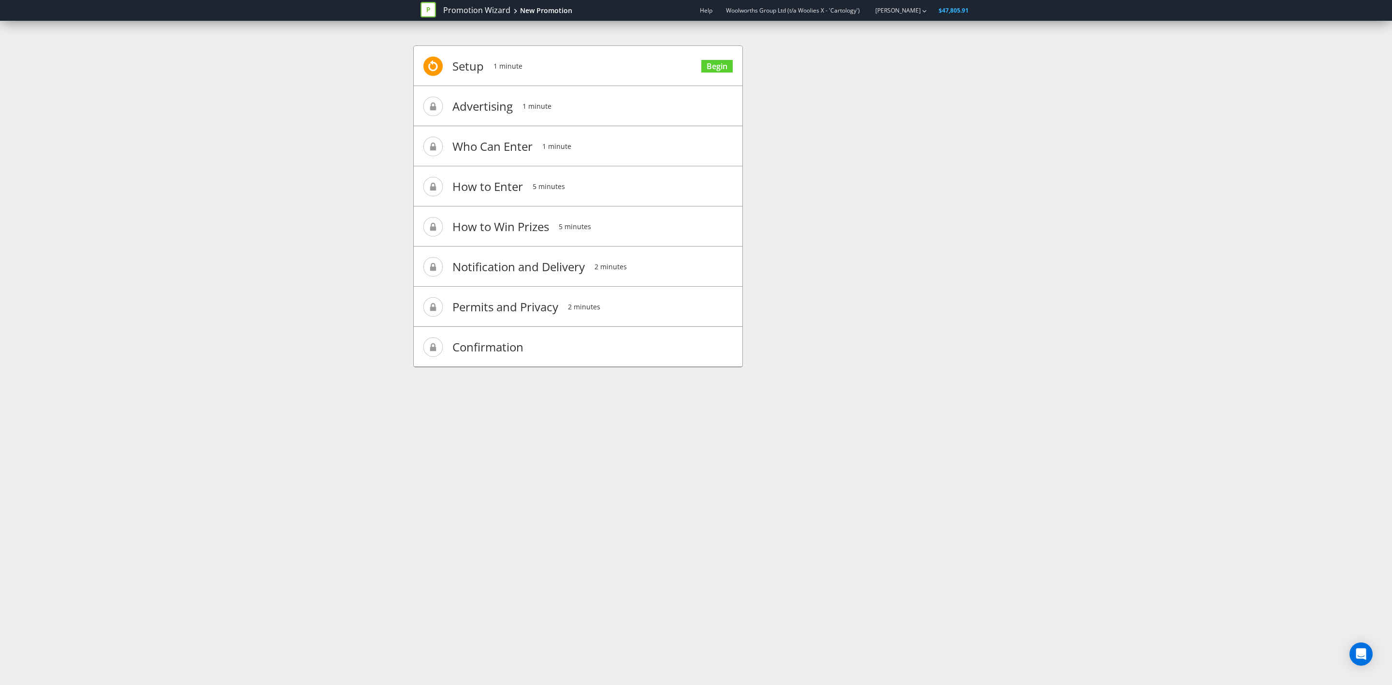
click at [1022, 25] on div "Promotion Wizard New Promotion Help Woolworths Group Ltd (t/a Woolies X - 'Cart…" at bounding box center [696, 342] width 1392 height 685
click at [468, 10] on link "Promotion Wizard" at bounding box center [476, 10] width 67 height 11
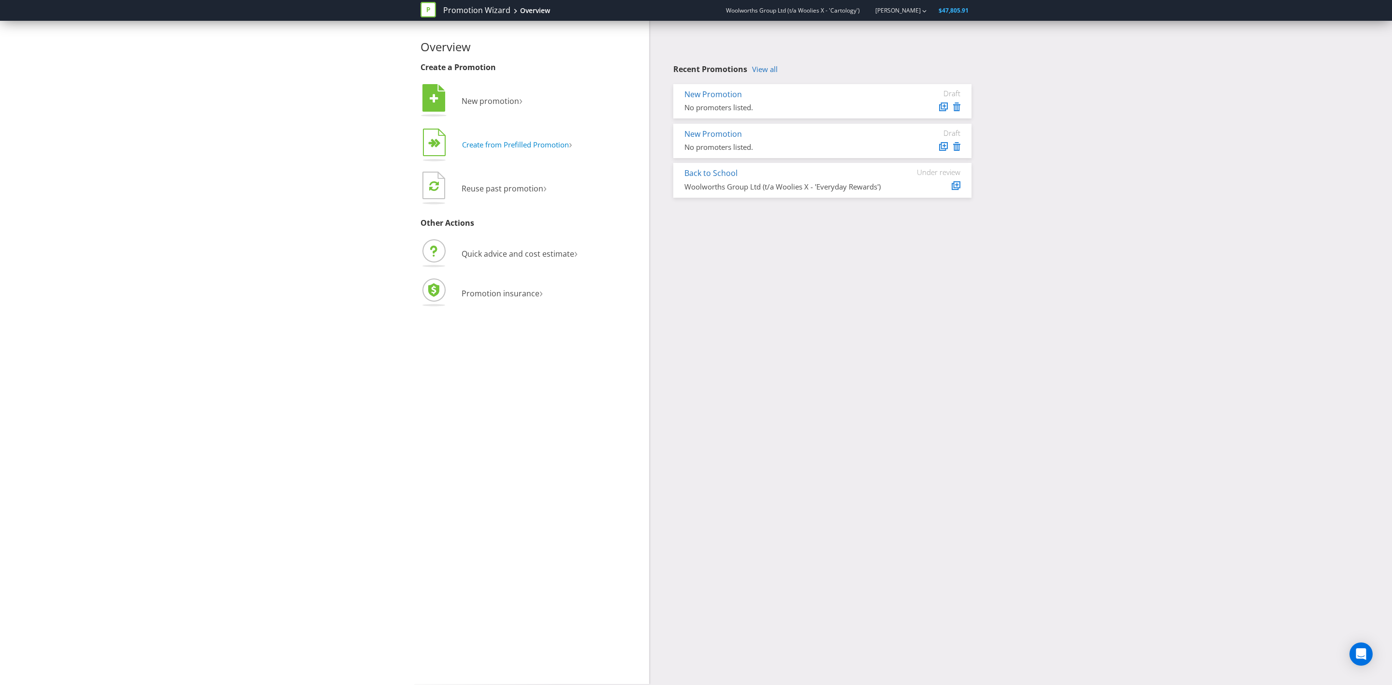
click at [512, 151] on button "  Create from Prefilled Promotion ›" at bounding box center [497, 145] width 152 height 39
click at [770, 418] on div "Overview Create a Promotion  New promotion ›   Create from Prefilled Promoti…" at bounding box center [696, 352] width 566 height 663
click at [959, 105] on icon at bounding box center [956, 106] width 7 height 9
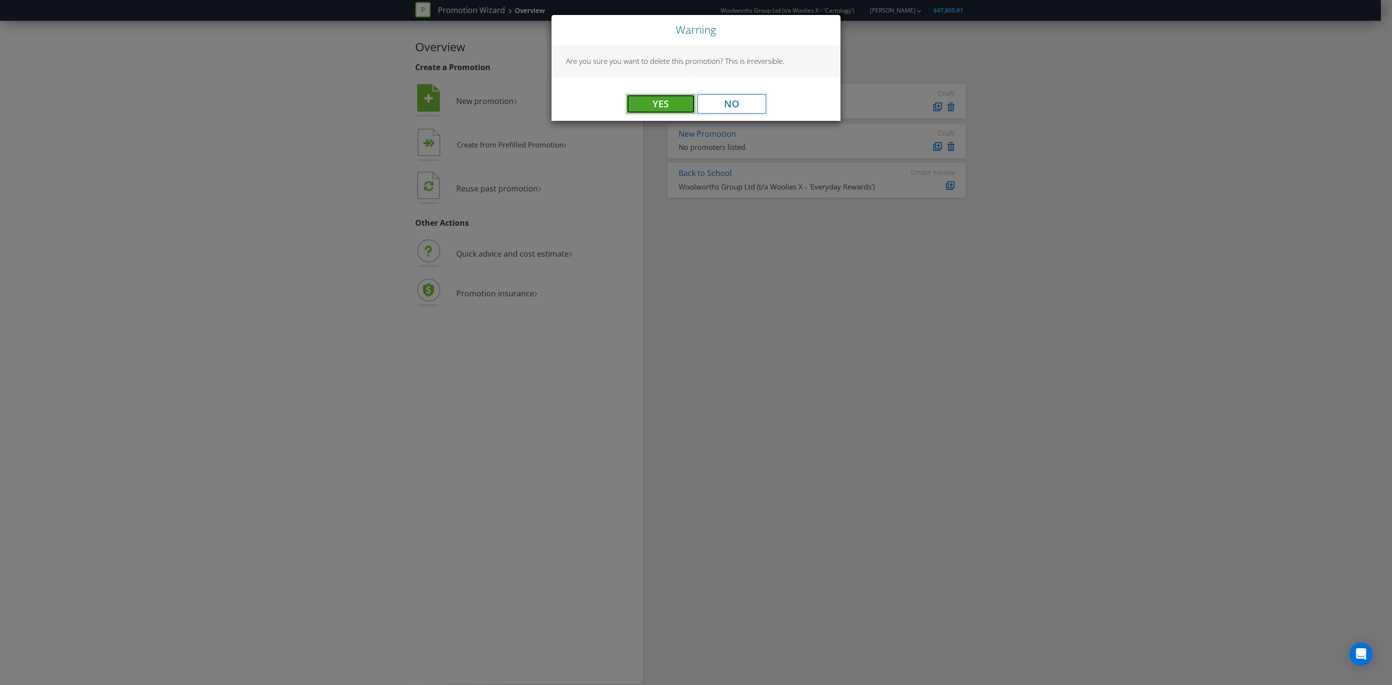
click at [655, 105] on button "Yes" at bounding box center [661, 103] width 69 height 19
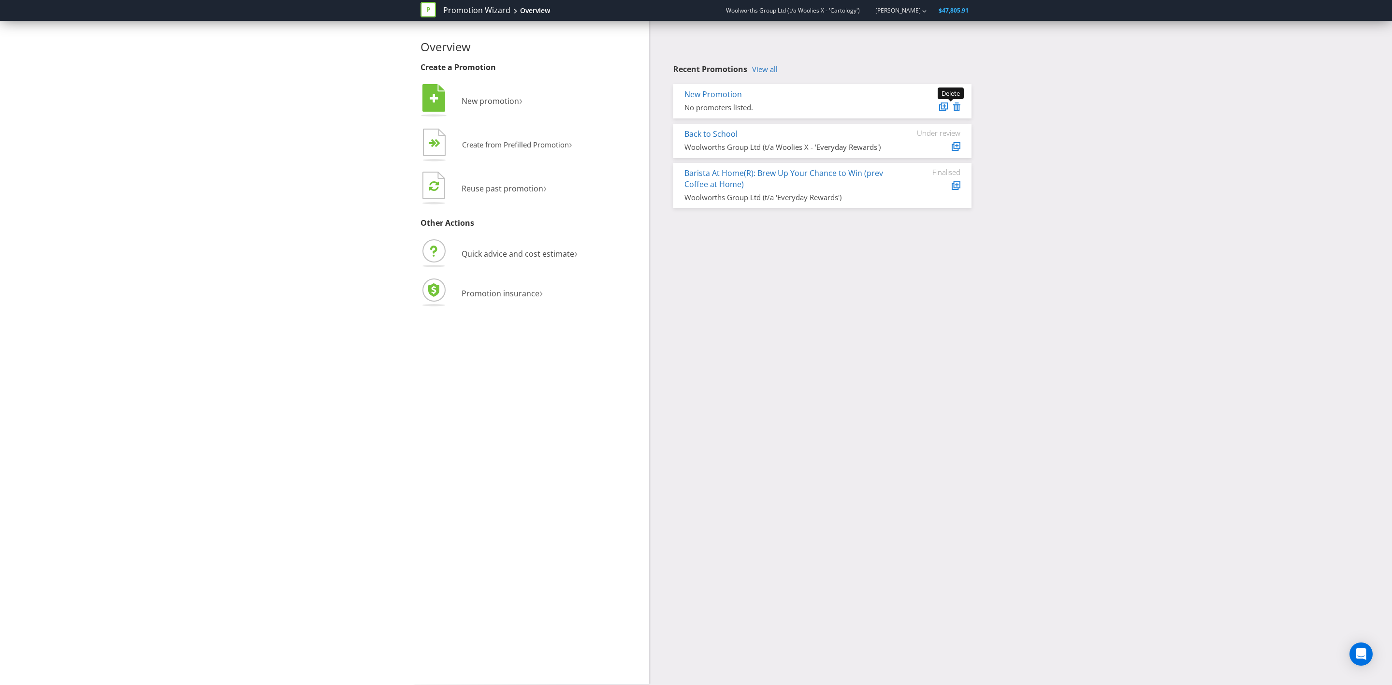
click at [960, 104] on icon at bounding box center [956, 106] width 7 height 9
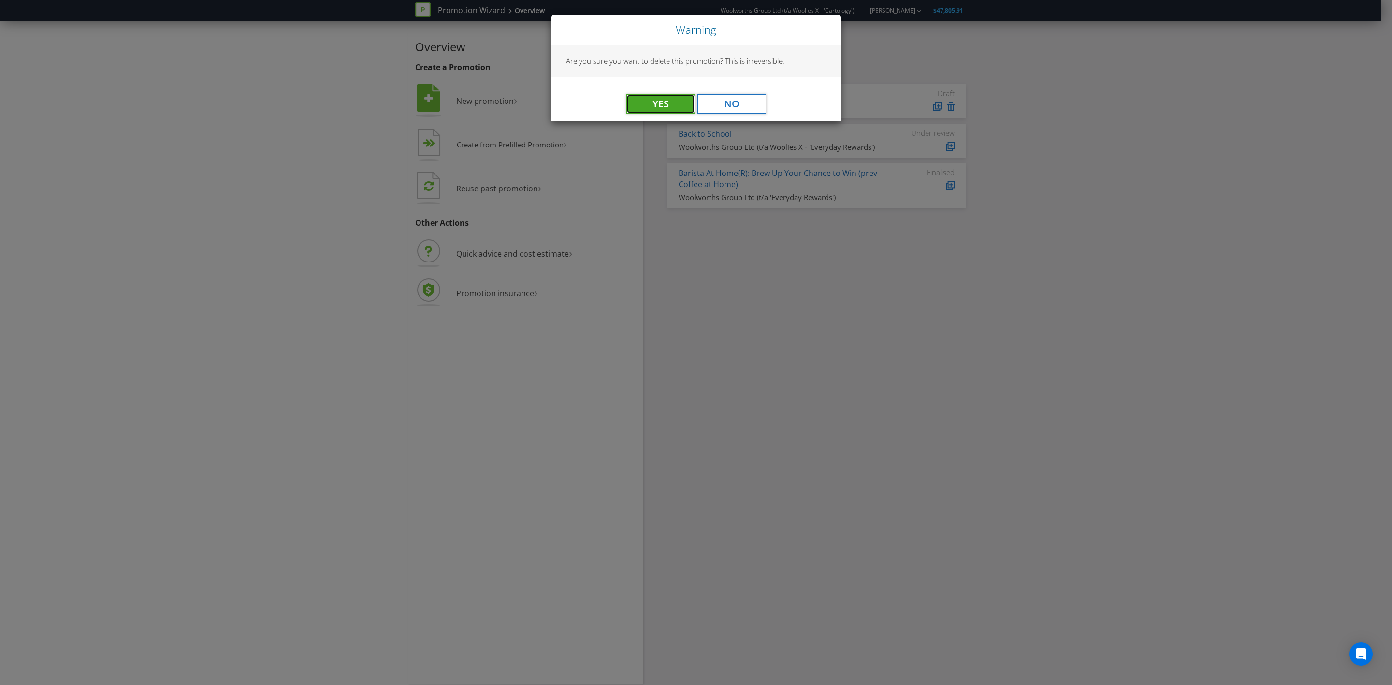
click at [668, 104] on button "Yes" at bounding box center [661, 103] width 69 height 19
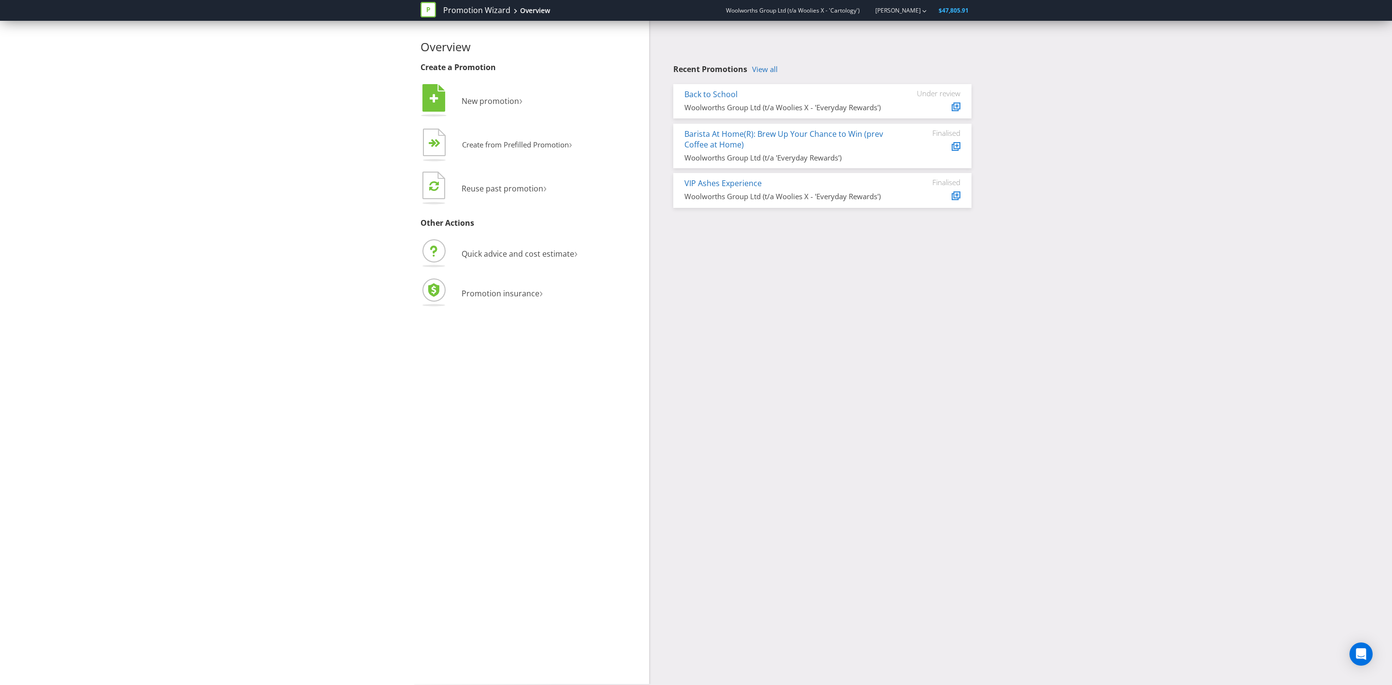
click at [818, 299] on div "Overview Create a Promotion  New promotion ›   Create from Prefilled Promoti…" at bounding box center [696, 352] width 566 height 663
click at [740, 182] on link "VIP Ashes Experience" at bounding box center [723, 183] width 77 height 11
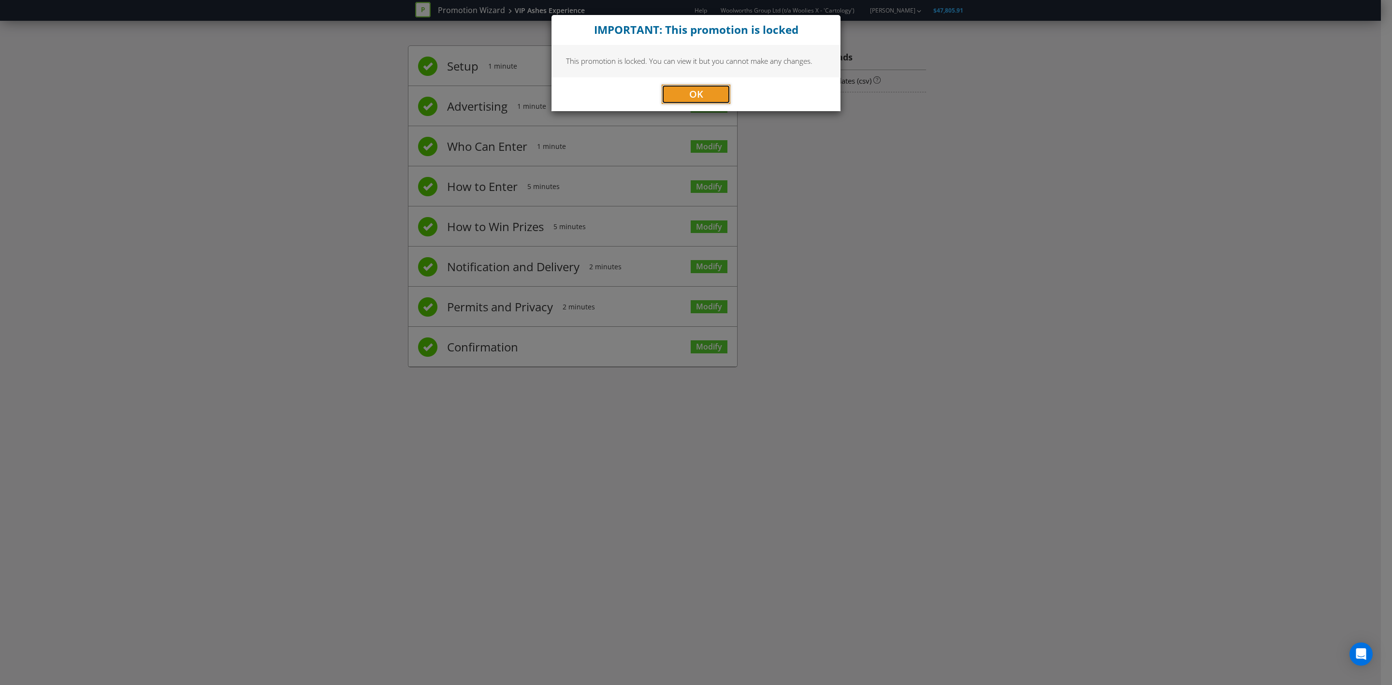
click at [714, 95] on button "OK" at bounding box center [696, 94] width 69 height 19
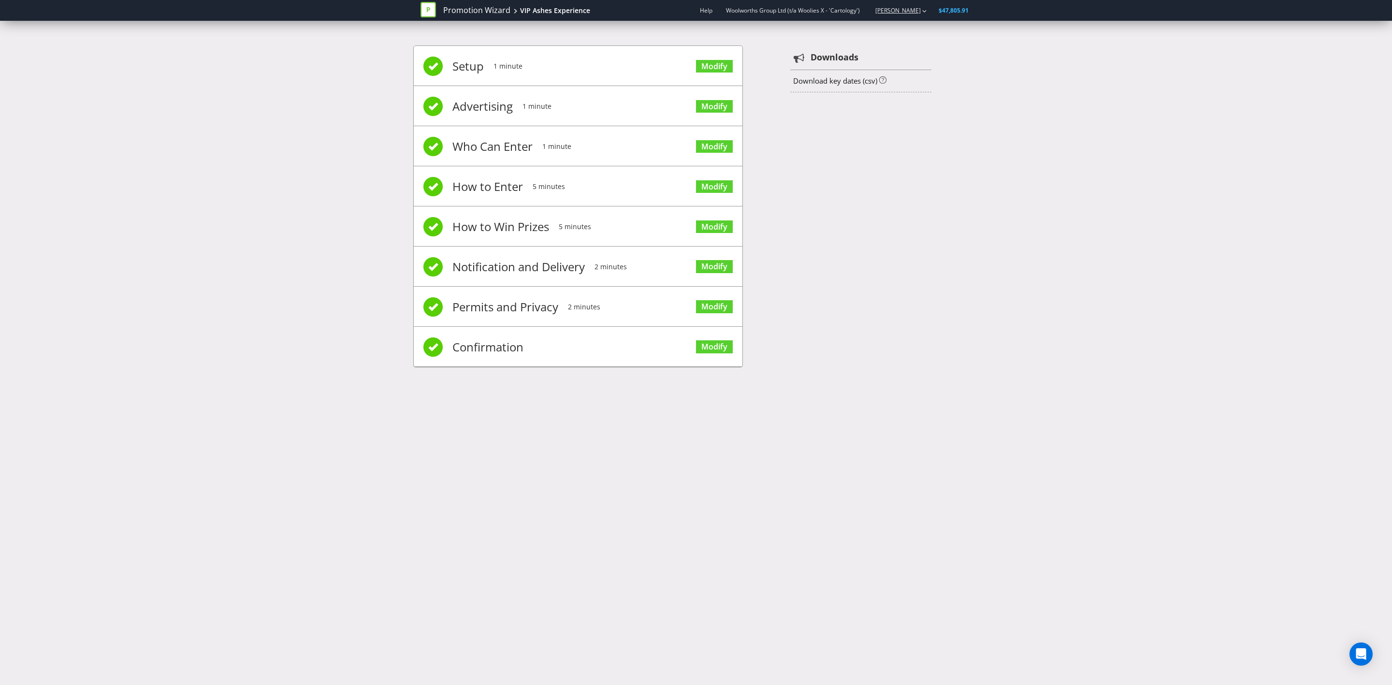
click at [922, 8] on div "button" at bounding box center [924, 10] width 4 height 16
click at [925, 10] on icon "button" at bounding box center [924, 11] width 4 height 2
click at [474, 10] on link "Promotion Wizard" at bounding box center [476, 10] width 67 height 11
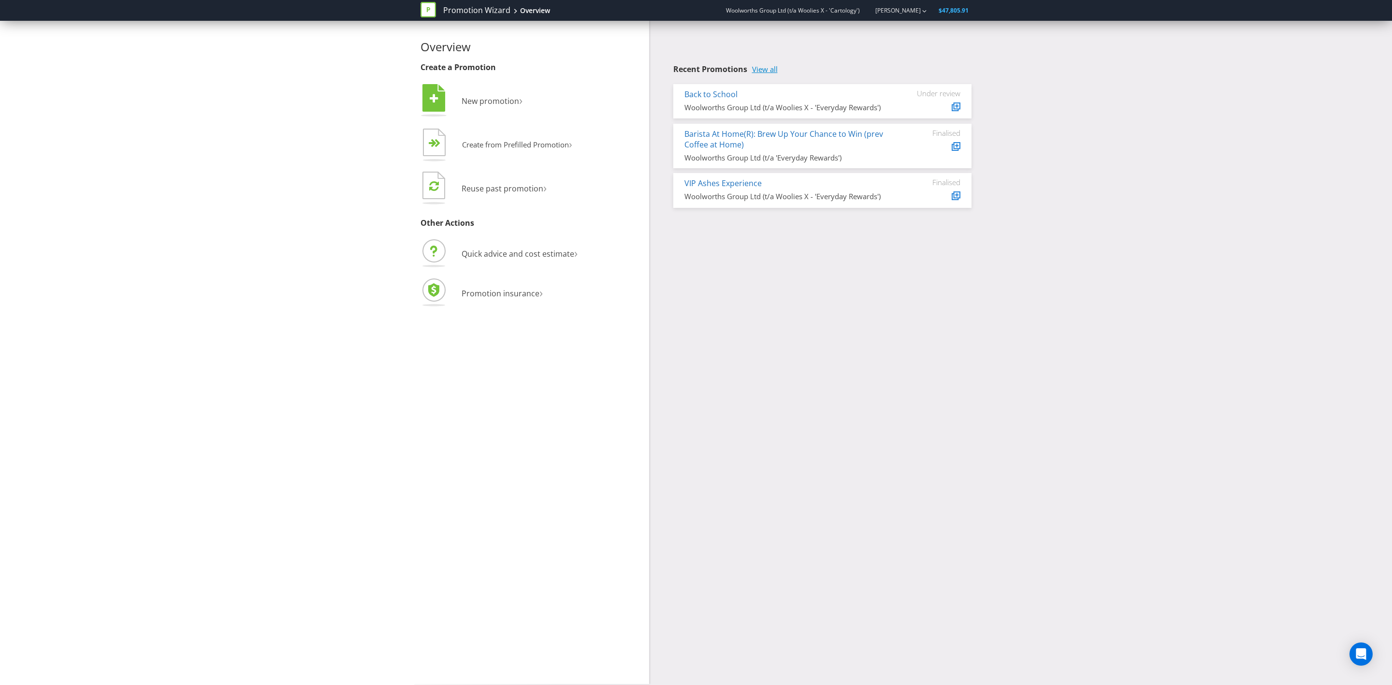
click at [763, 67] on link "View all" at bounding box center [765, 69] width 26 height 8
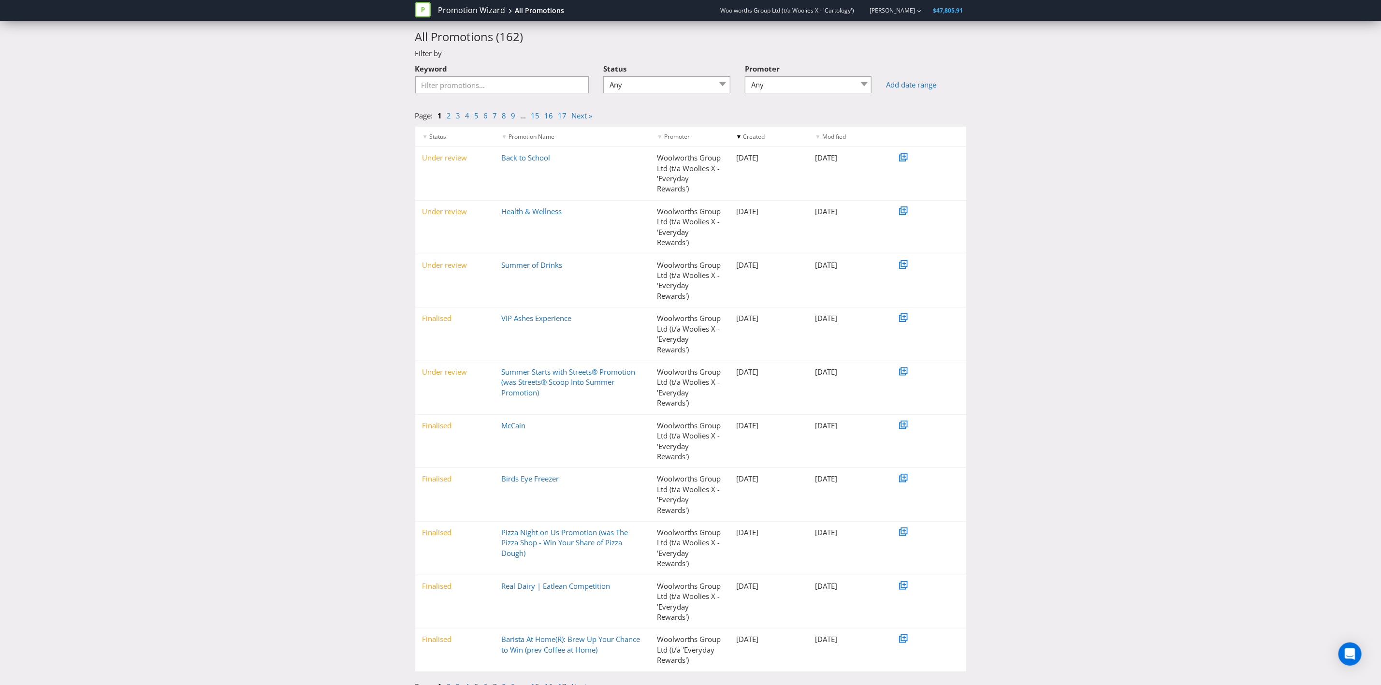
scroll to position [32, 0]
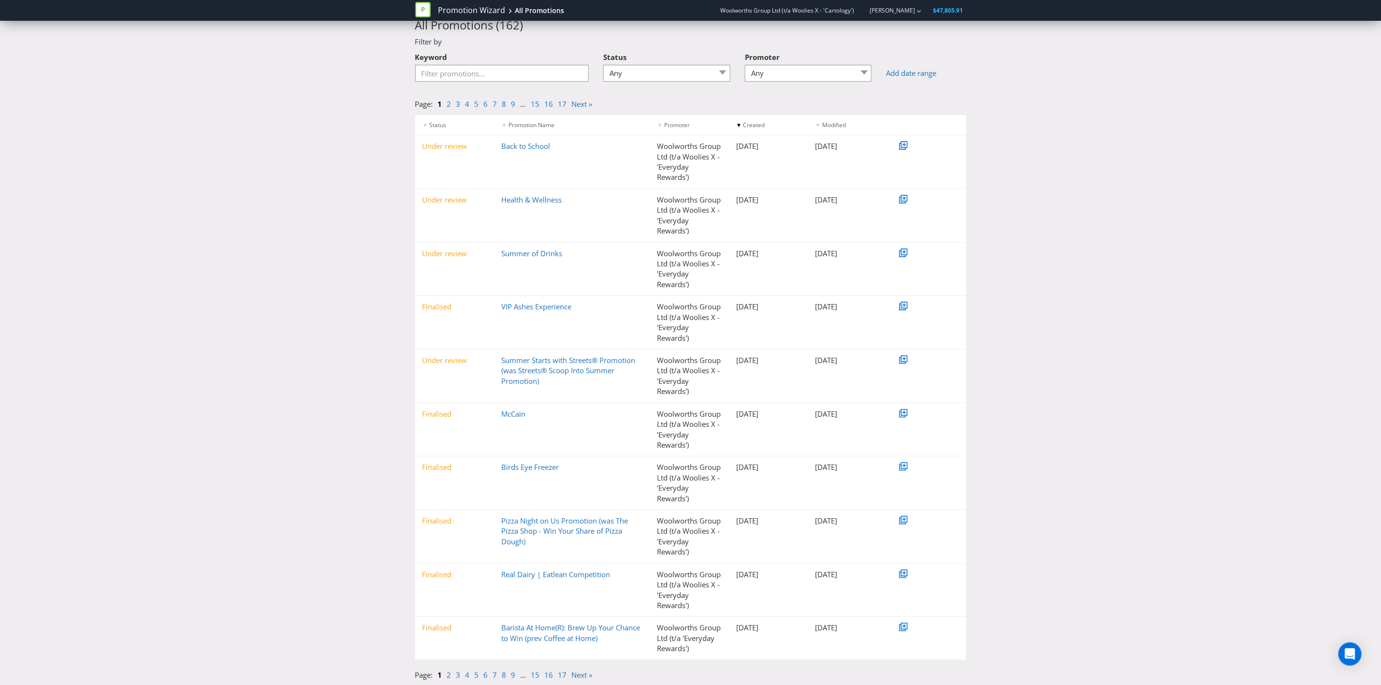
drag, startPoint x: 843, startPoint y: 250, endPoint x: 403, endPoint y: 169, distance: 447.3
click at [403, 169] on div "< Back to Overview All Promotions ( 162 ) Filter by Keyword Status Any Draft Un…" at bounding box center [690, 342] width 1381 height 687
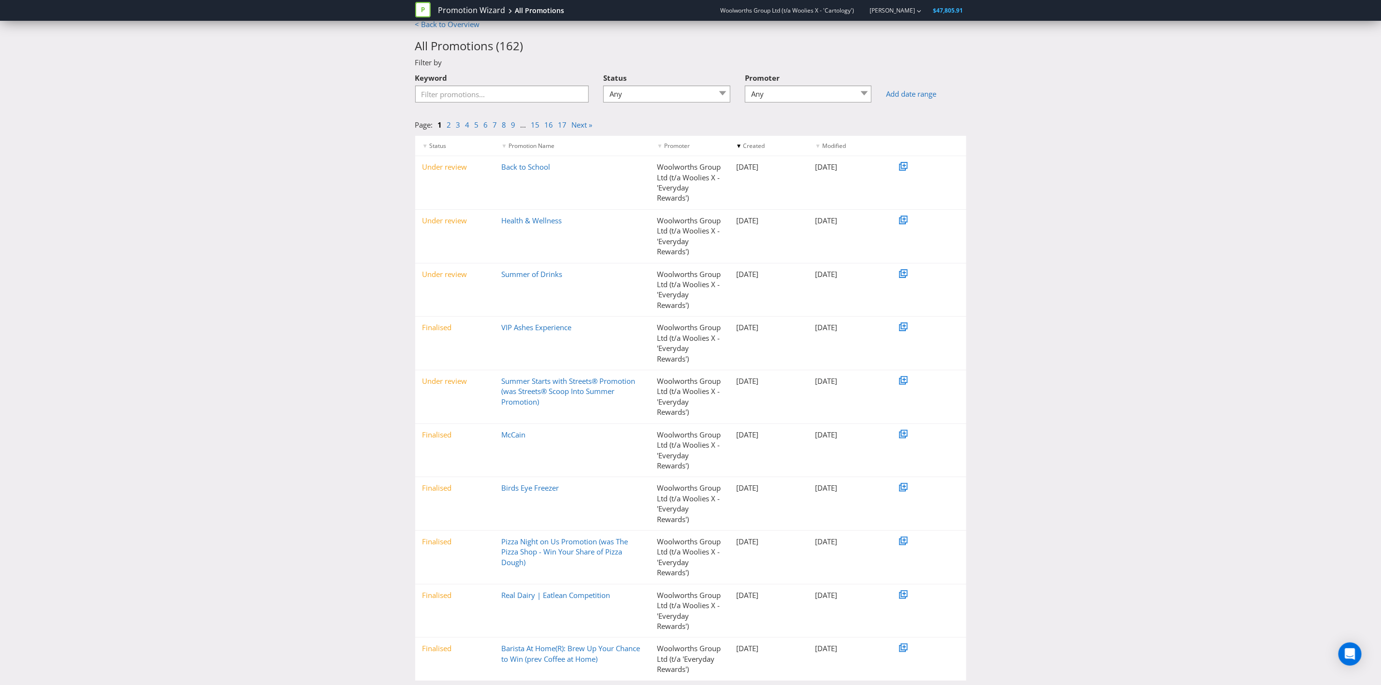
scroll to position [0, 0]
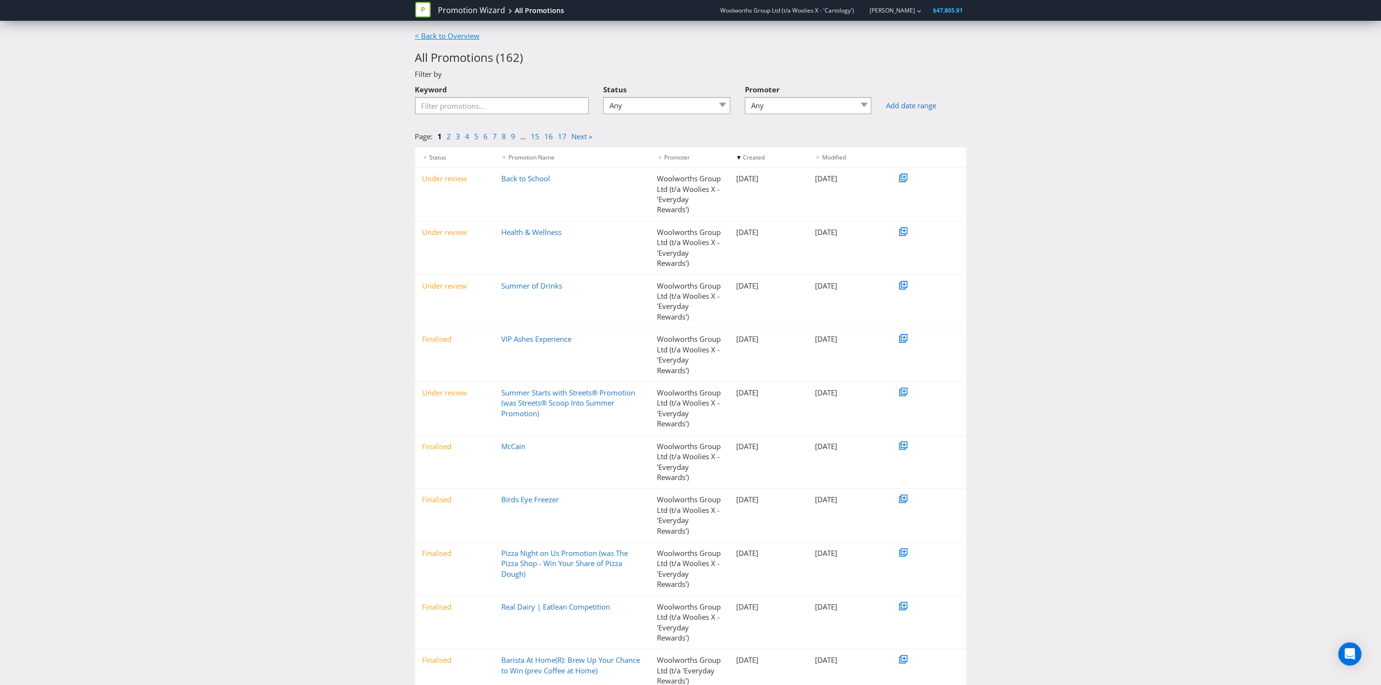
click at [440, 35] on link "< Back to Overview" at bounding box center [447, 36] width 65 height 10
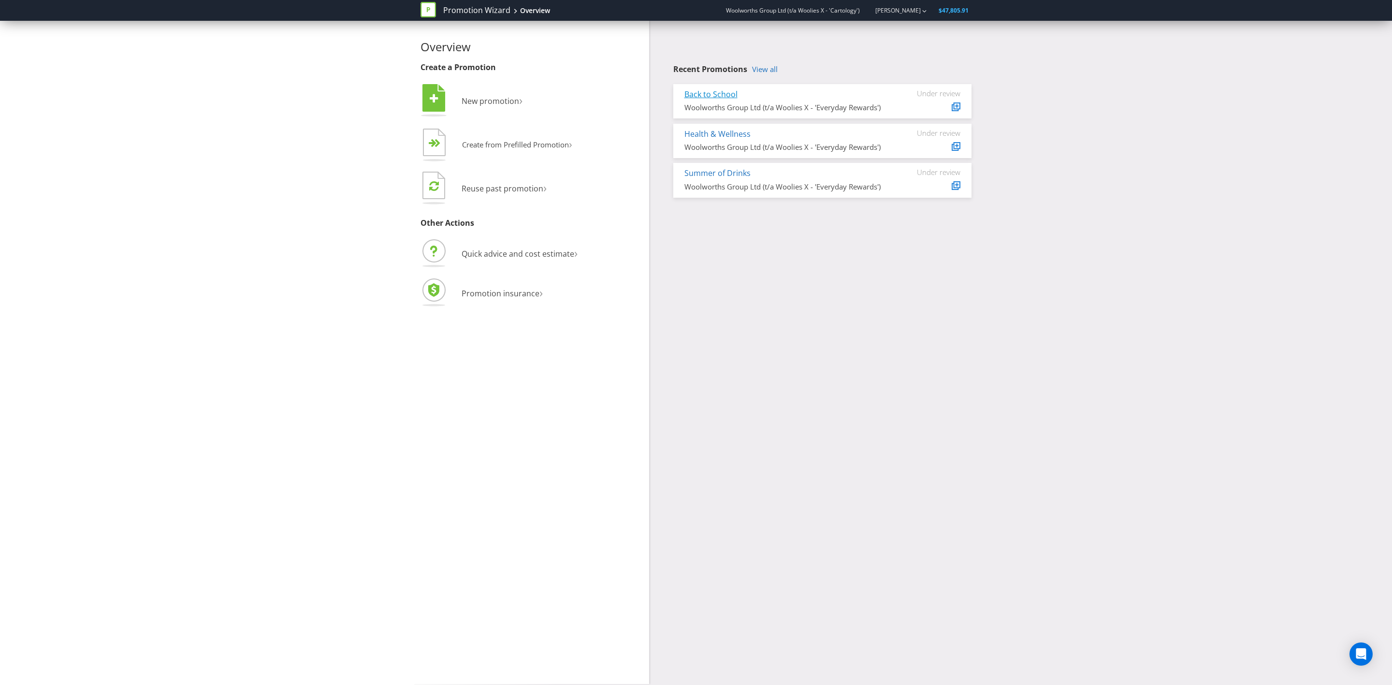
click at [720, 89] on link "Back to School" at bounding box center [711, 94] width 53 height 11
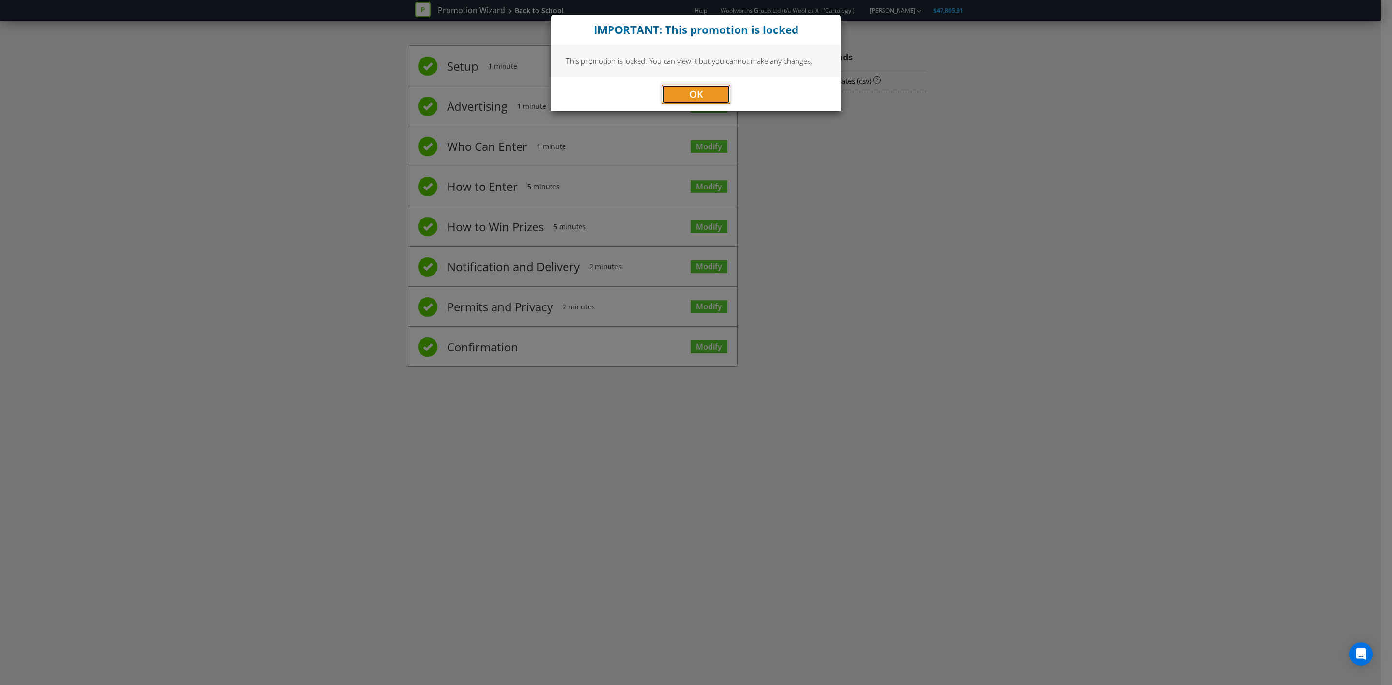
click at [694, 97] on span "OK" at bounding box center [696, 93] width 14 height 13
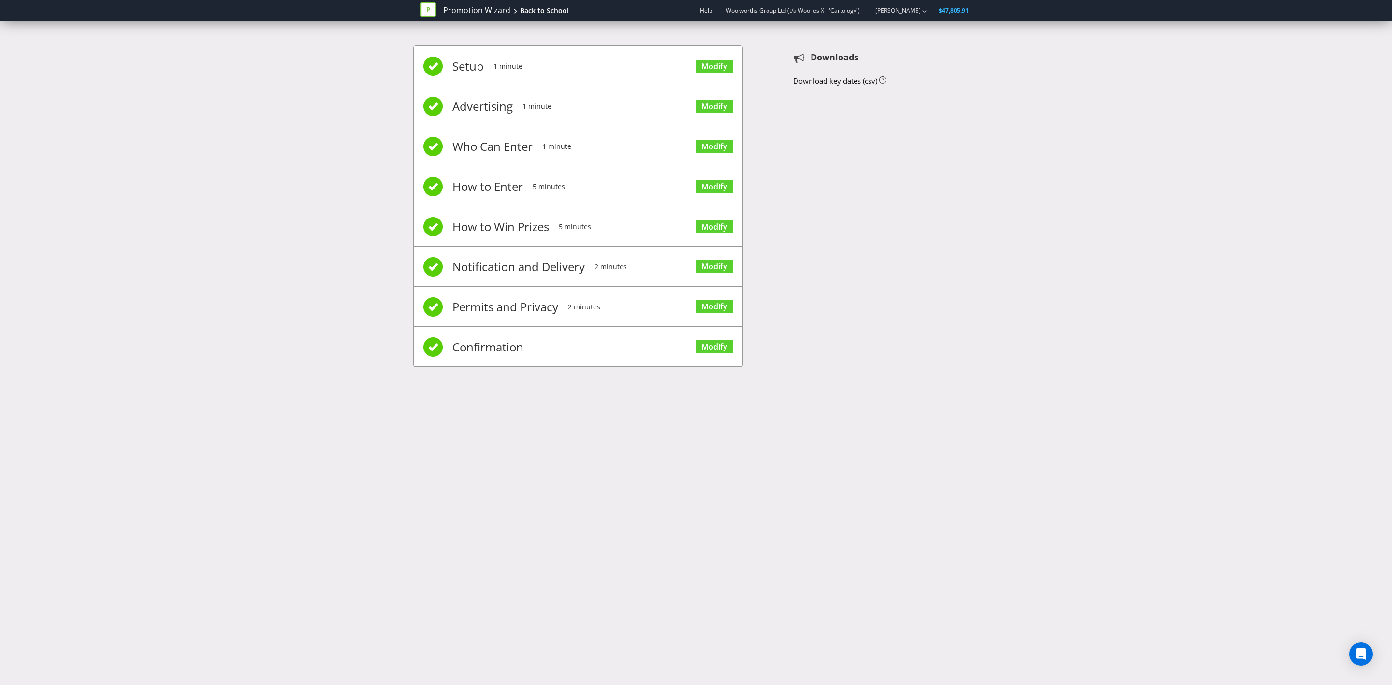
click at [483, 8] on link "Promotion Wizard" at bounding box center [476, 10] width 67 height 11
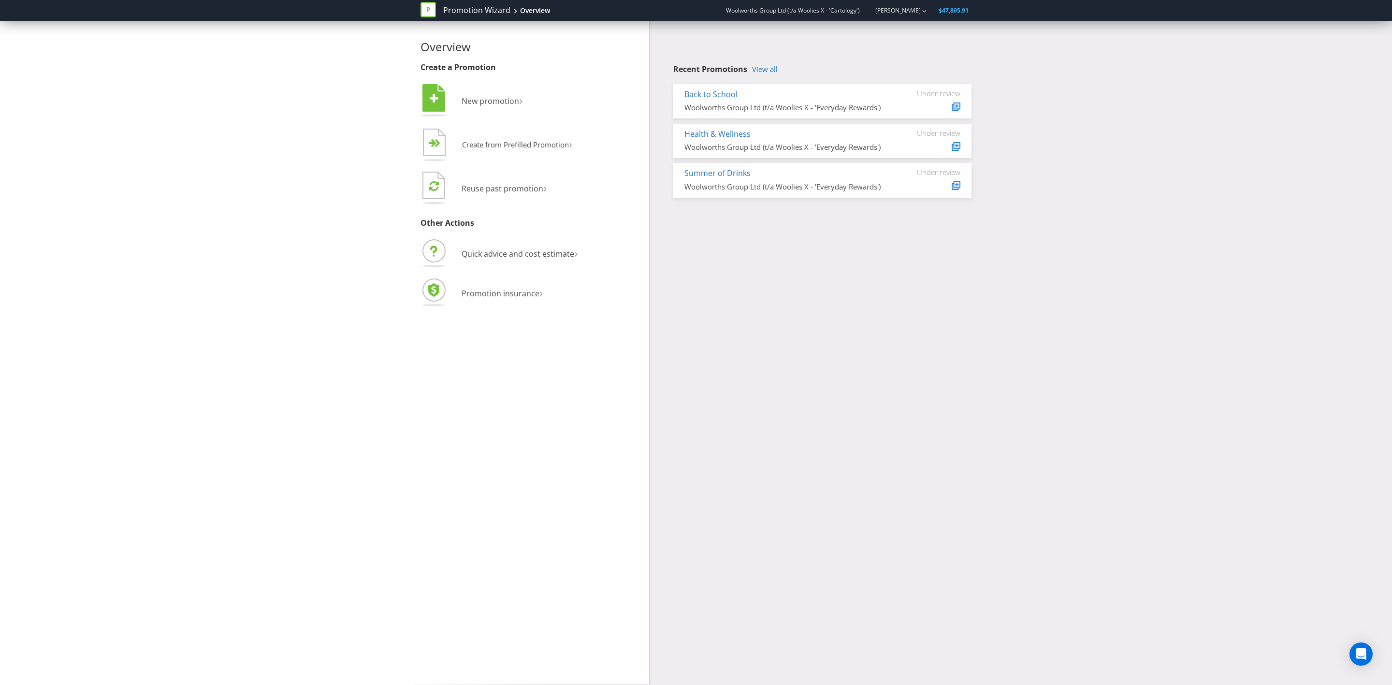
click at [901, 251] on div "Overview Create a Promotion  New promotion ›   Create from Prefilled Promoti…" at bounding box center [696, 352] width 566 height 663
click at [769, 72] on link "View all" at bounding box center [765, 69] width 26 height 8
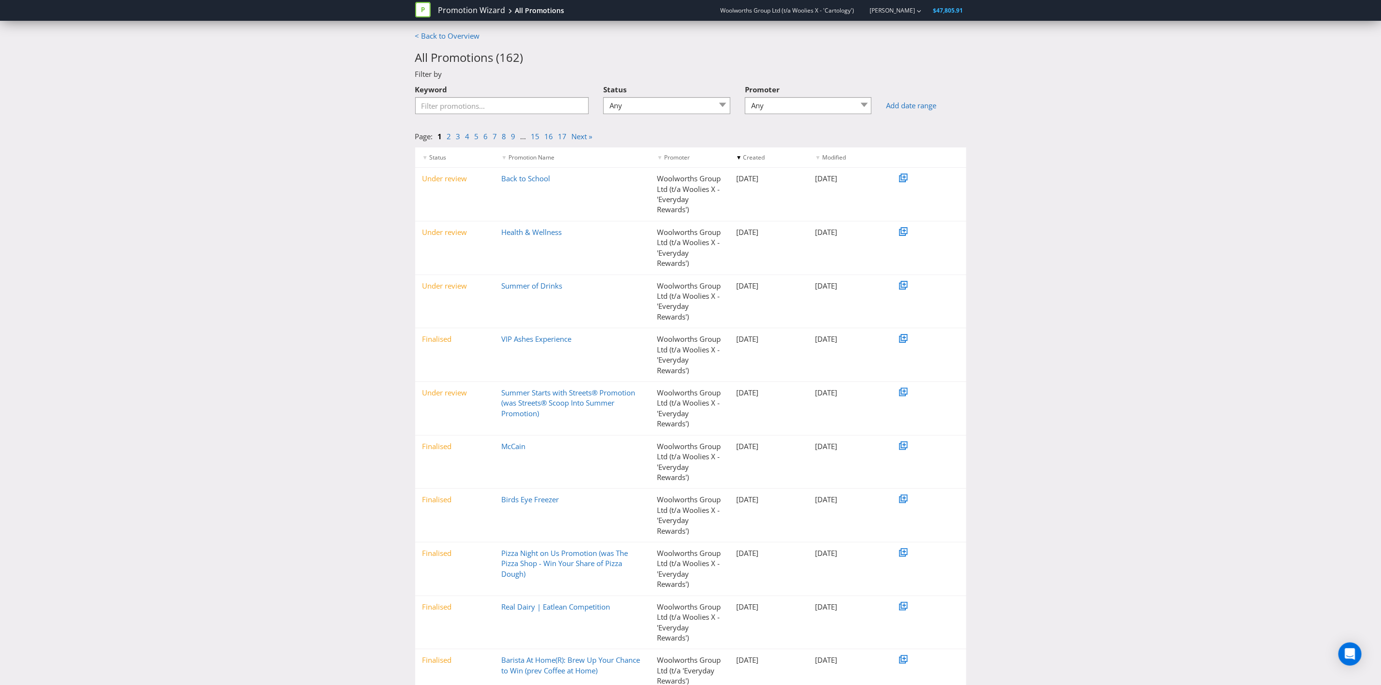
click at [222, 449] on div "< Back to Overview All Promotions ( 162 ) Filter by Keyword Status Any Draft Un…" at bounding box center [690, 374] width 1381 height 687
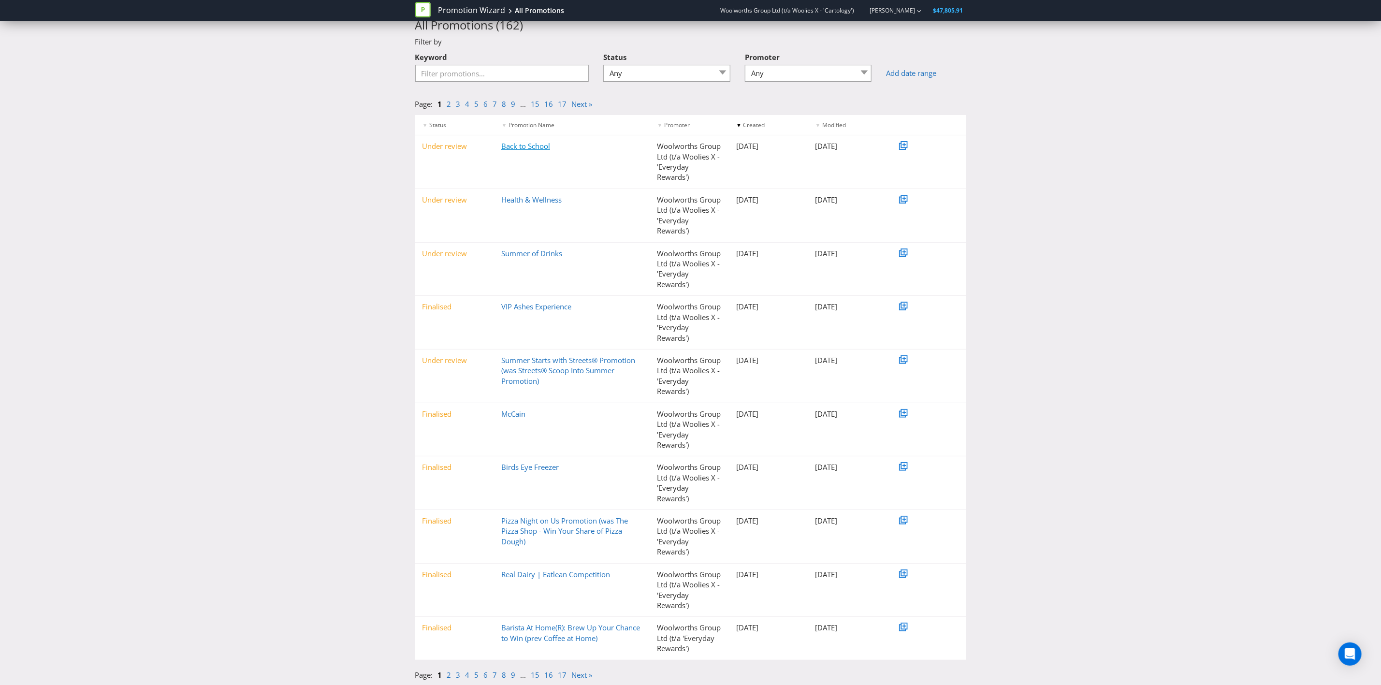
click at [517, 148] on link "Back to School" at bounding box center [525, 146] width 49 height 10
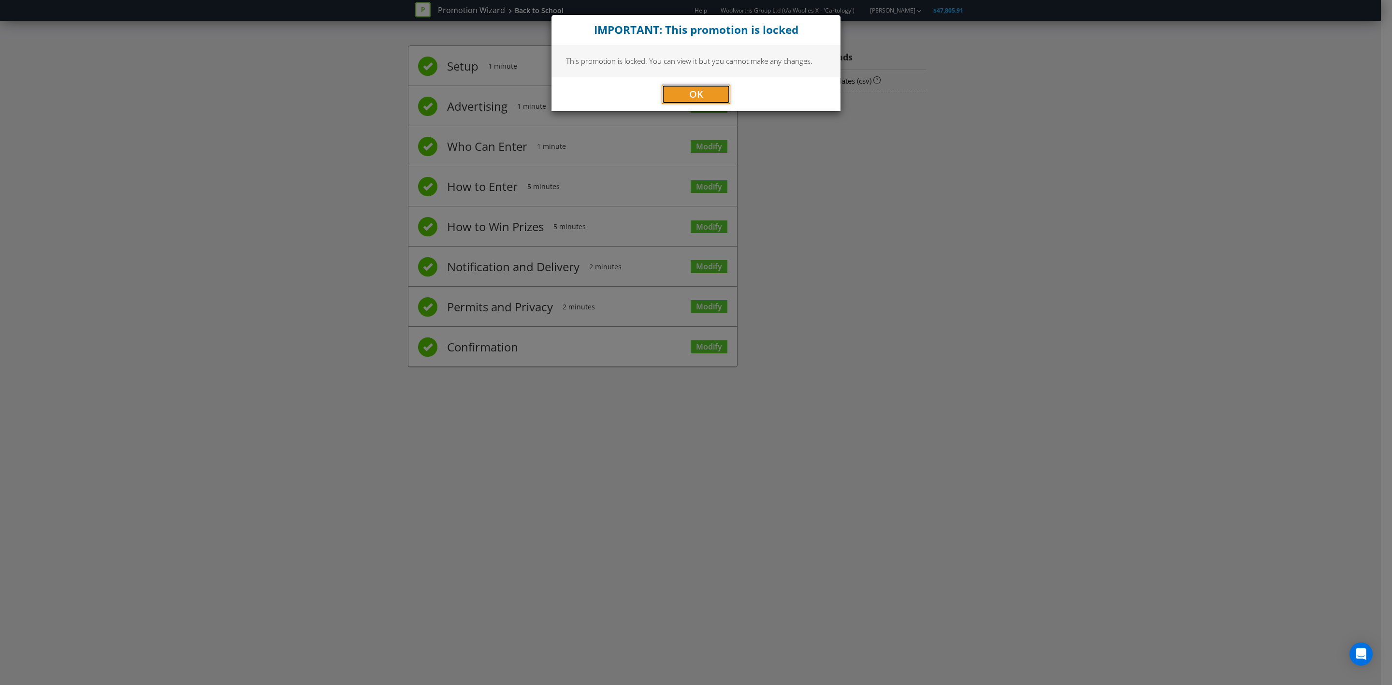
click at [683, 93] on button "OK" at bounding box center [696, 94] width 69 height 19
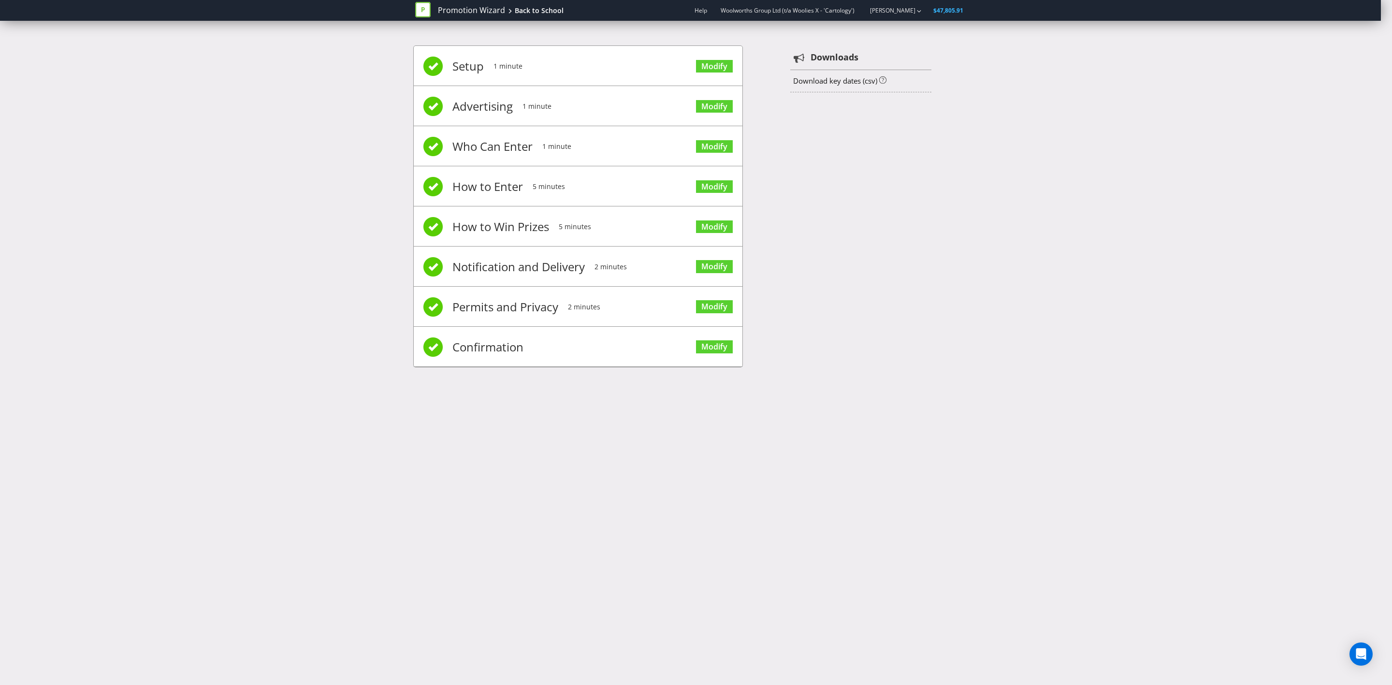
click at [578, 396] on div "Promotion Wizard Back to School Help Woolworths Group Ltd (t/a Woolies X - 'Car…" at bounding box center [696, 342] width 1392 height 685
